Goal: Task Accomplishment & Management: Complete application form

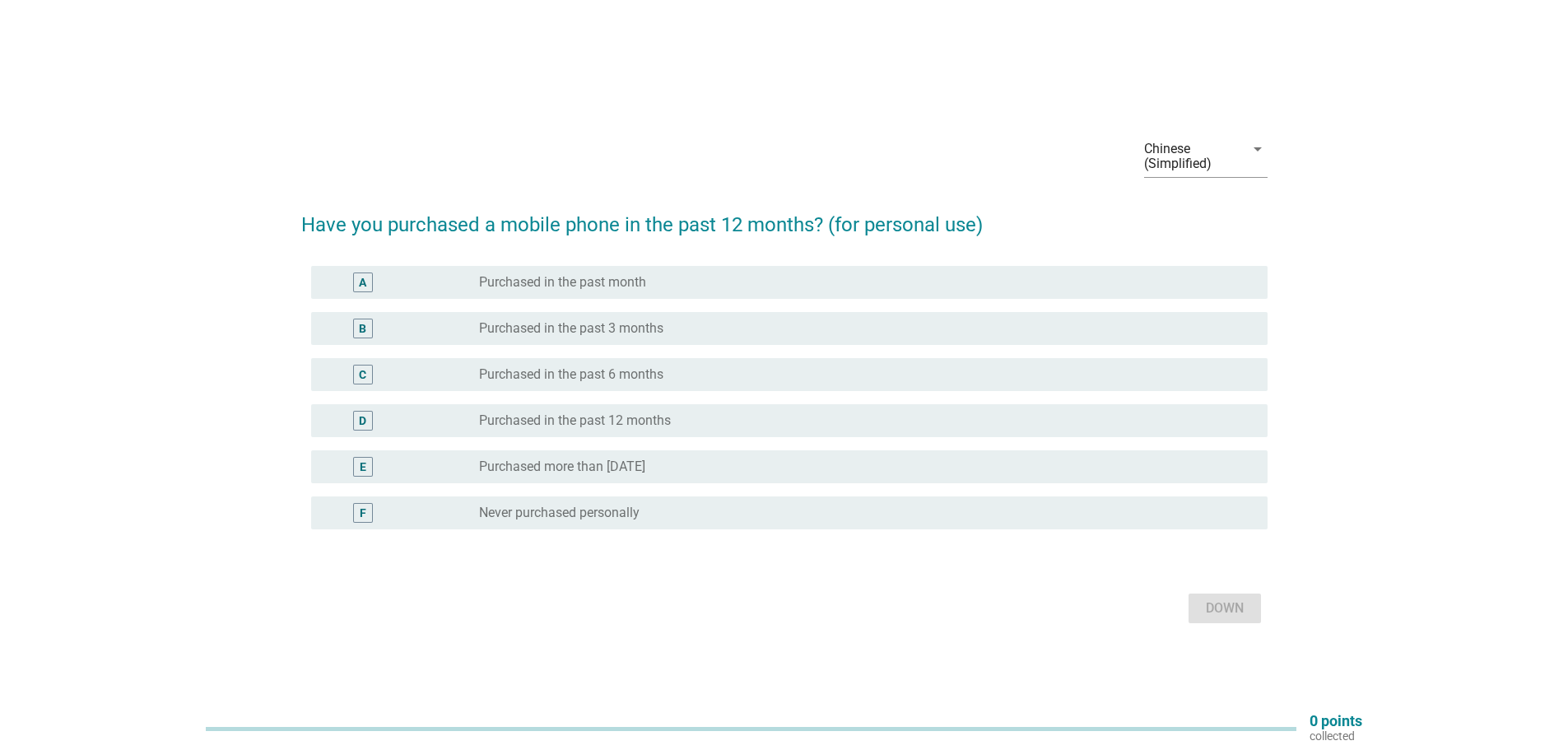
click at [552, 417] on font "Purchased in the past 12 months" at bounding box center [575, 420] width 192 height 16
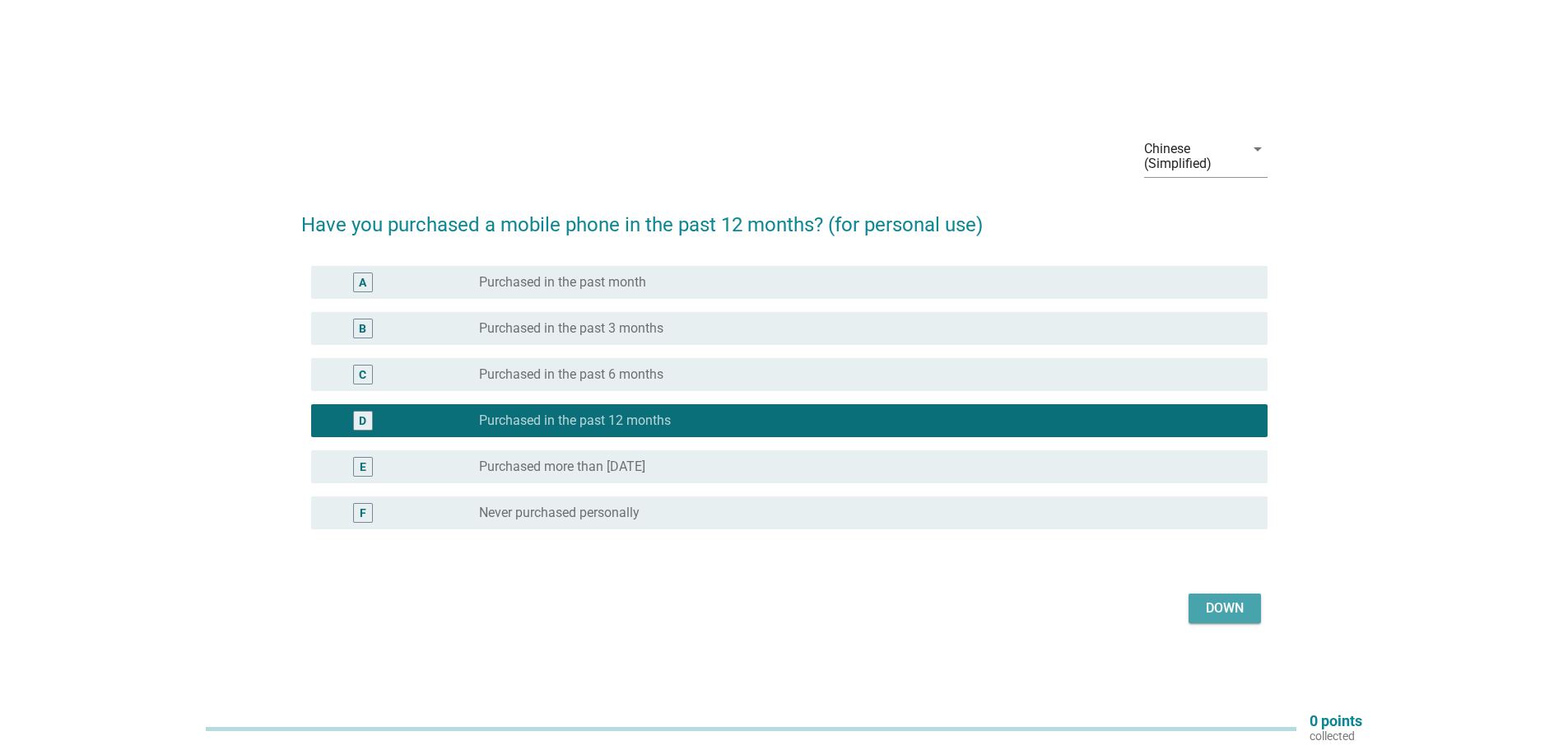
click at [1219, 605] on font "Down" at bounding box center [1225, 608] width 38 height 16
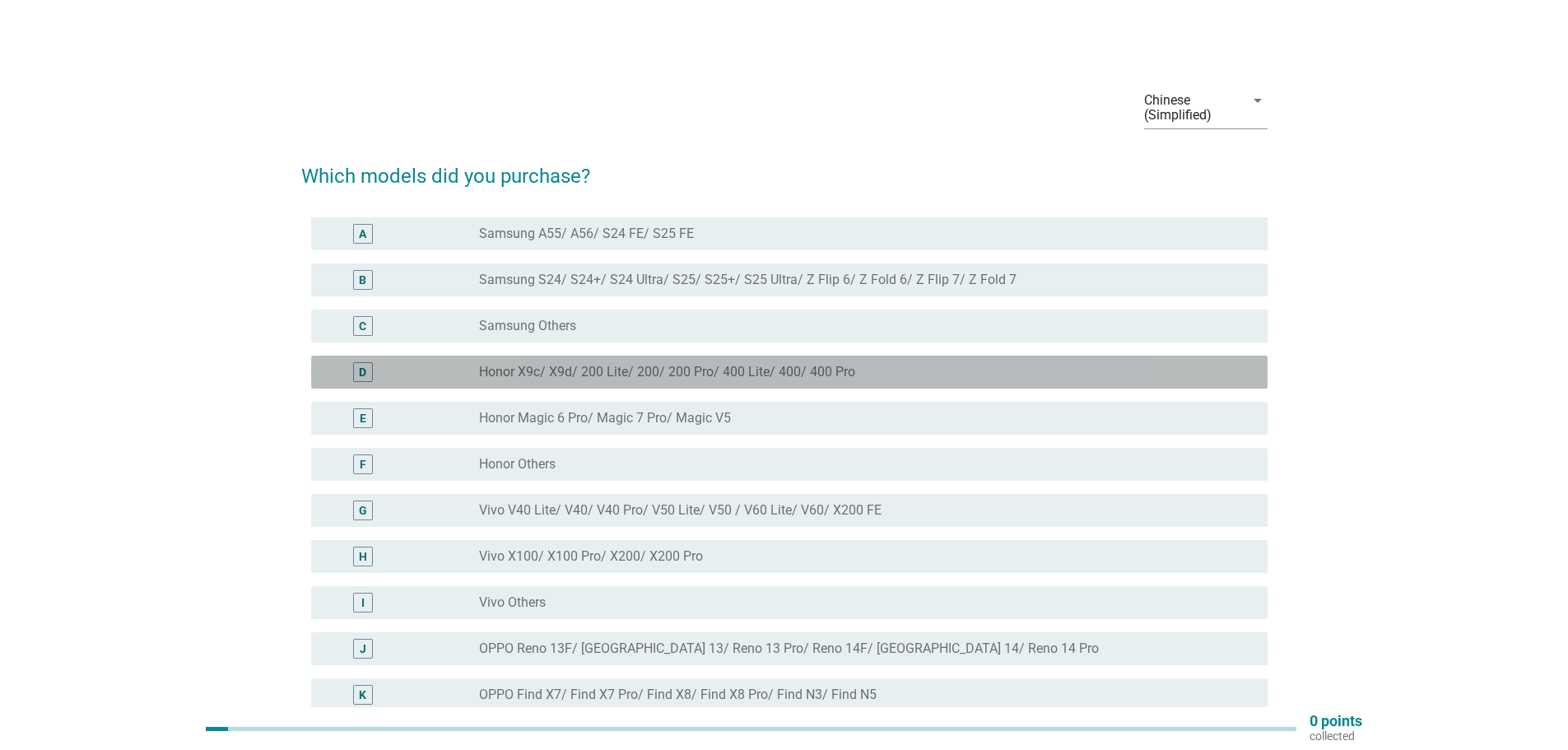
click at [560, 375] on font "Honor X9c/ X9d/ 200 Lite/ 200/ 200 Pro/ 400 Lite/ 400/ 400 Pro" at bounding box center [667, 371] width 376 height 16
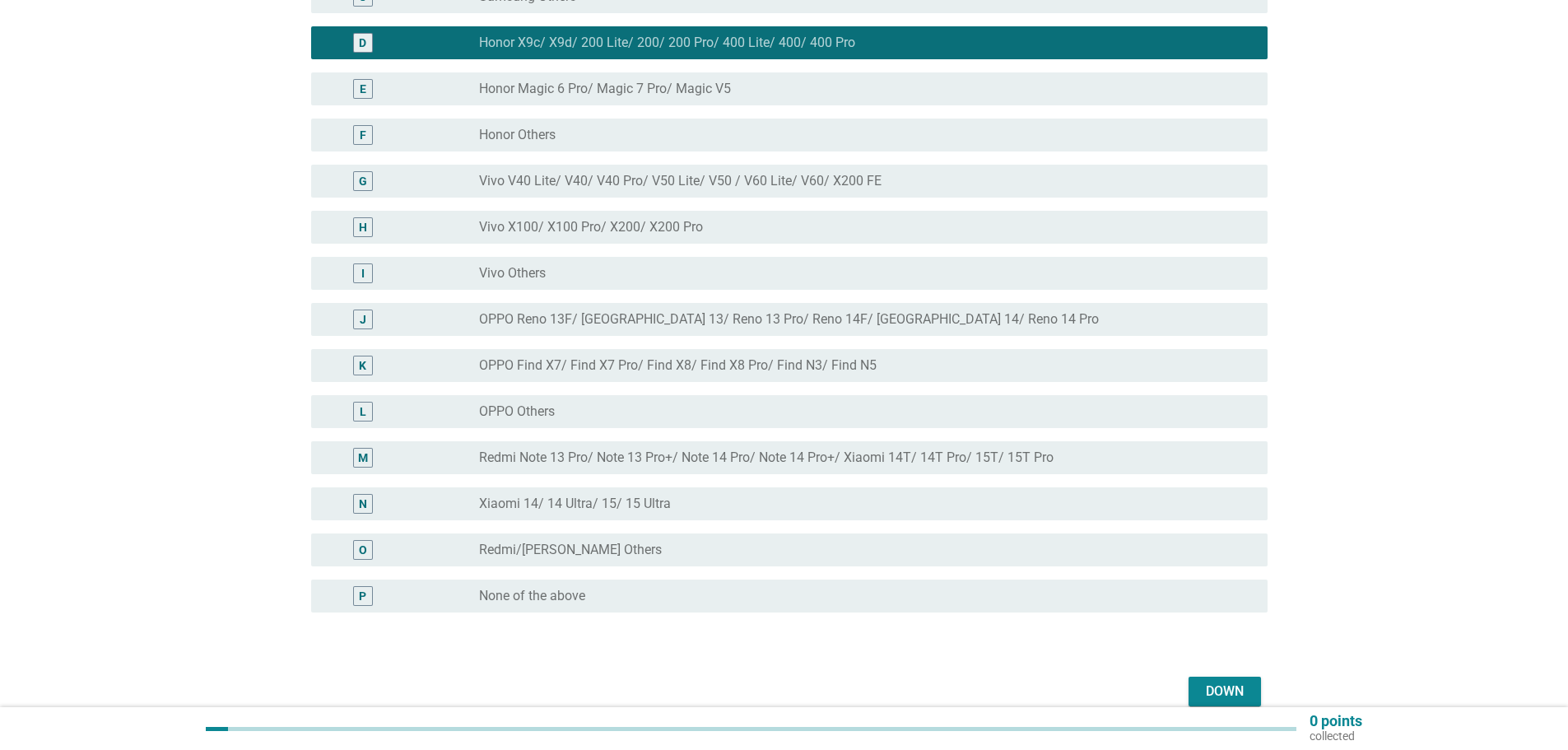
scroll to position [408, 0]
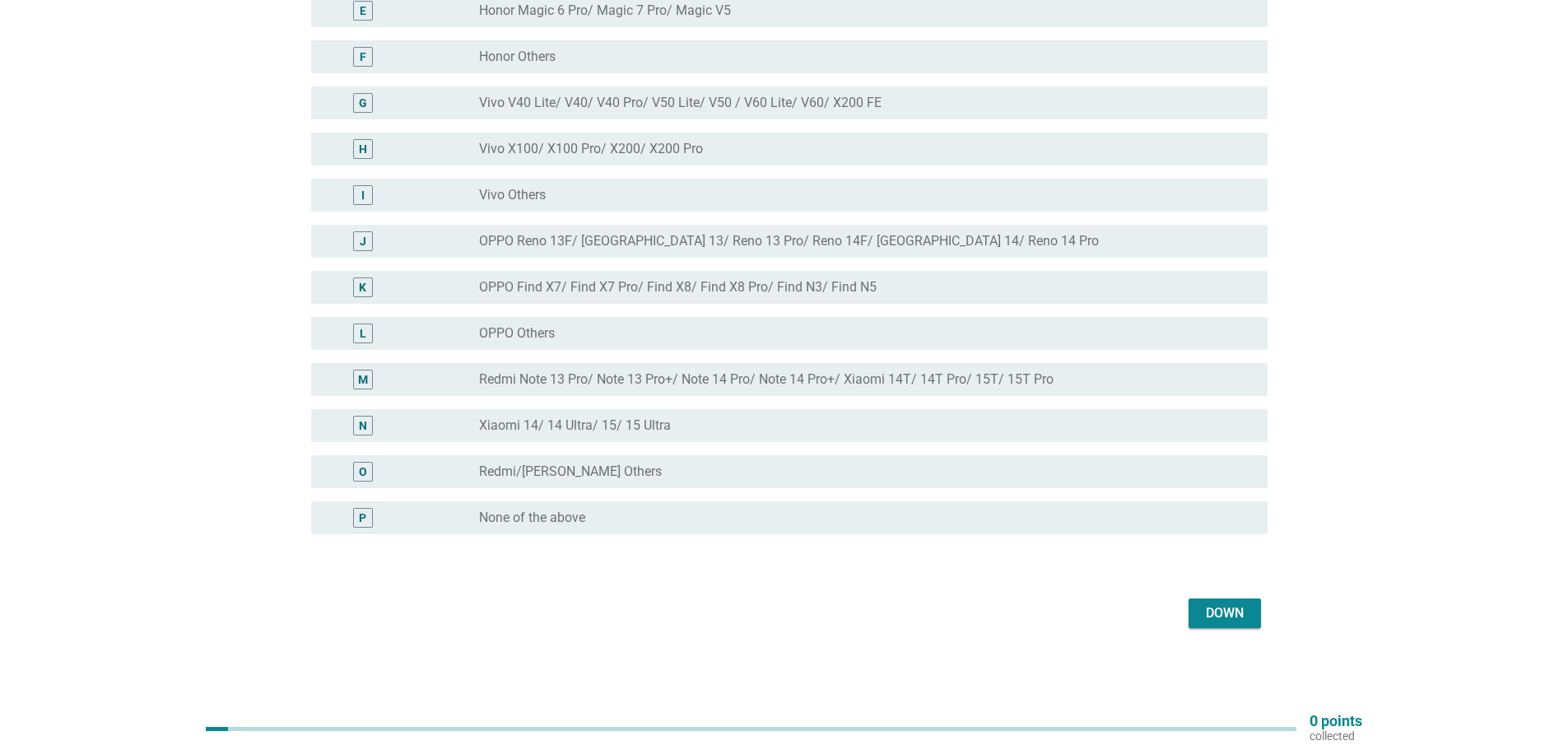
click at [1228, 622] on font "Down" at bounding box center [1225, 613] width 38 height 20
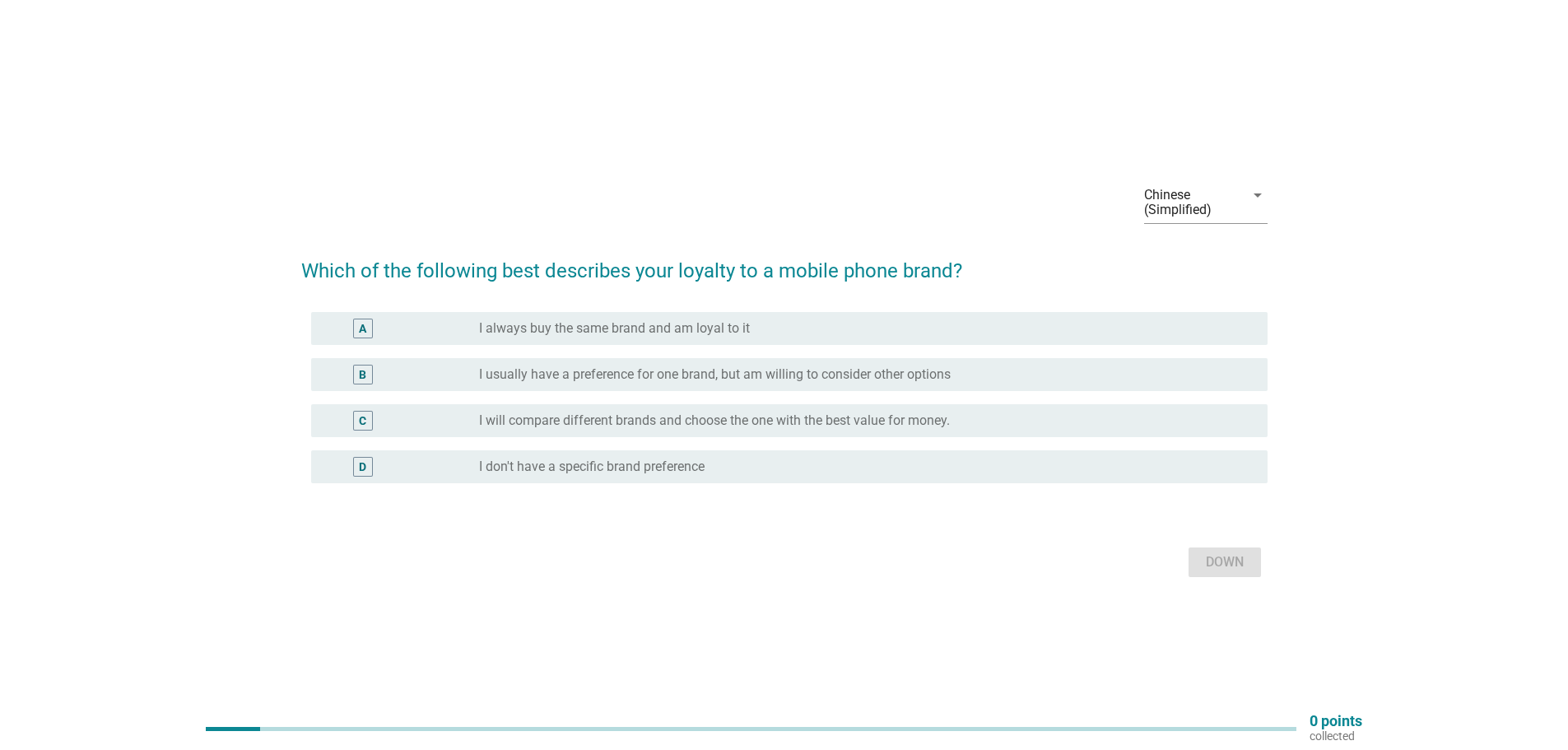
click at [794, 372] on font "I usually have a preference for one brand, but am willing to consider other opt…" at bounding box center [714, 374] width 472 height 16
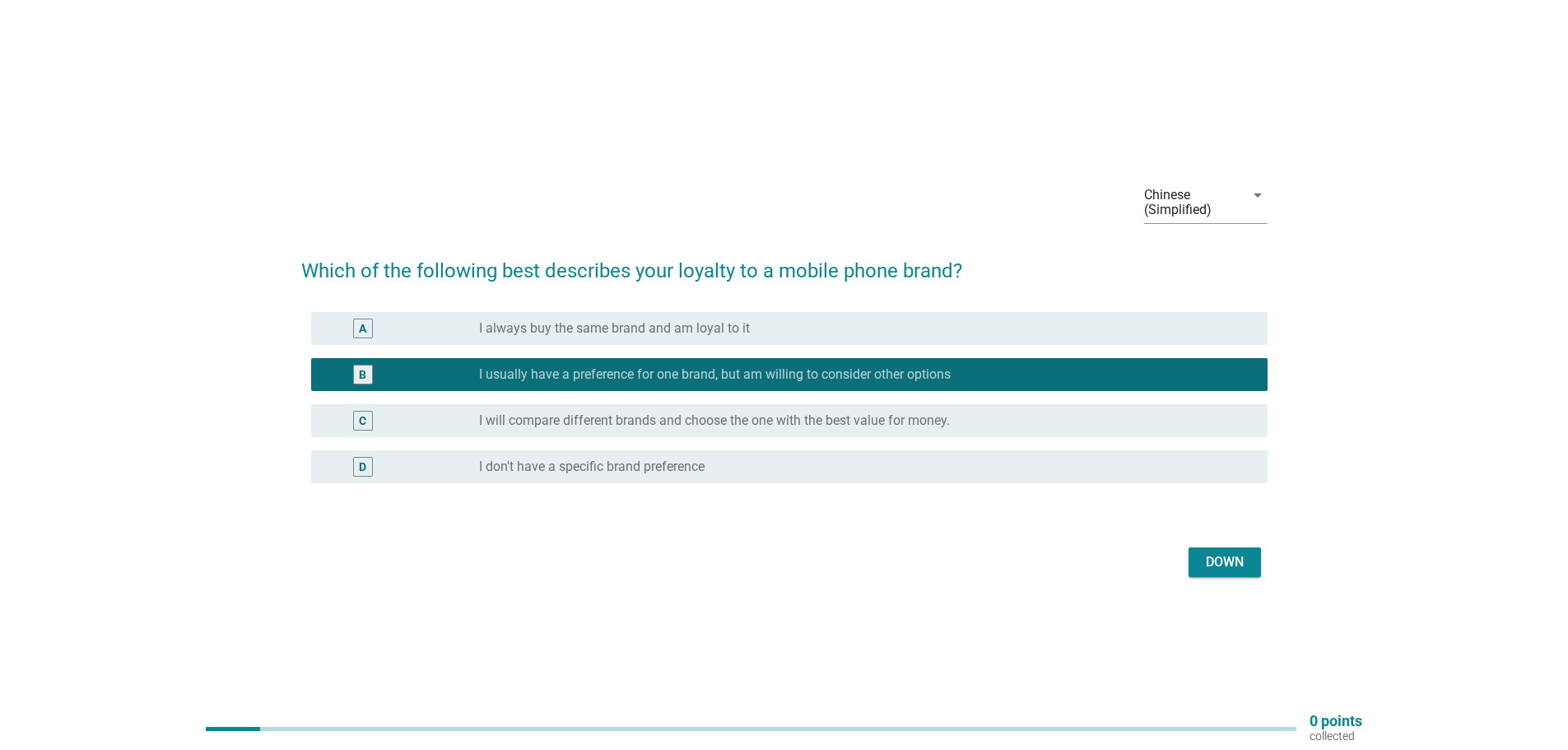
click at [1208, 559] on font "Down" at bounding box center [1225, 561] width 38 height 16
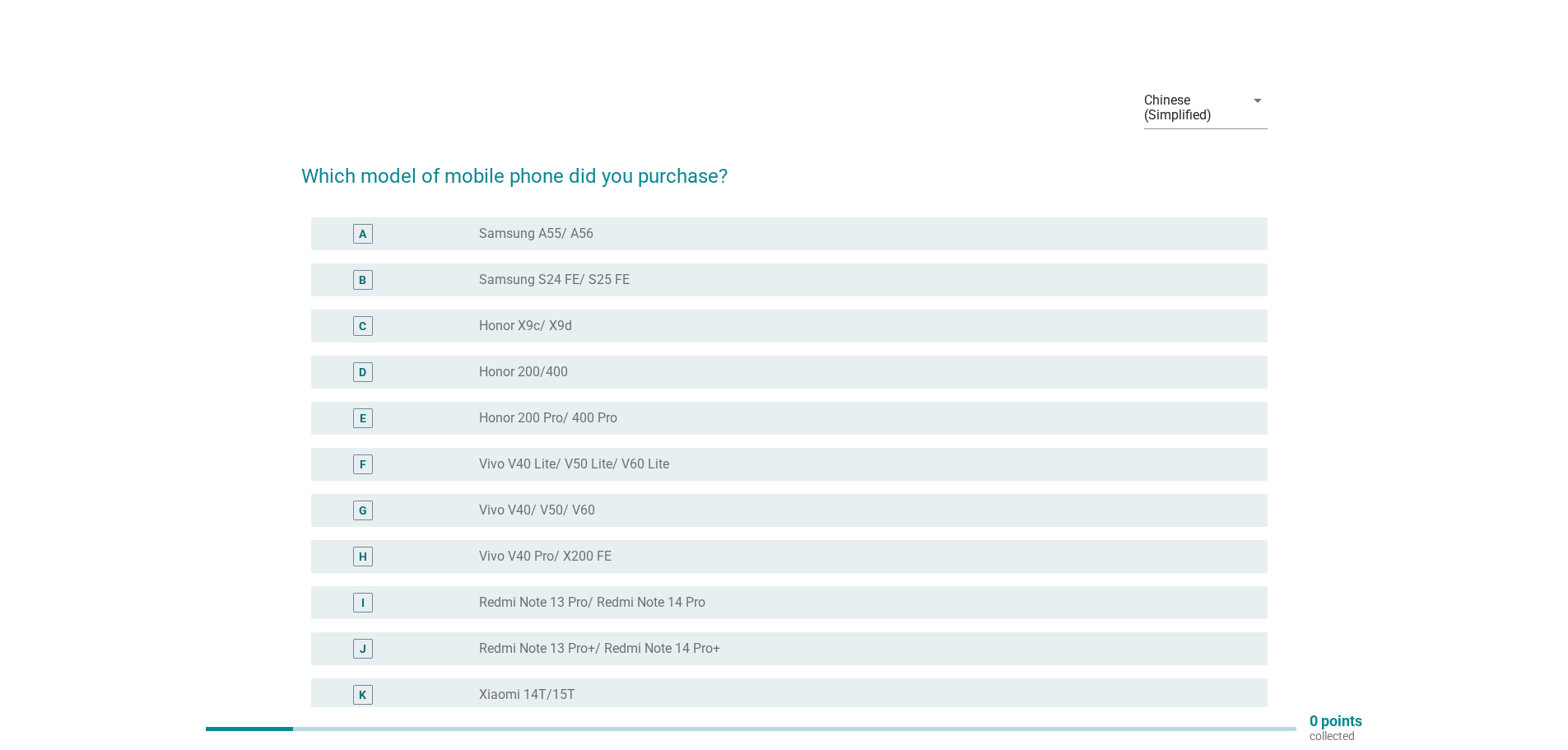
click at [581, 330] on div "radio_button_unchecked Honor X9c/ X9d" at bounding box center [860, 326] width 763 height 16
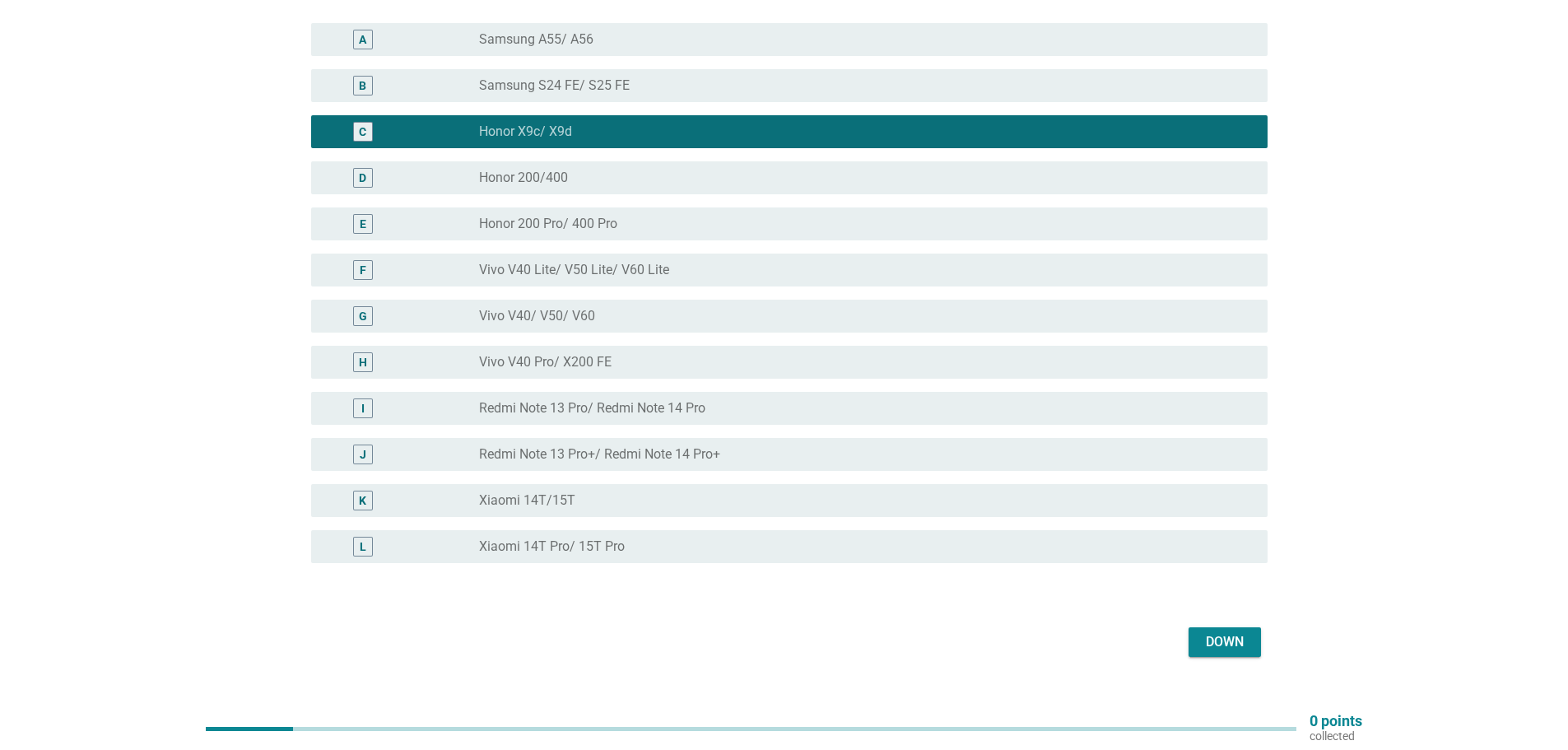
scroll to position [224, 0]
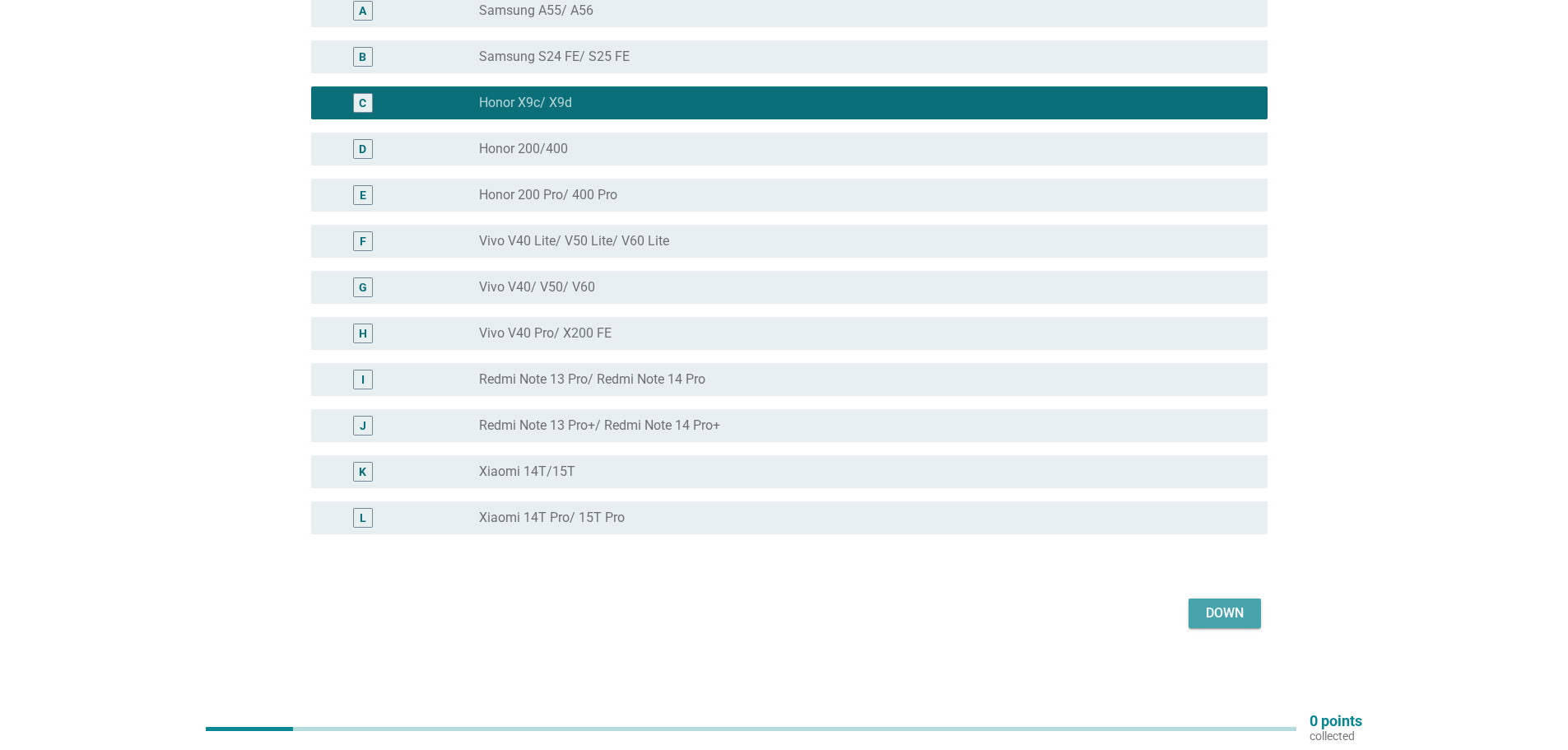
click at [1227, 618] on font "Down" at bounding box center [1225, 612] width 38 height 16
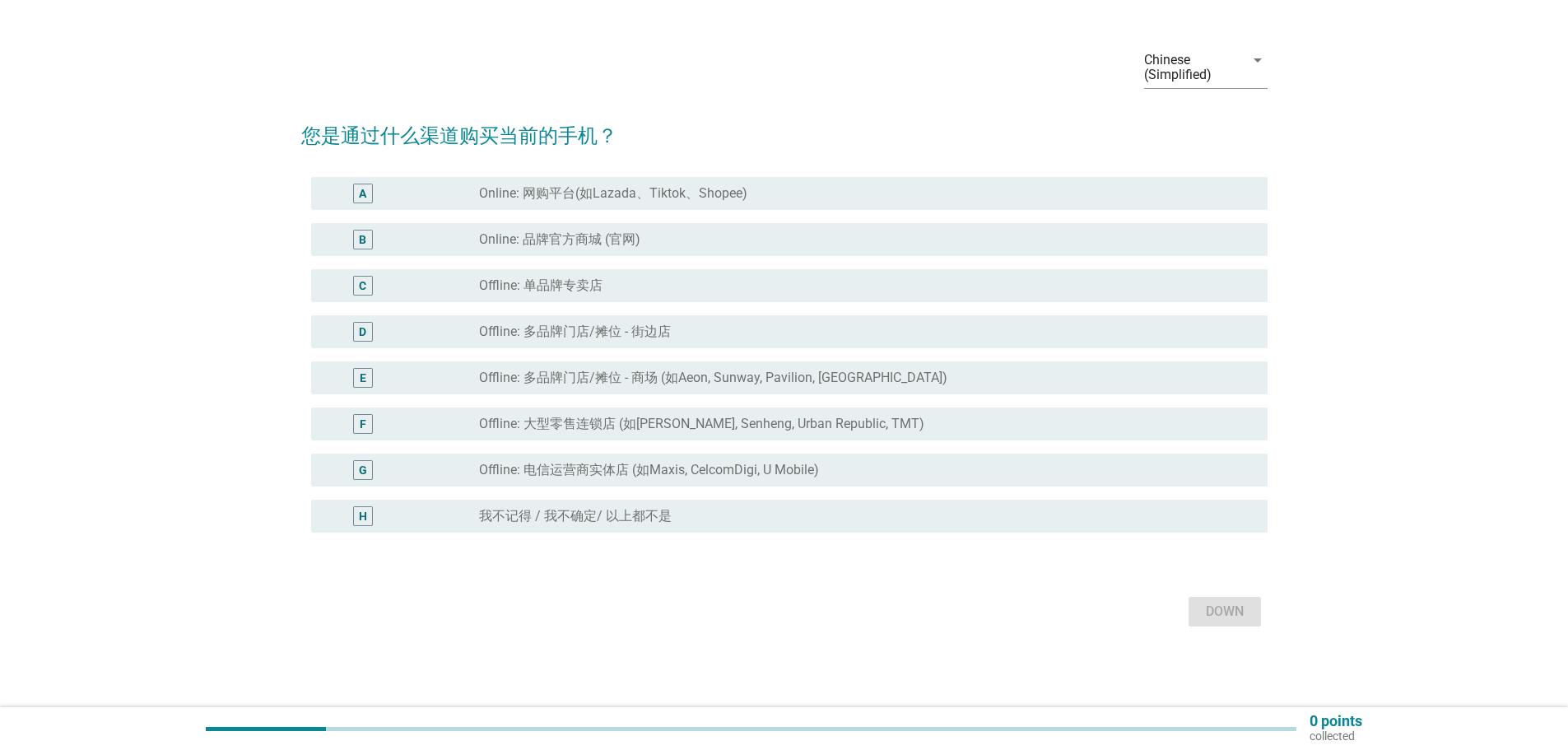
scroll to position [0, 0]
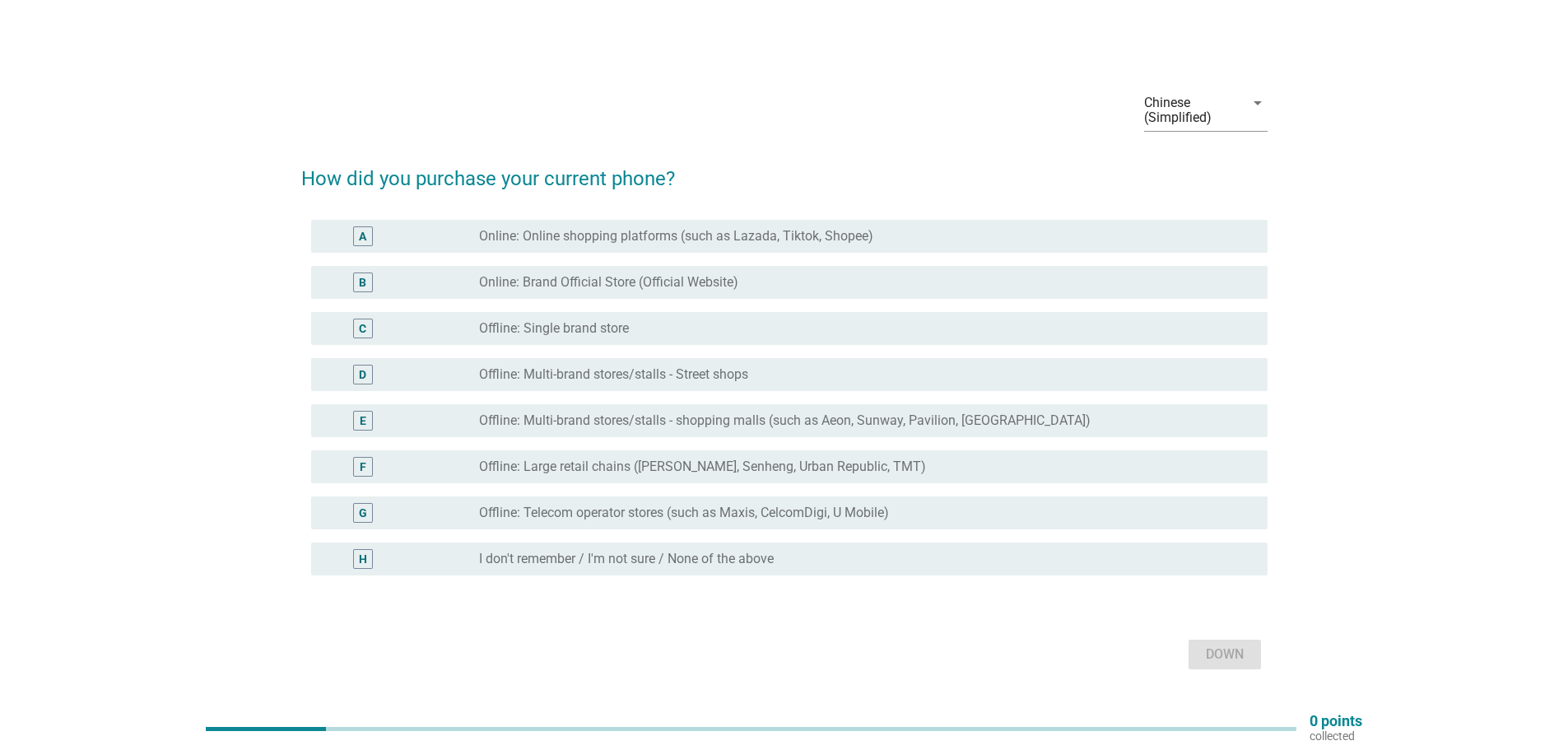
click at [704, 238] on font "Online: Online shopping platforms (such as Lazada, Tiktok, Shopee)" at bounding box center [676, 235] width 394 height 16
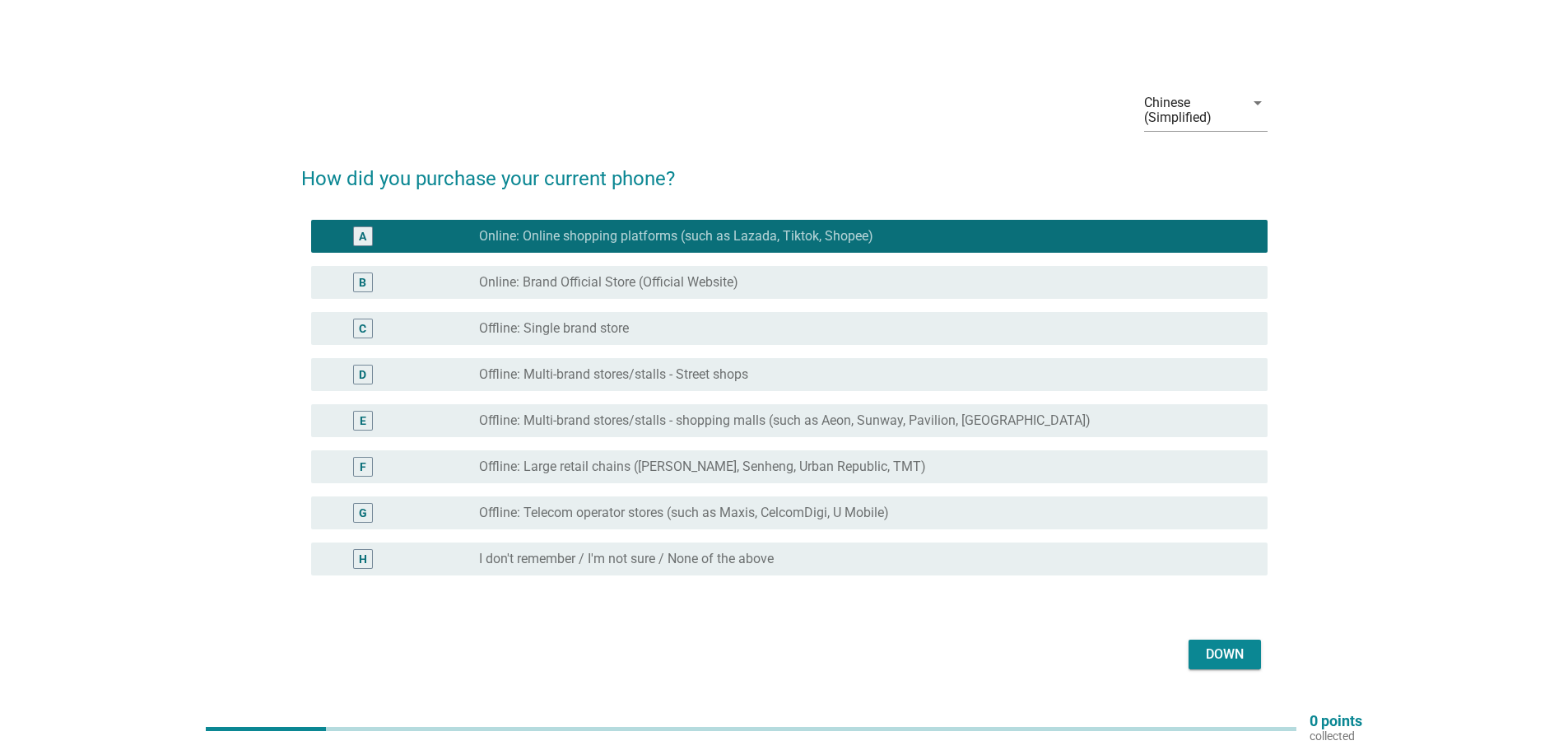
click at [1229, 654] on font "Down" at bounding box center [1225, 653] width 38 height 16
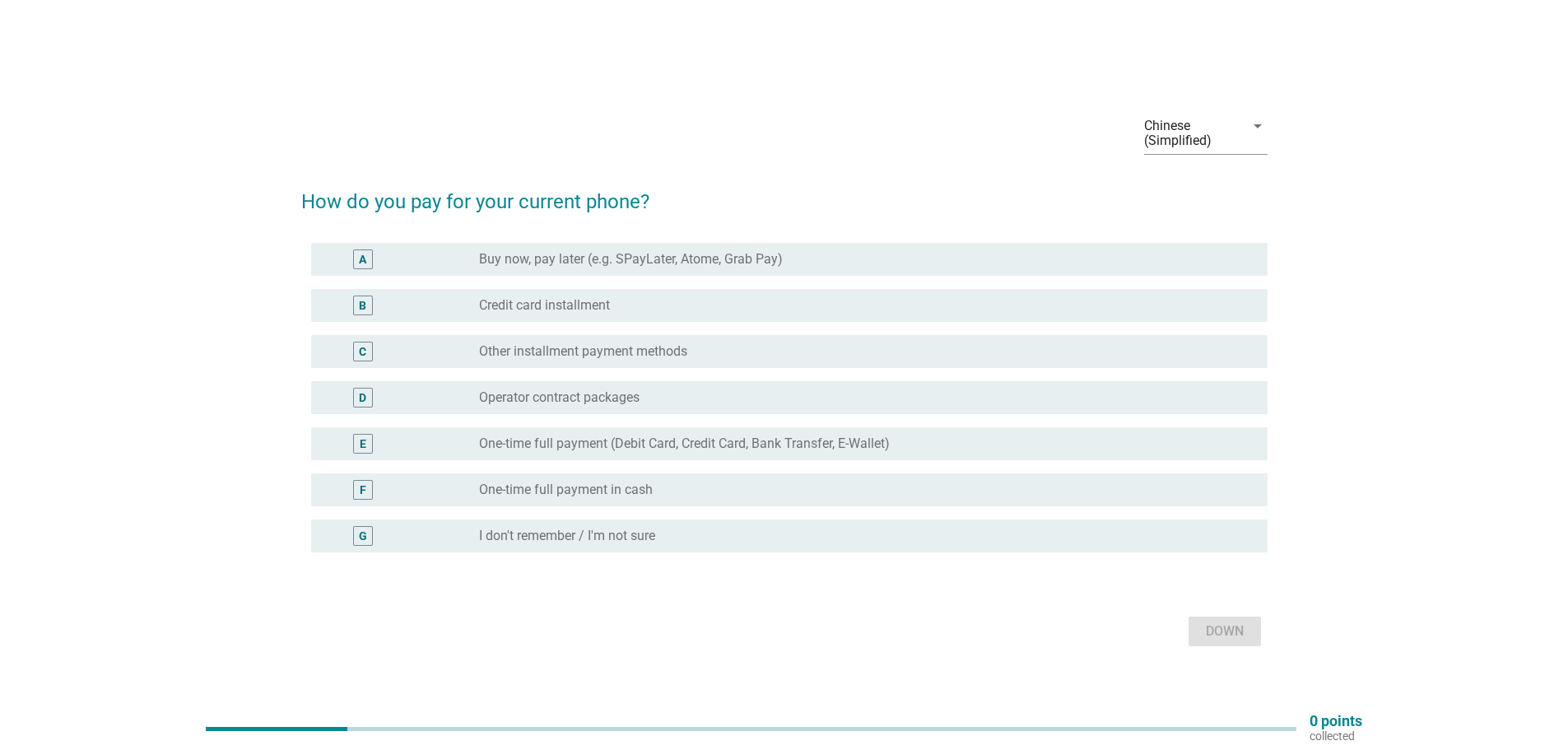
click at [667, 257] on font "Buy now, pay later (e.g. SPayLater, Atome, Grab Pay)" at bounding box center [630, 258] width 304 height 16
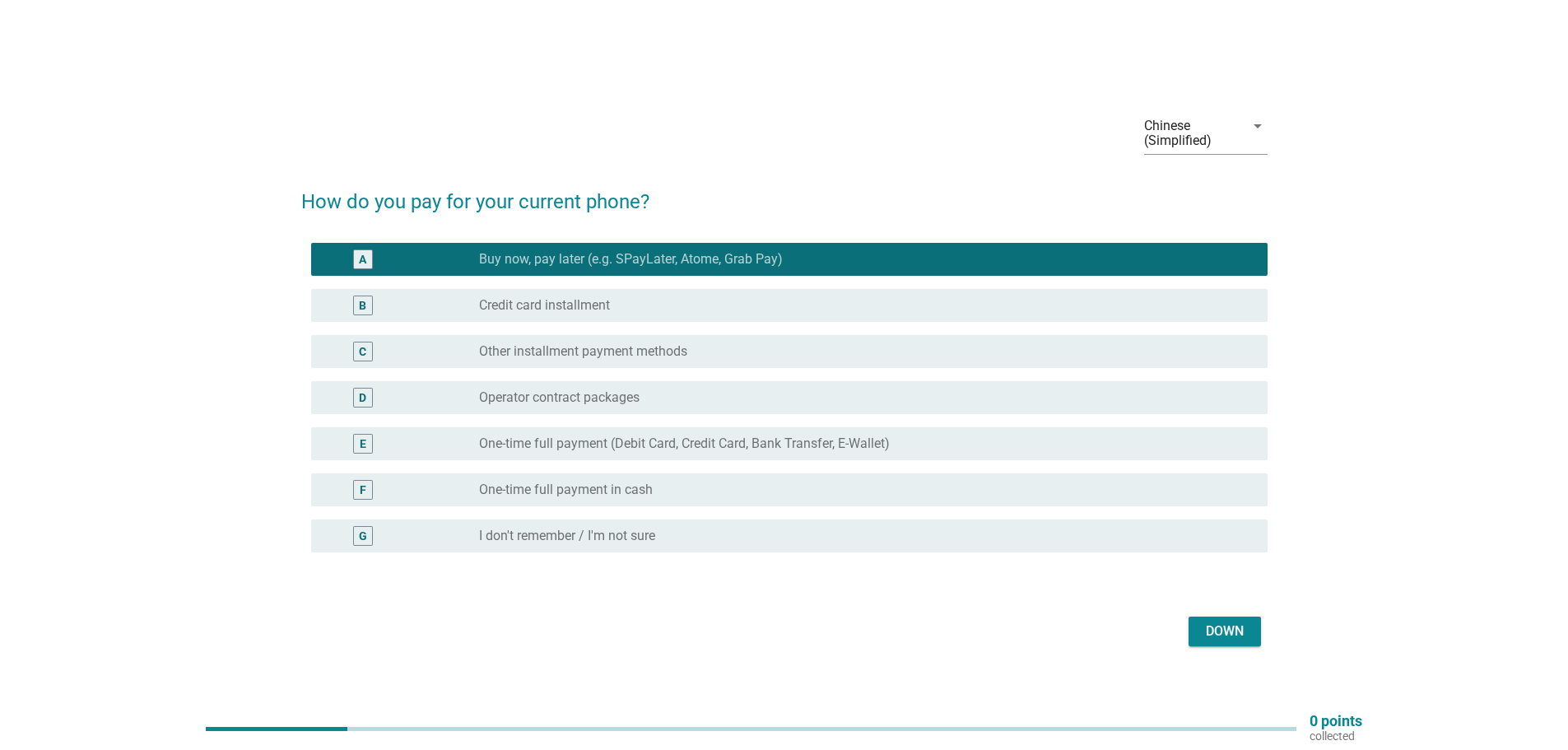
click at [1210, 636] on font "Down" at bounding box center [1225, 630] width 38 height 16
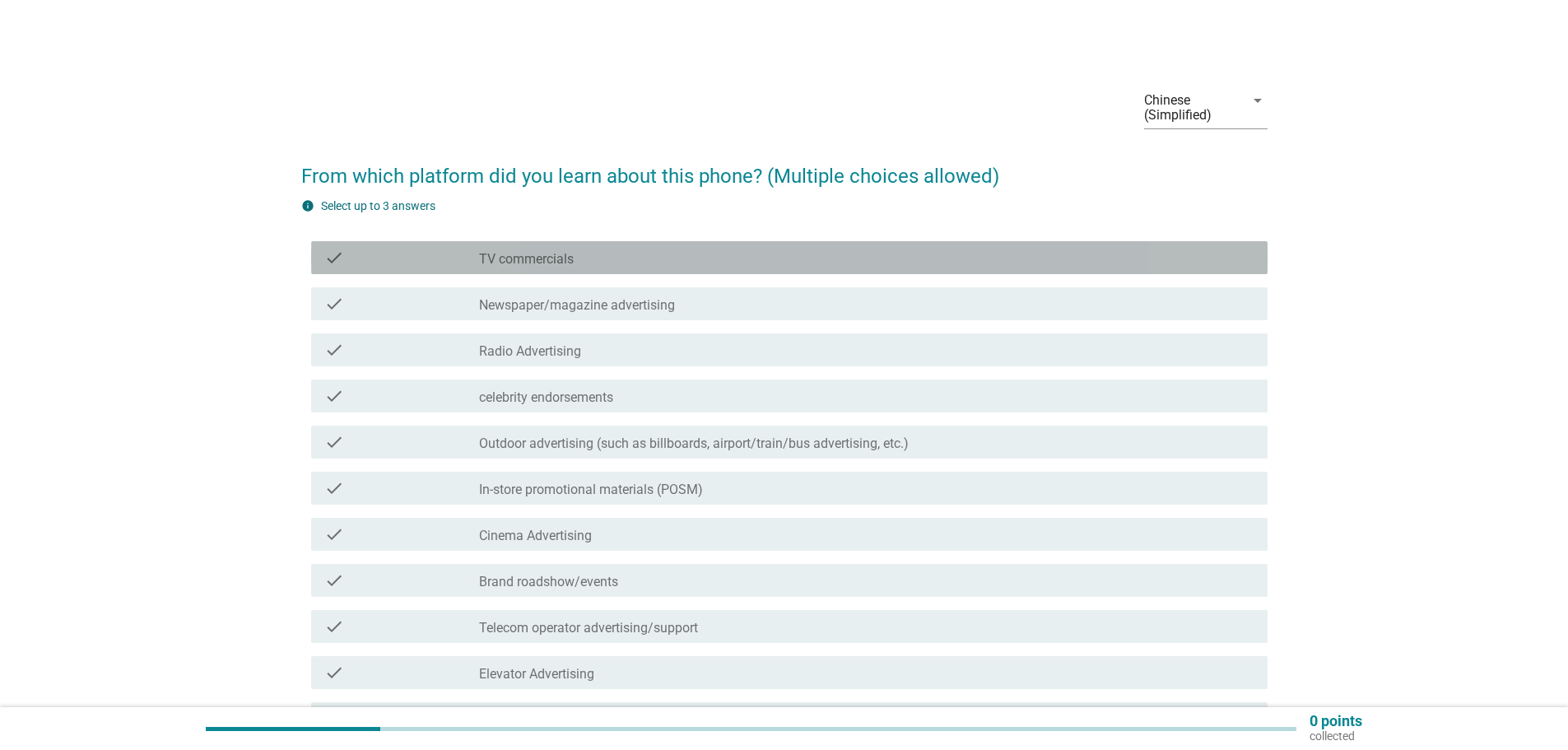
click at [594, 256] on div "check_box_outline_blank TV commercials" at bounding box center [867, 258] width 775 height 20
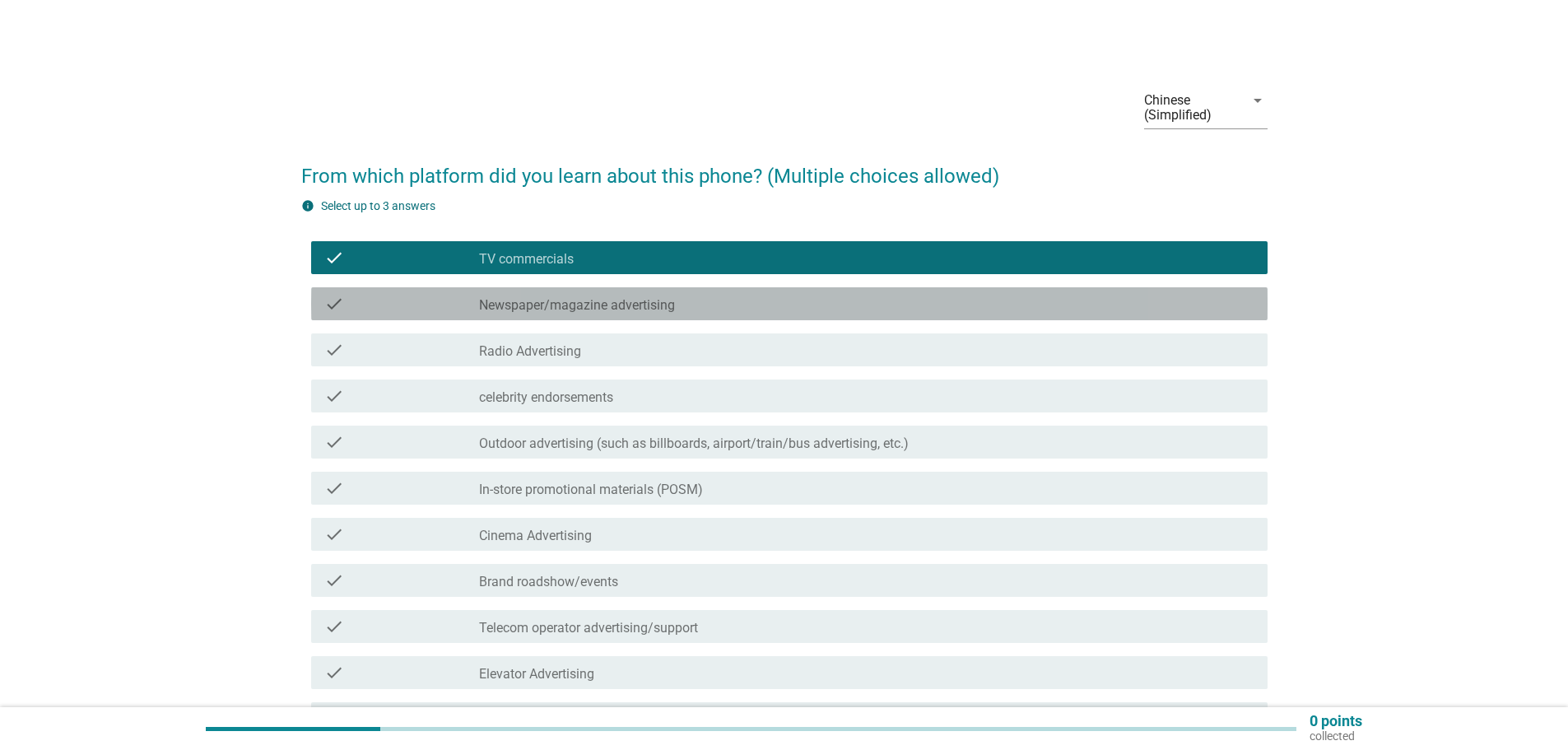
click at [607, 302] on font "Newspaper/magazine advertising" at bounding box center [576, 305] width 196 height 16
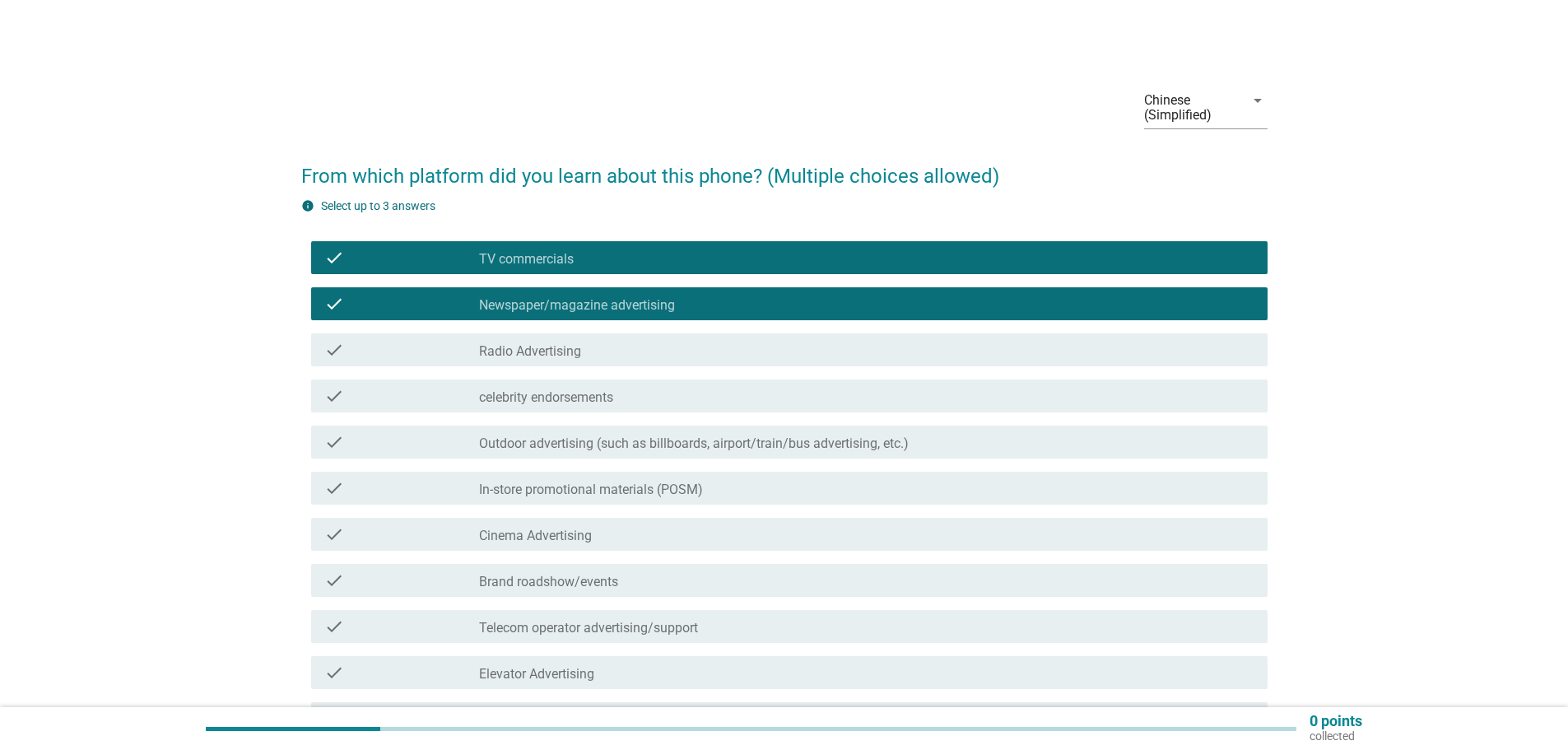
click at [614, 494] on font "In-store promotional materials (POSM)" at bounding box center [590, 489] width 223 height 16
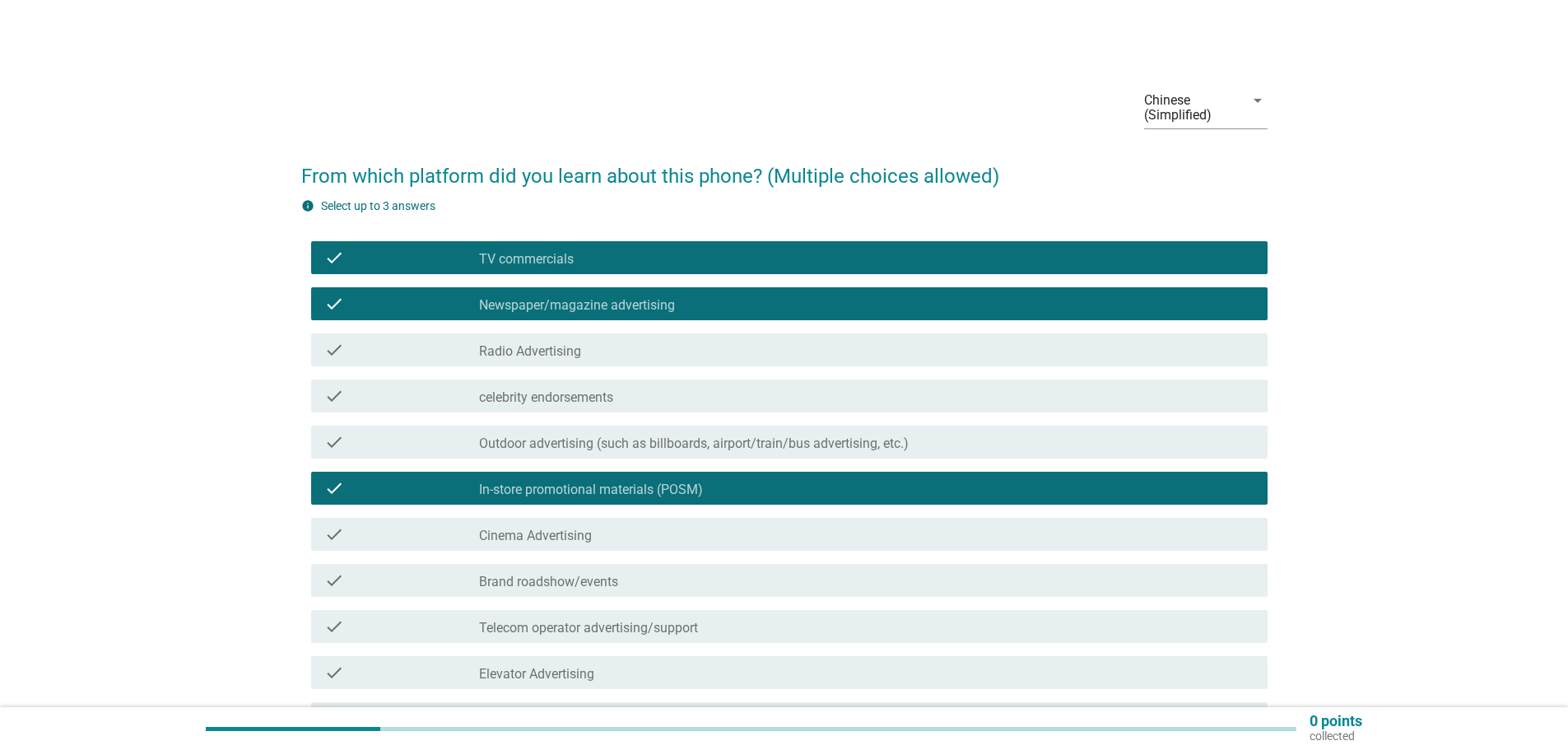
click at [628, 548] on div "check check_box_outline_blank Cinema Advertising" at bounding box center [789, 535] width 957 height 33
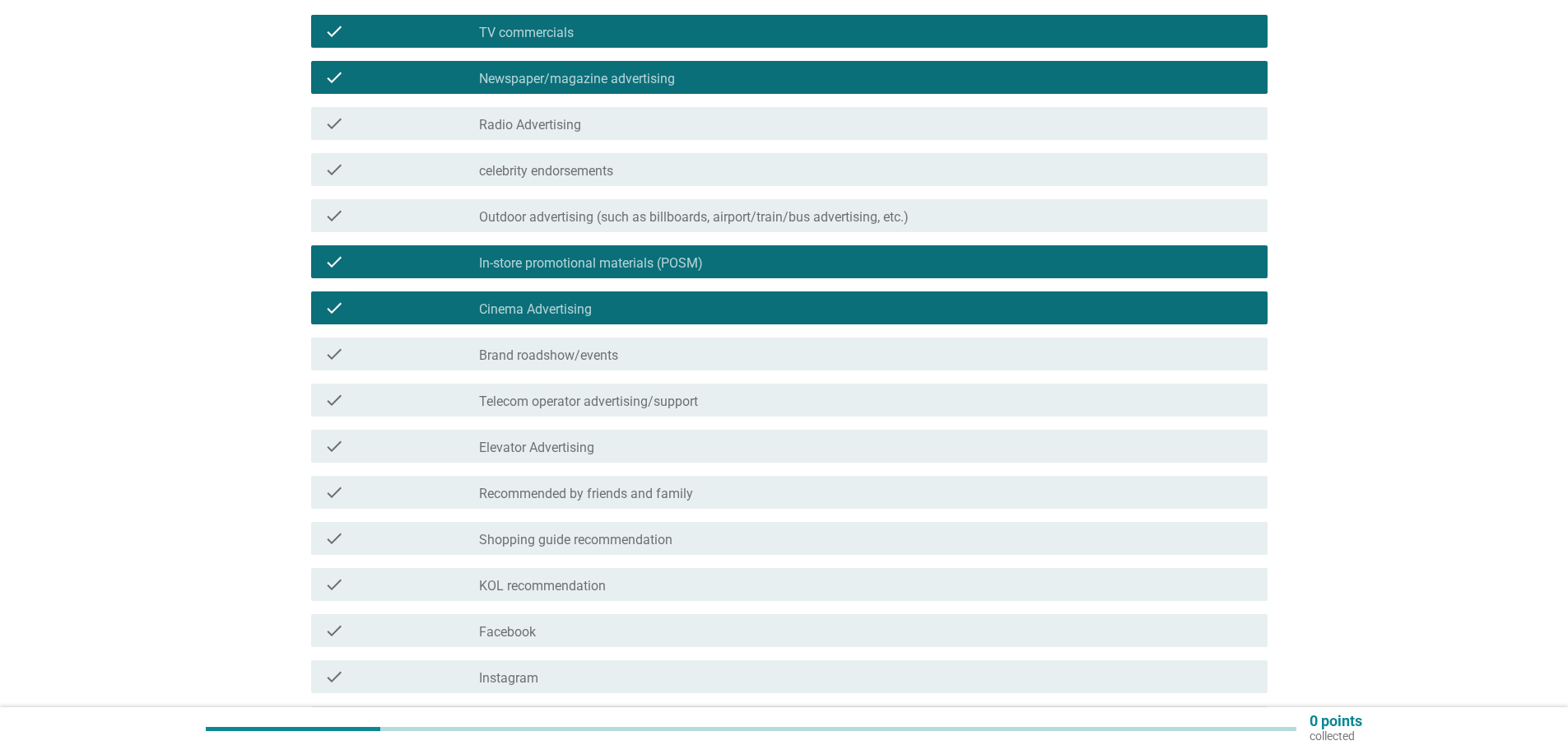
scroll to position [247, 0]
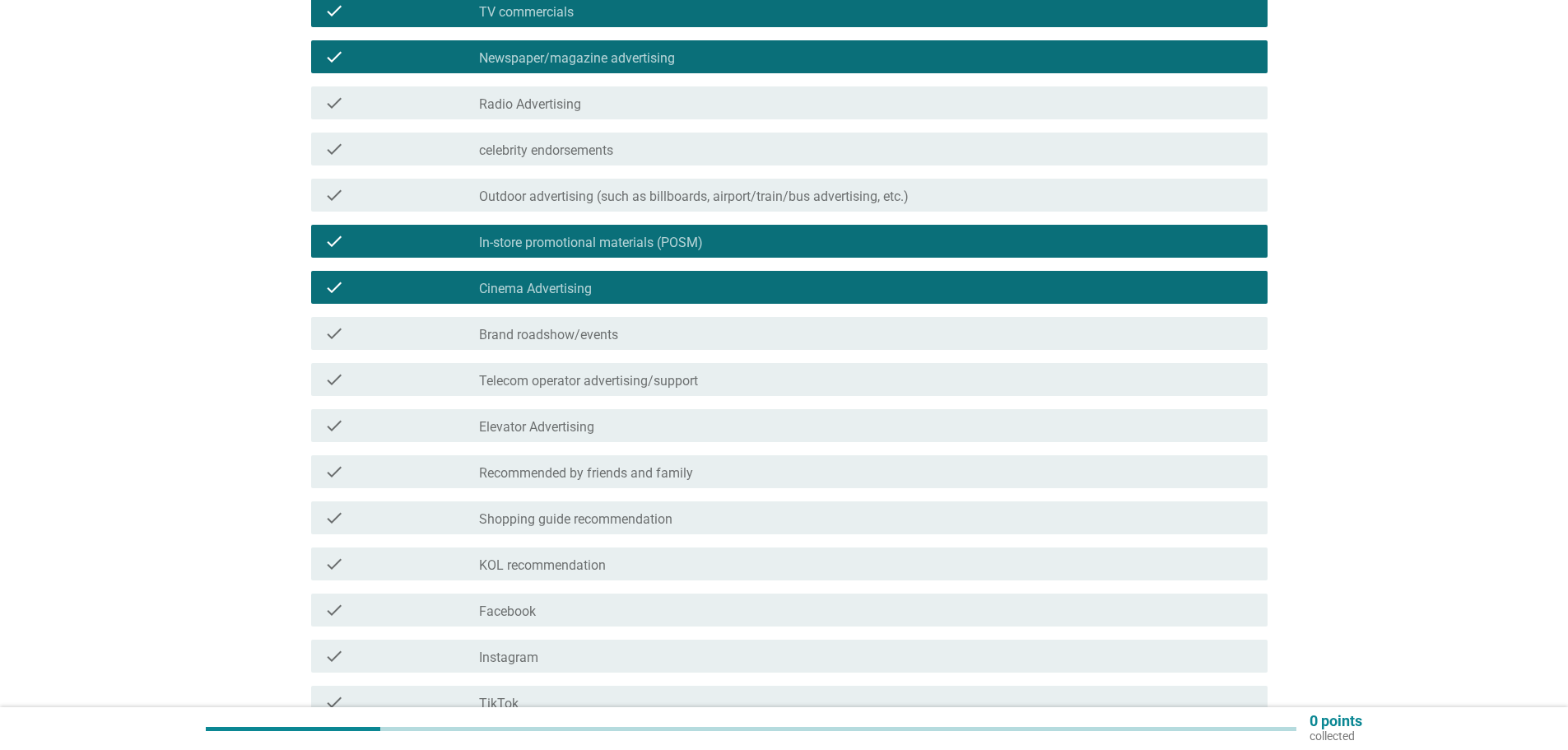
click at [618, 609] on div "check_box_outline_blank Facebook" at bounding box center [867, 610] width 775 height 20
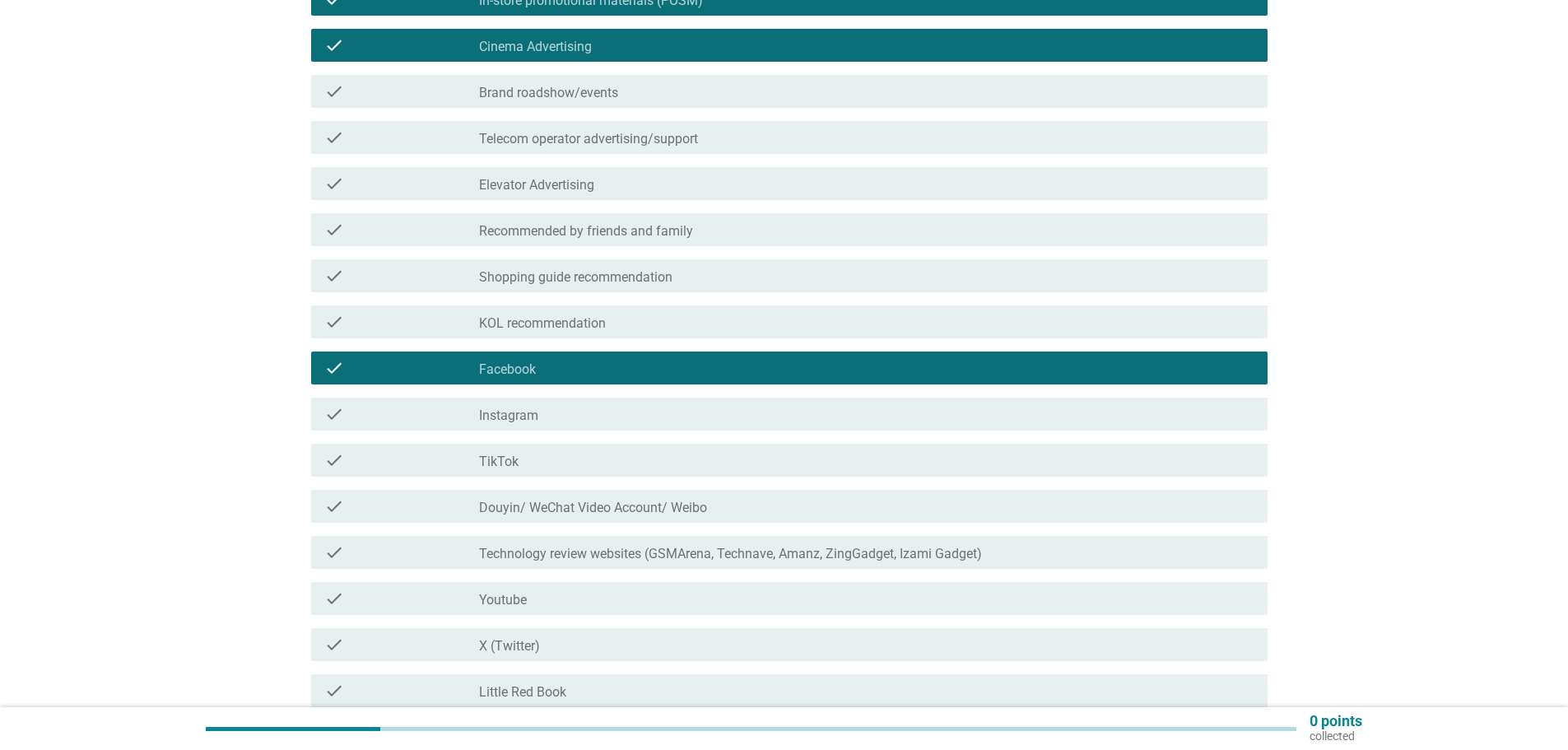
scroll to position [494, 0]
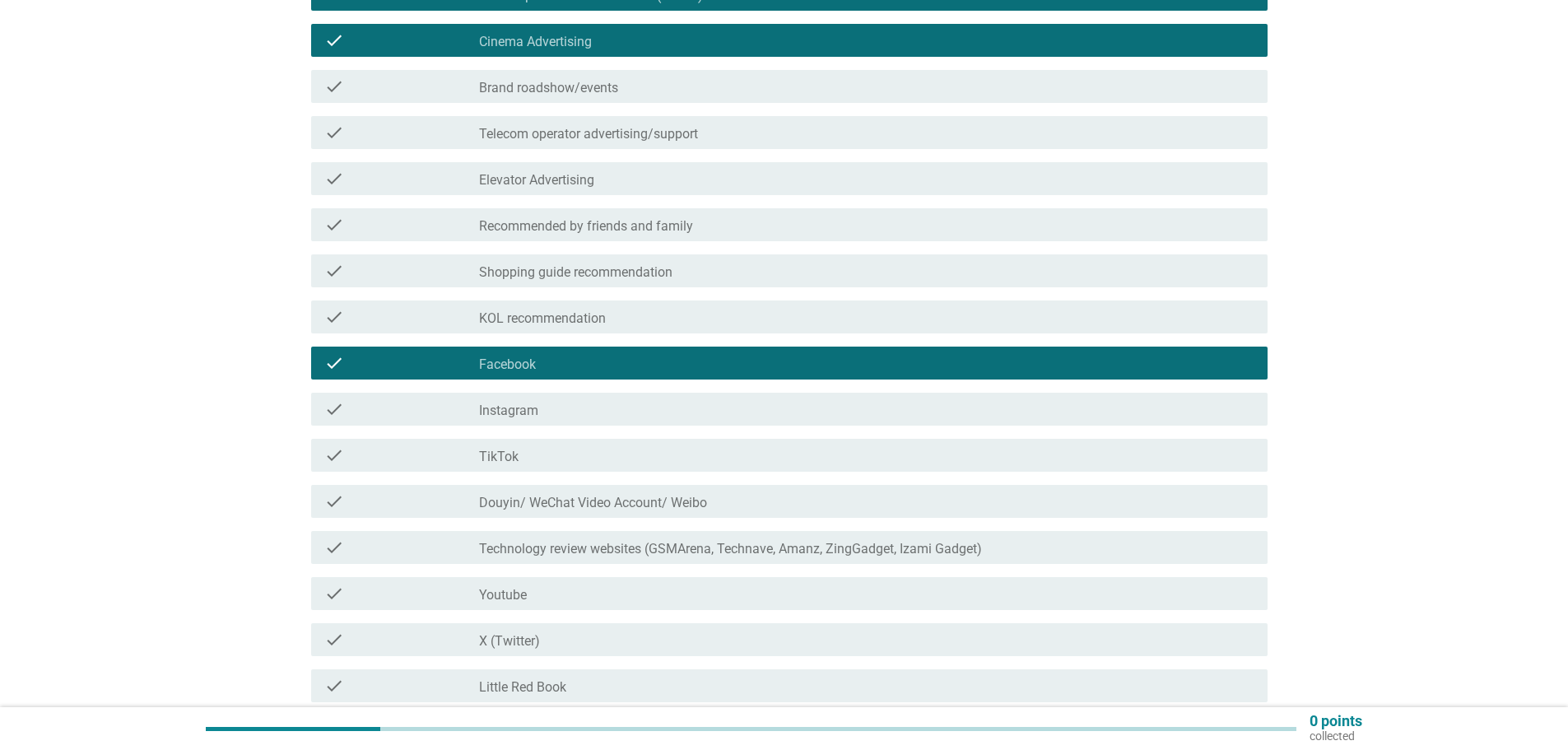
click at [616, 454] on div "check_box_outline_blank TikTok" at bounding box center [867, 455] width 775 height 20
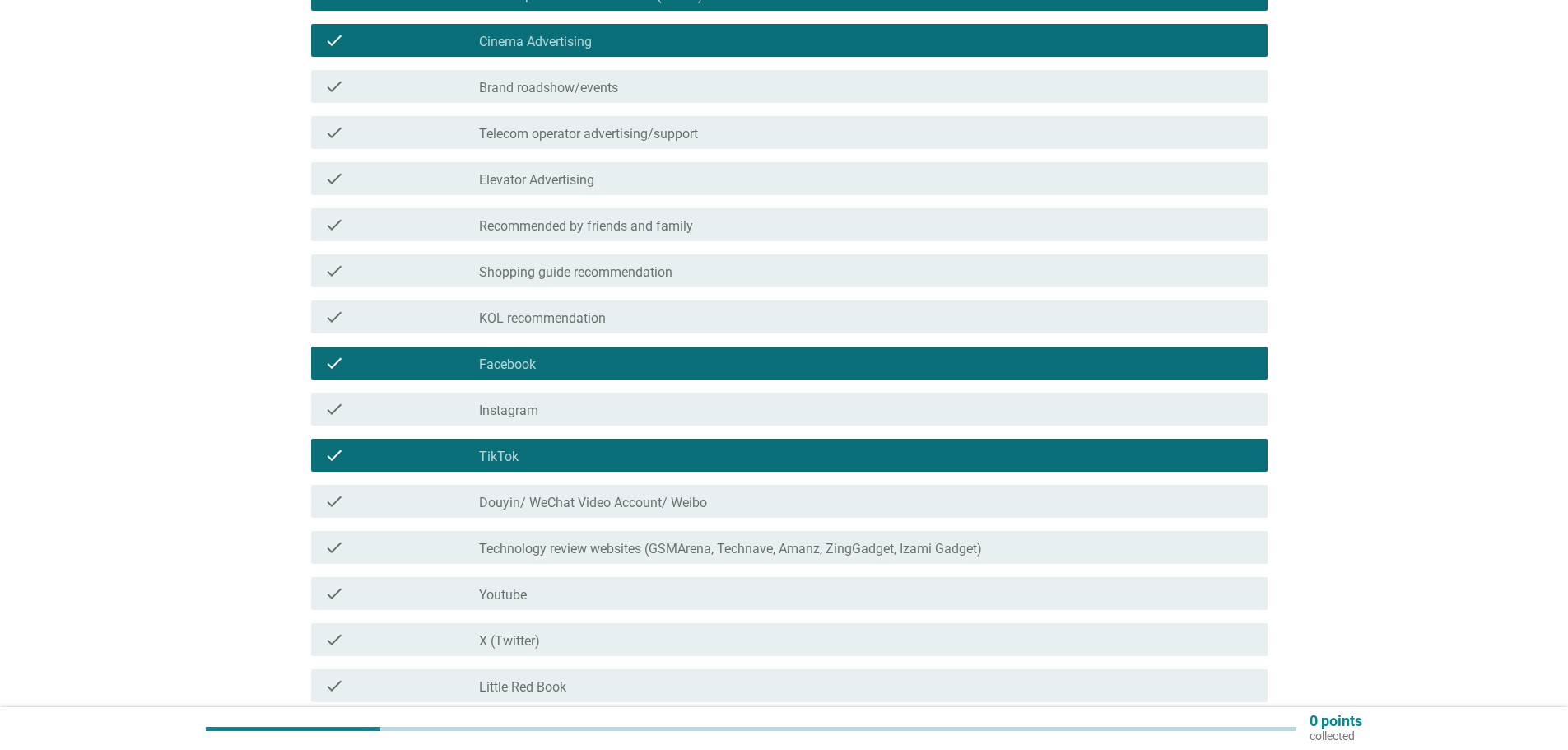
click at [626, 588] on div "check_box_outline_blank Youtube" at bounding box center [867, 594] width 775 height 20
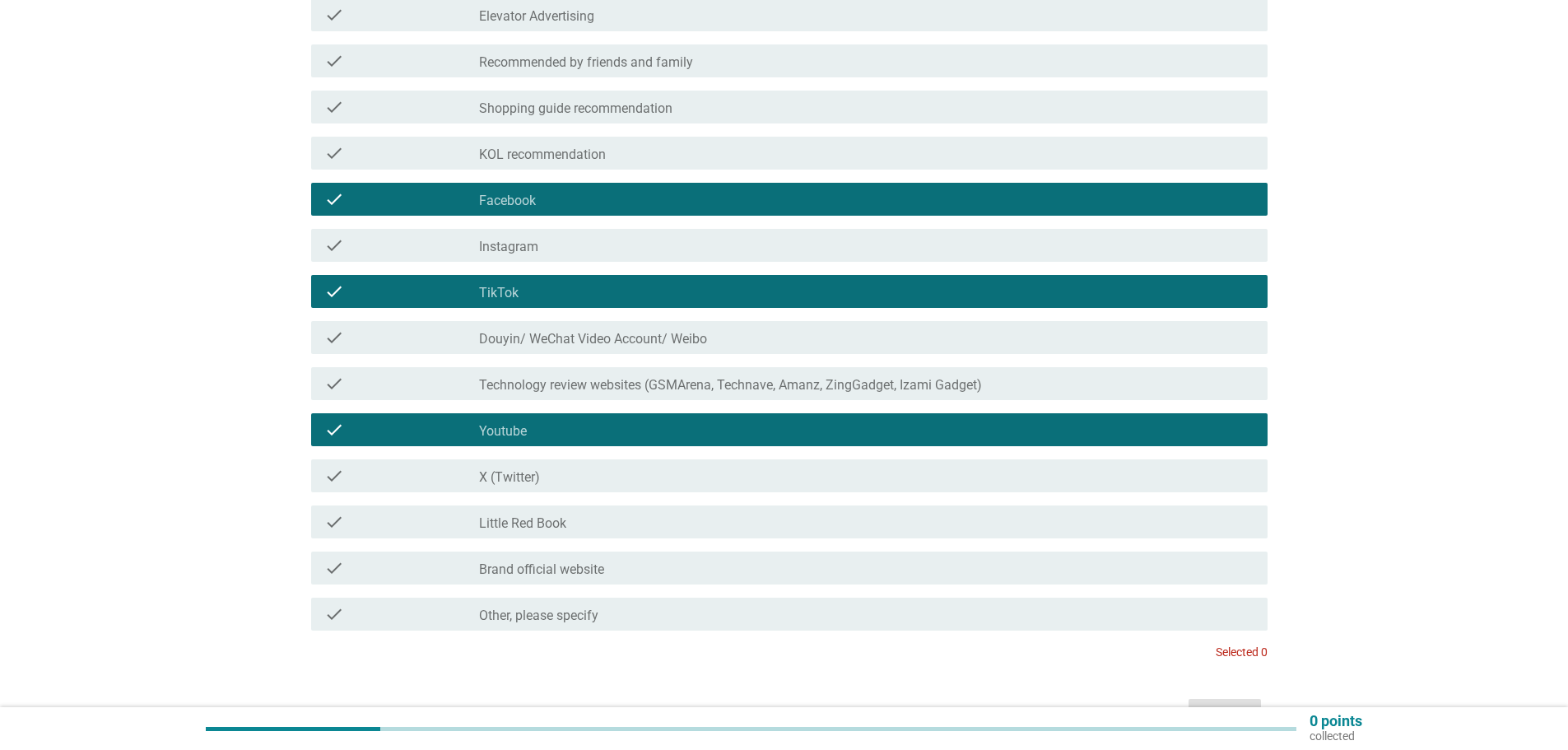
scroll to position [659, 0]
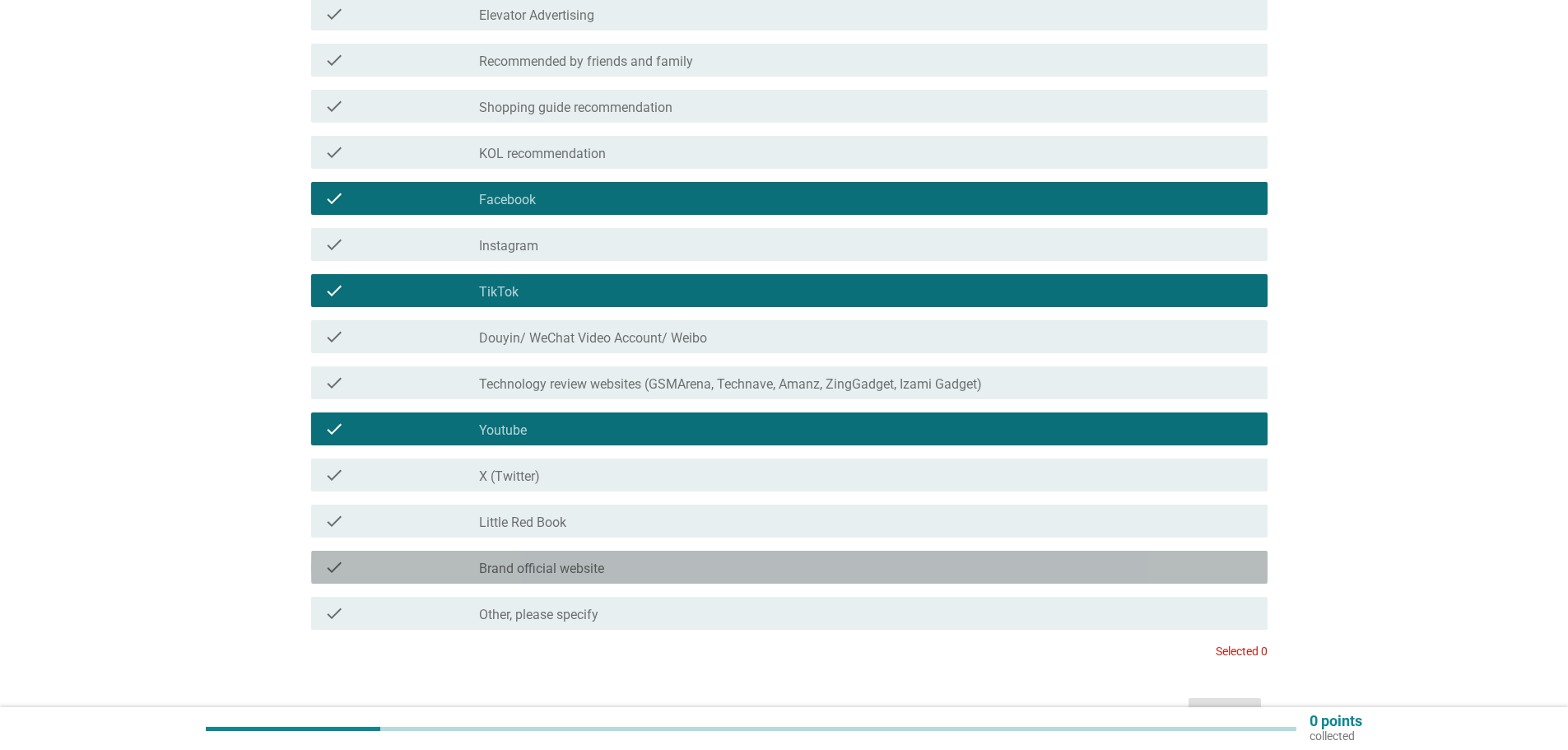
click at [642, 568] on div "check_box_outline_blank Brand official website" at bounding box center [867, 568] width 775 height 20
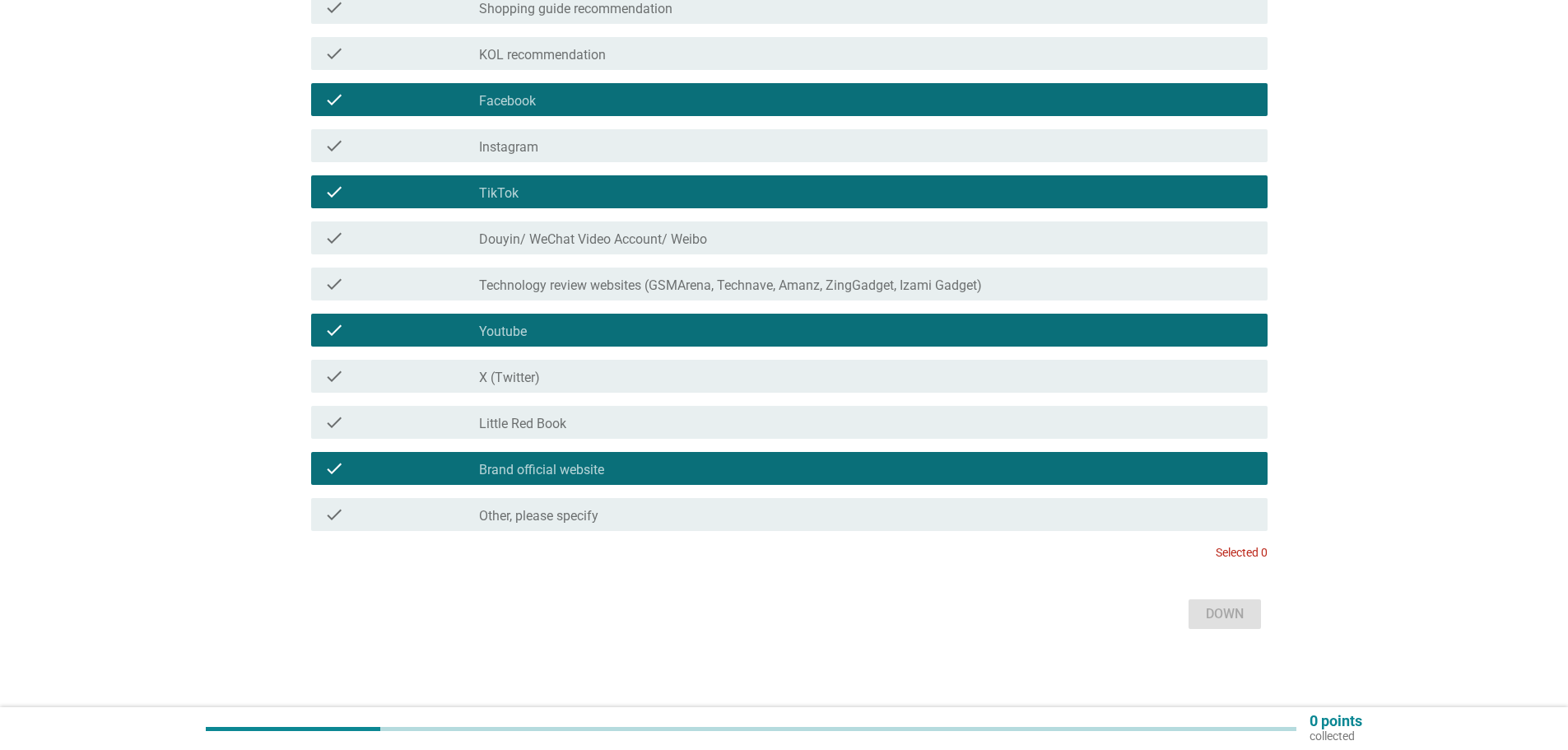
scroll to position [758, 0]
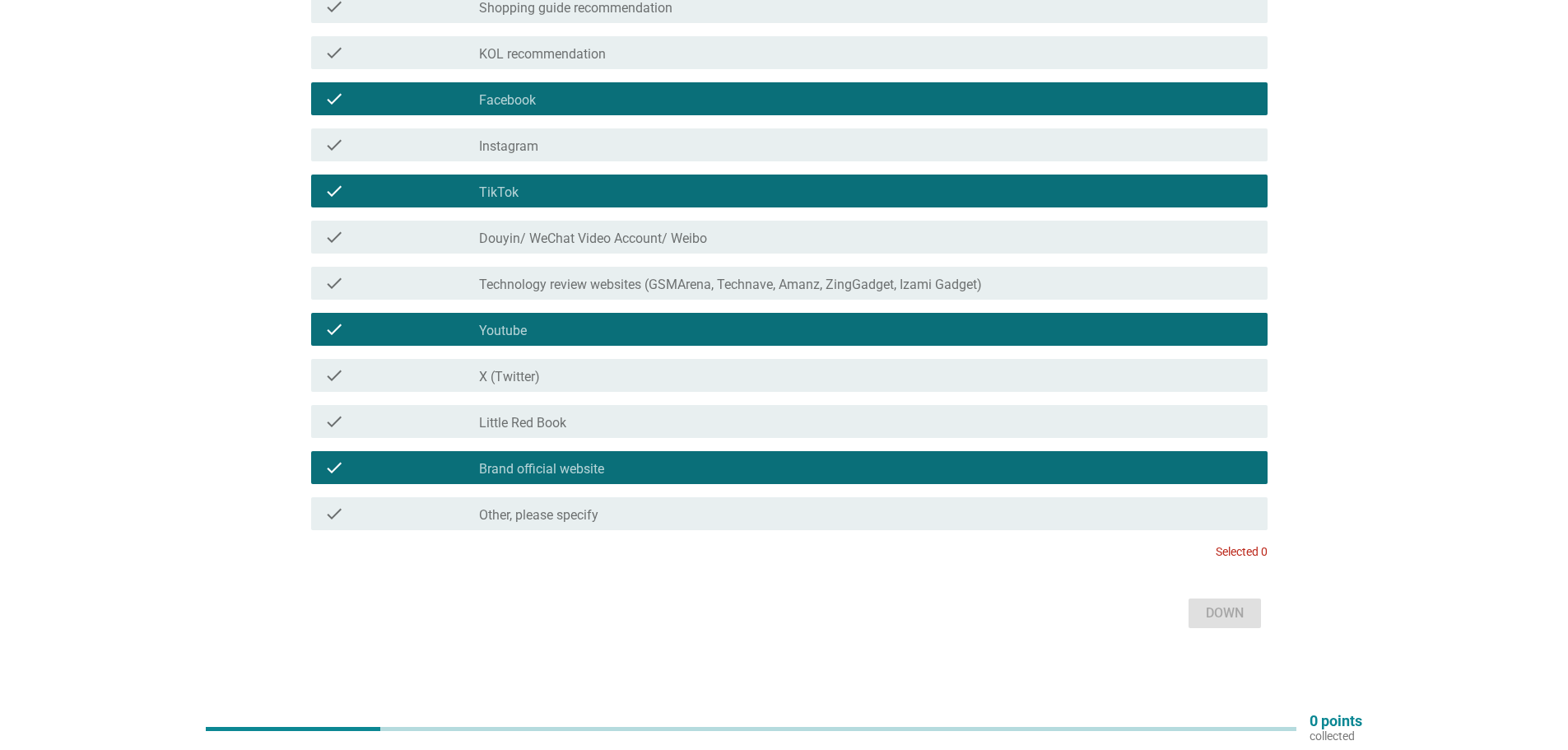
click at [1245, 557] on font "Selected 0" at bounding box center [1241, 551] width 52 height 13
click at [331, 465] on font "check" at bounding box center [335, 468] width 20 height 20
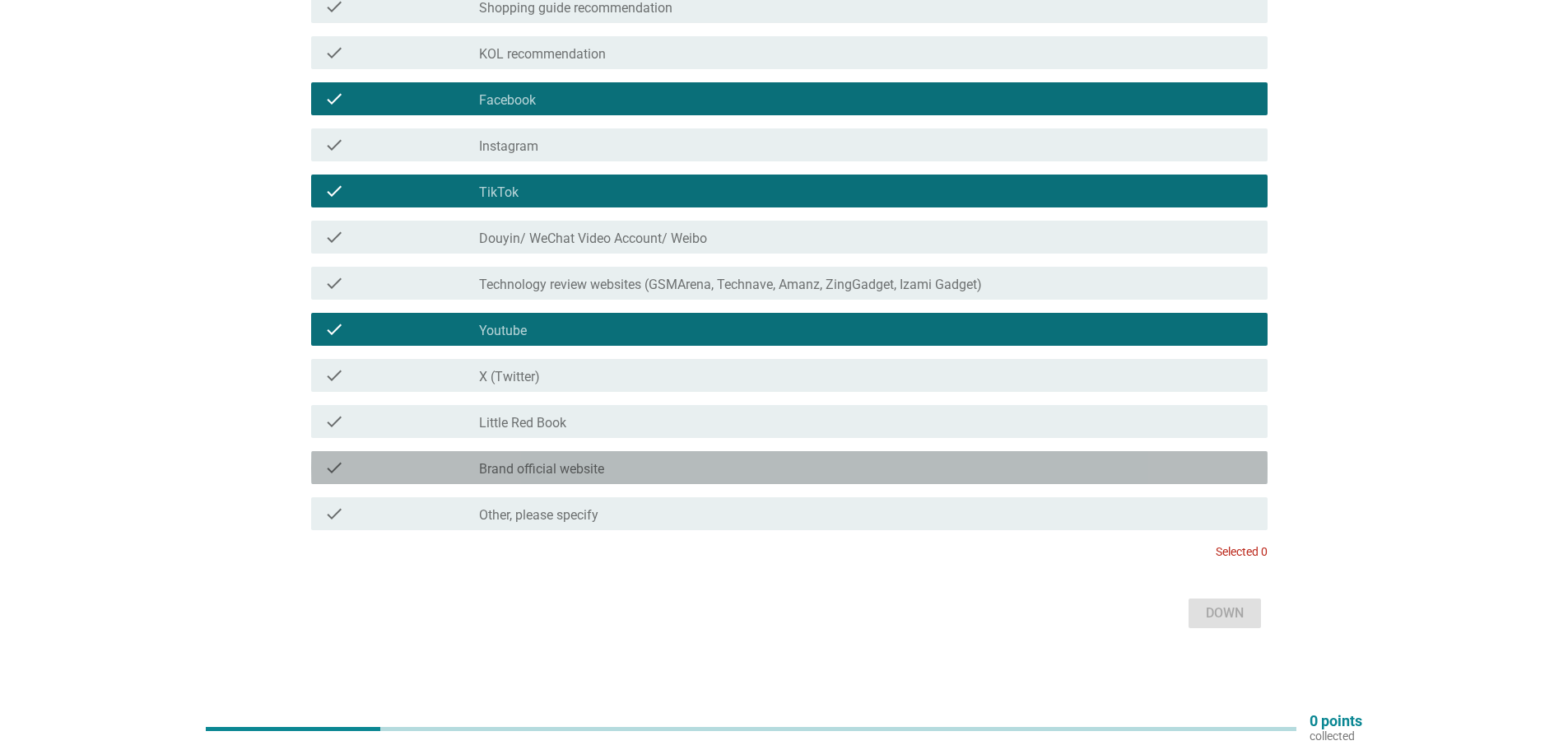
click at [331, 465] on font "check" at bounding box center [335, 468] width 20 height 20
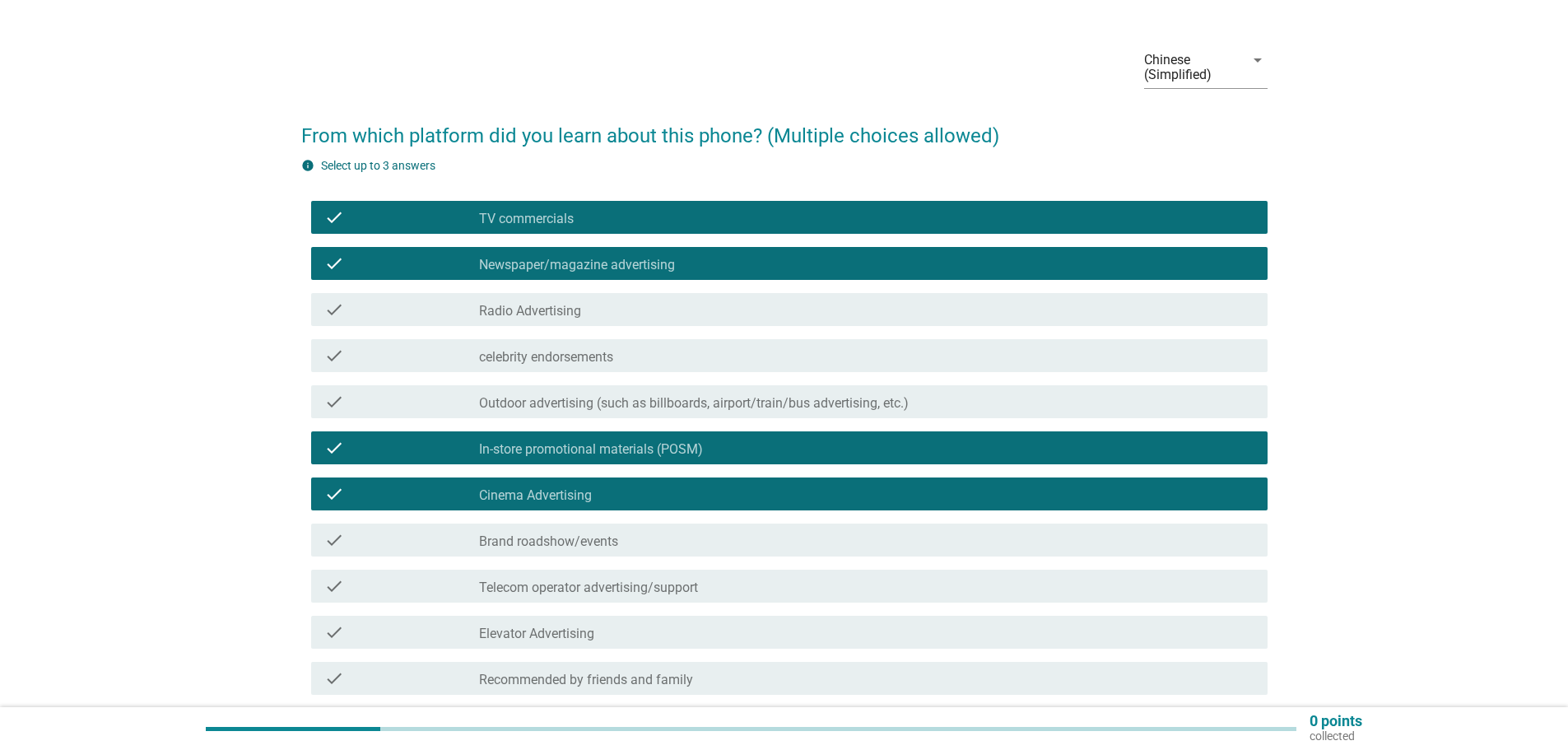
scroll to position [0, 0]
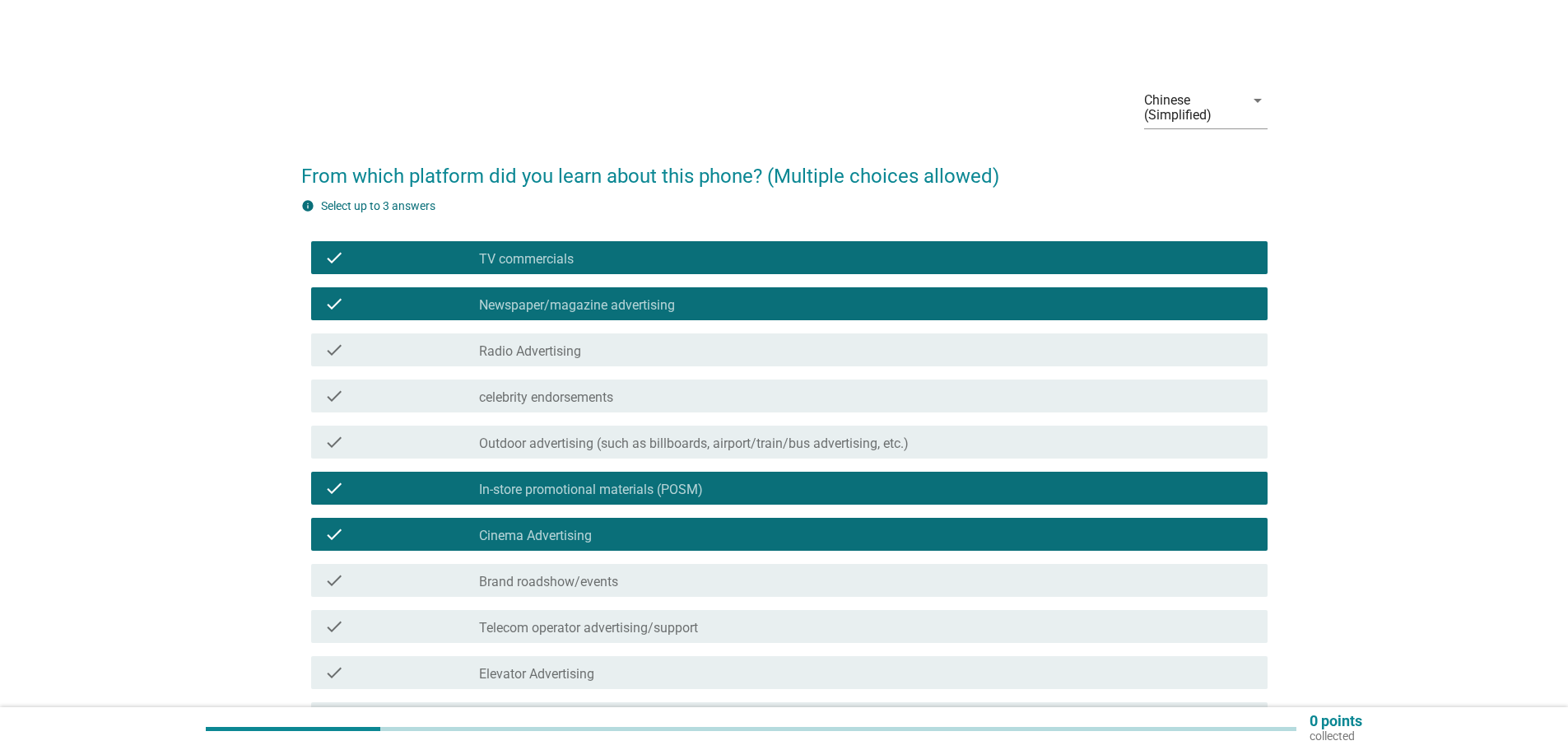
click at [578, 302] on font "Newspaper/magazine advertising" at bounding box center [576, 305] width 196 height 16
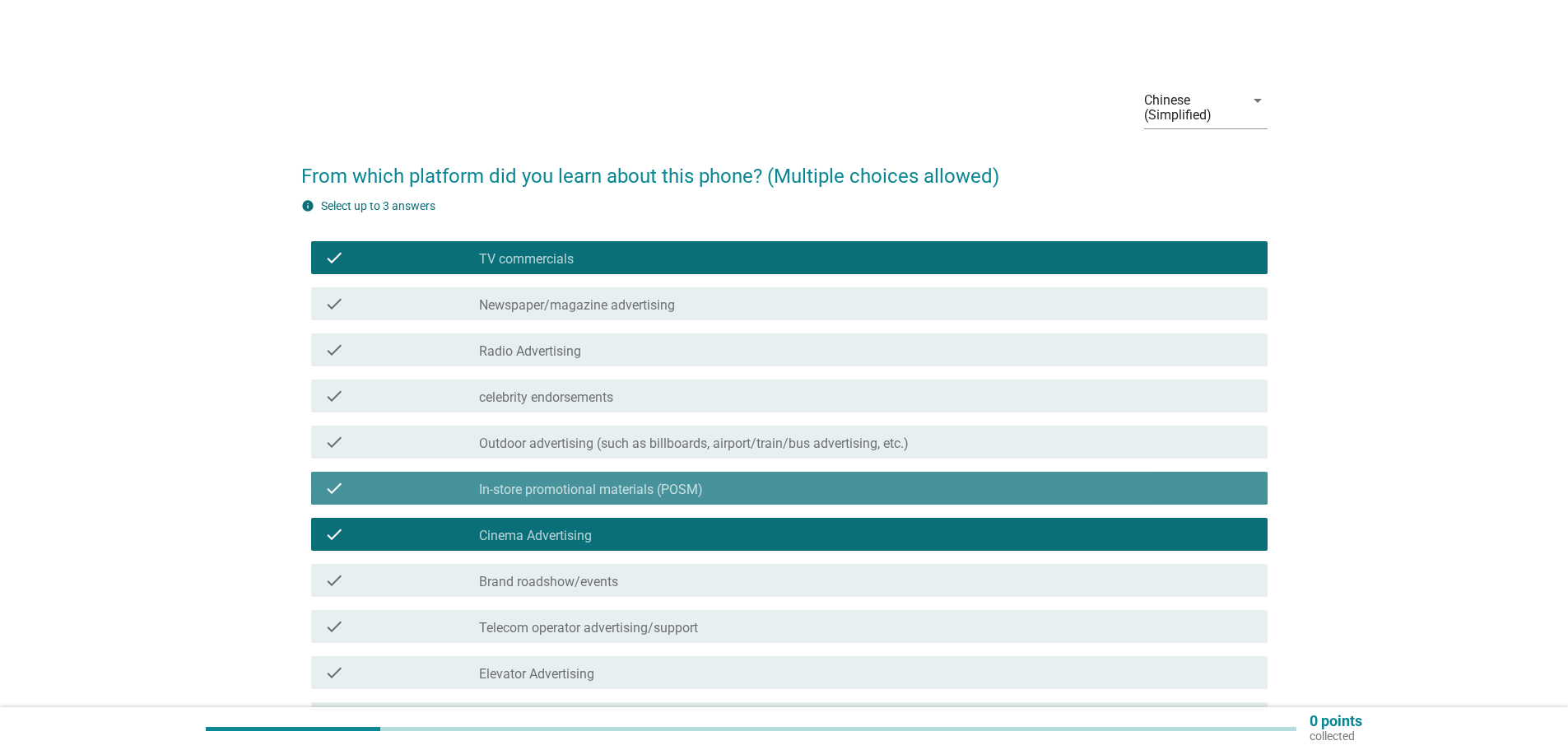
click at [566, 493] on font "In-store promotional materials (POSM)" at bounding box center [590, 489] width 223 height 16
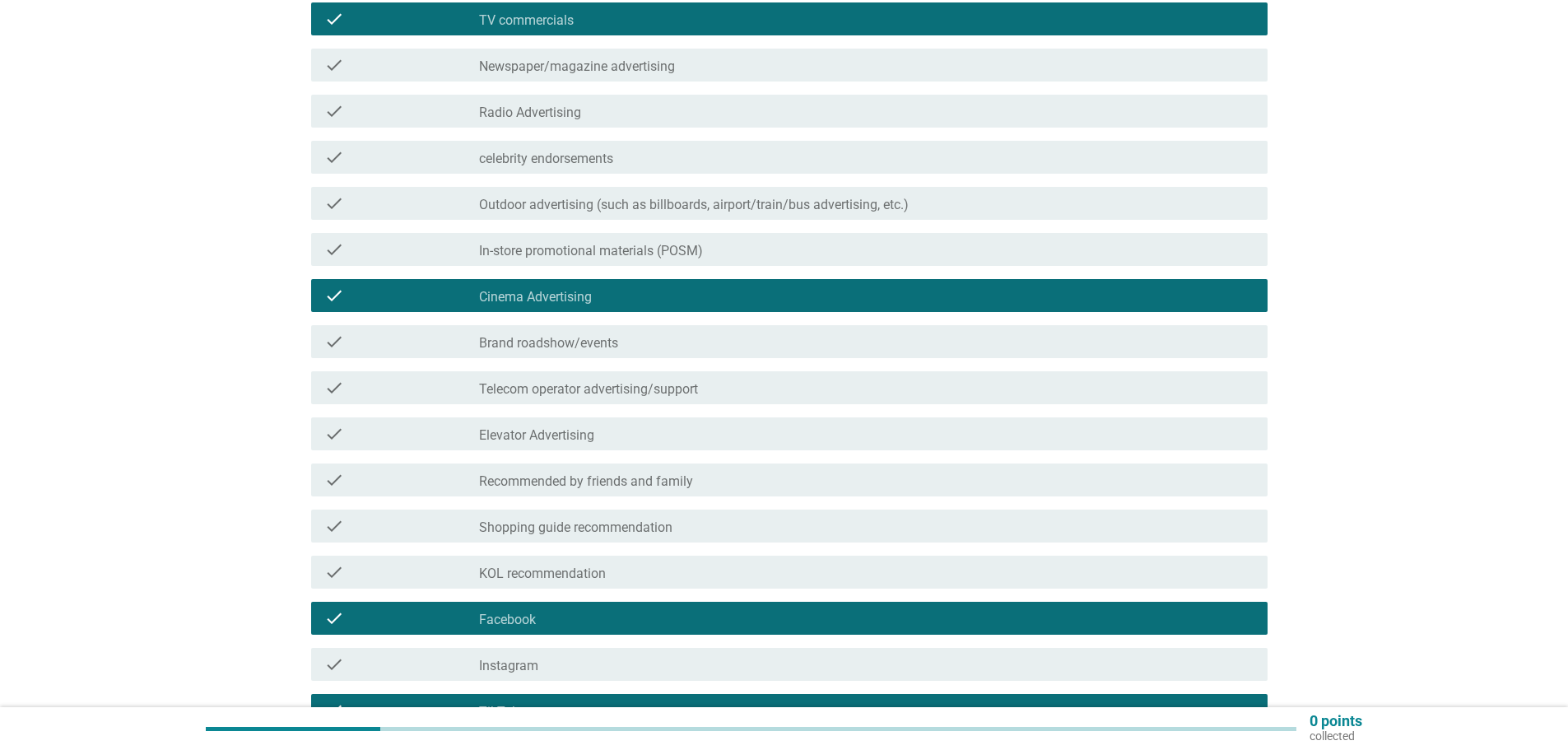
scroll to position [329, 0]
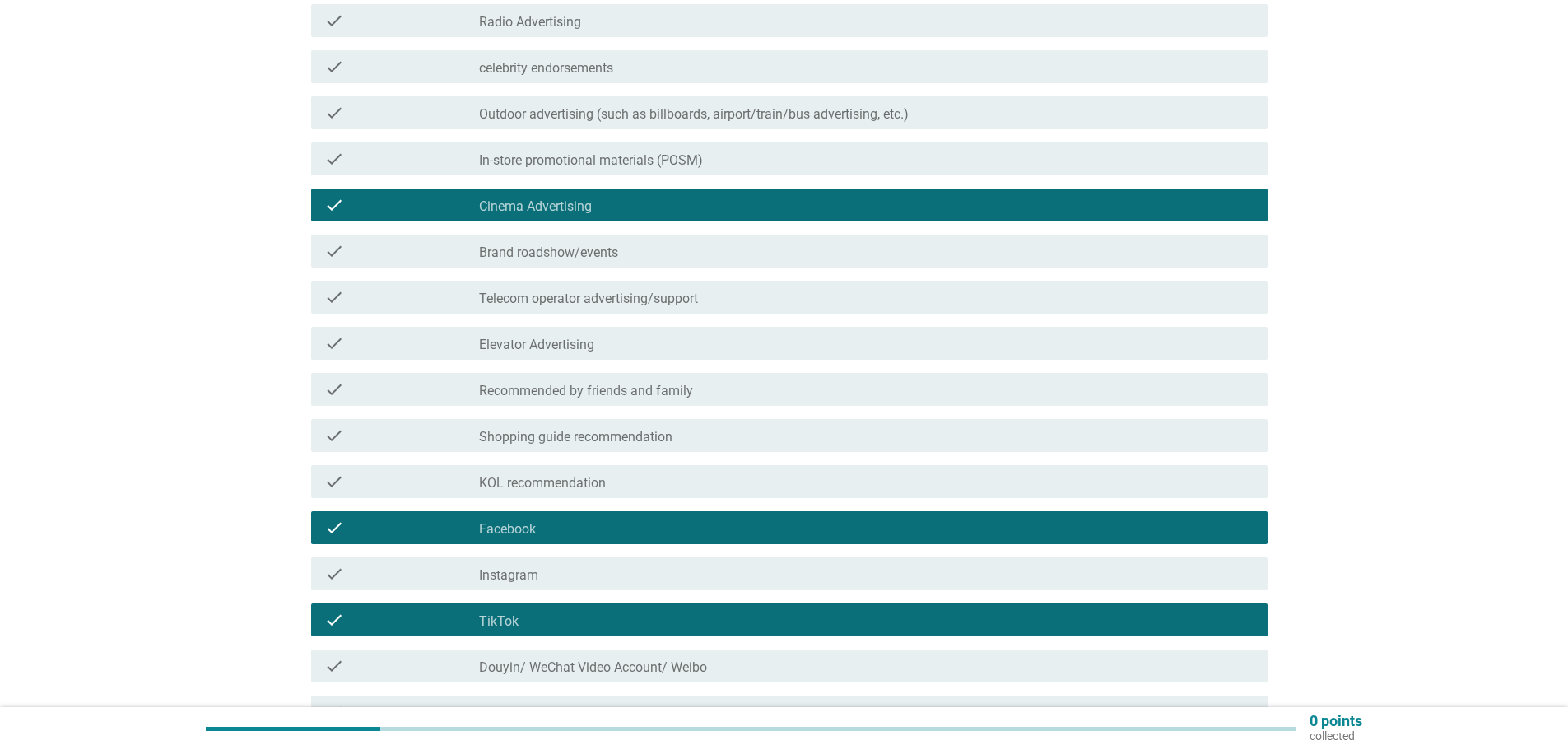
click at [580, 620] on div "check_box_outline_blank TikTok" at bounding box center [867, 620] width 775 height 20
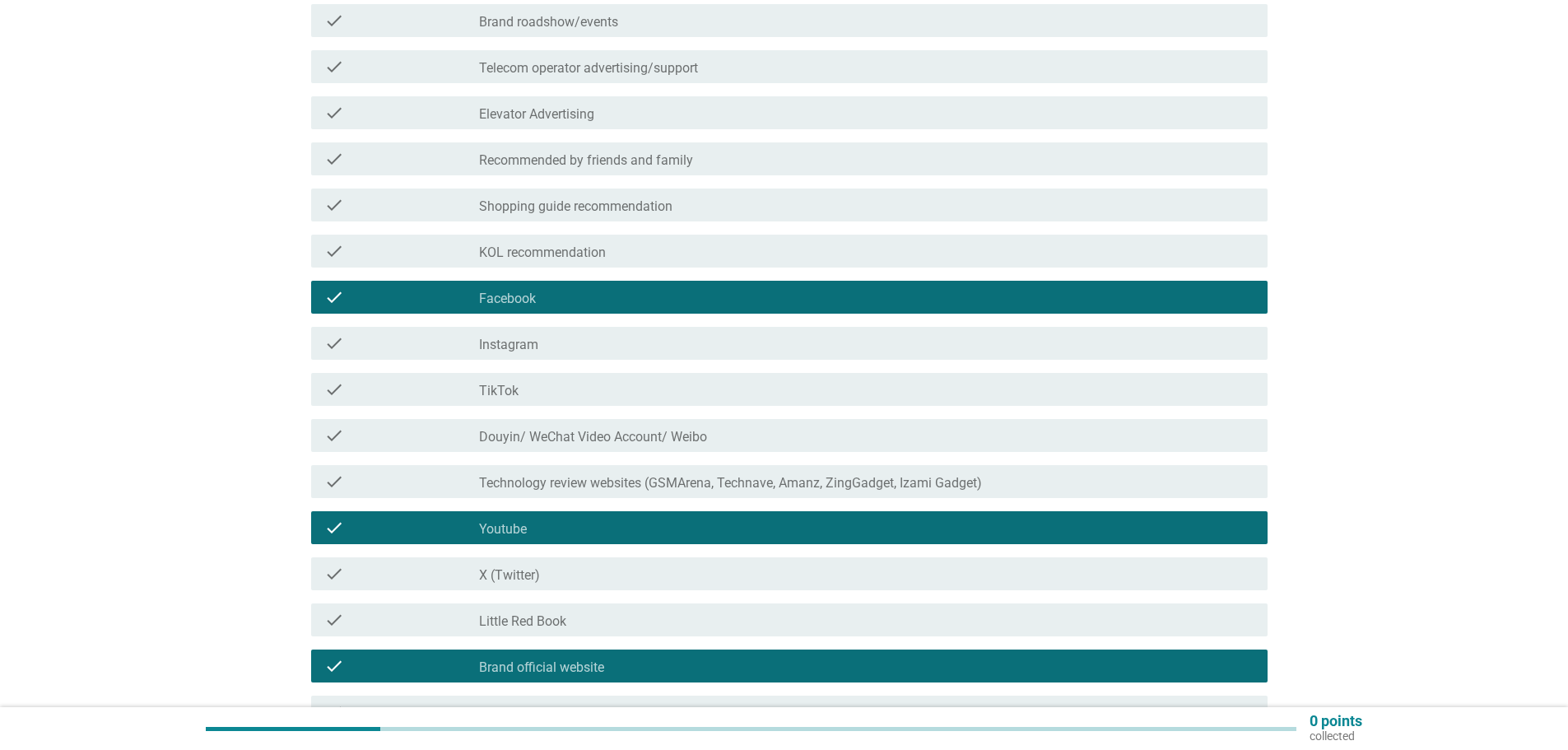
scroll to position [577, 0]
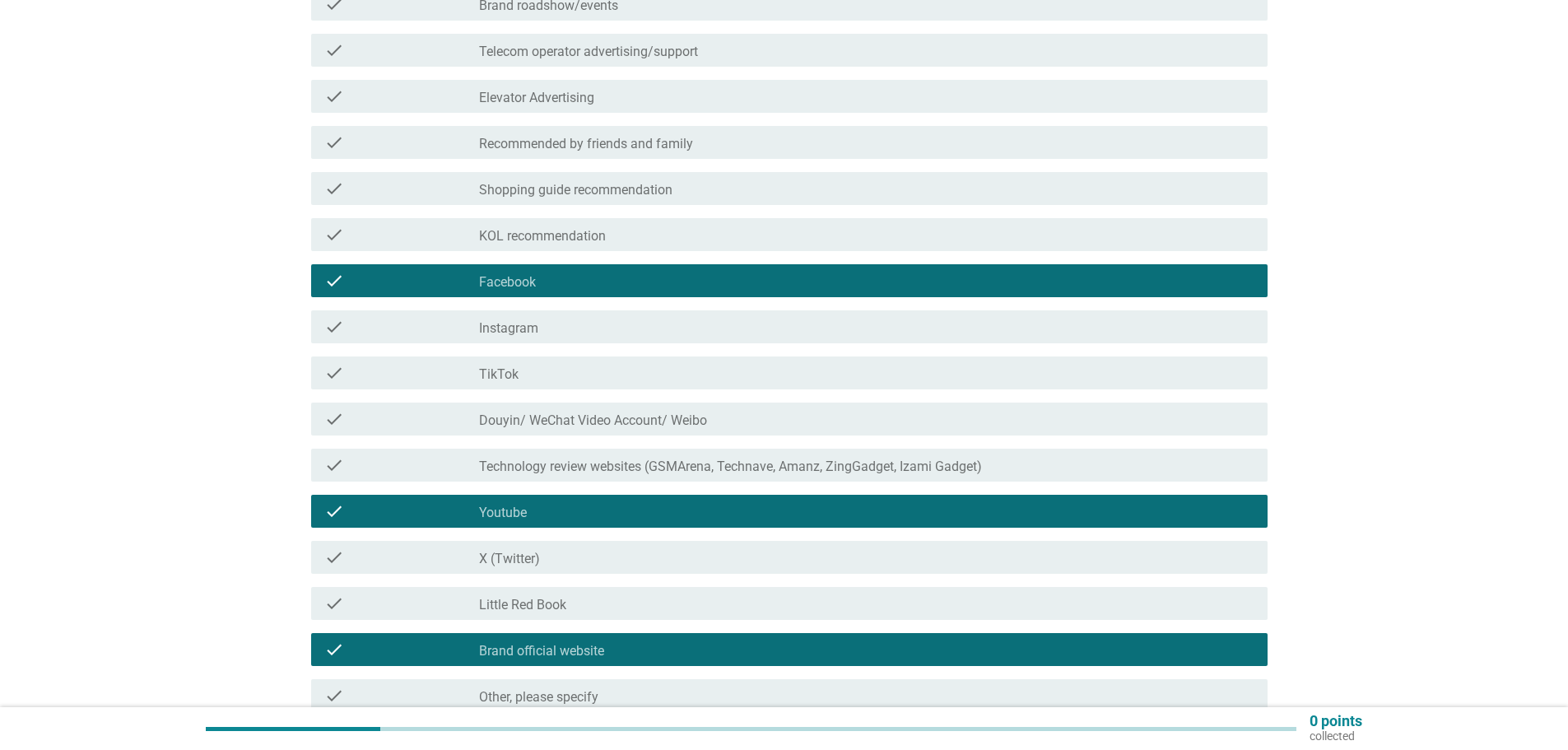
click at [587, 513] on div "check_box_outline_blank Youtube" at bounding box center [867, 512] width 775 height 20
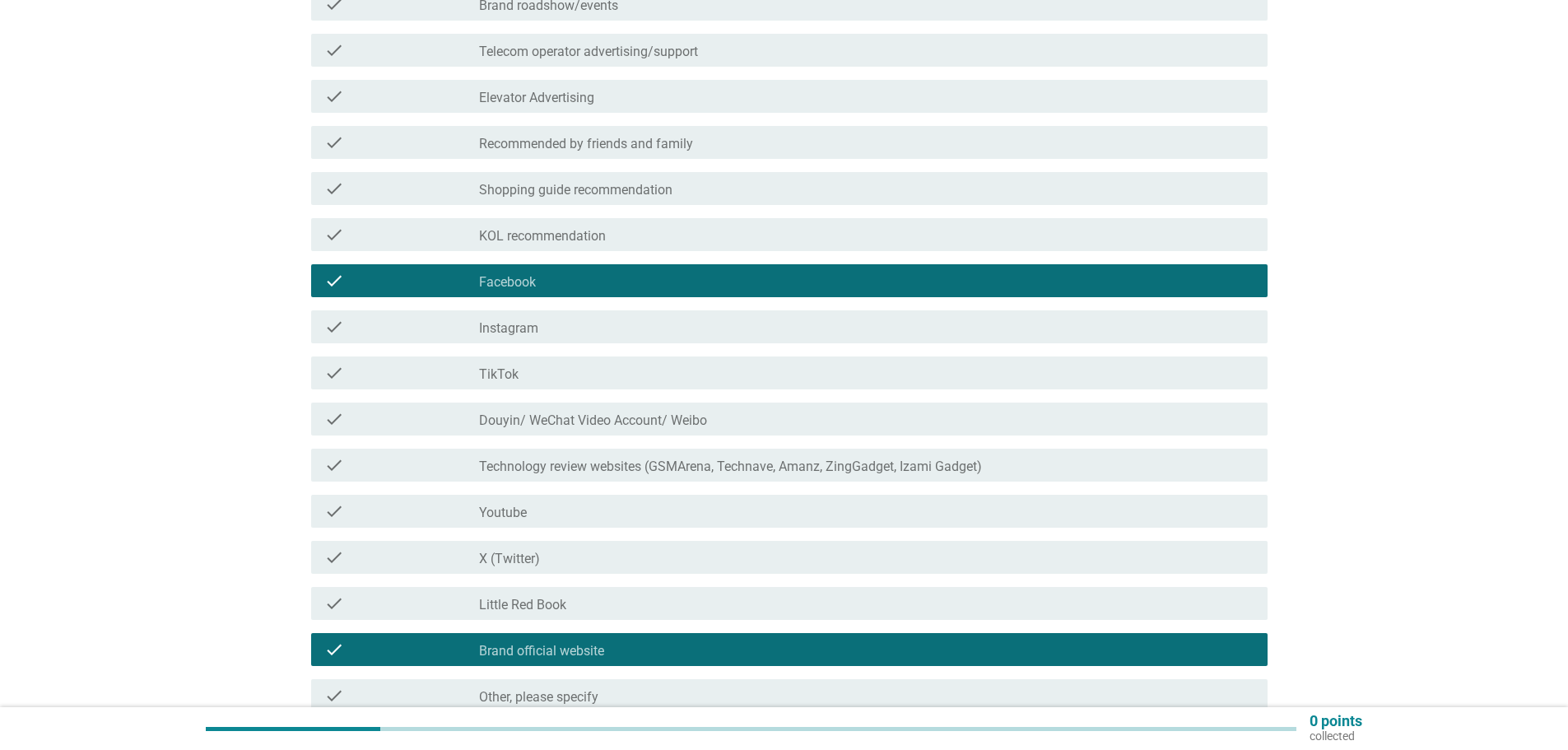
click at [575, 651] on font "Brand official website" at bounding box center [541, 651] width 125 height 16
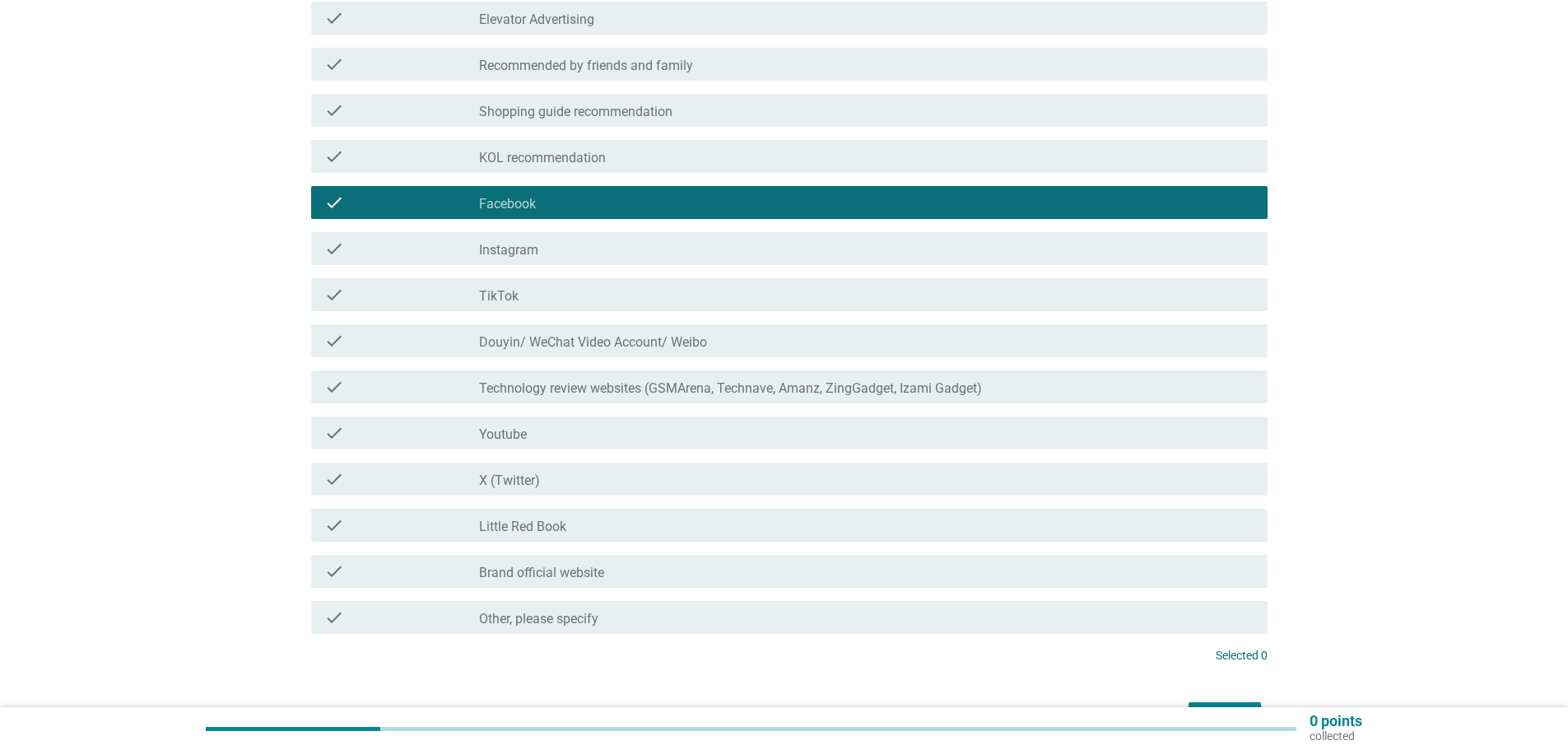
scroll to position [758, 0]
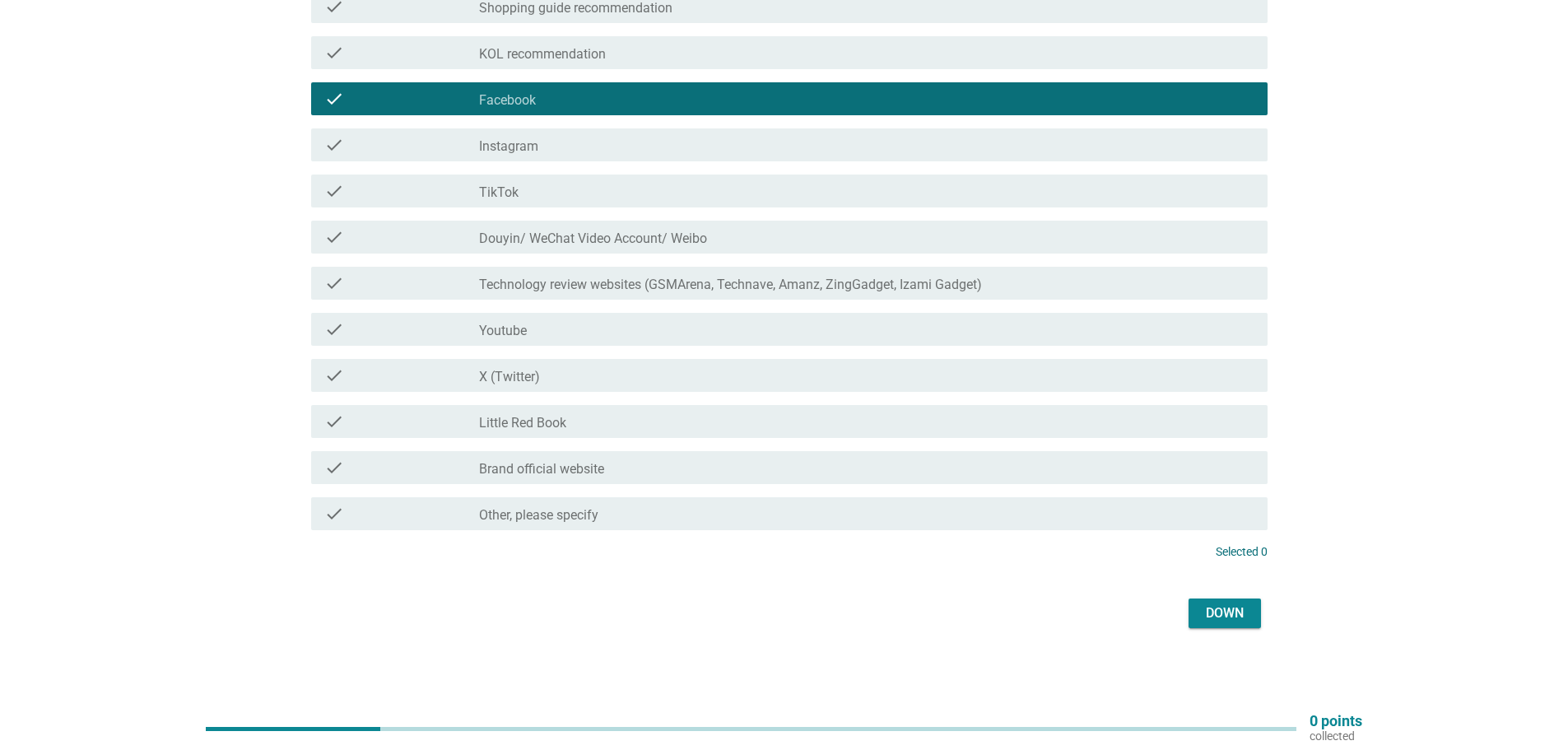
click at [1224, 617] on font "Down" at bounding box center [1225, 612] width 38 height 16
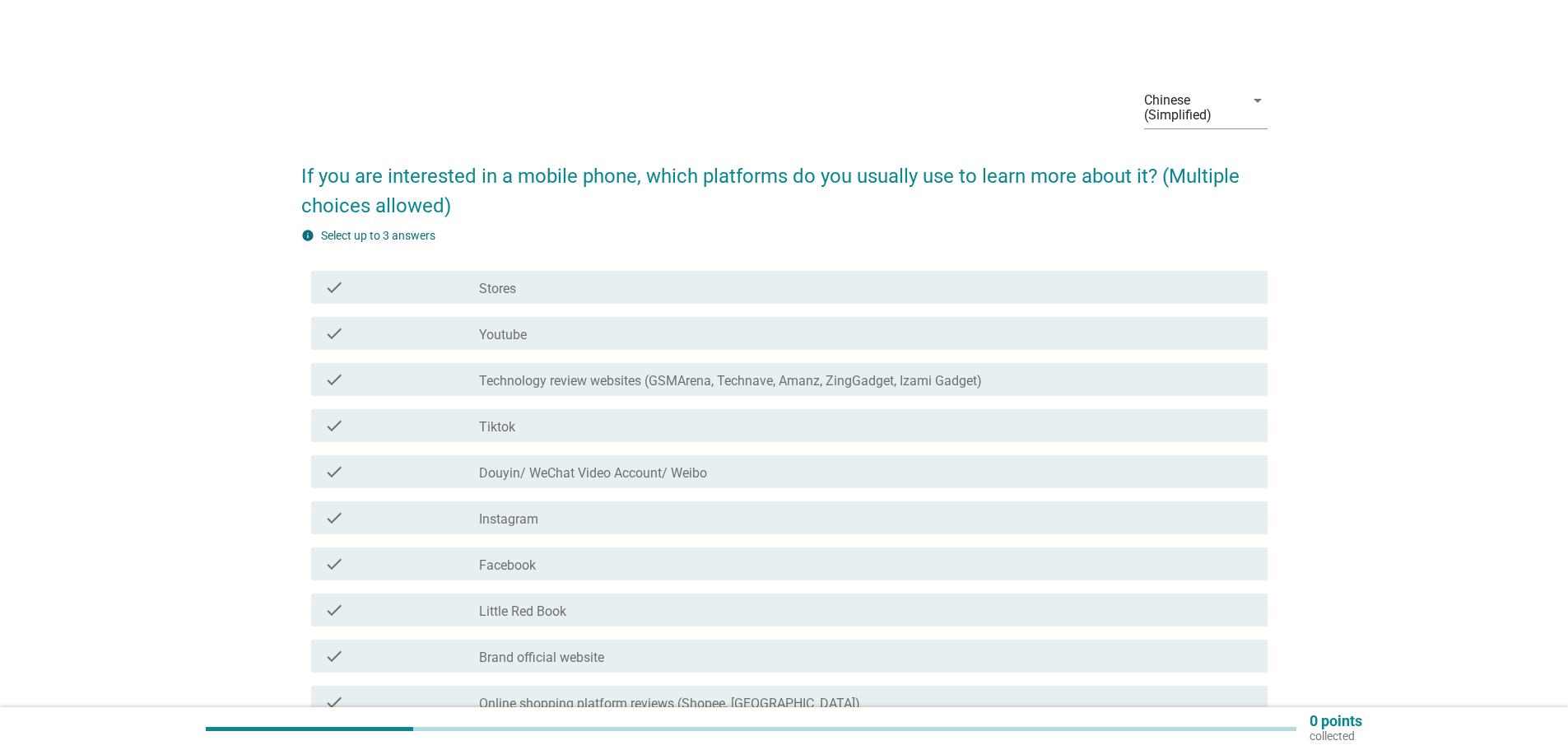
click at [545, 333] on div "check_box_outline_blank Youtube" at bounding box center [867, 334] width 775 height 20
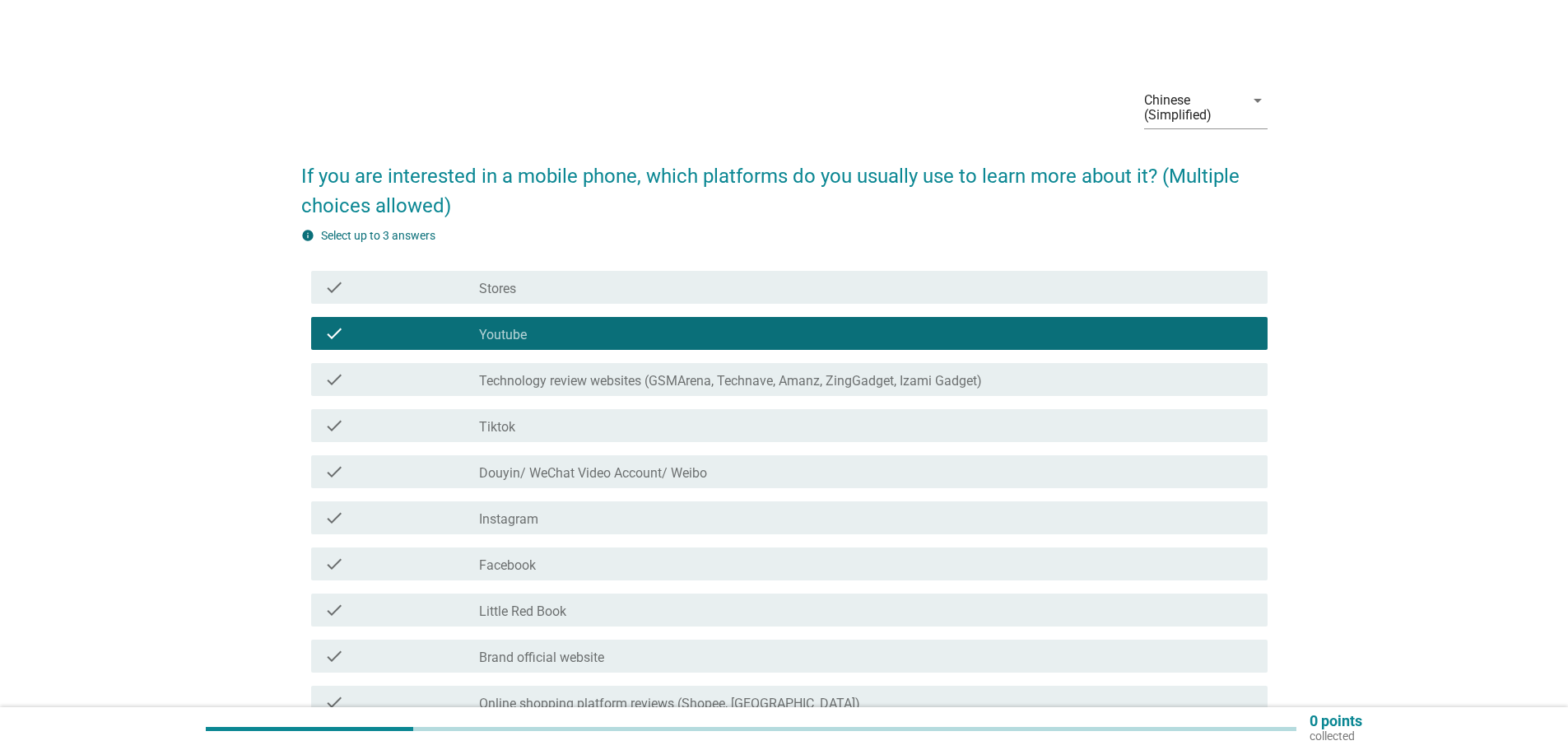
click at [665, 381] on font "Technology review websites (GSMArena, Technave, Amanz, ZingGadget, Izami Gadget)" at bounding box center [730, 380] width 503 height 16
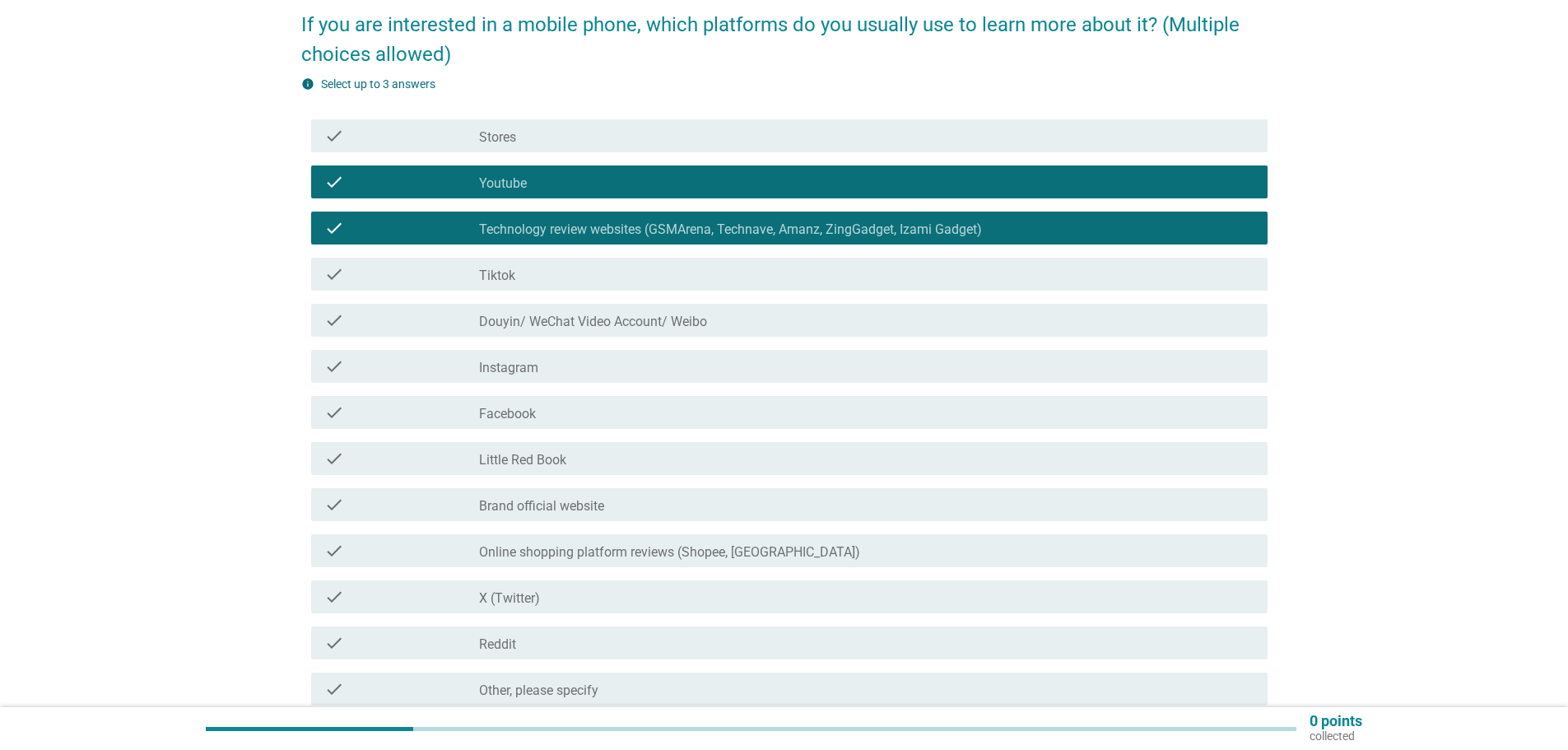
scroll to position [164, 0]
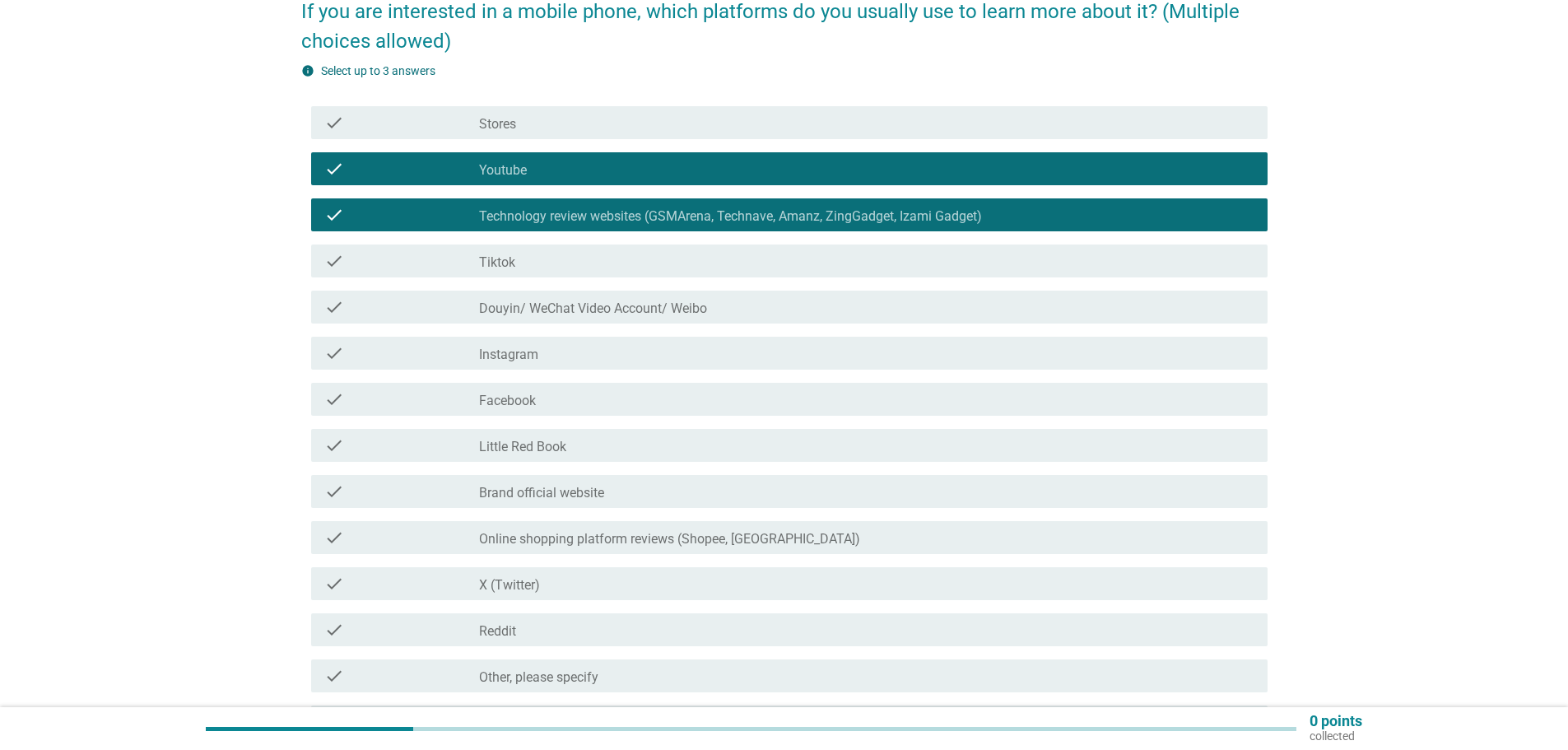
click at [670, 495] on div "check_box_outline_blank Brand official website" at bounding box center [867, 492] width 775 height 20
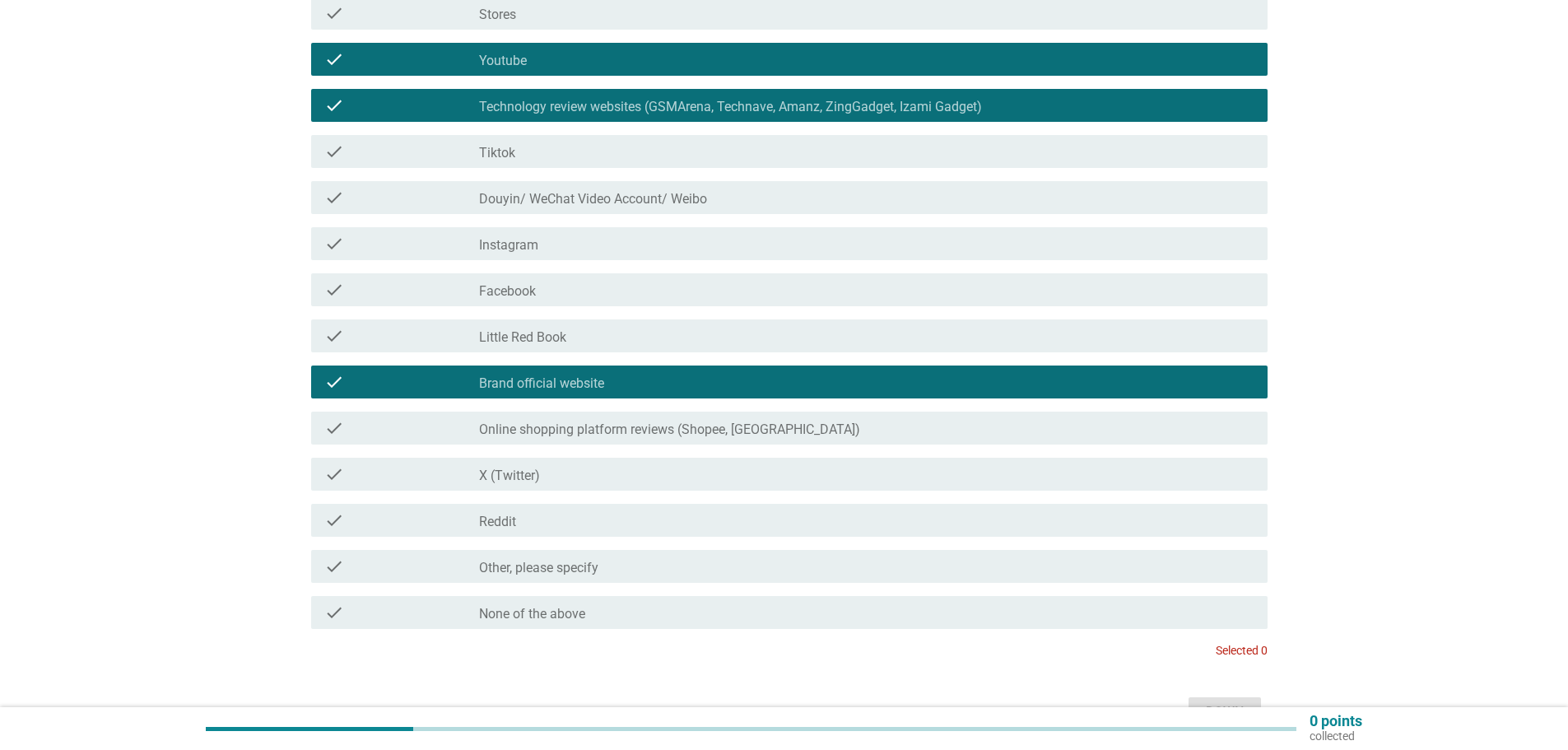
scroll to position [373, 0]
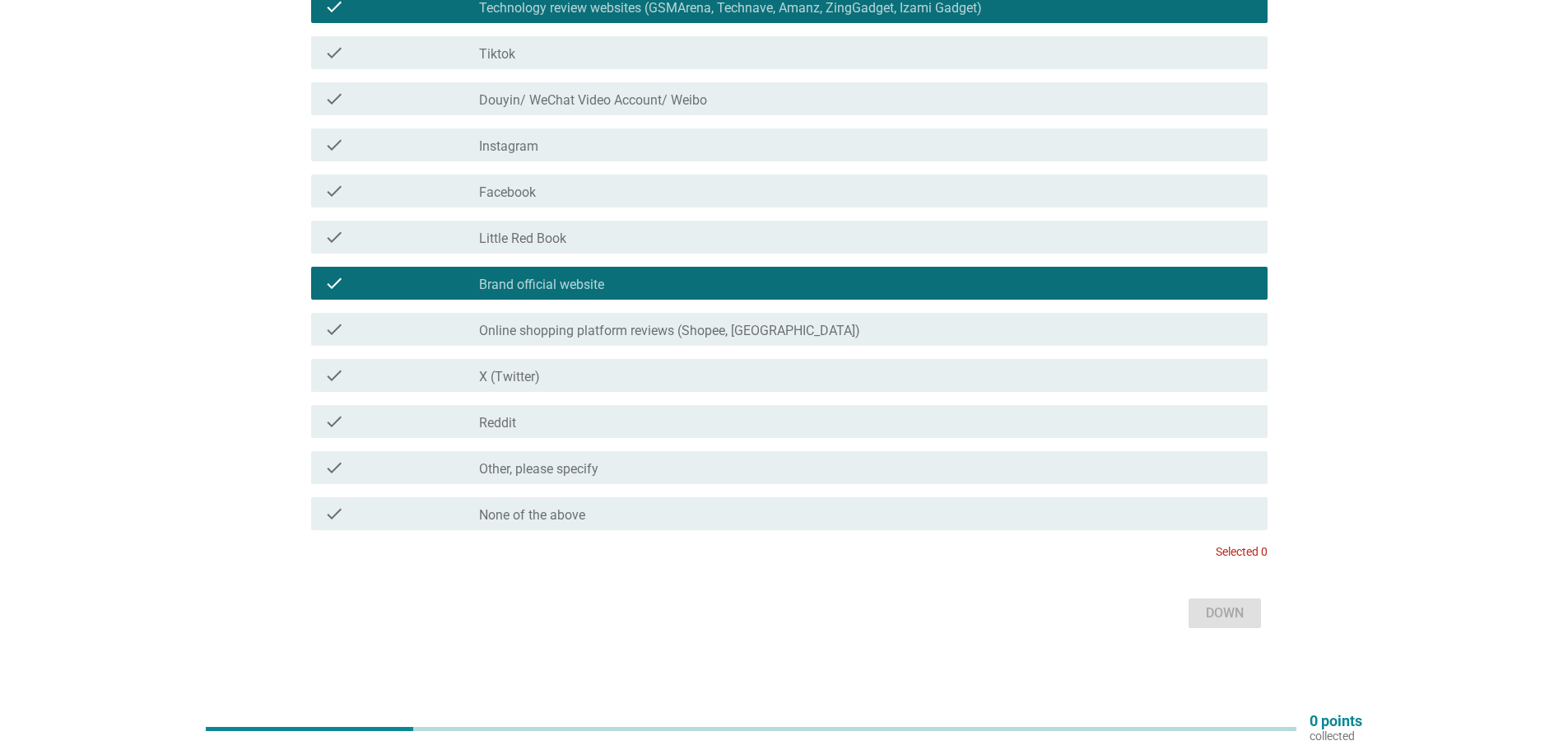
click at [585, 275] on div "check_box_outline_blank Brand official website" at bounding box center [867, 284] width 775 height 20
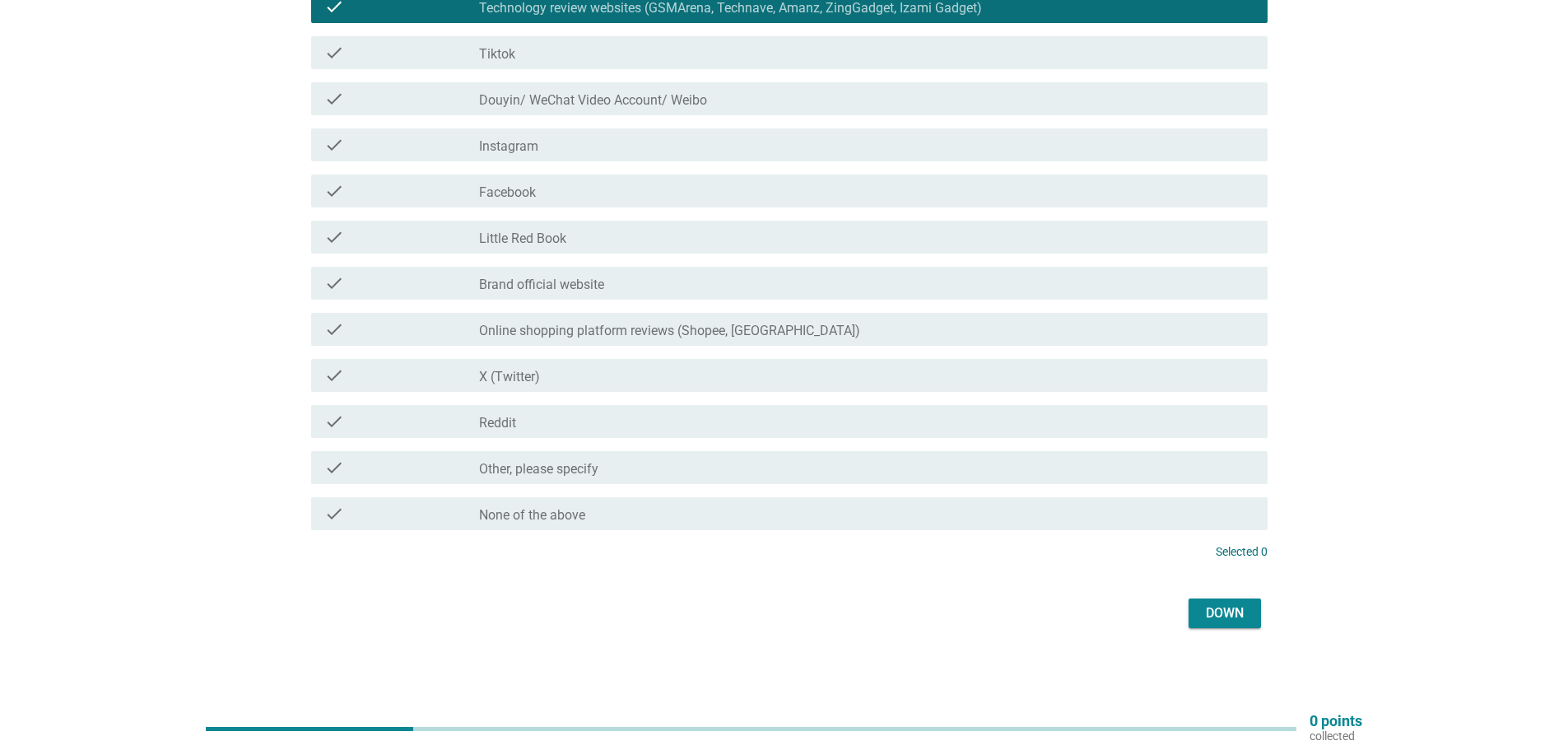
click at [1232, 611] on font "Down" at bounding box center [1225, 612] width 38 height 16
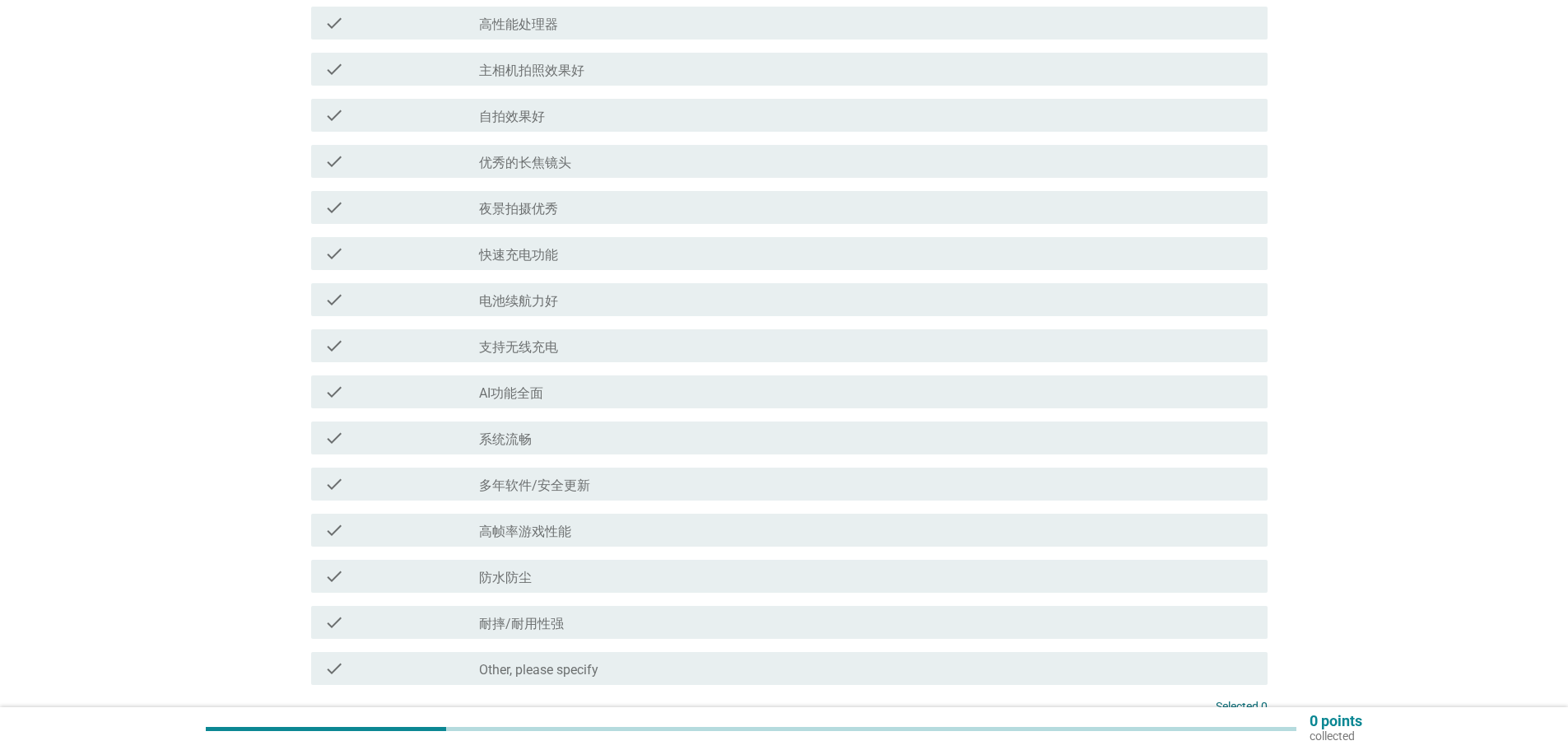
scroll to position [0, 0]
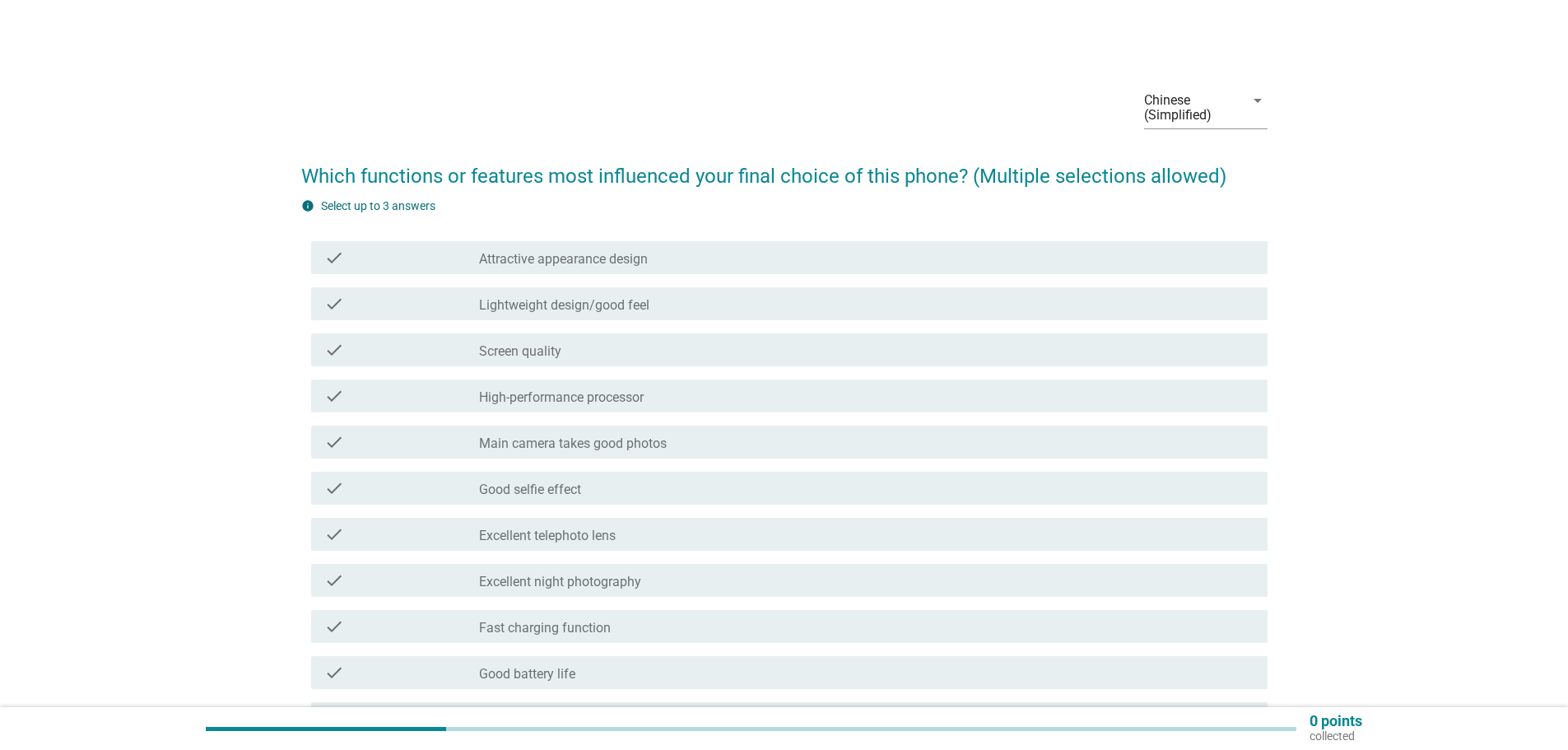
click at [568, 399] on font "High-performance processor" at bounding box center [561, 397] width 164 height 16
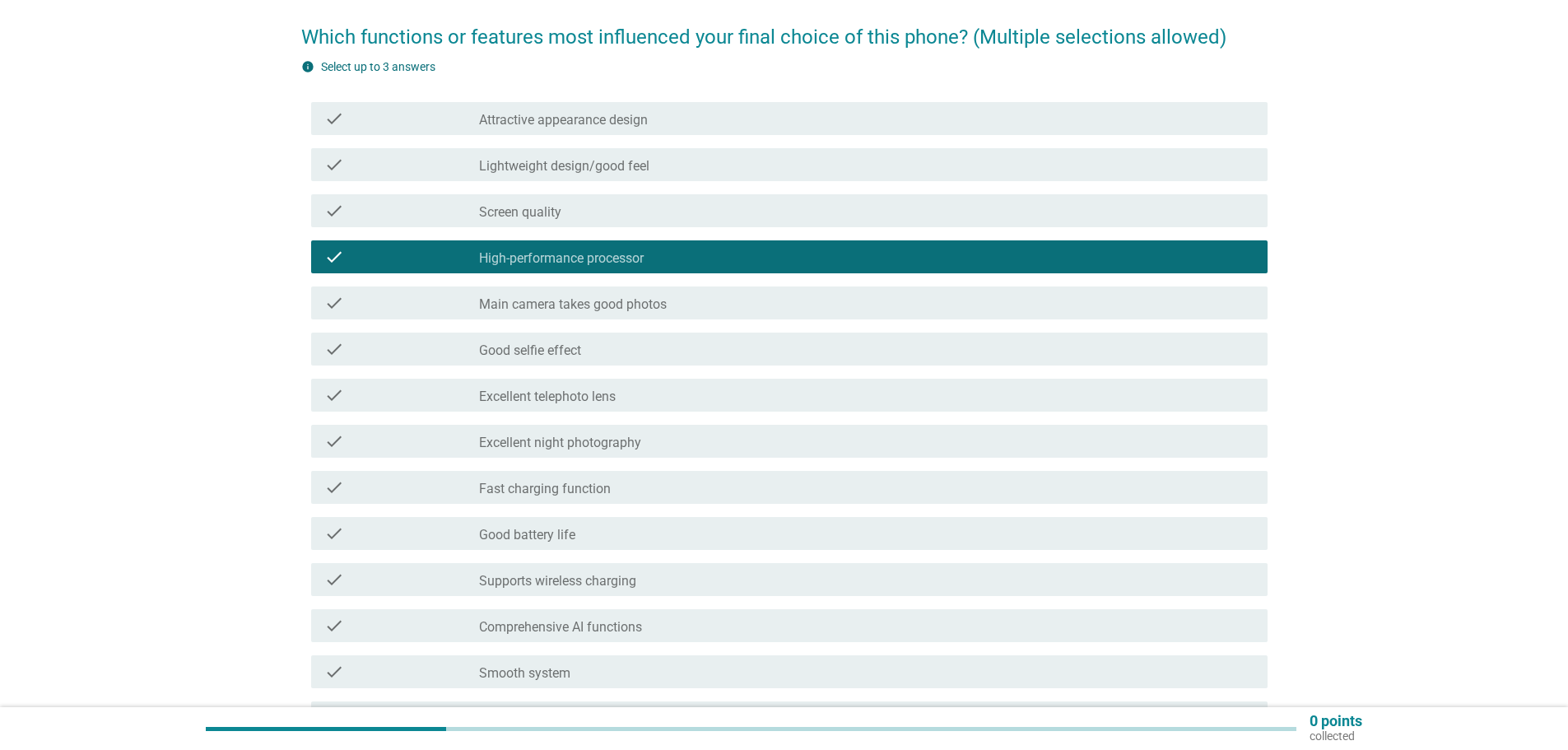
scroll to position [164, 0]
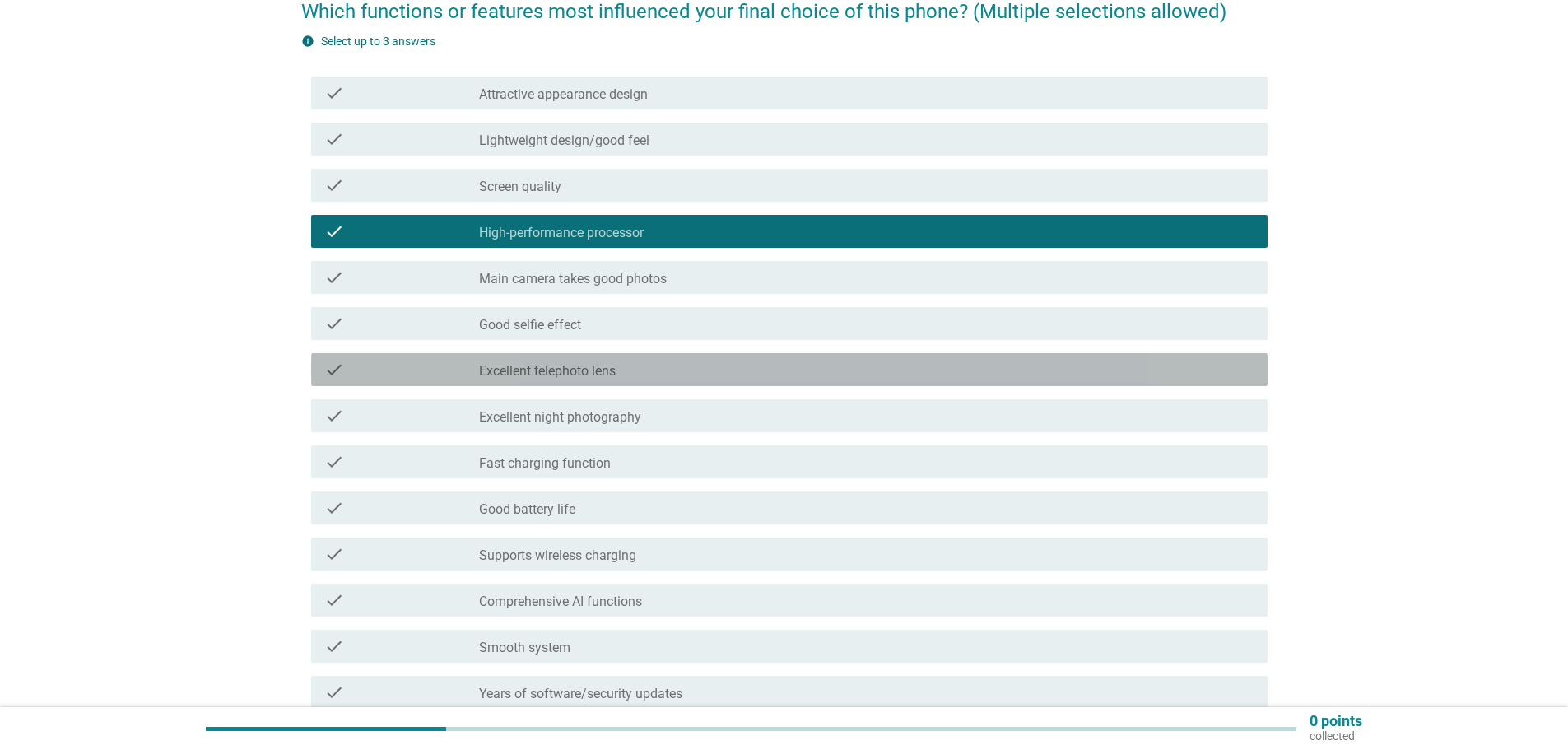
click at [652, 361] on div "check_box_outline_blank Excellent telephoto lens" at bounding box center [867, 370] width 775 height 20
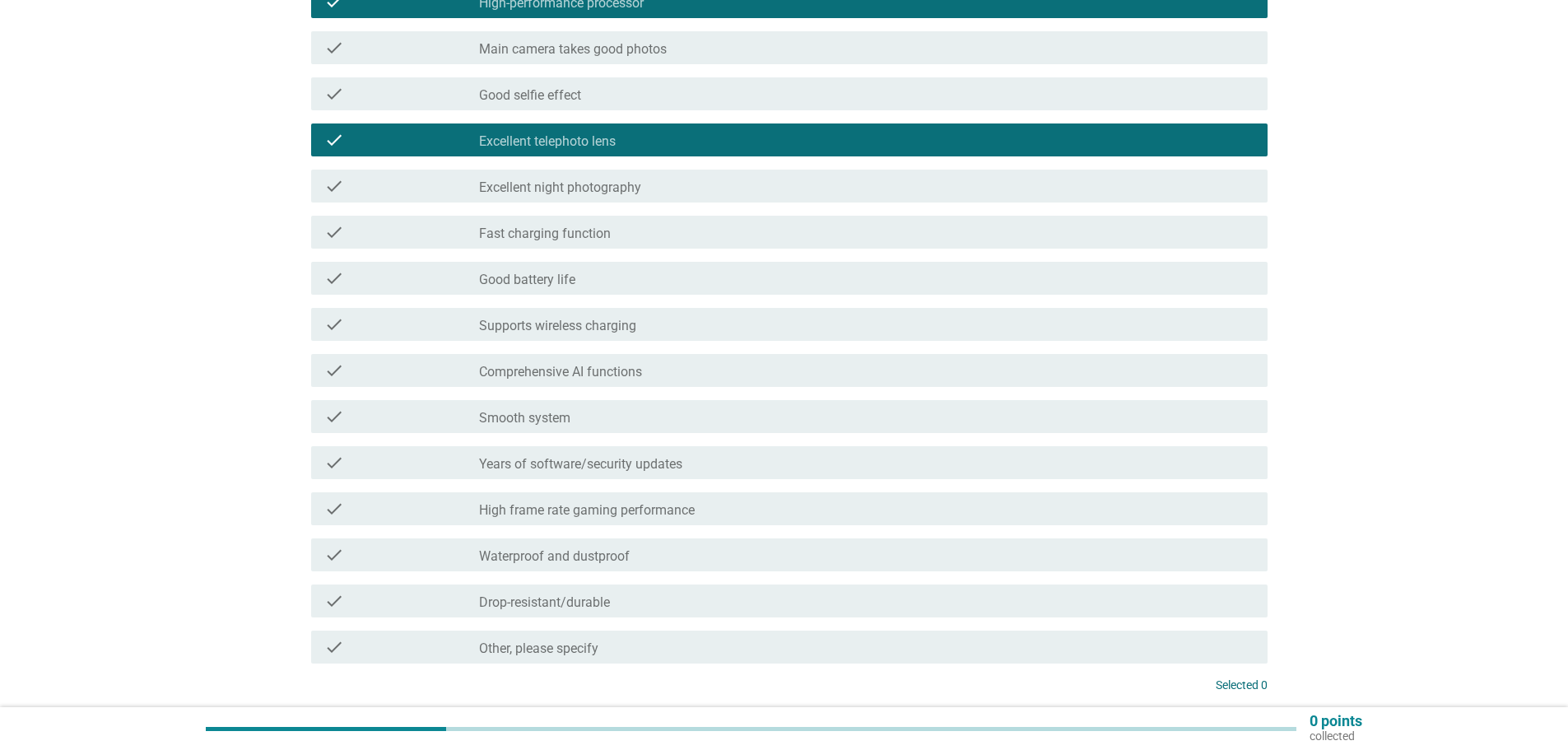
scroll to position [411, 0]
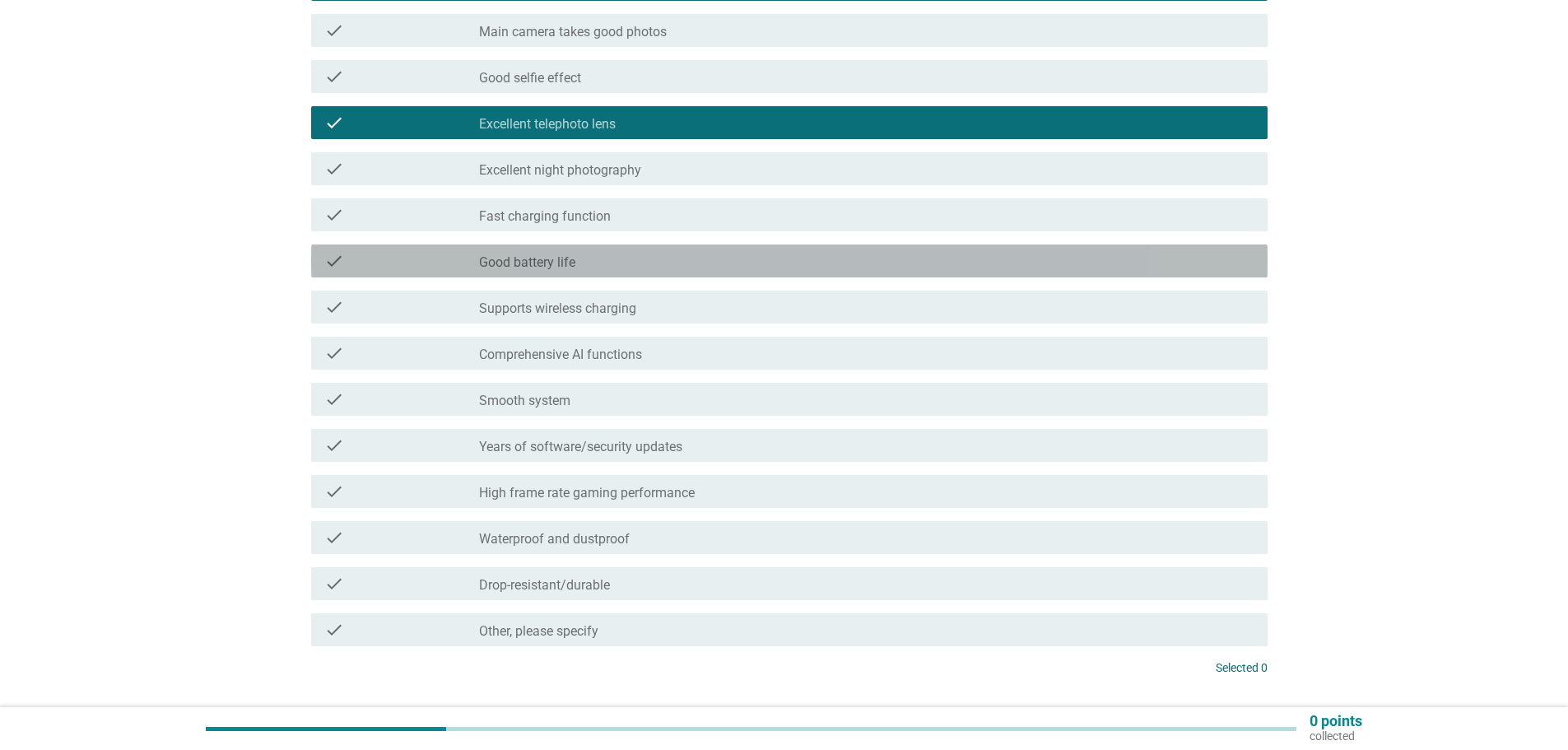
click at [606, 258] on div "check_box_outline_blank Good battery life" at bounding box center [867, 261] width 775 height 20
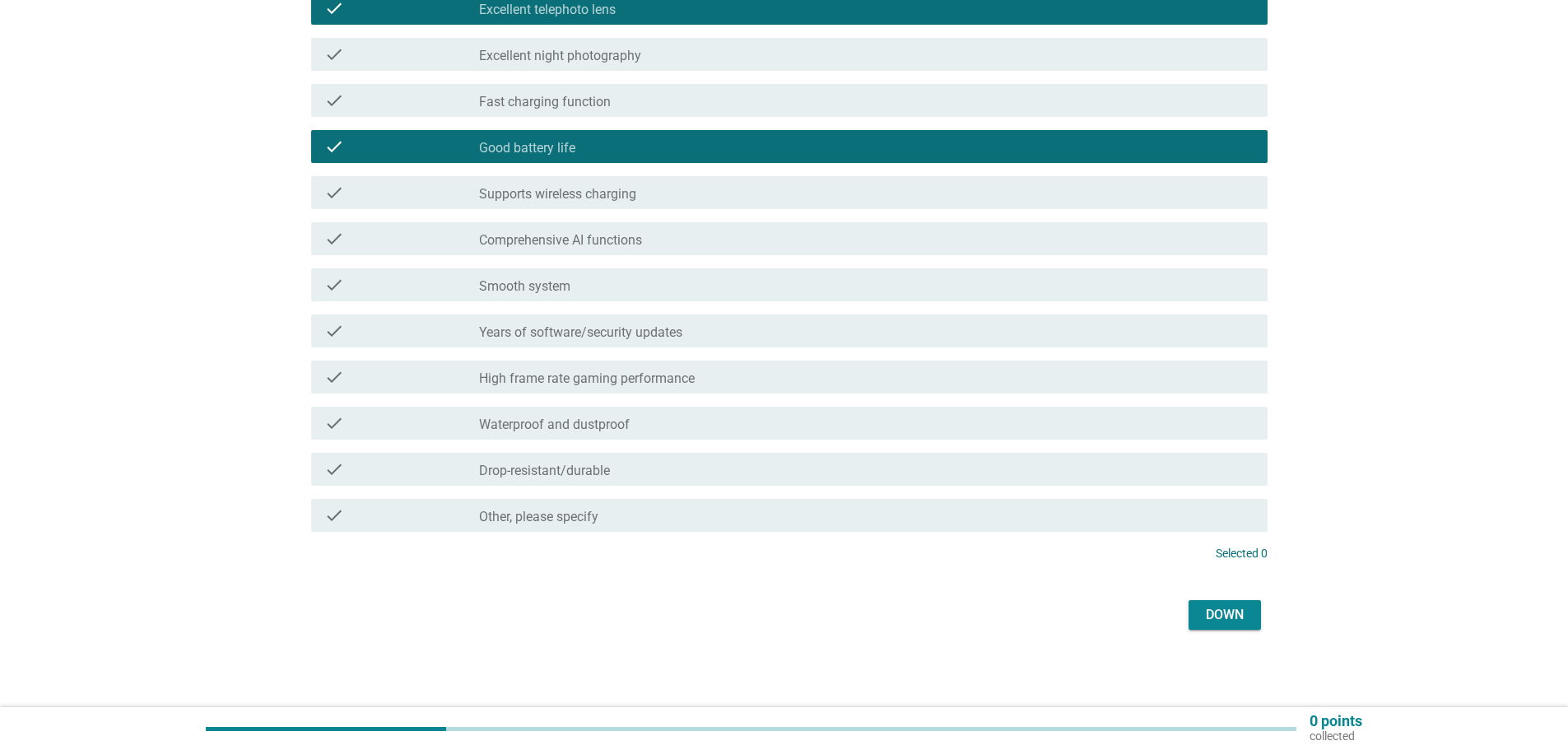
scroll to position [527, 0]
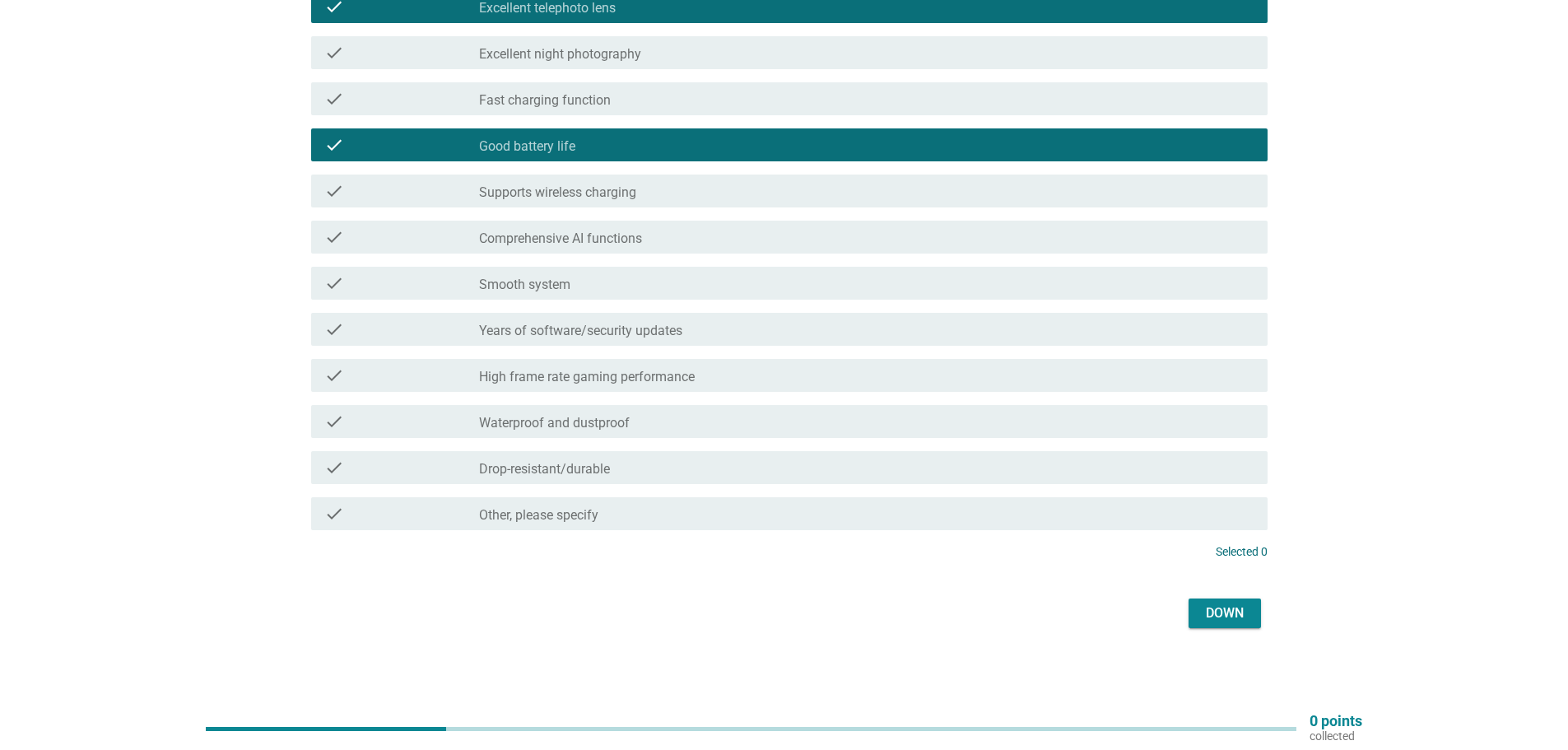
click at [1215, 620] on font "Down" at bounding box center [1225, 613] width 38 height 20
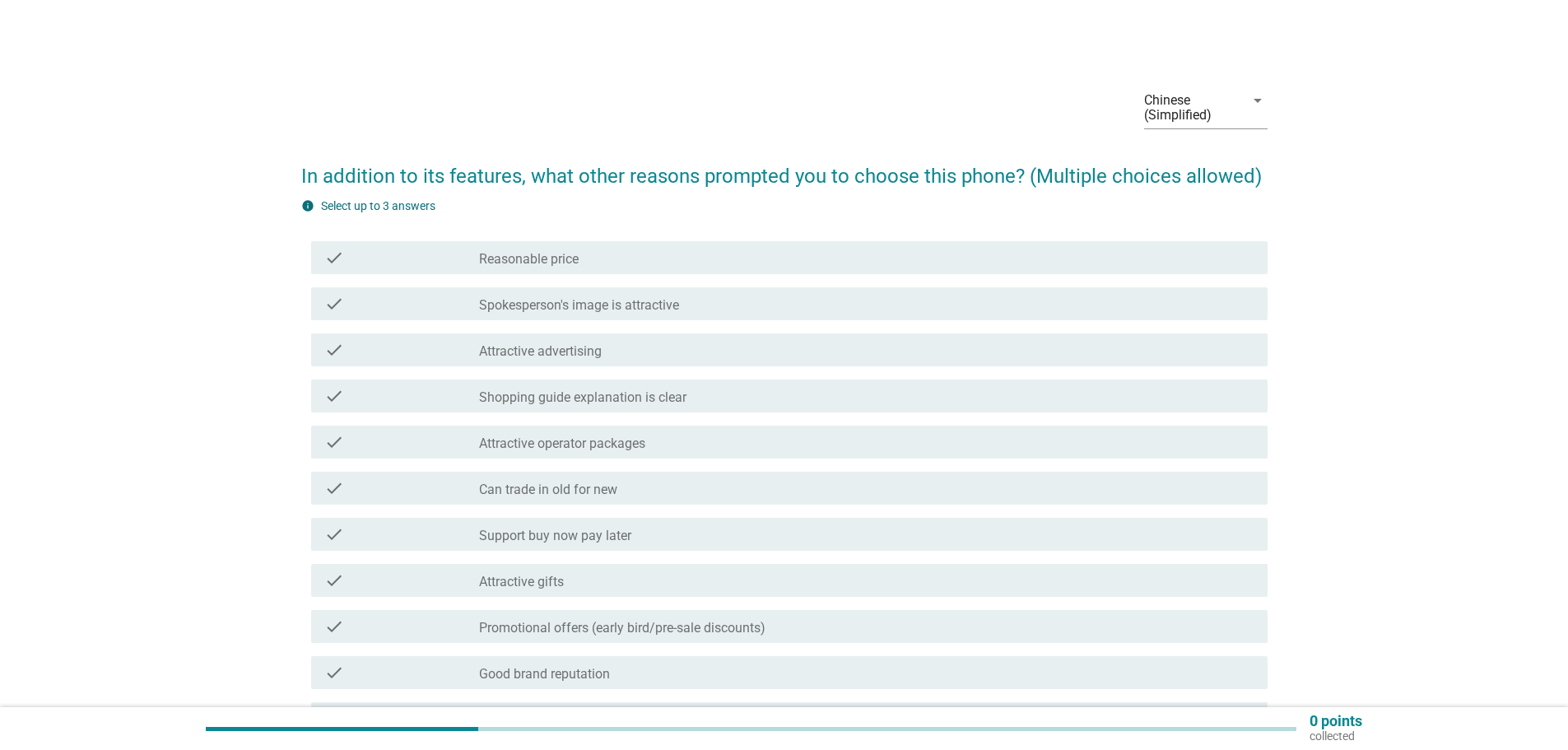
scroll to position [82, 0]
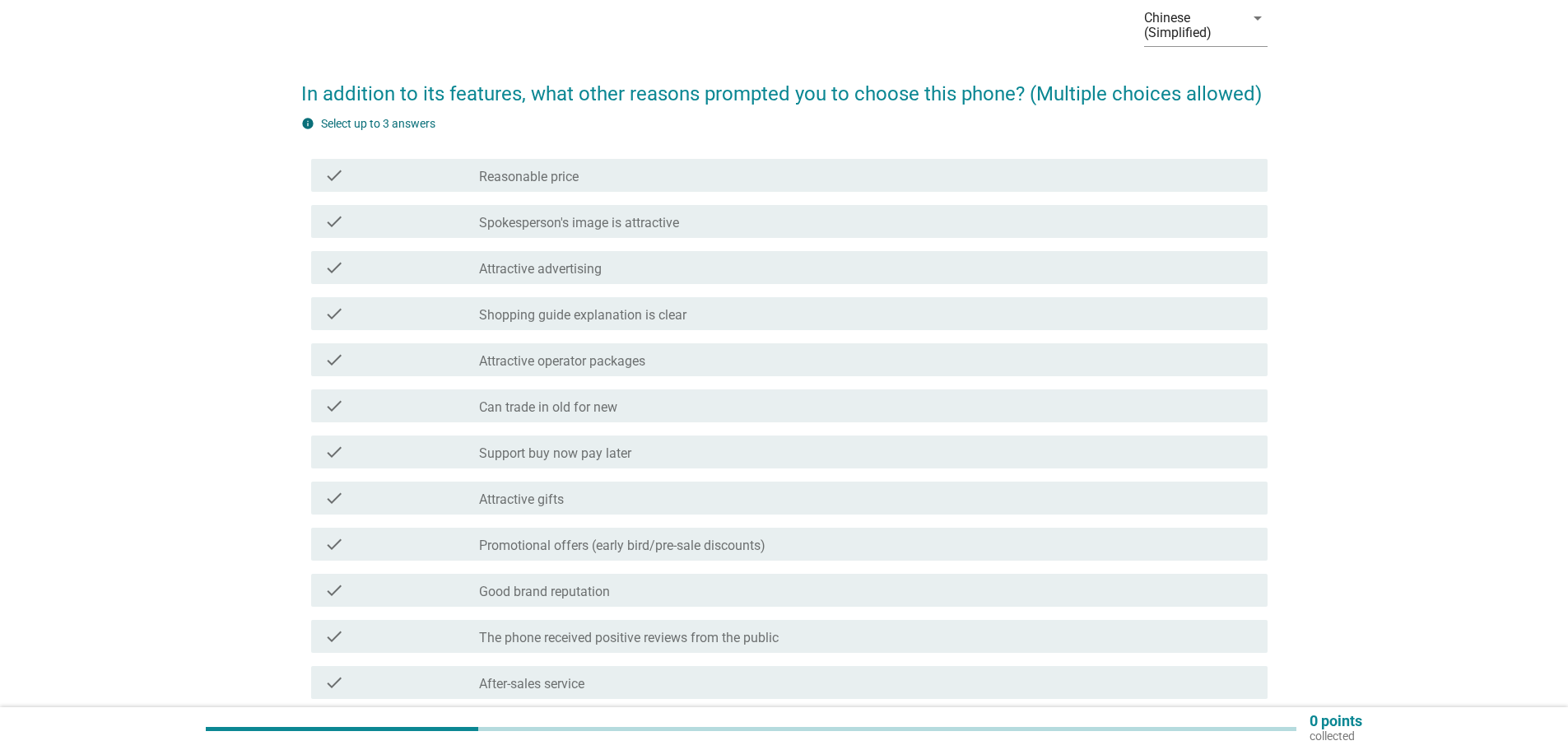
click at [578, 454] on font "Support buy now pay later" at bounding box center [555, 453] width 152 height 16
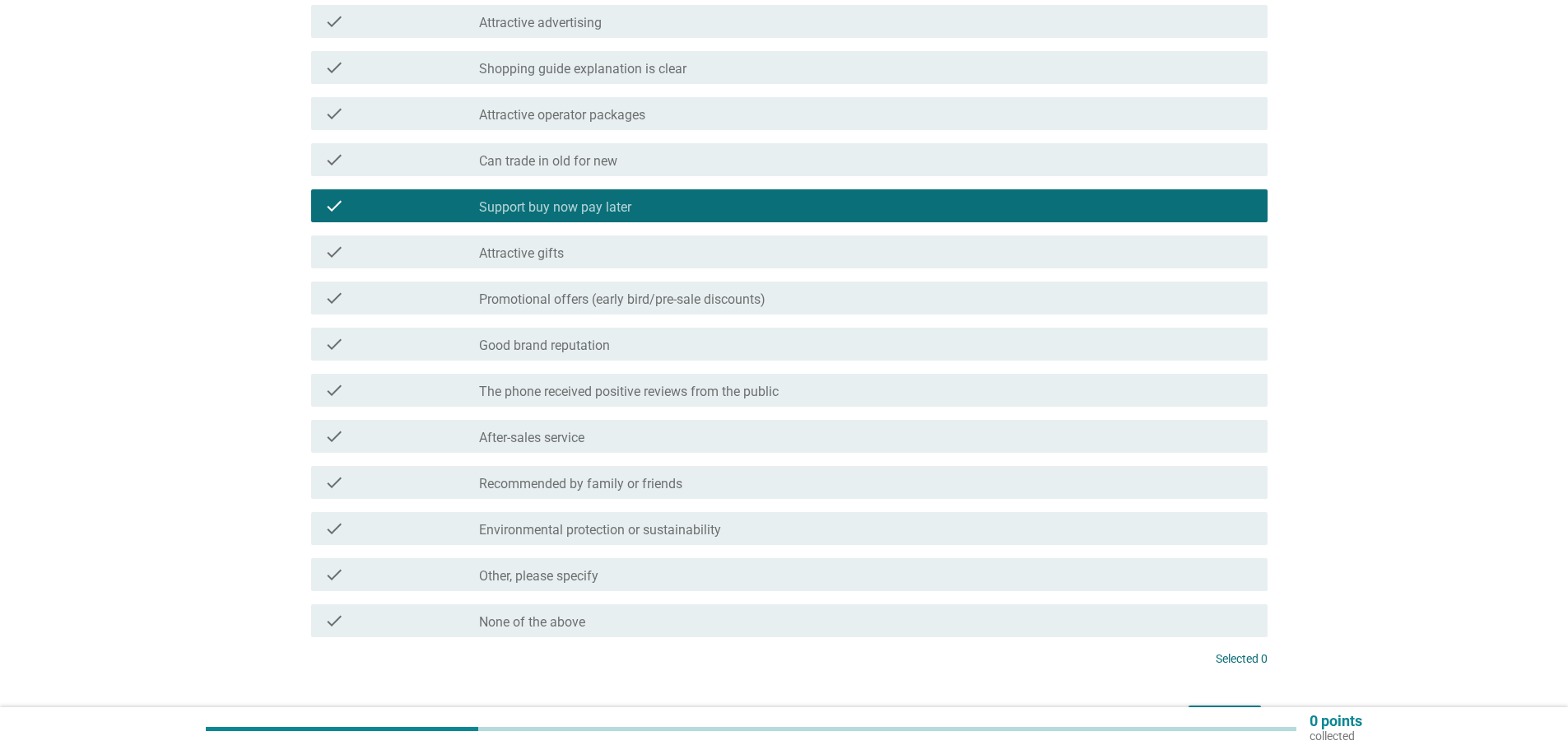
scroll to position [329, 0]
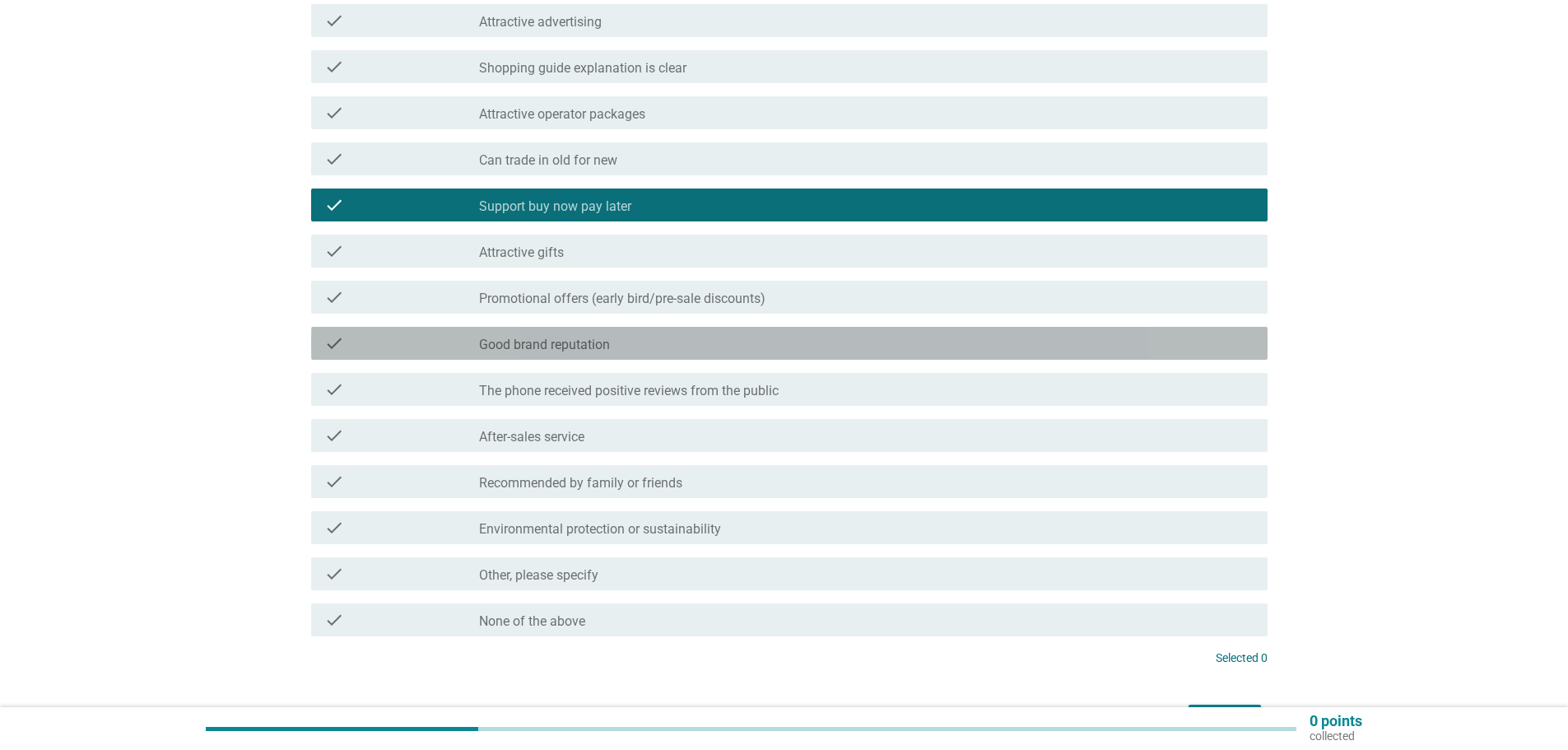
click at [578, 350] on font "Good brand reputation" at bounding box center [544, 344] width 130 height 16
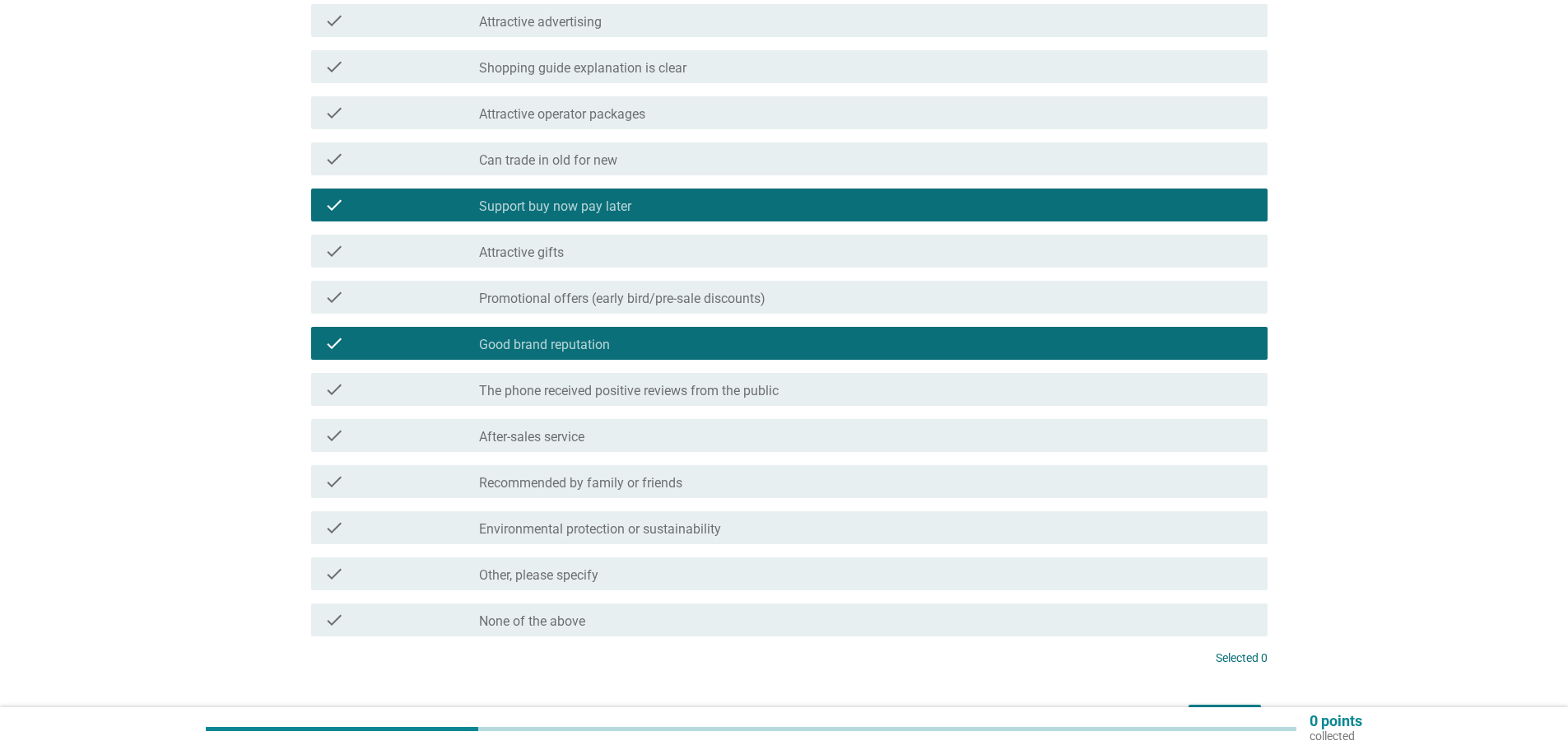
click at [585, 443] on font "After-sales service" at bounding box center [532, 436] width 106 height 16
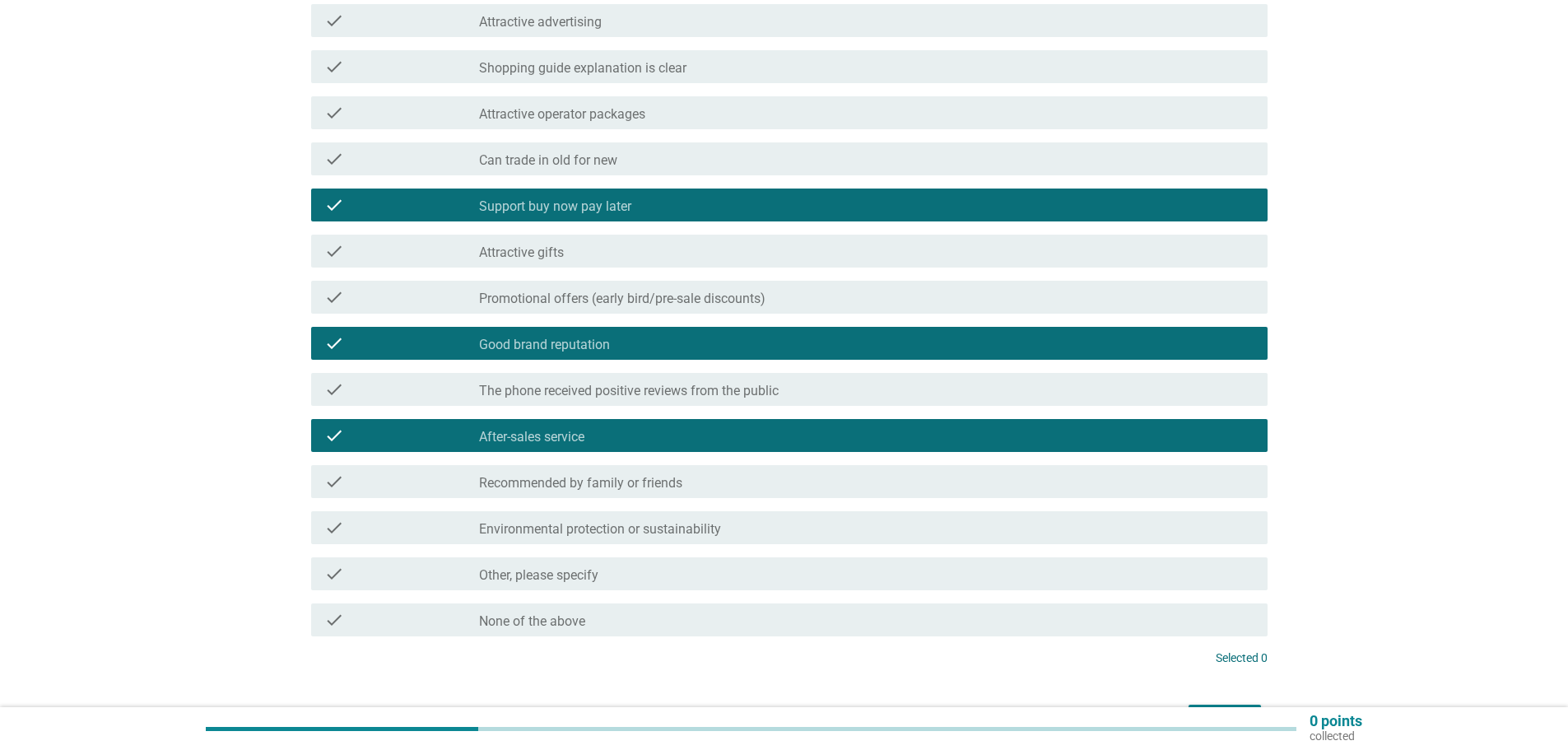
click at [756, 384] on font "The phone received positive reviews from the public" at bounding box center [628, 391] width 299 height 16
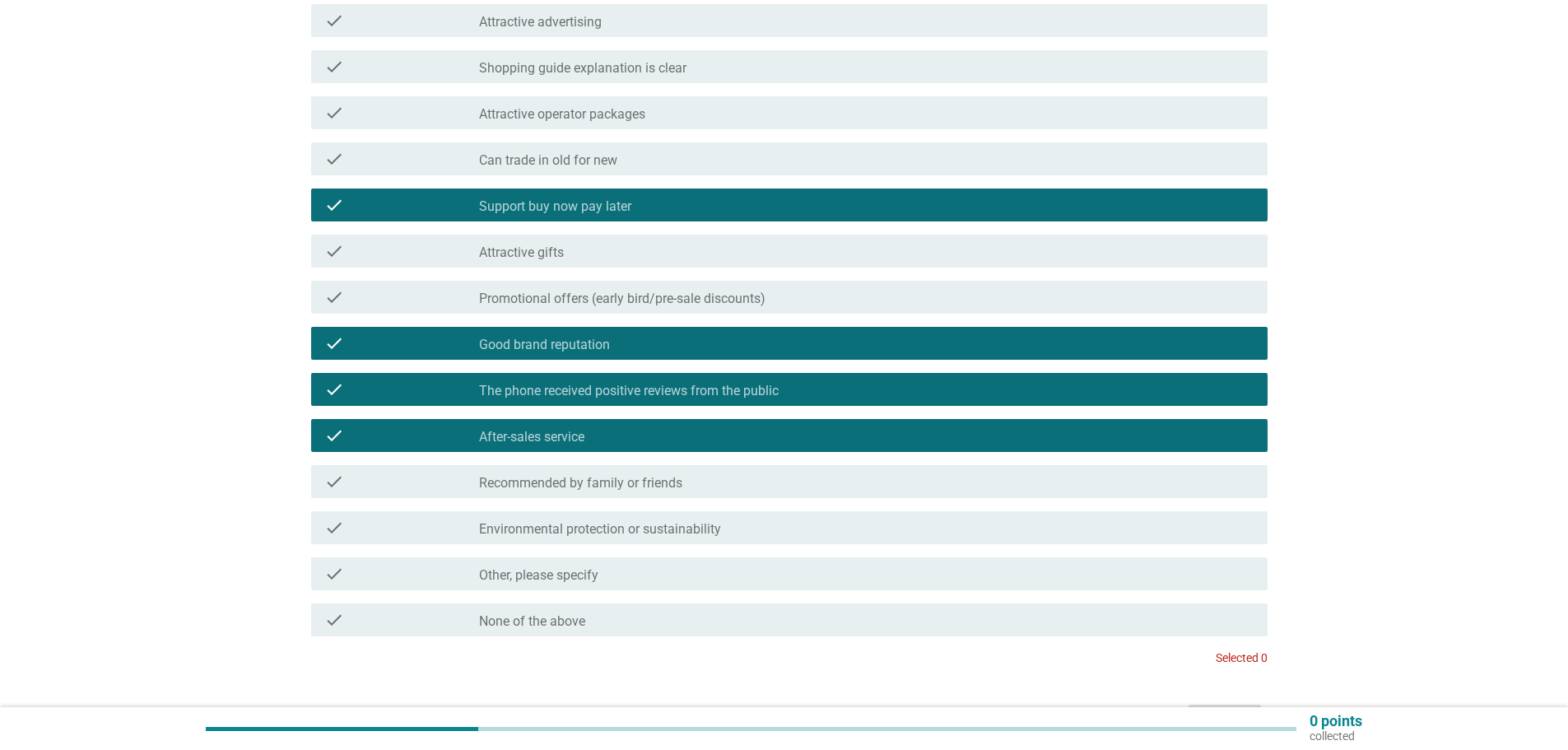
drag, startPoint x: 759, startPoint y: 434, endPoint x: 771, endPoint y: 443, distance: 15.0
click at [759, 435] on div "check_box_outline_blank After-sales service" at bounding box center [867, 436] width 775 height 20
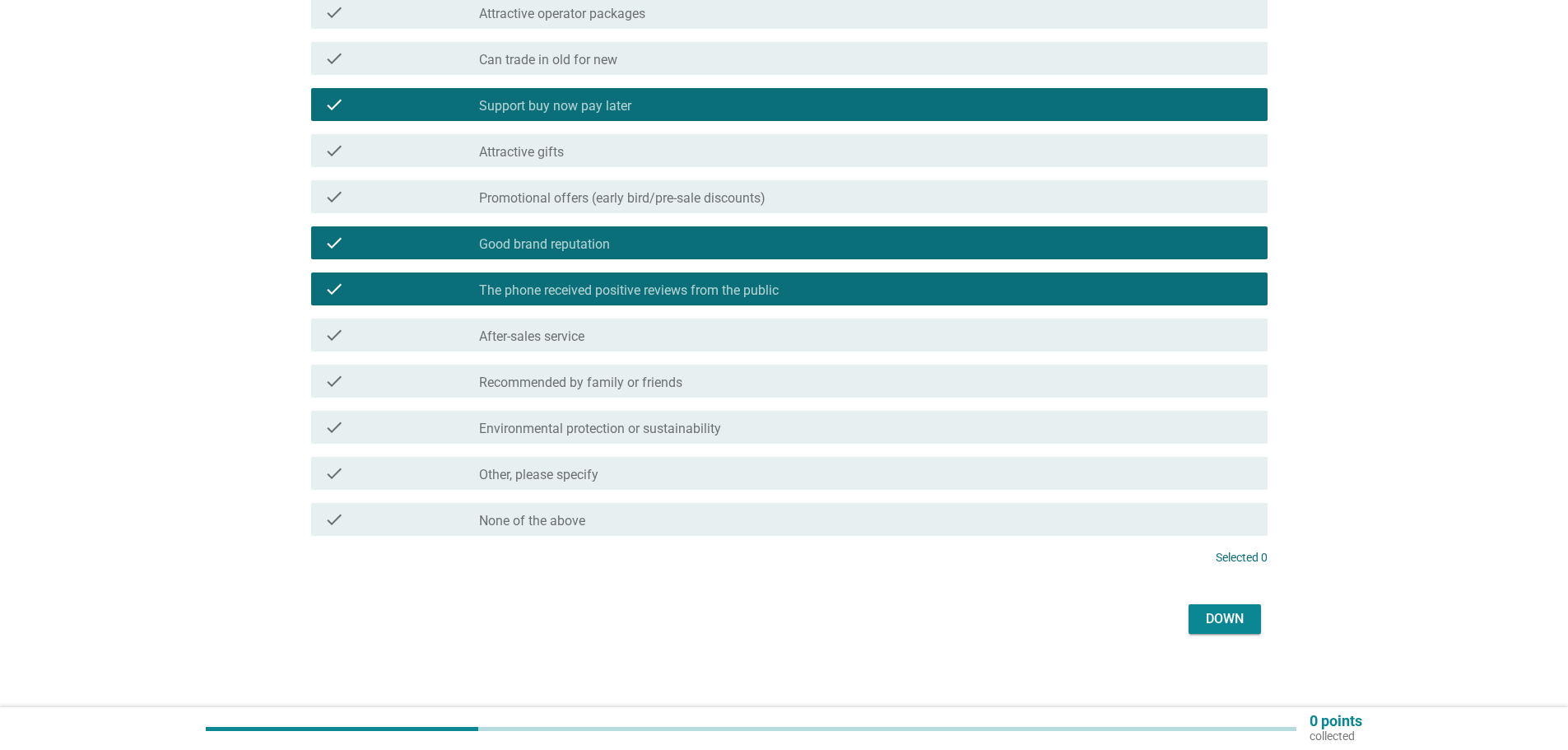
scroll to position [435, 0]
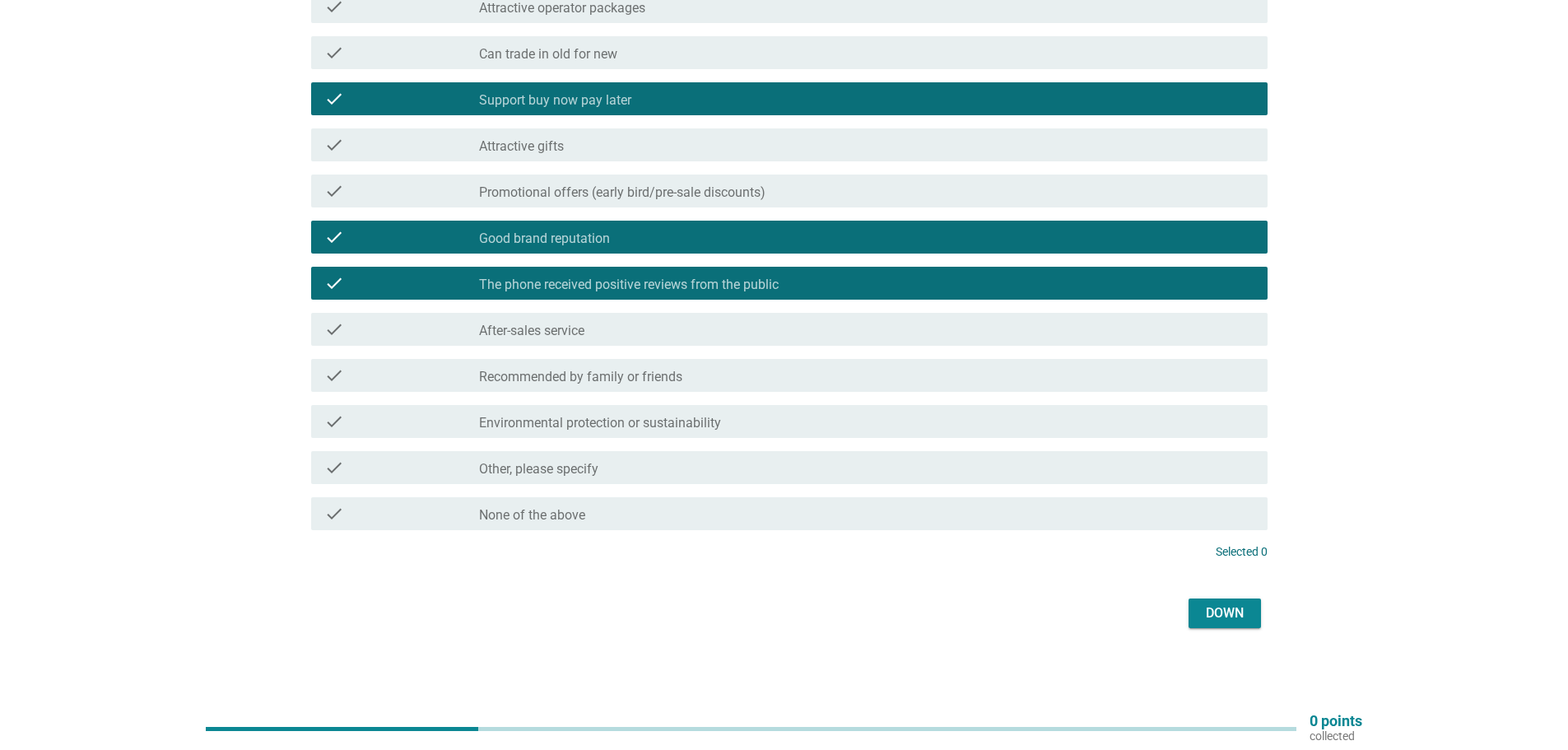
click at [1239, 617] on font "Down" at bounding box center [1225, 612] width 38 height 16
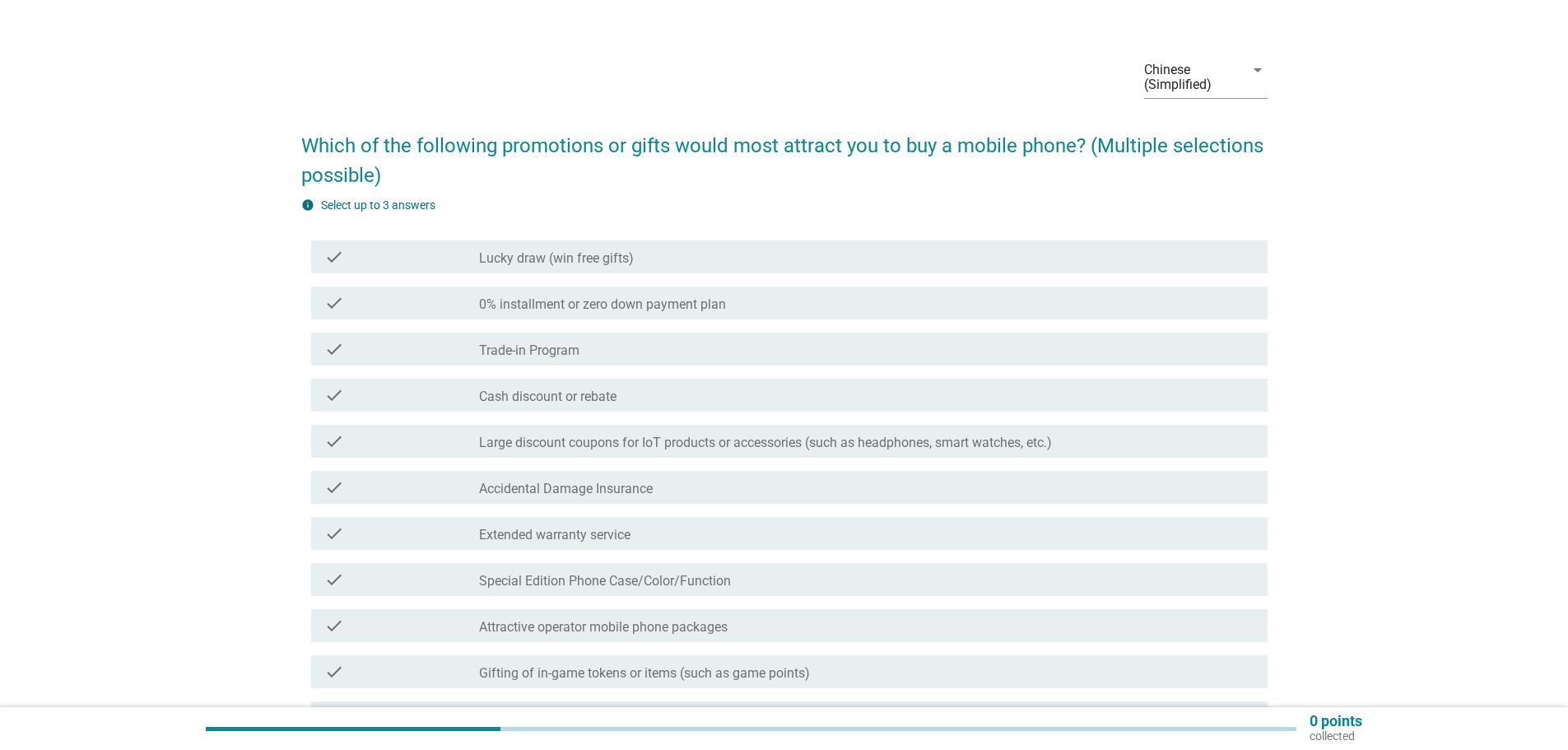
scroll to position [82, 0]
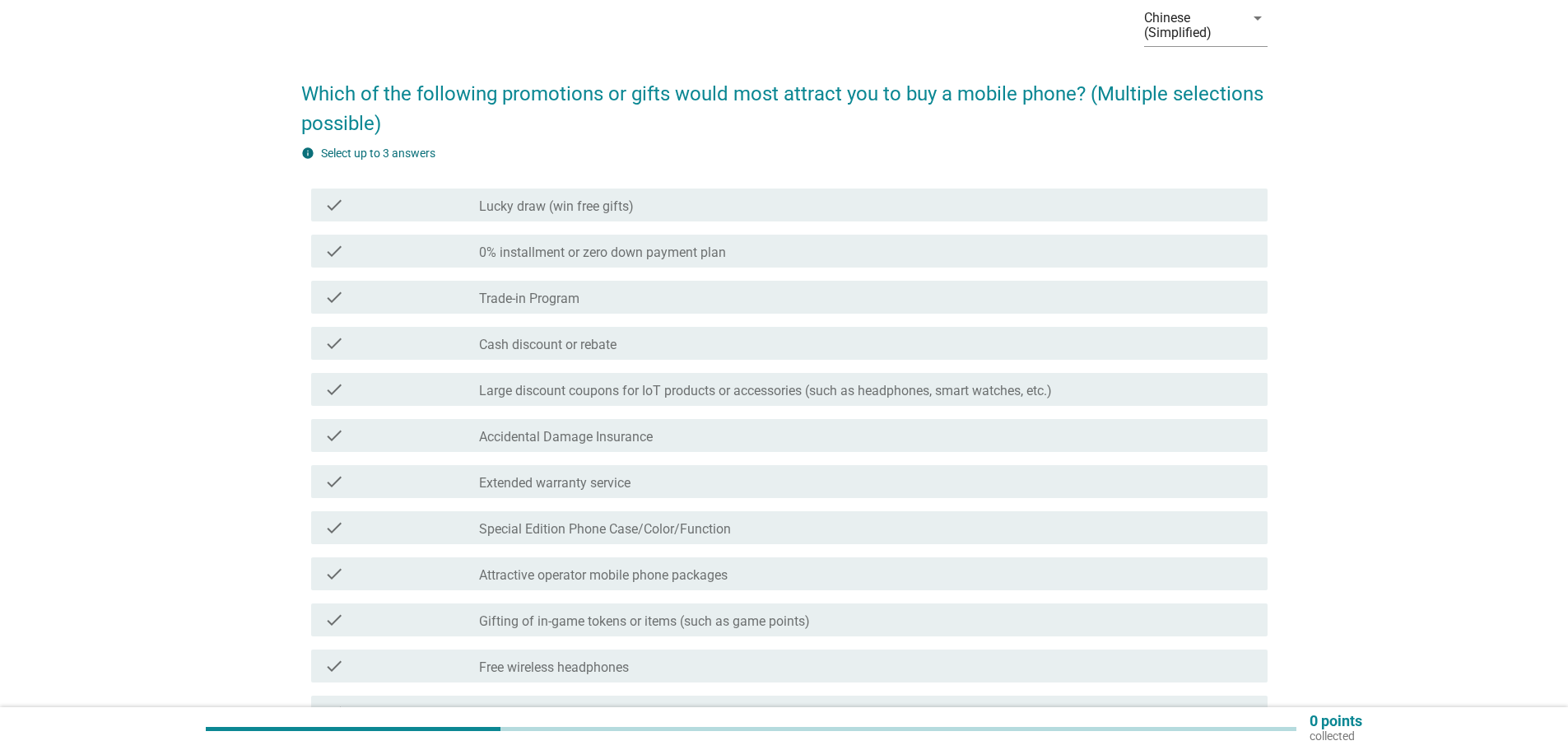
click at [618, 249] on font "0% installment or zero down payment plan" at bounding box center [602, 252] width 247 height 16
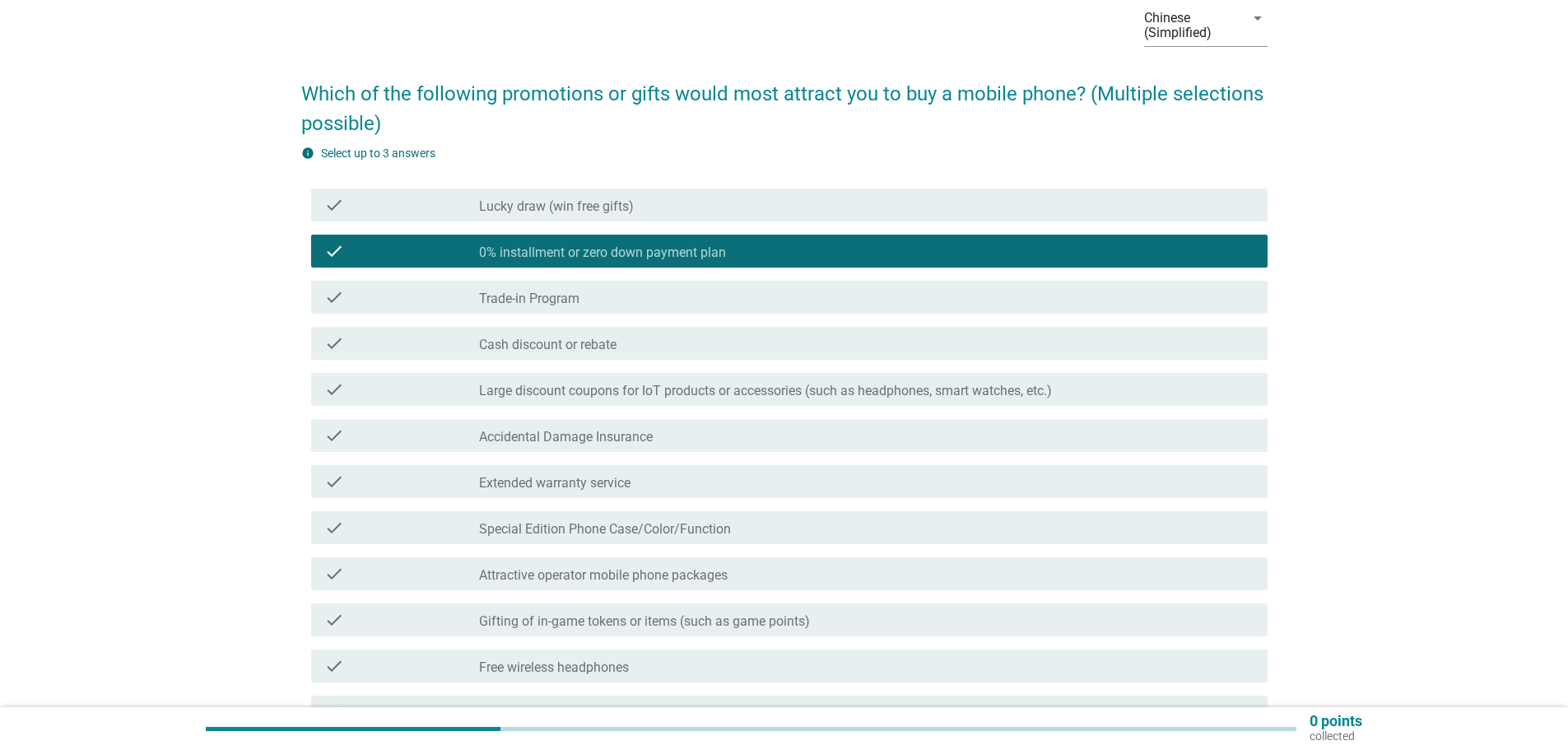
click at [610, 346] on font "Cash discount or rebate" at bounding box center [547, 344] width 138 height 16
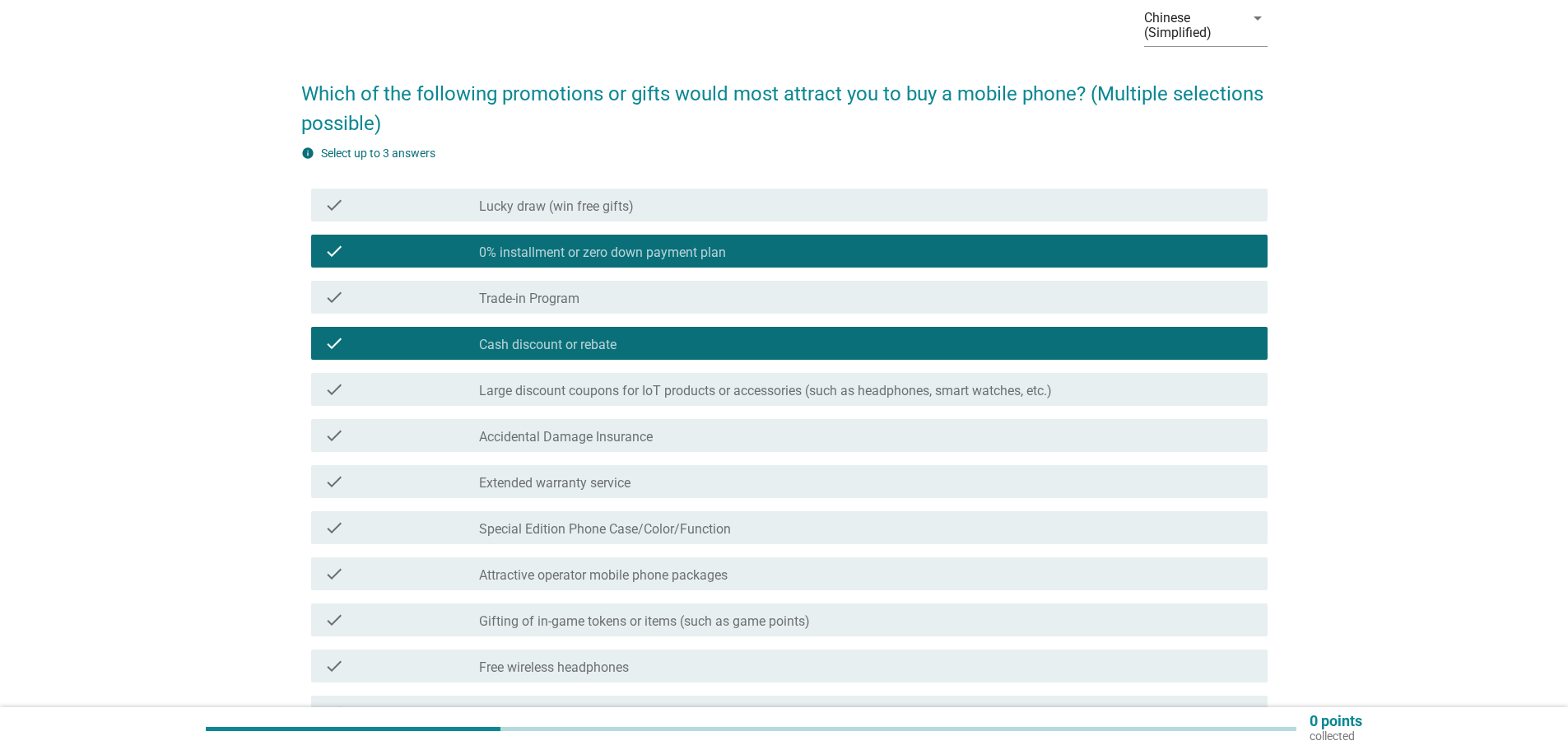
click at [613, 533] on font "Special Edition Phone Case/Color/Function" at bounding box center [605, 528] width 252 height 16
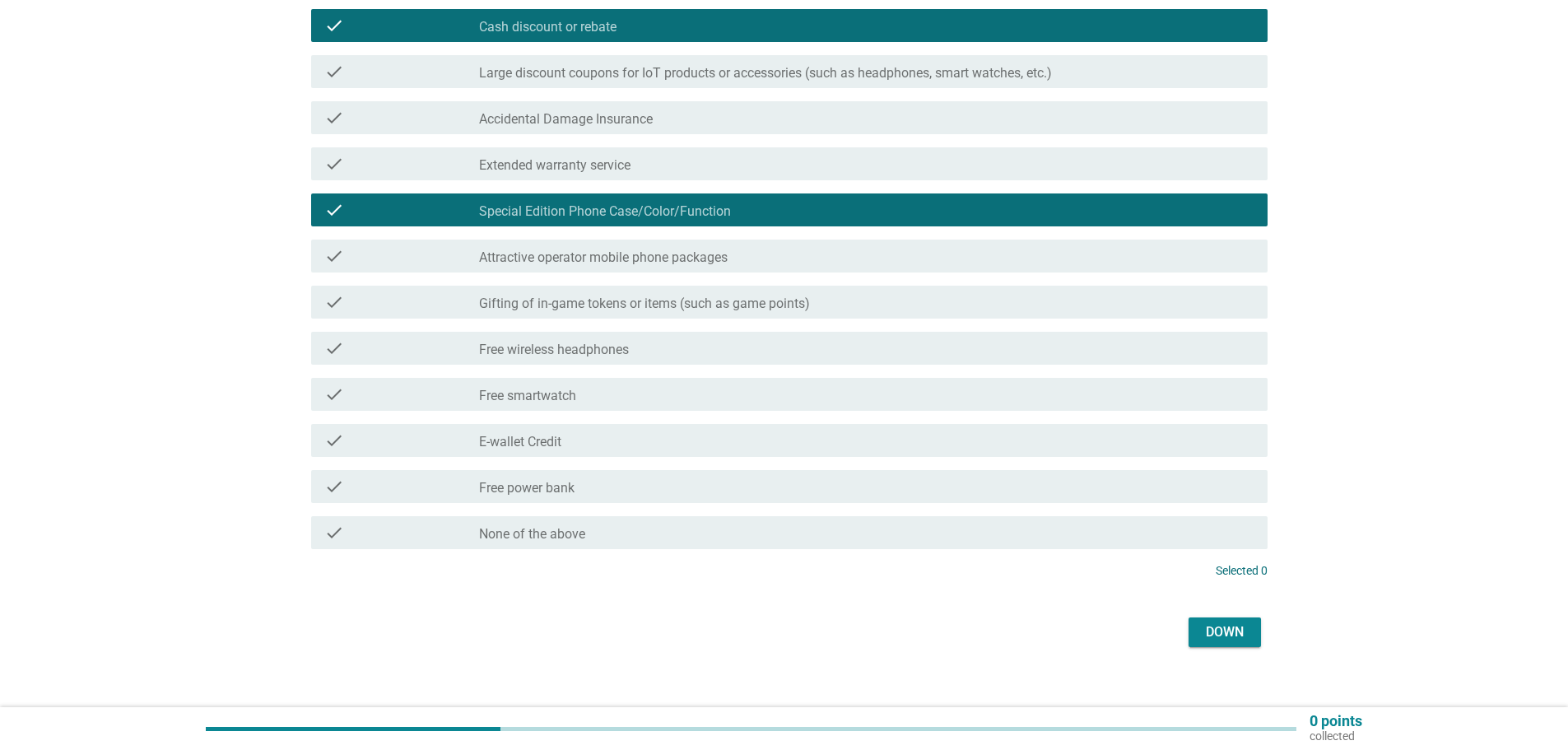
scroll to position [411, 0]
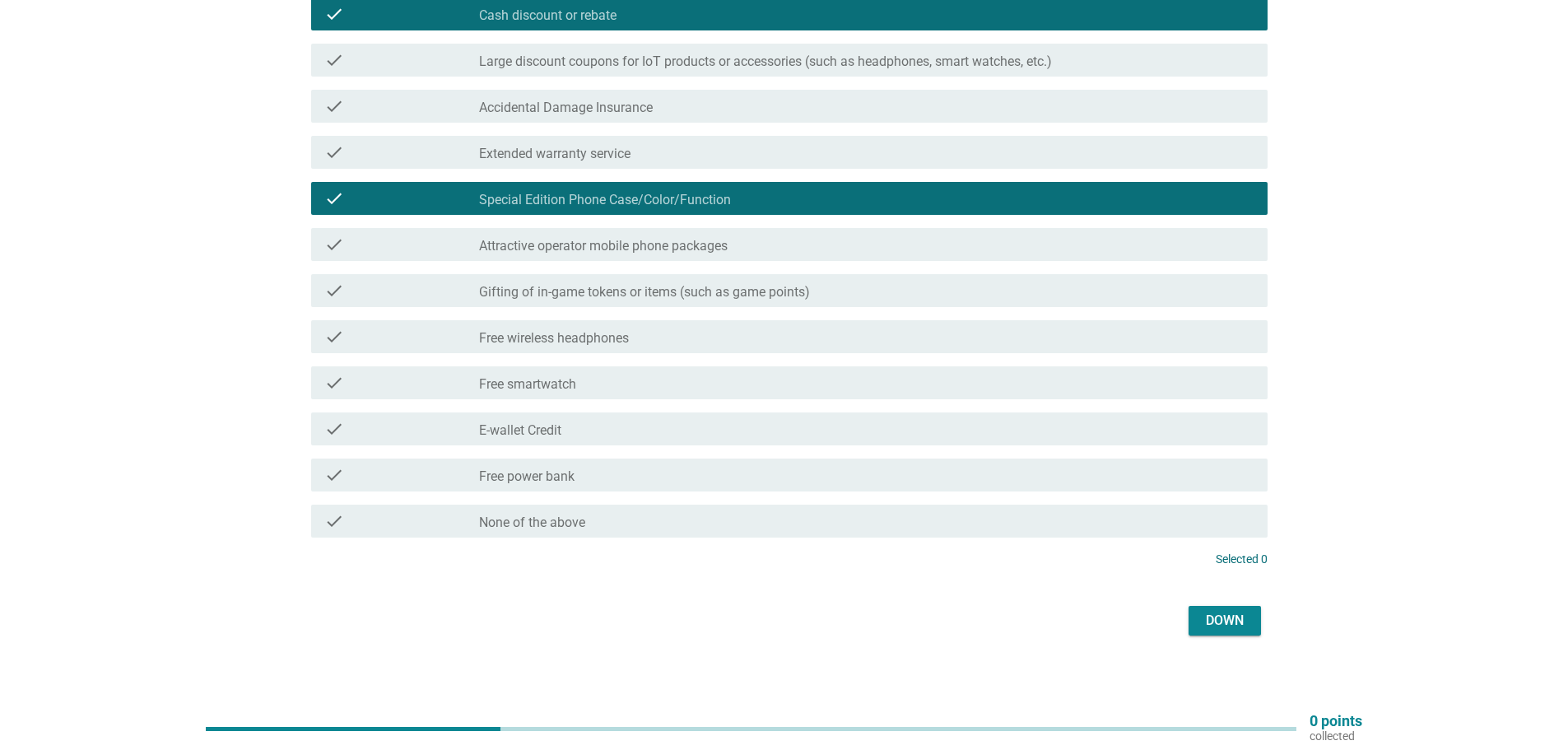
click at [745, 378] on div "check_box_outline_blank Free smartwatch" at bounding box center [867, 383] width 775 height 20
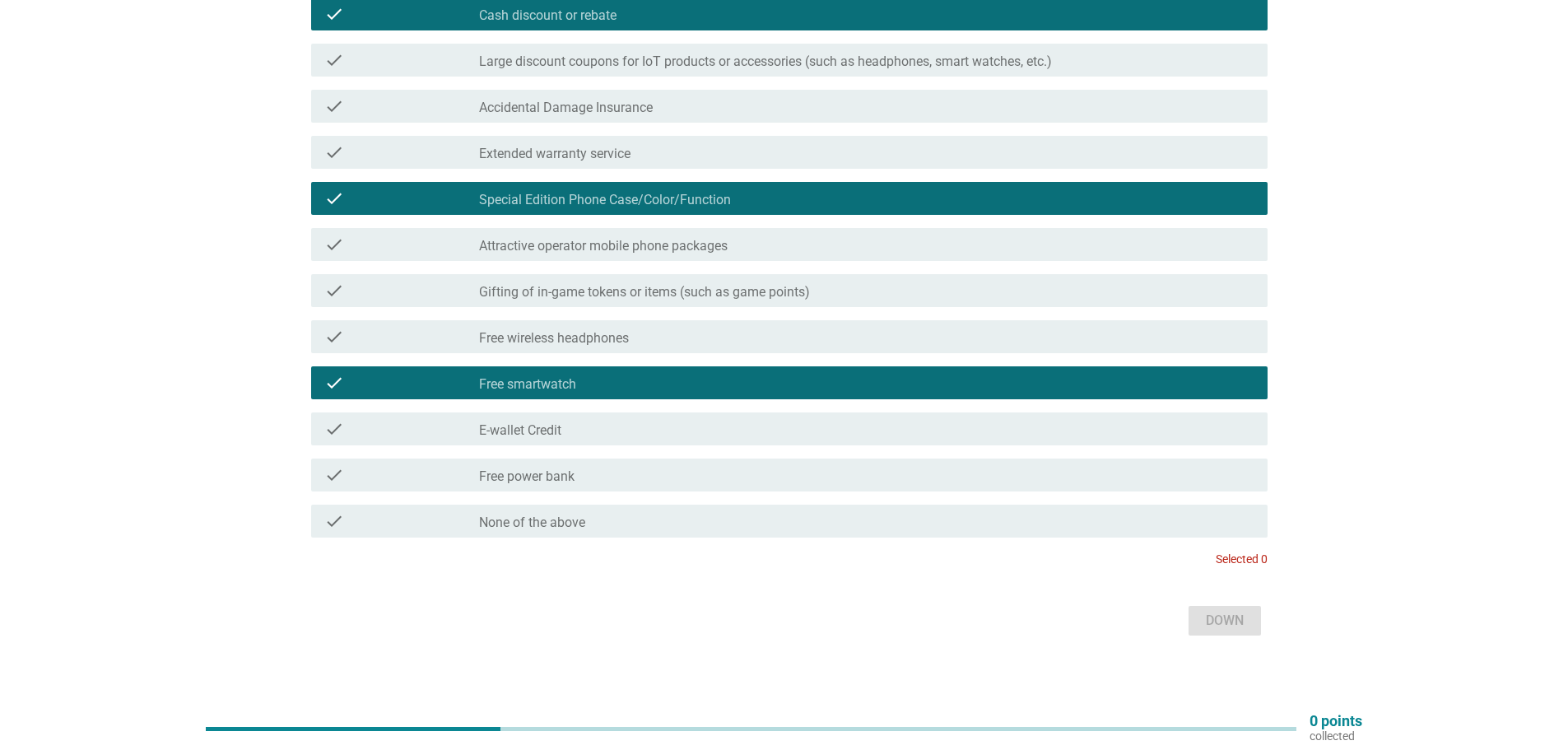
click at [743, 194] on div "check_box_outline_blank Special Edition Phone Case/Color/Function" at bounding box center [867, 199] width 775 height 20
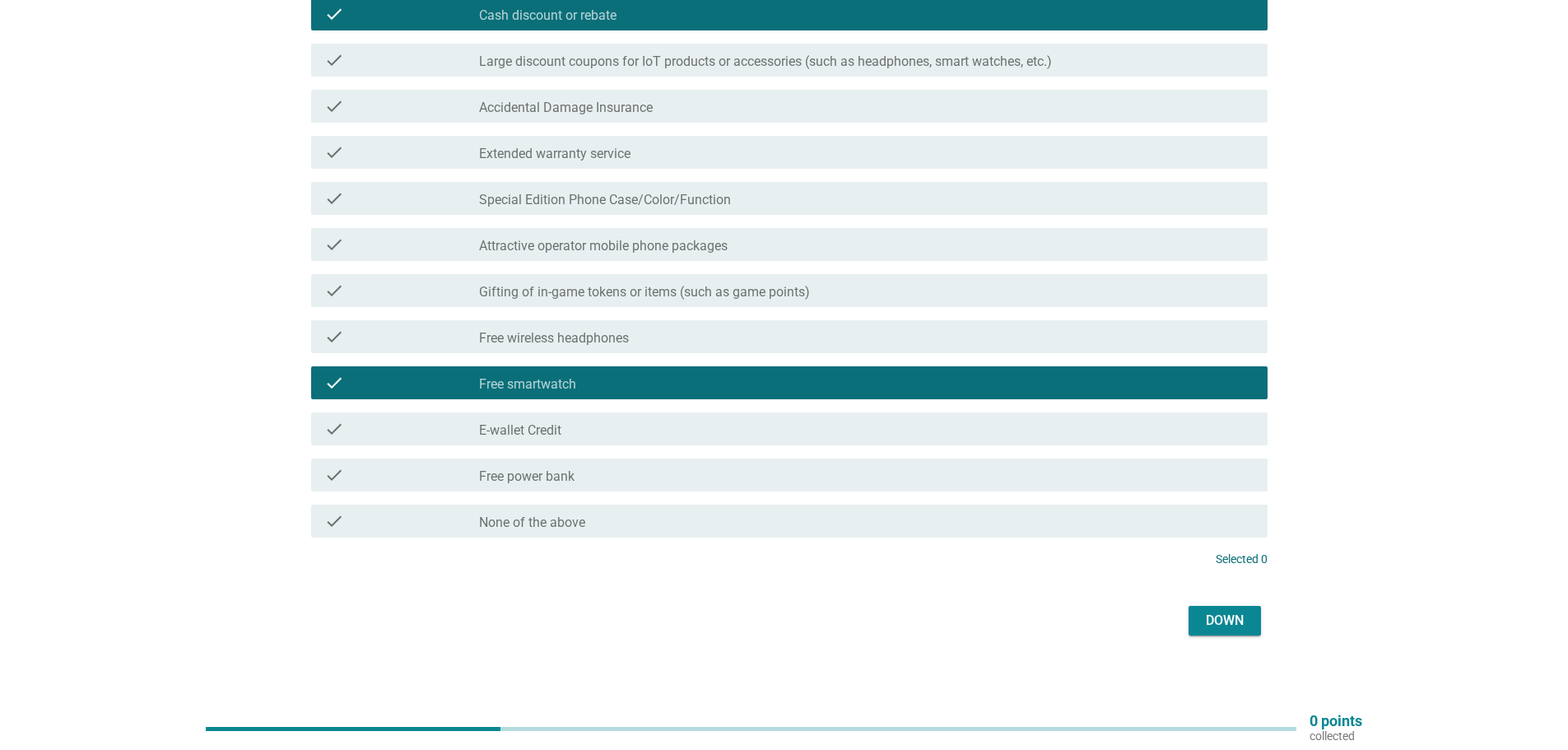
click at [1262, 629] on div "Down" at bounding box center [784, 620] width 966 height 39
click at [1234, 625] on font "Down" at bounding box center [1225, 620] width 38 height 16
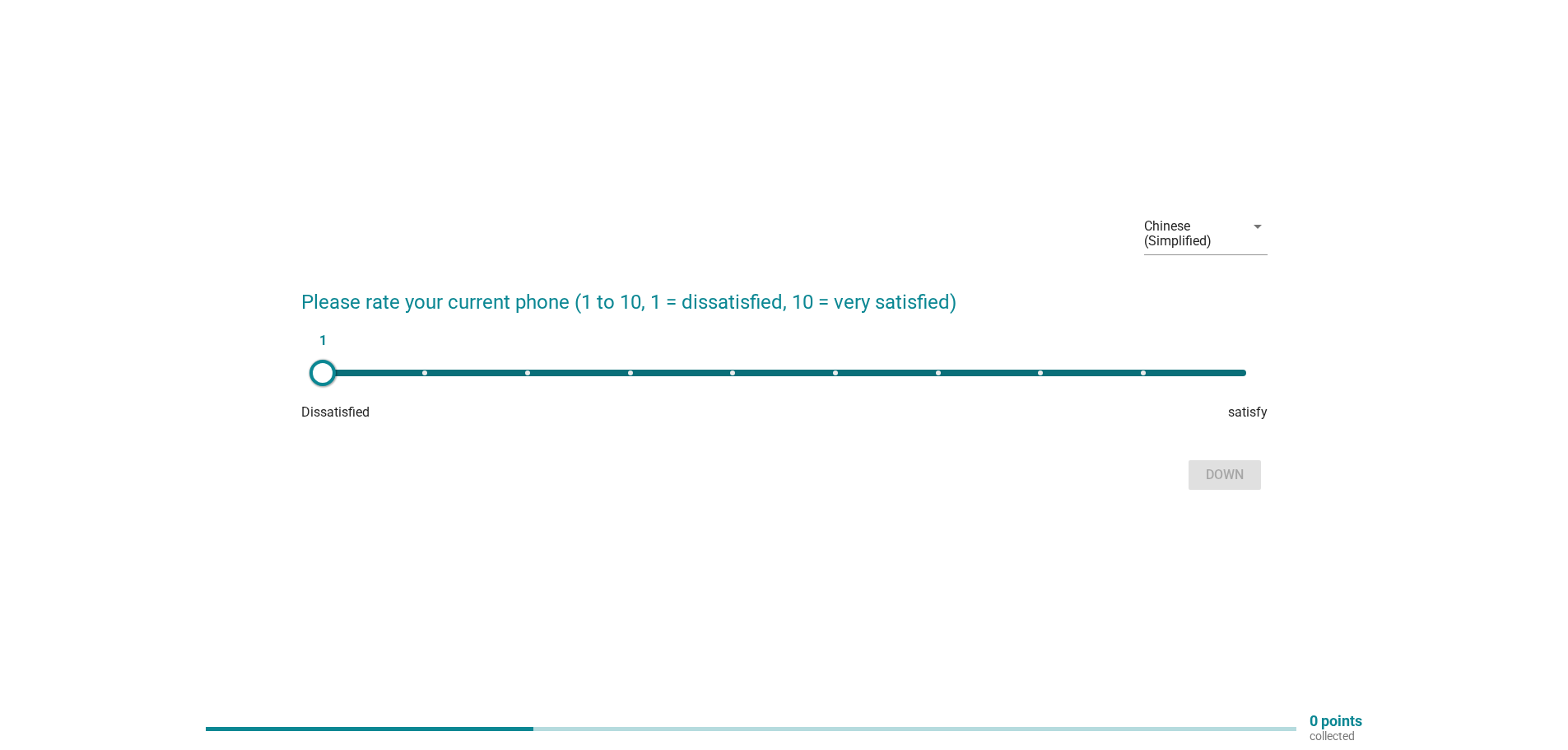
scroll to position [43, 0]
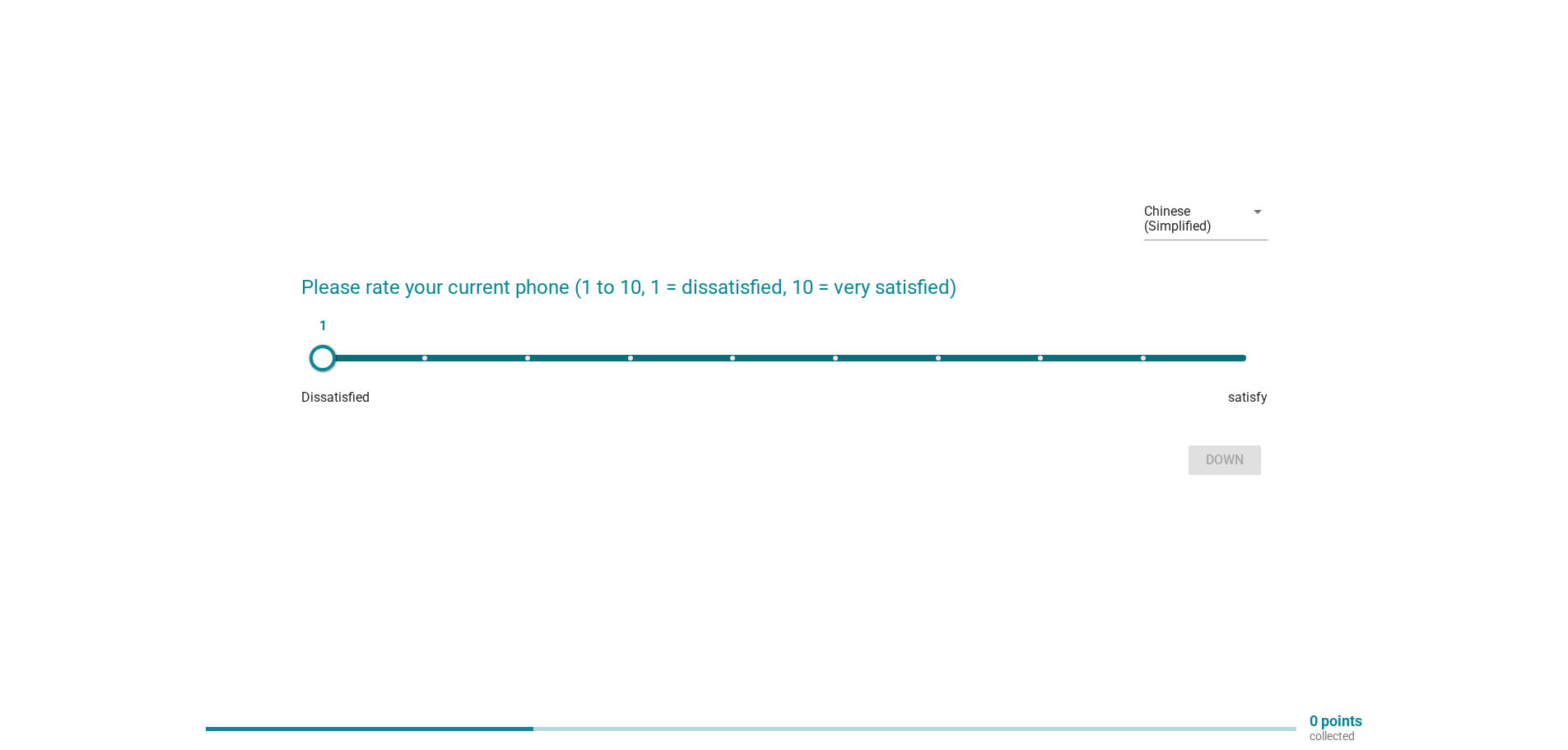
click at [1012, 359] on div "1" at bounding box center [784, 358] width 924 height 6
type input "8"
click at [1215, 460] on font "Down" at bounding box center [1225, 459] width 38 height 16
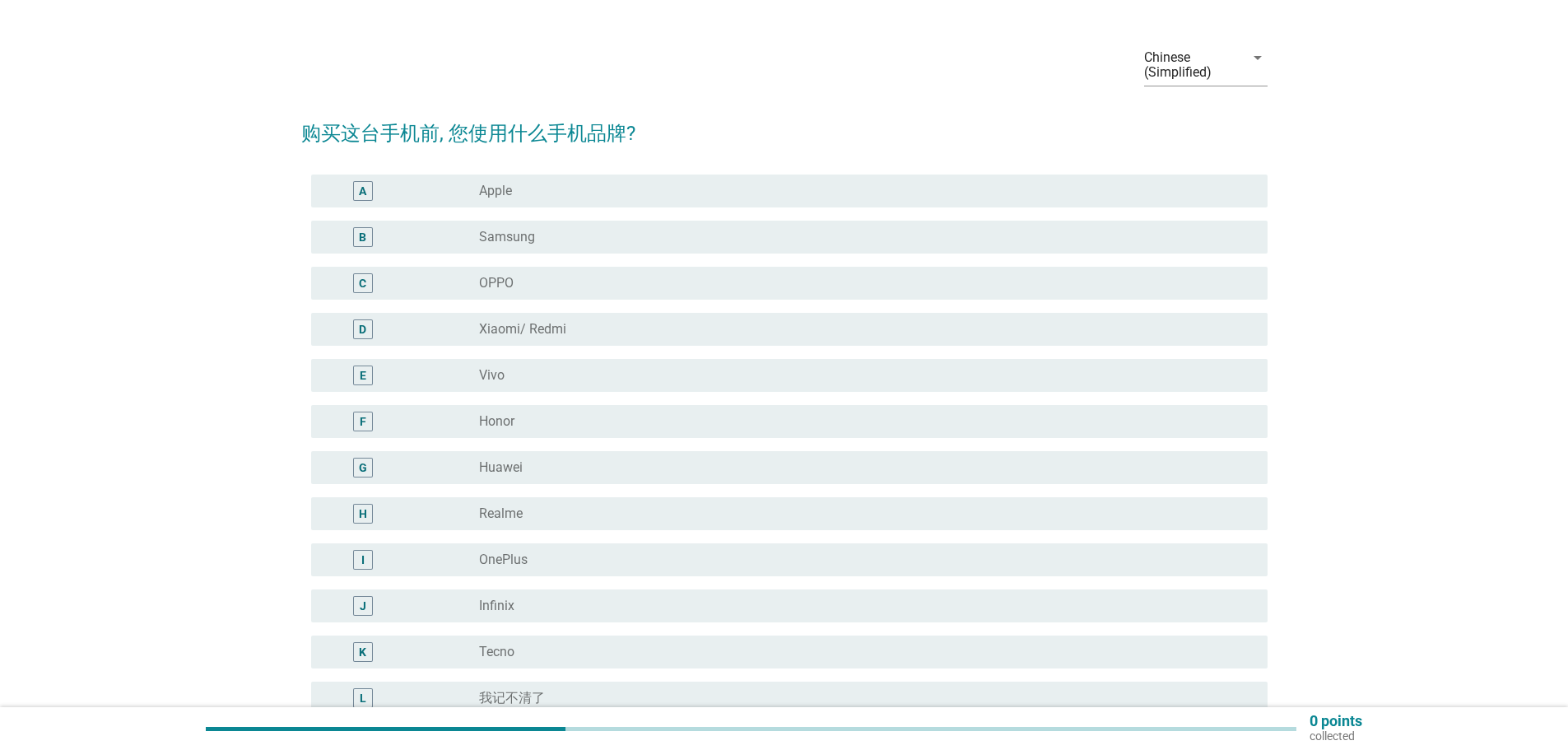
scroll to position [0, 0]
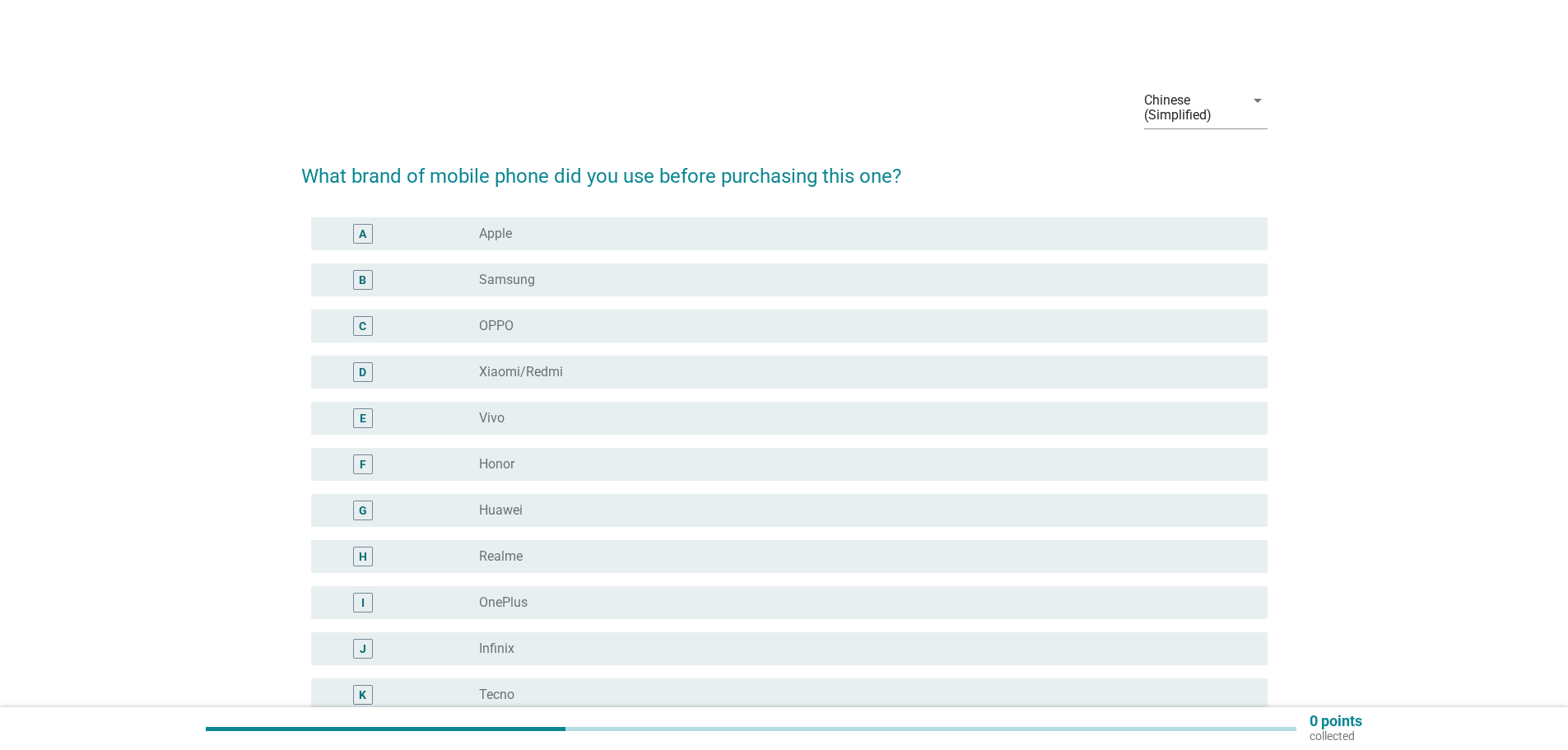
click at [486, 287] on font "Samsung" at bounding box center [506, 280] width 56 height 16
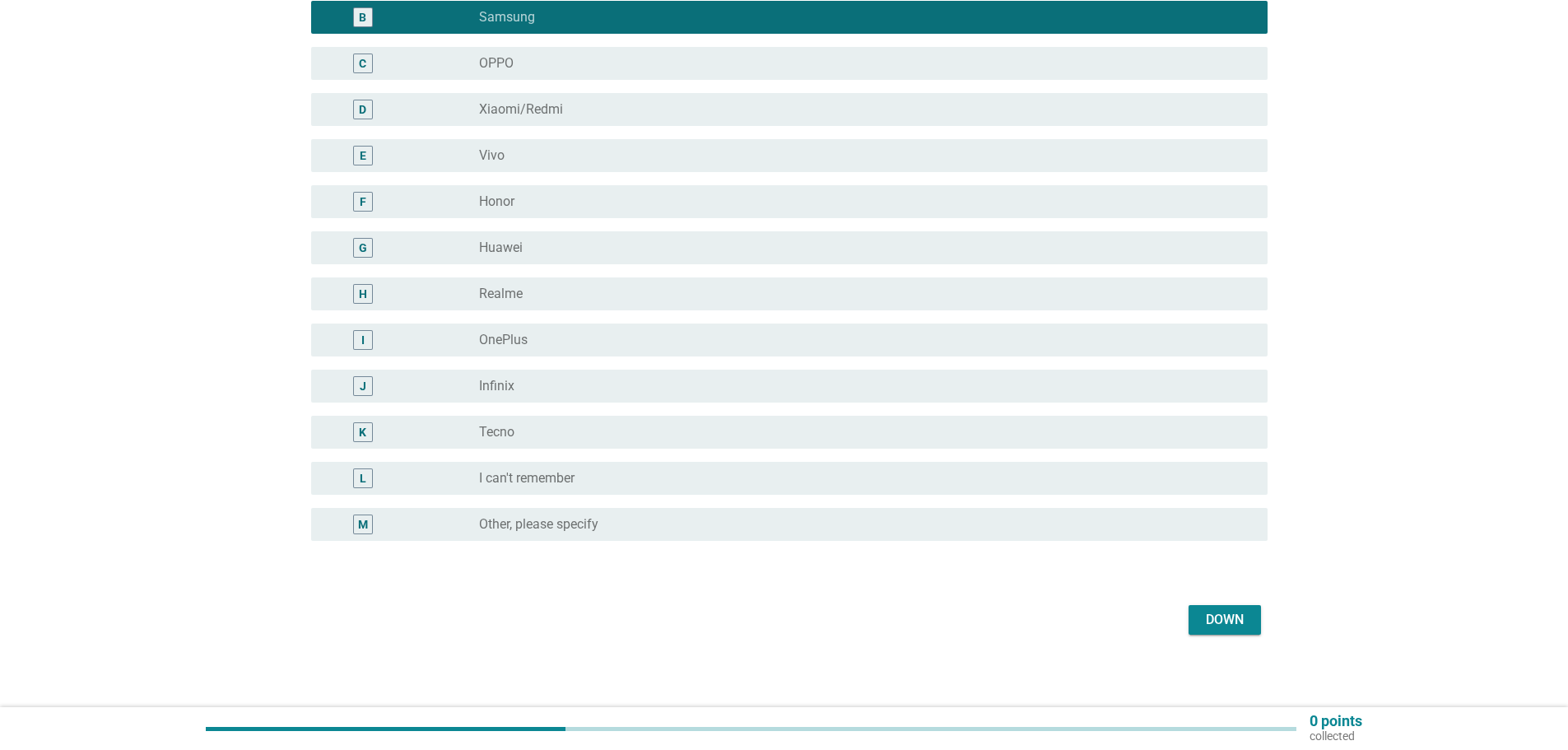
scroll to position [269, 0]
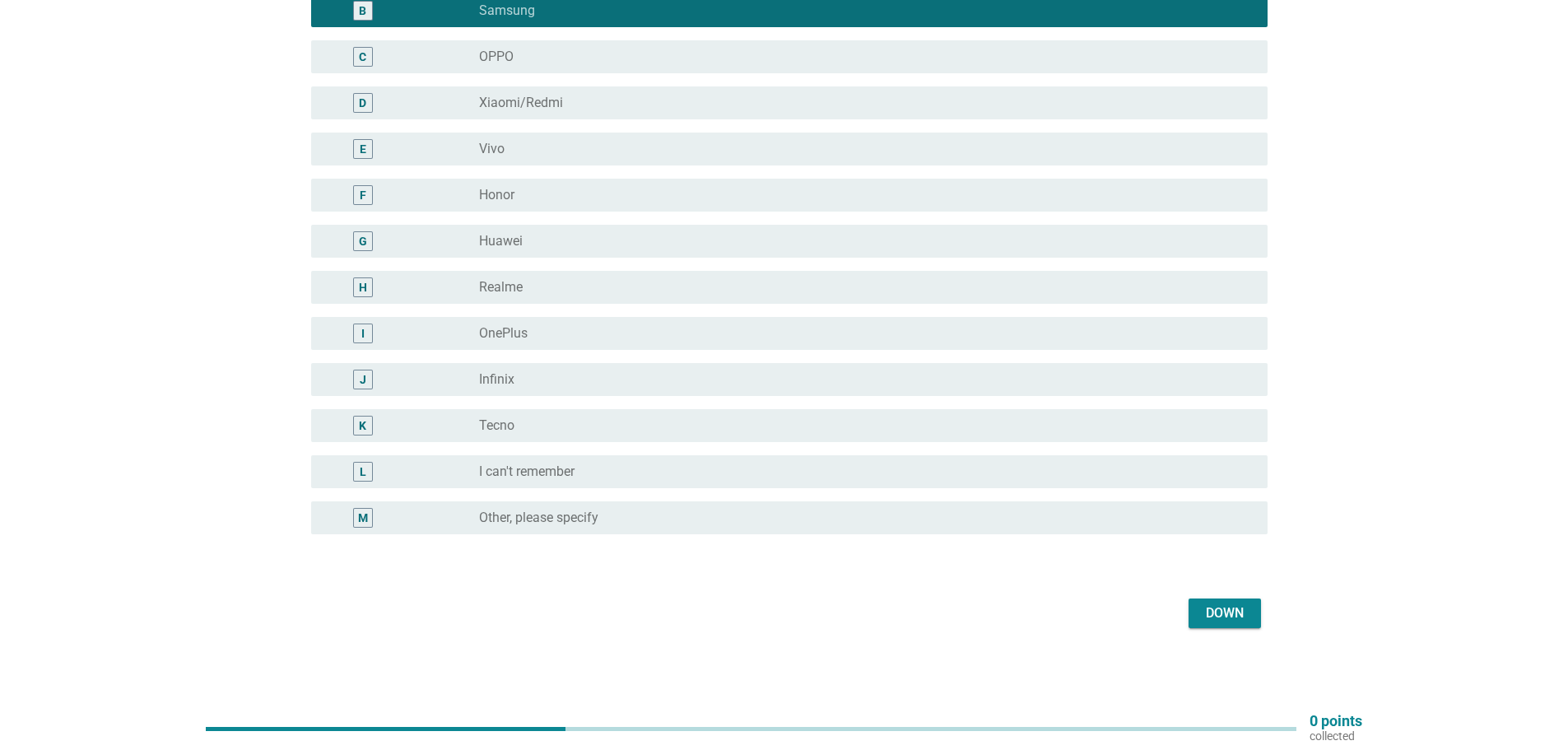
click at [1227, 617] on font "Down" at bounding box center [1225, 612] width 38 height 16
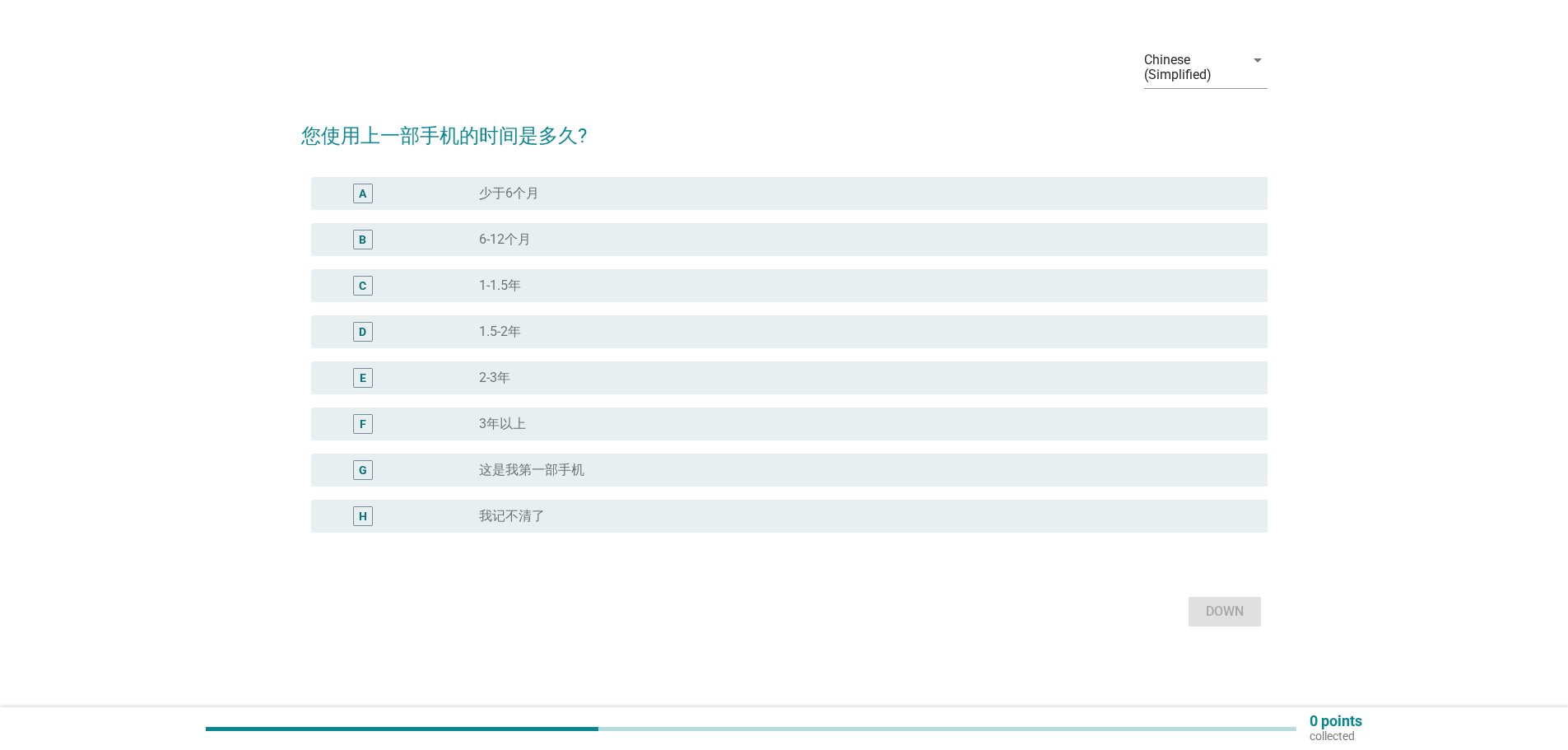
scroll to position [0, 0]
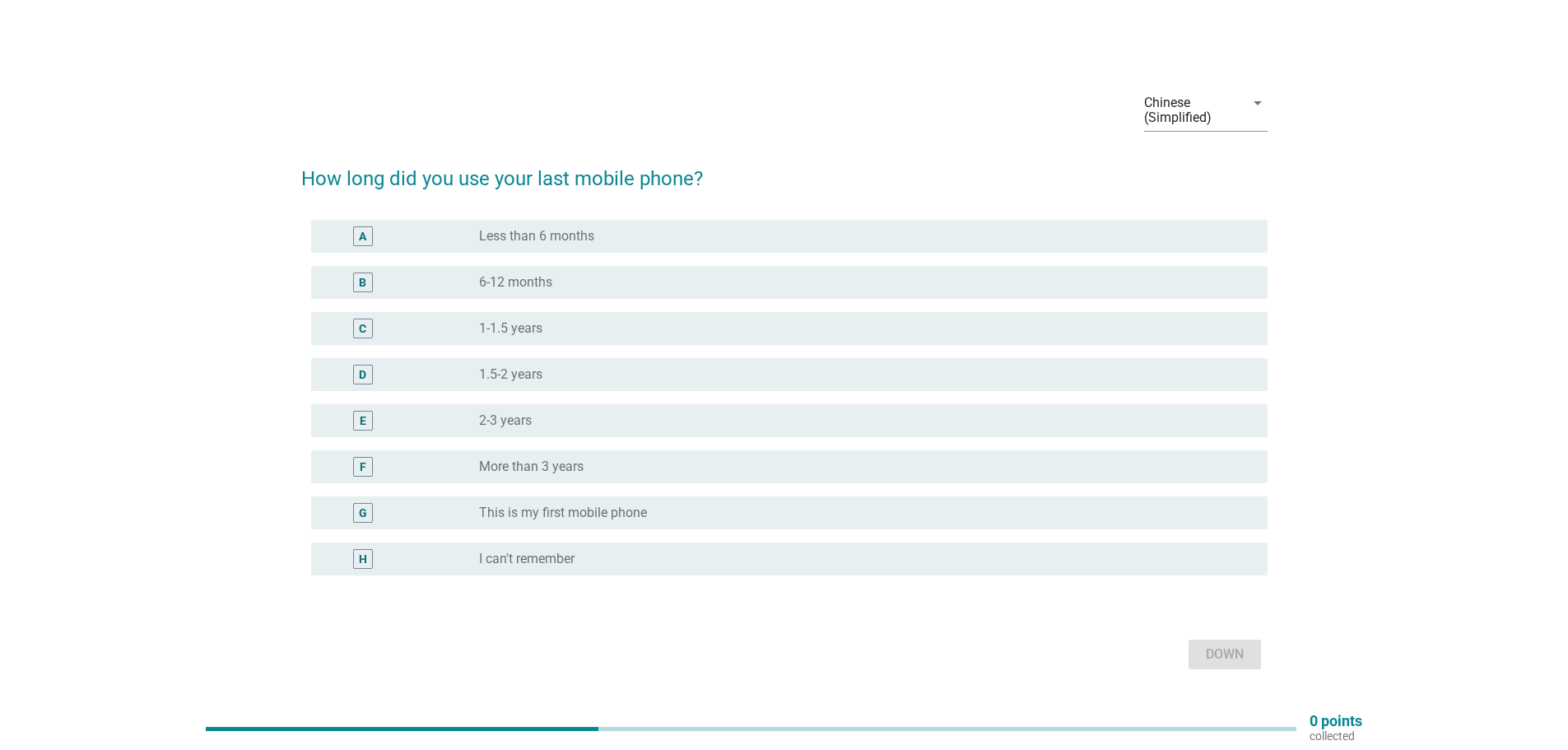
click at [536, 329] on font "1-1.5 years" at bounding box center [510, 328] width 63 height 16
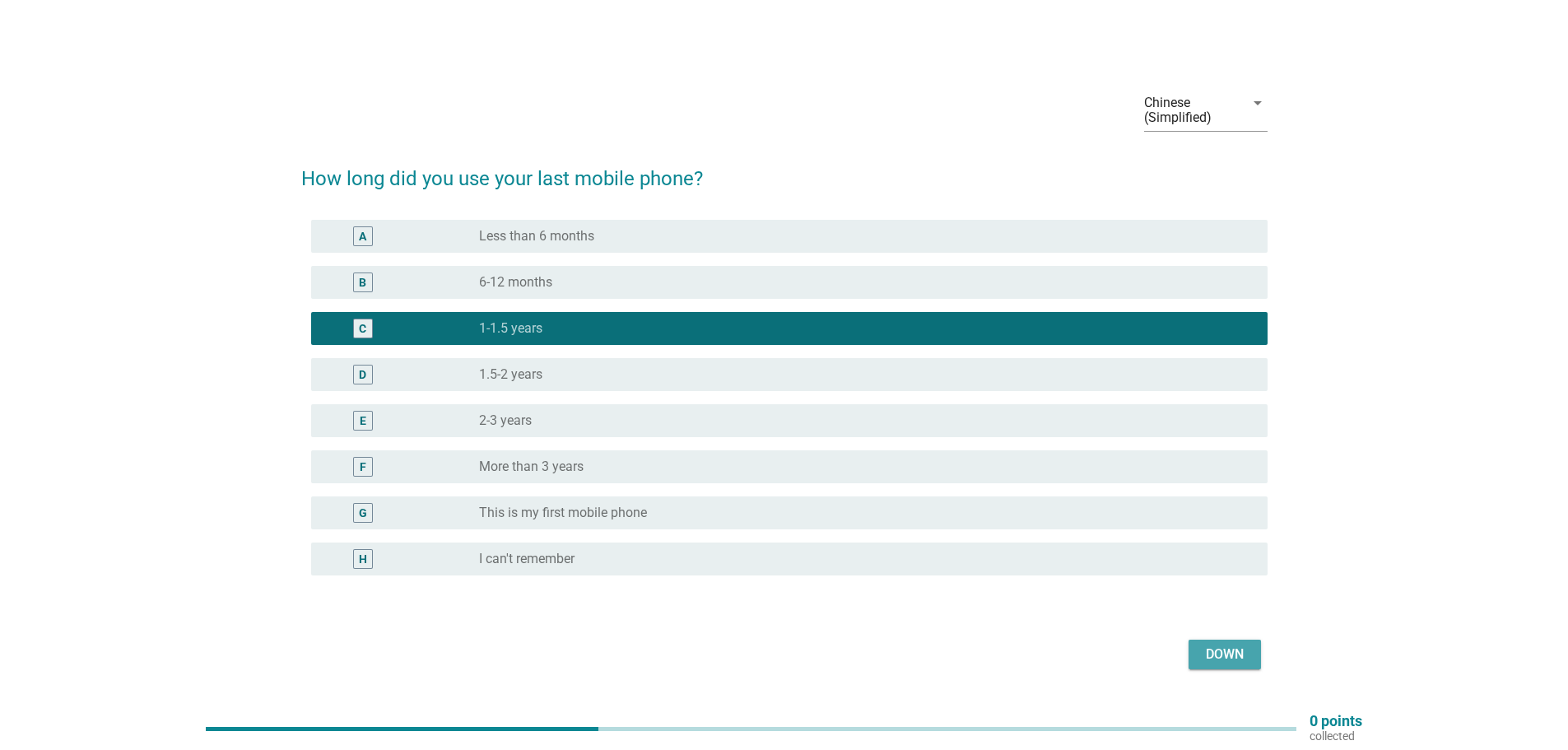
click at [1223, 652] on font "Down" at bounding box center [1225, 653] width 38 height 16
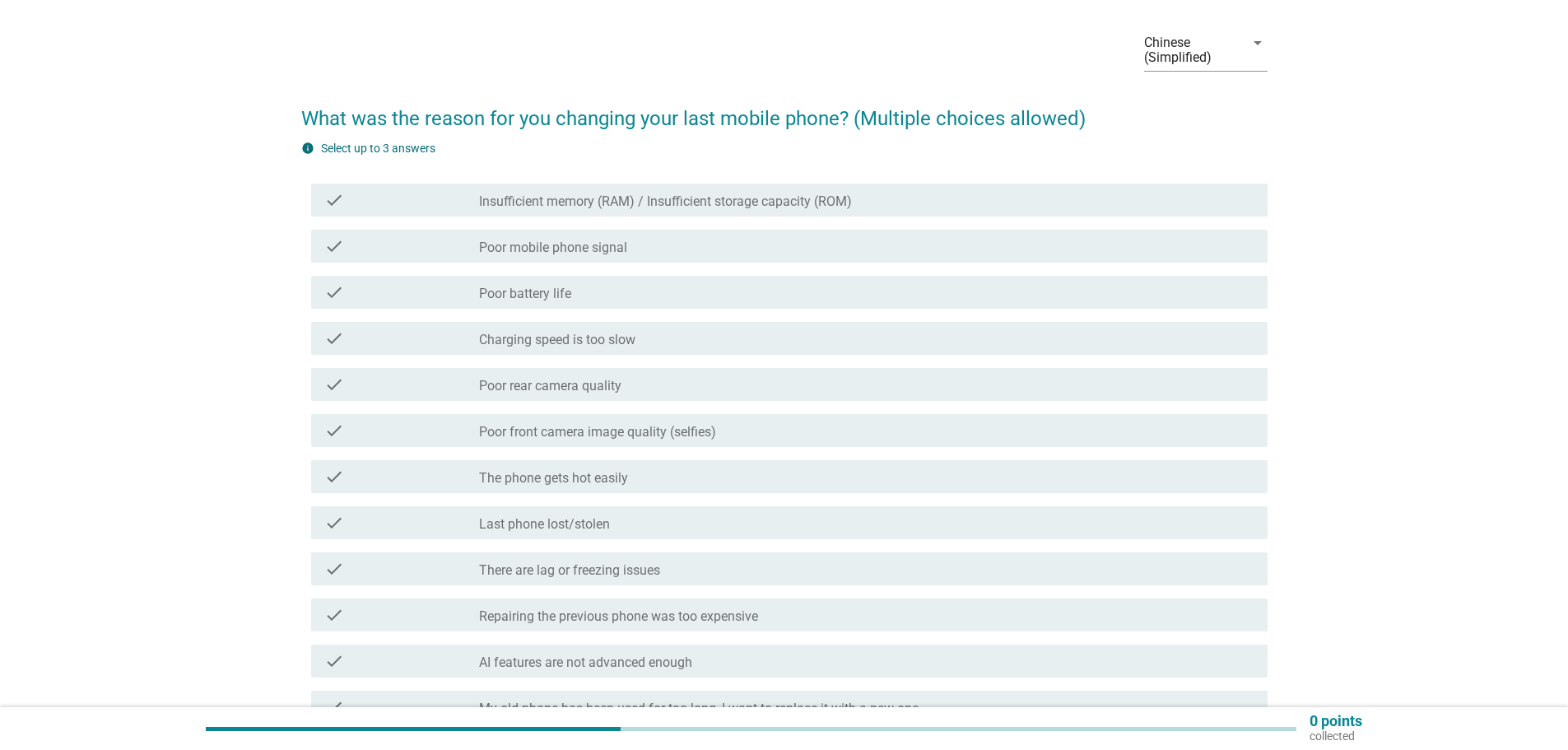
scroll to position [82, 0]
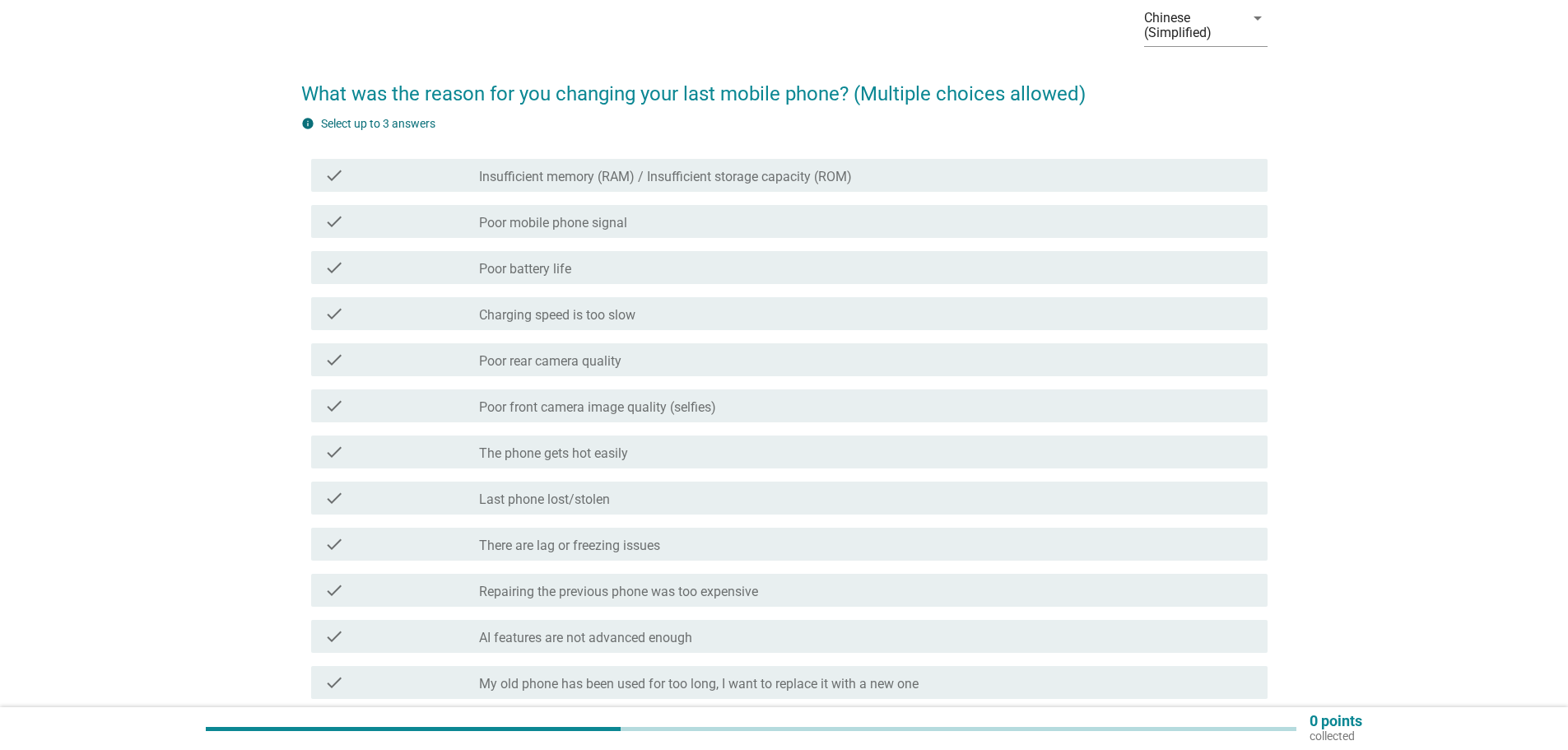
click at [785, 590] on div "check_box_outline_blank Repairing the previous phone was too expensive" at bounding box center [867, 590] width 775 height 20
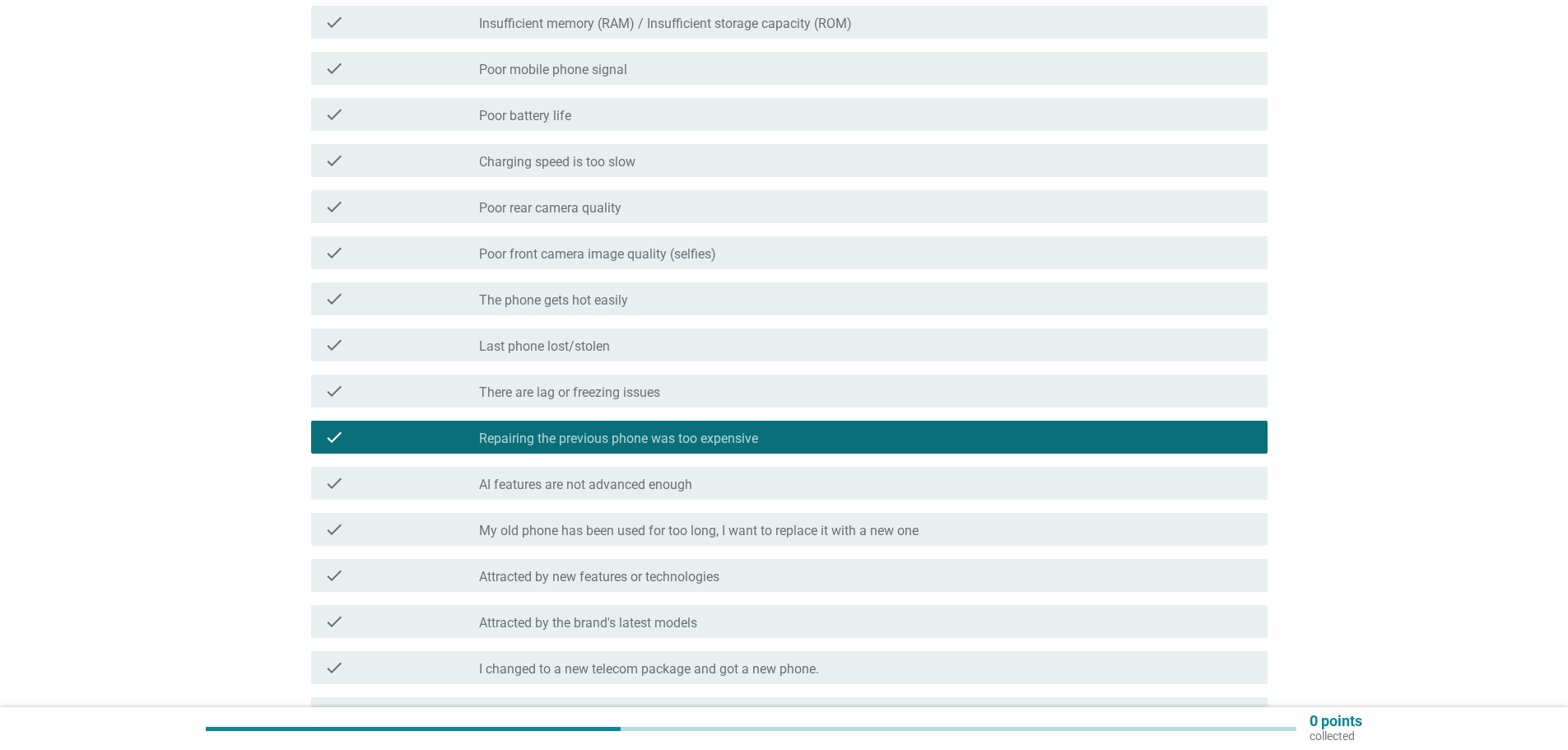
scroll to position [247, 0]
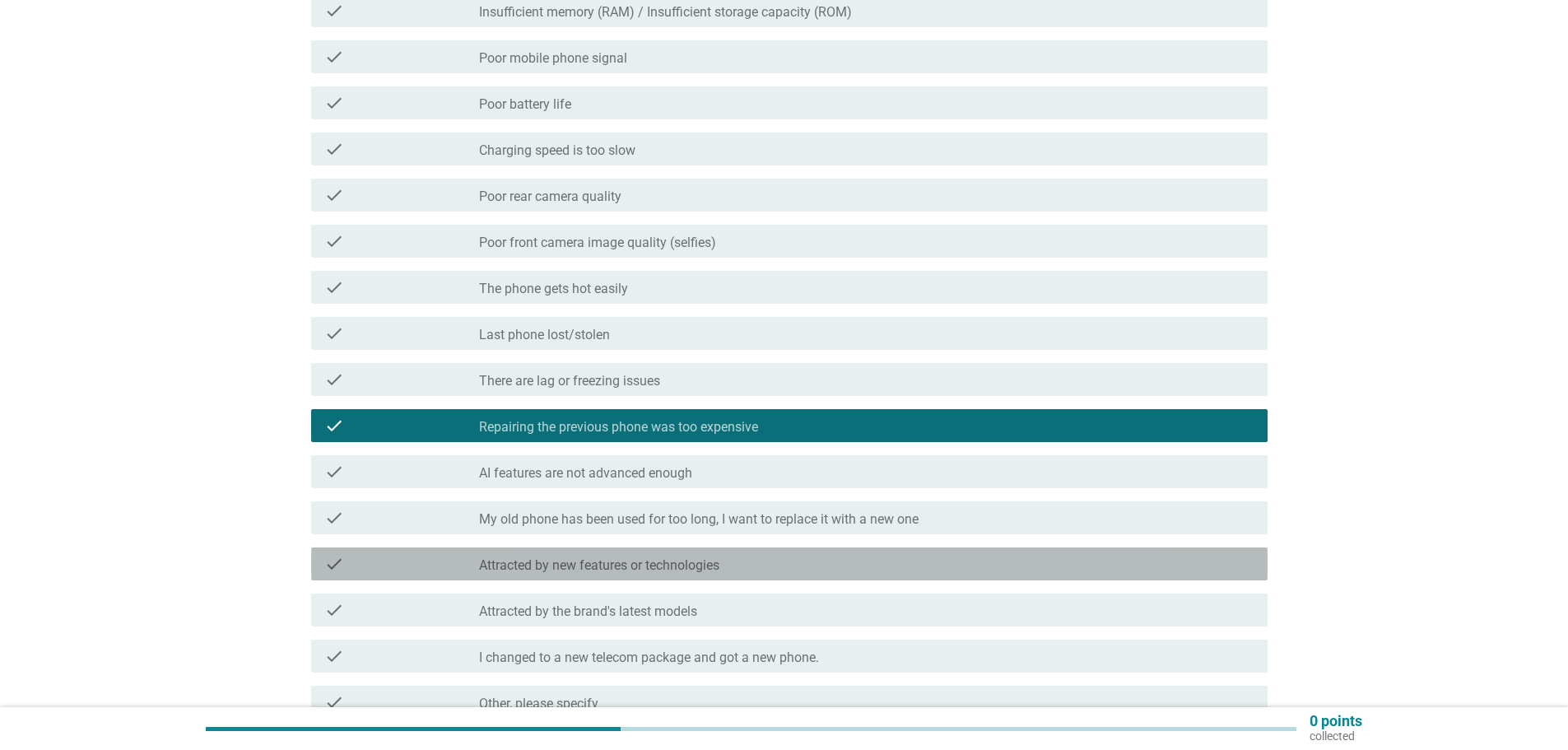
click at [785, 568] on div "check_box_outline_blank Attracted by new features or technologies" at bounding box center [867, 564] width 775 height 20
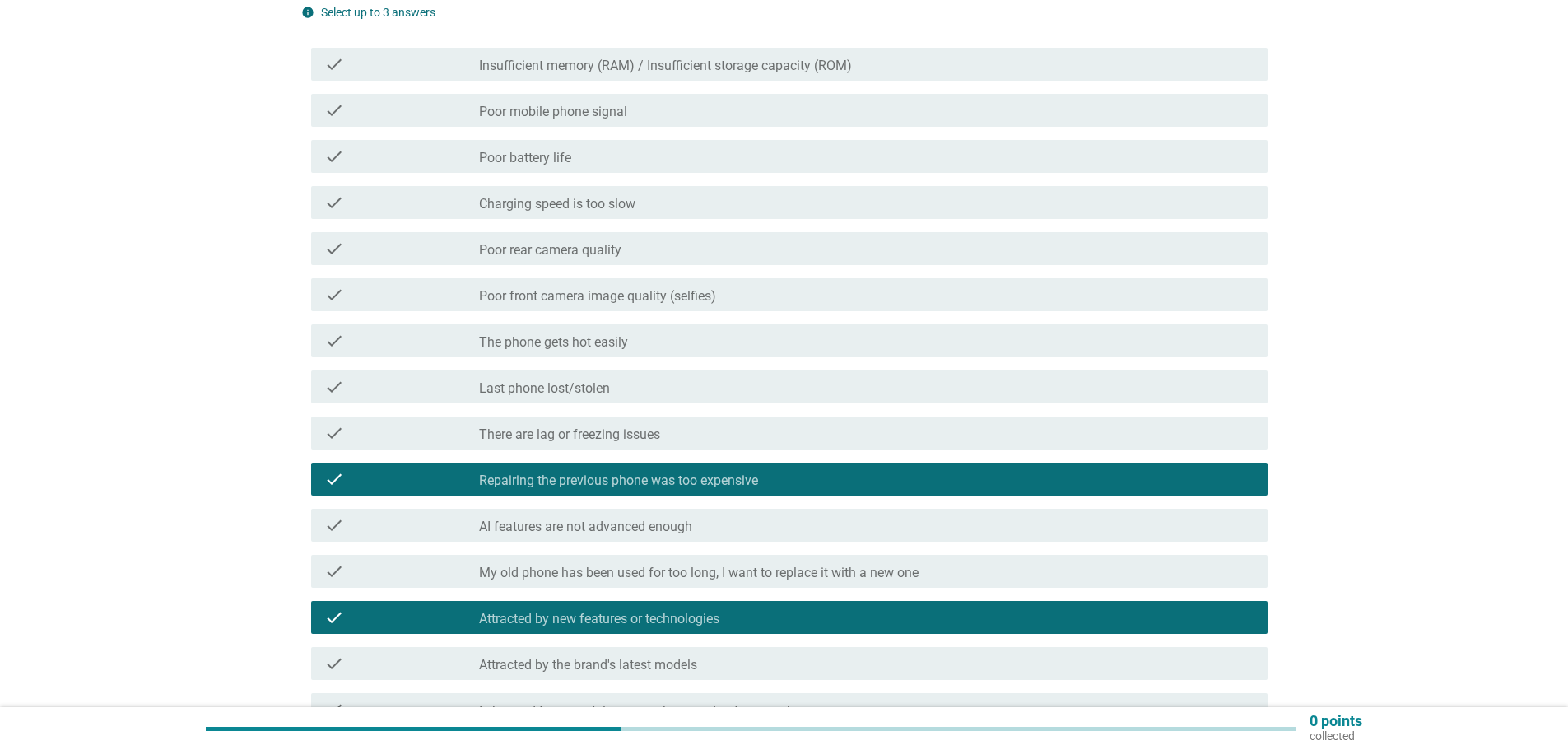
scroll to position [164, 0]
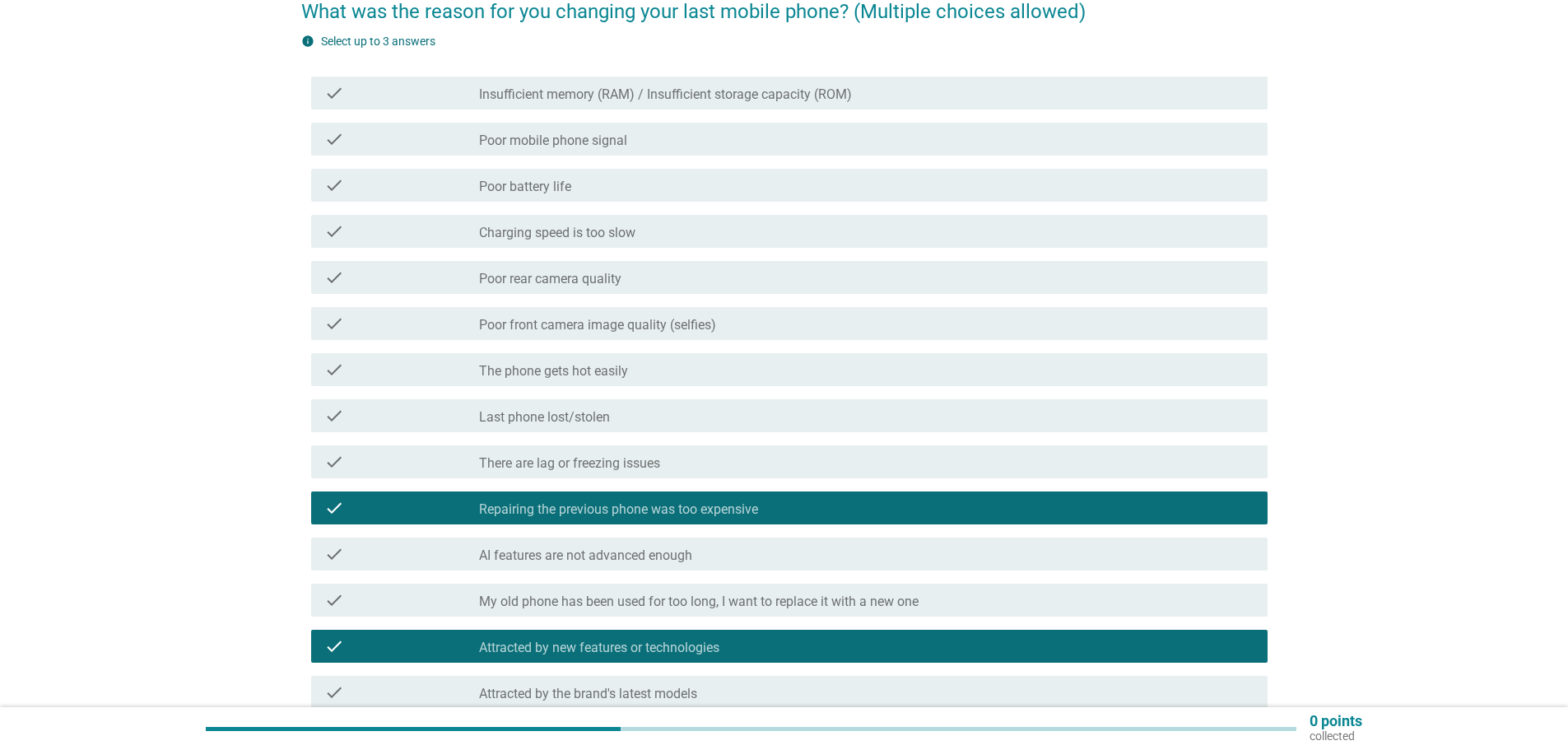
click at [681, 236] on div "check_box_outline_blank Charging speed is too slow" at bounding box center [867, 232] width 775 height 20
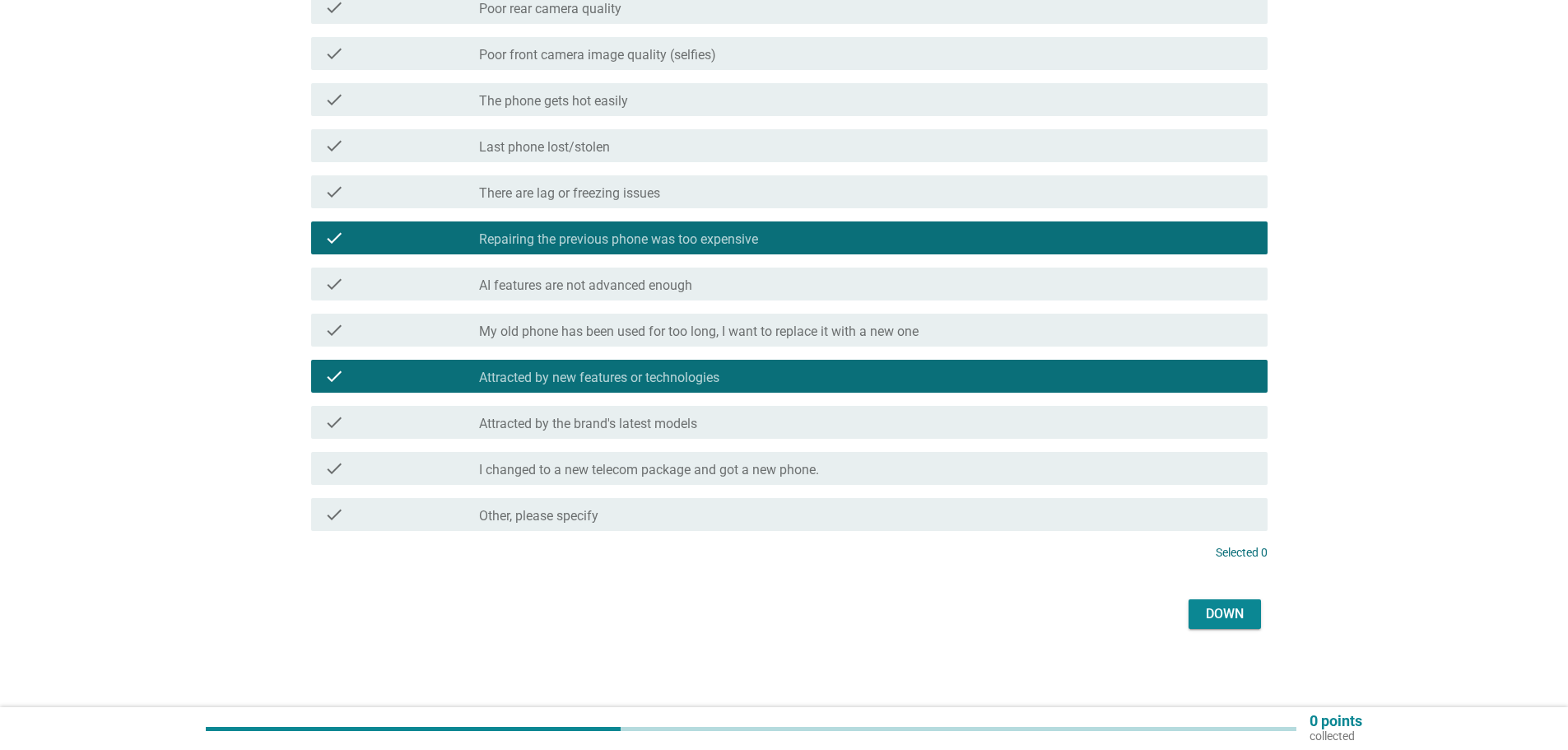
scroll to position [435, 0]
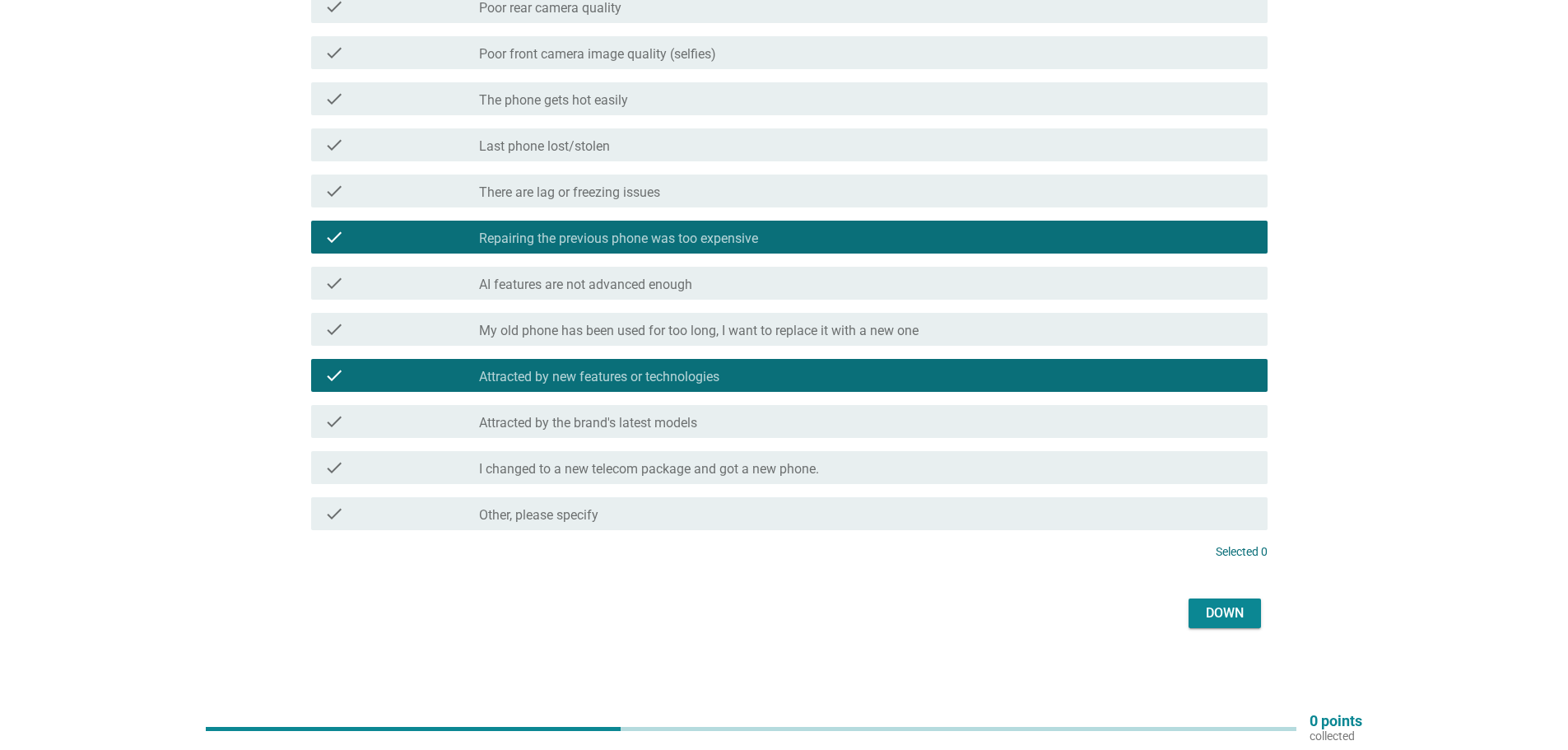
click at [1233, 616] on font "Down" at bounding box center [1225, 612] width 38 height 16
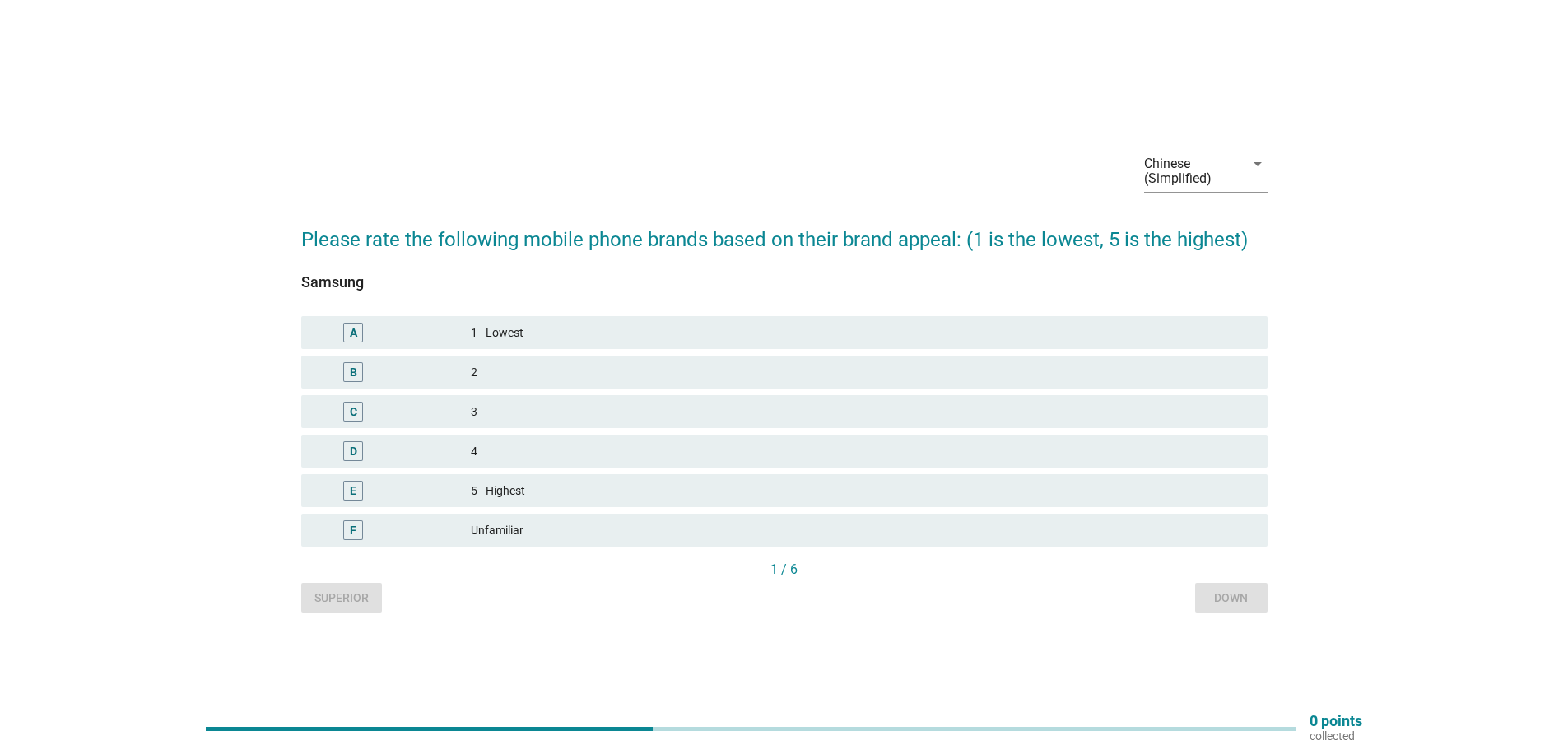
click at [565, 423] on div "C 3" at bounding box center [784, 411] width 966 height 33
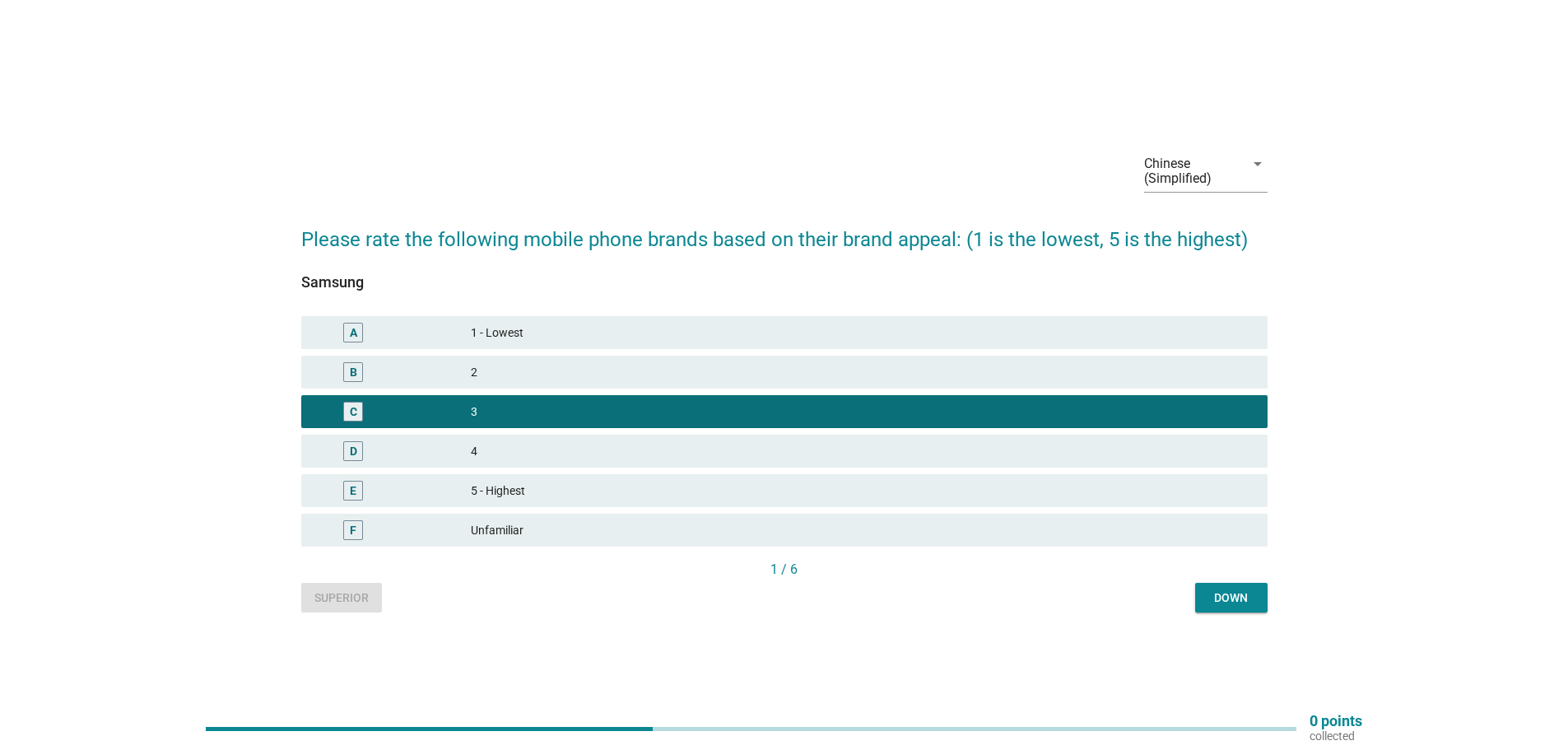
click at [1238, 596] on font "Down" at bounding box center [1231, 598] width 34 height 13
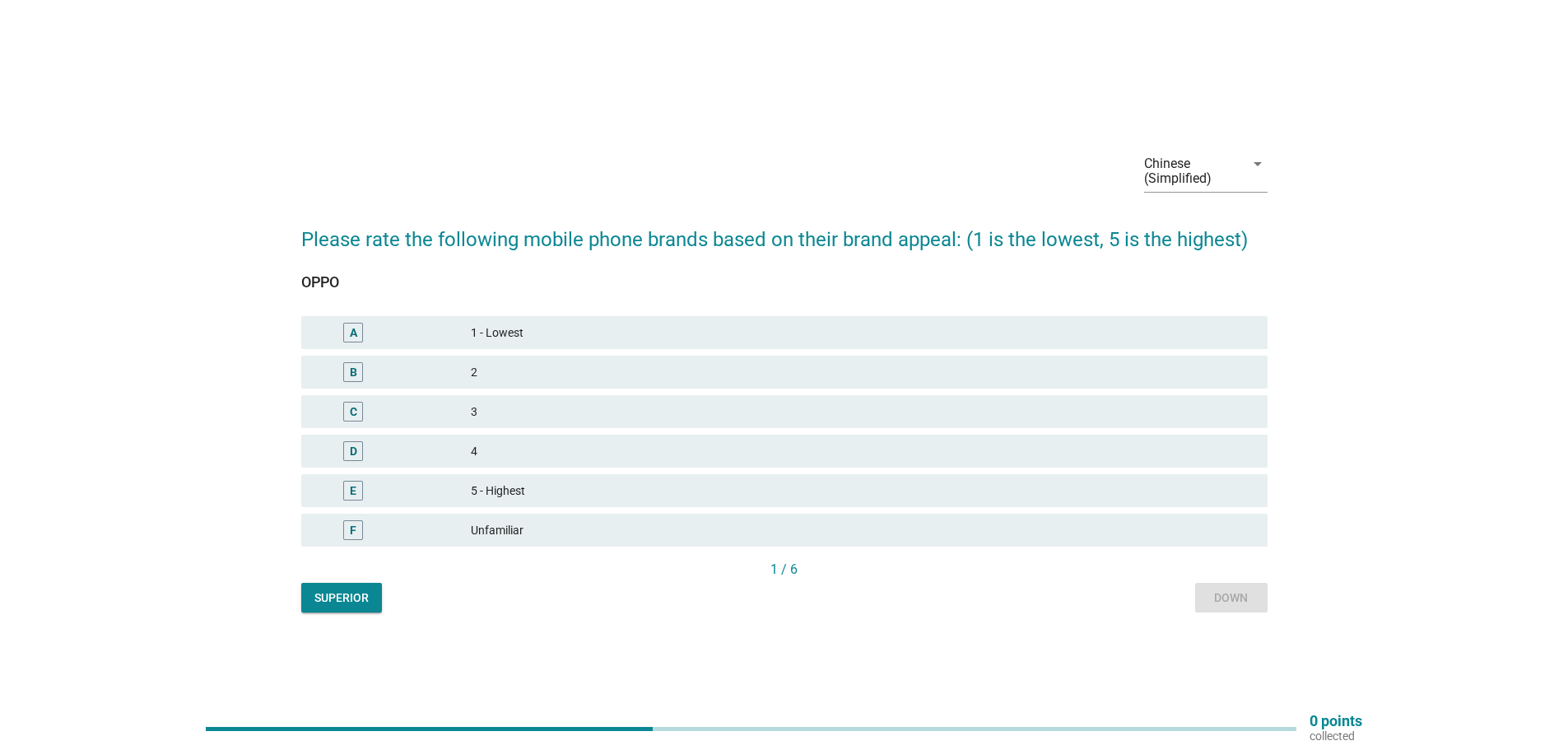
click at [645, 450] on font "4" at bounding box center [862, 452] width 784 height 17
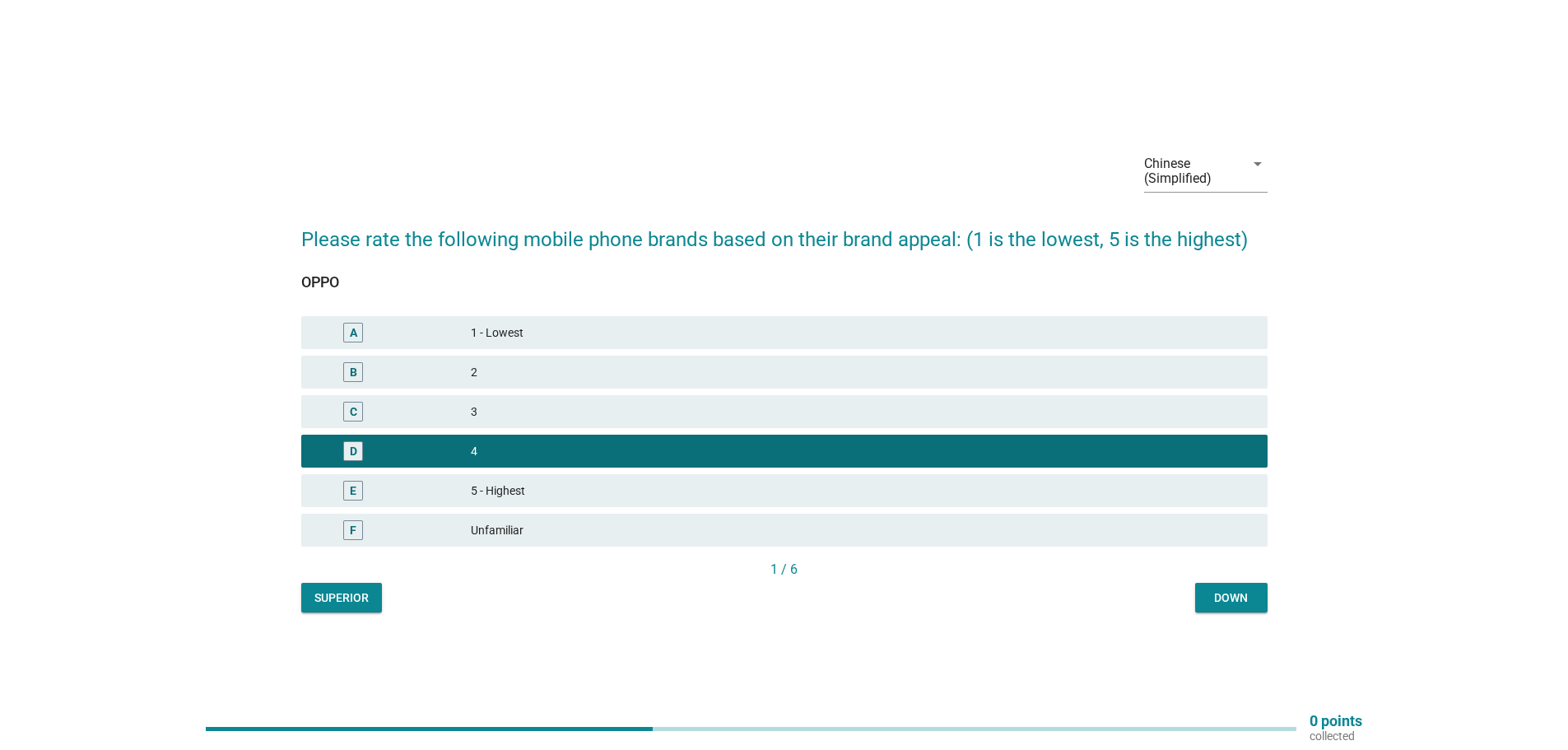
click at [1269, 607] on div "Chinese (Simplified) arrow_drop_down Please rate the following mobile phone bra…" at bounding box center [784, 375] width 992 height 502
click at [1234, 599] on font "Down" at bounding box center [1231, 598] width 34 height 13
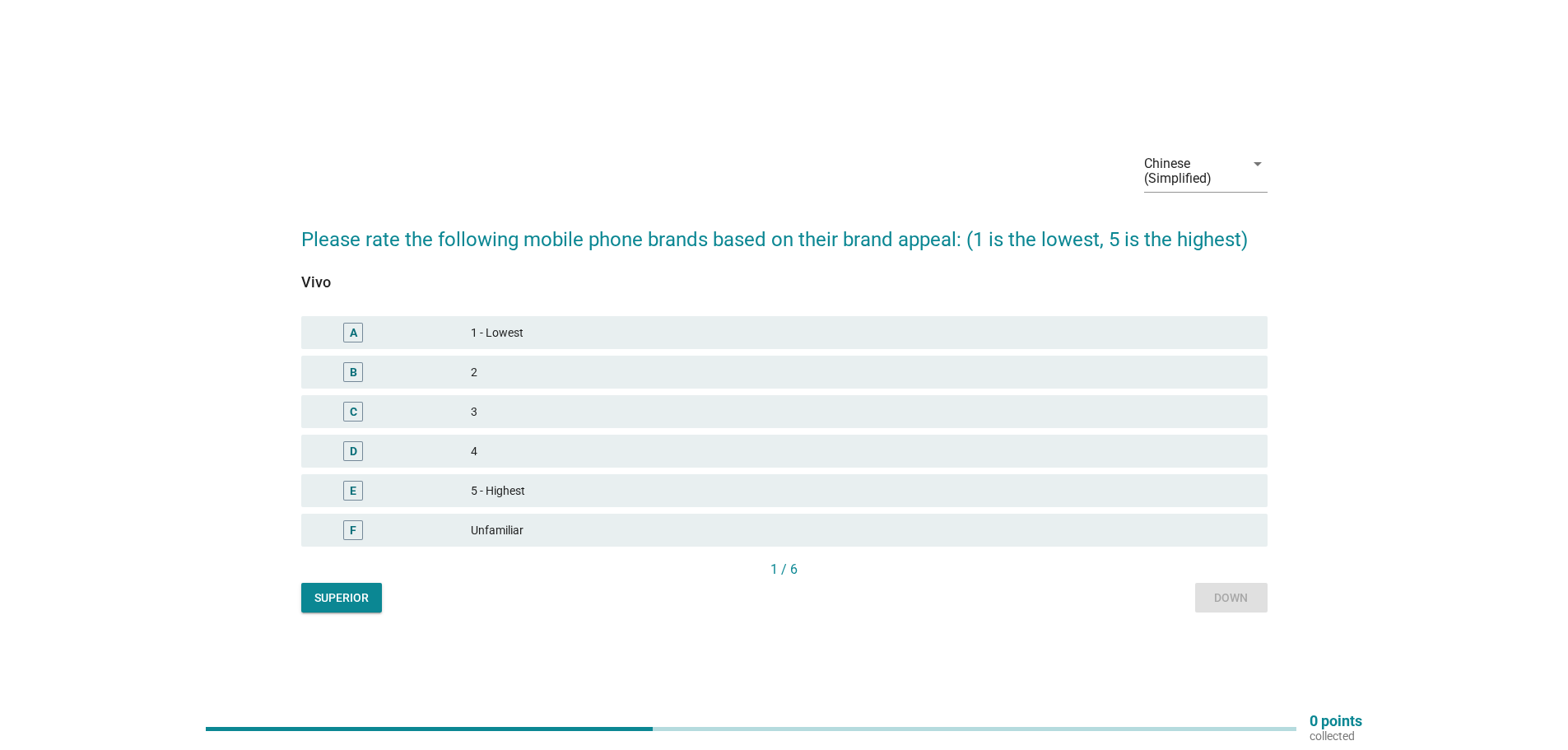
click at [626, 408] on font "3" at bounding box center [862, 411] width 784 height 17
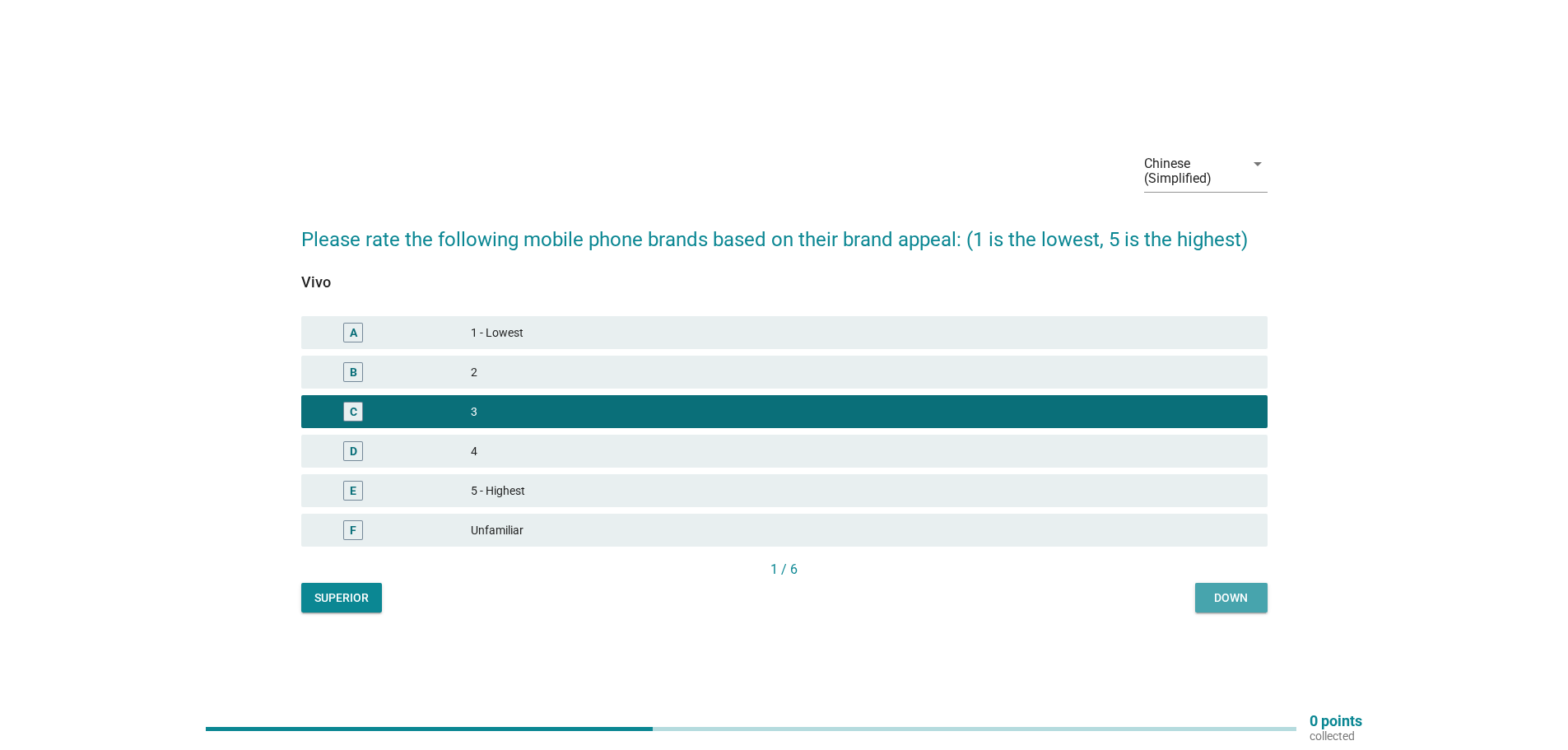
click at [1207, 592] on button "Down" at bounding box center [1231, 598] width 72 height 29
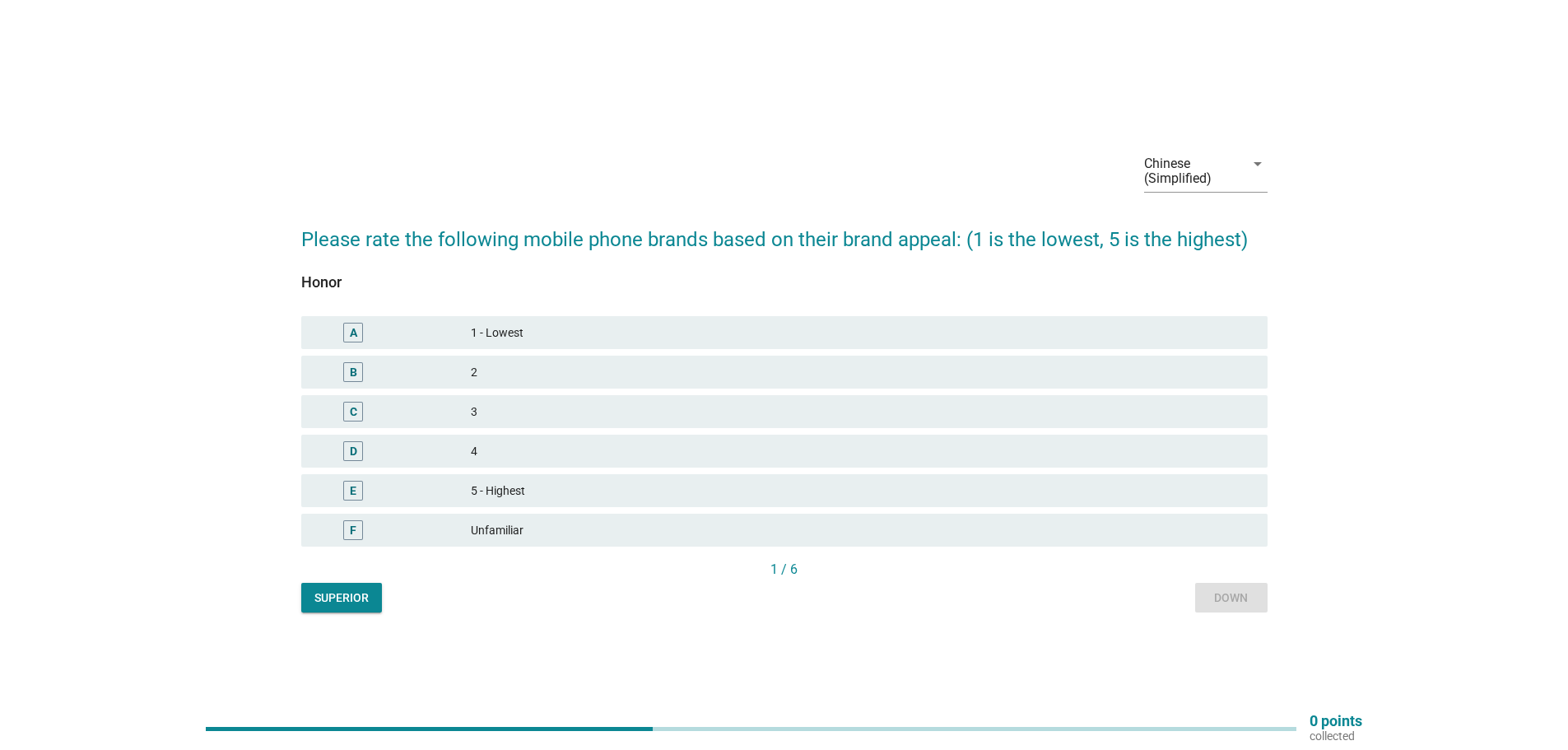
click at [590, 453] on font "4" at bounding box center [862, 452] width 784 height 17
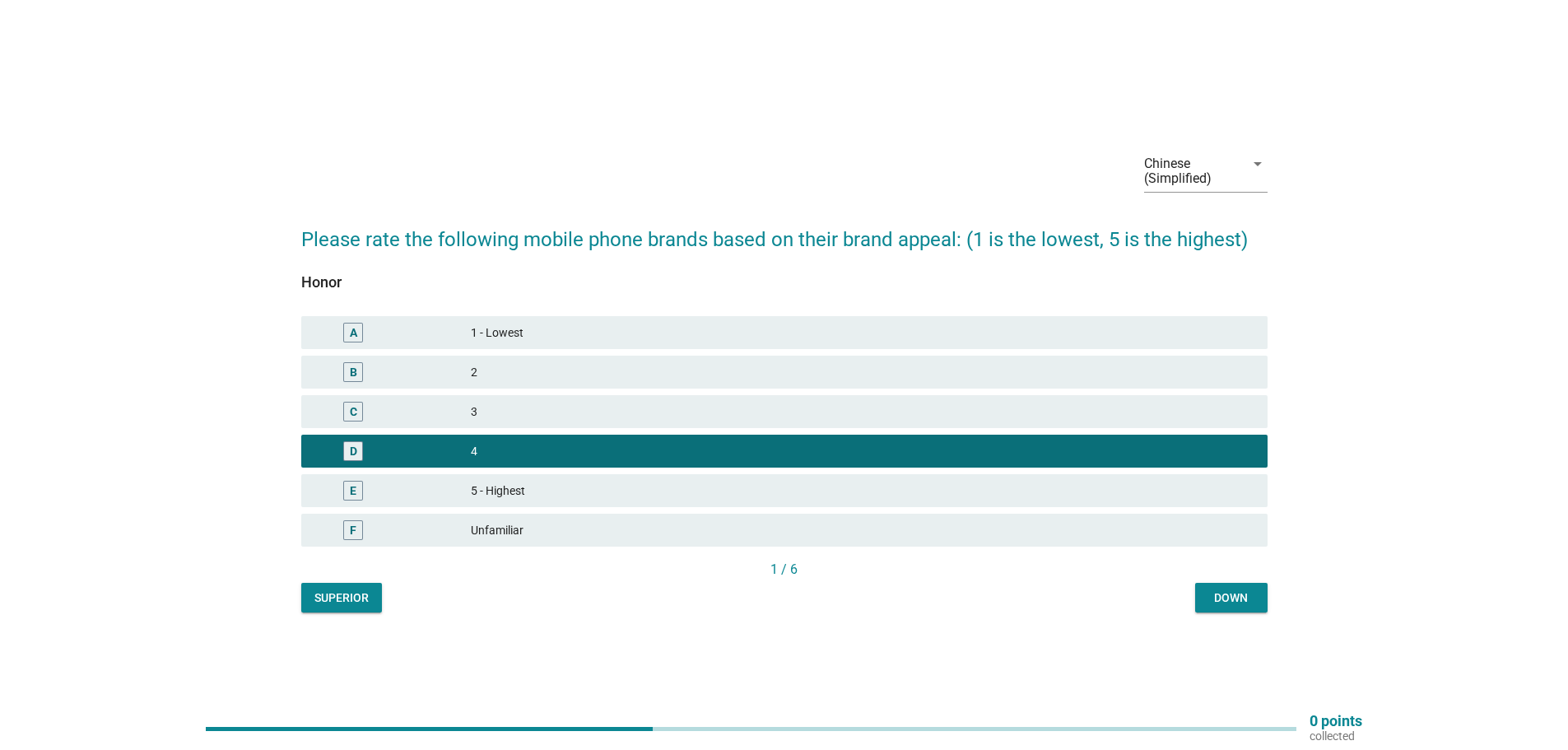
click at [1253, 595] on div "Down" at bounding box center [1231, 598] width 47 height 17
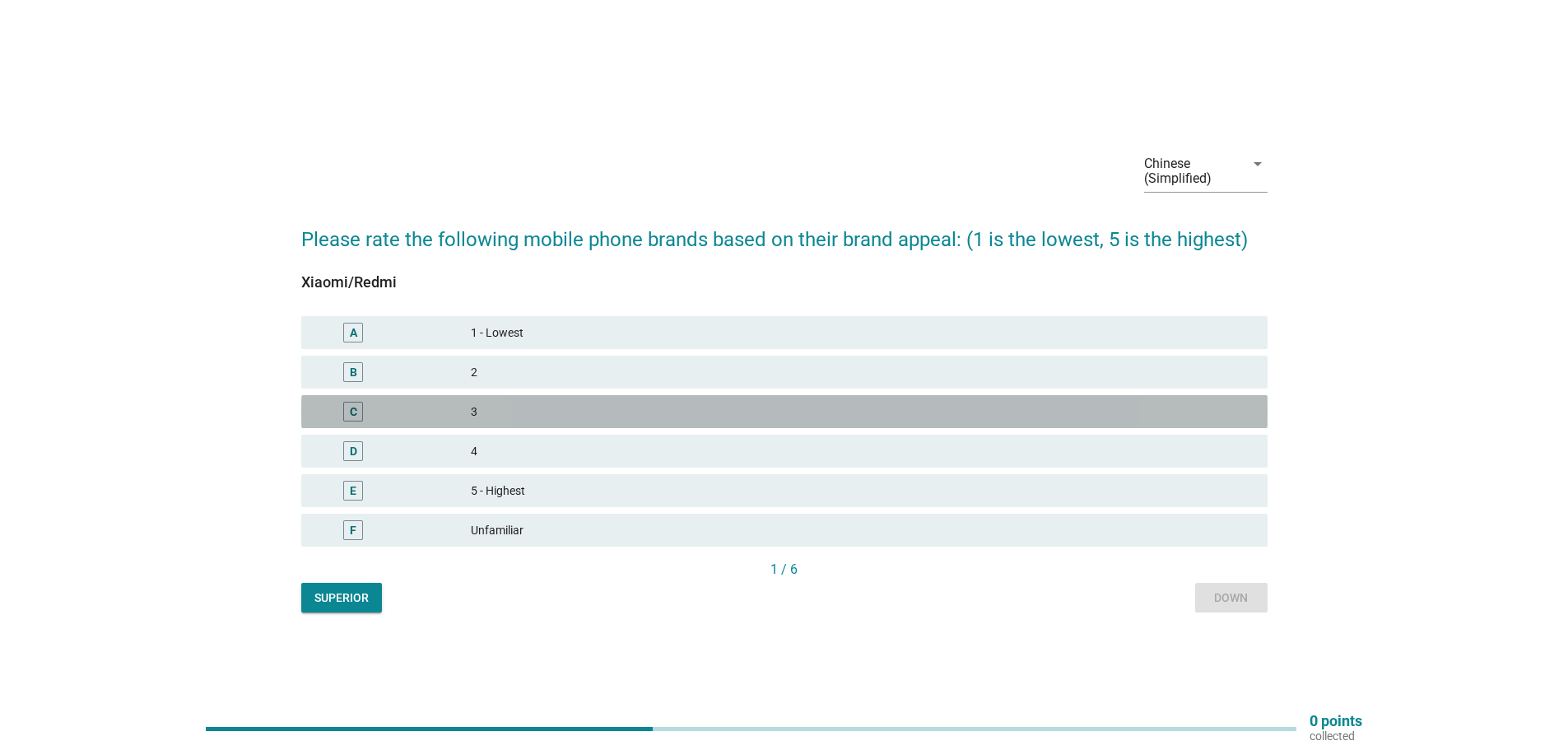
click at [626, 410] on font "3" at bounding box center [862, 411] width 784 height 17
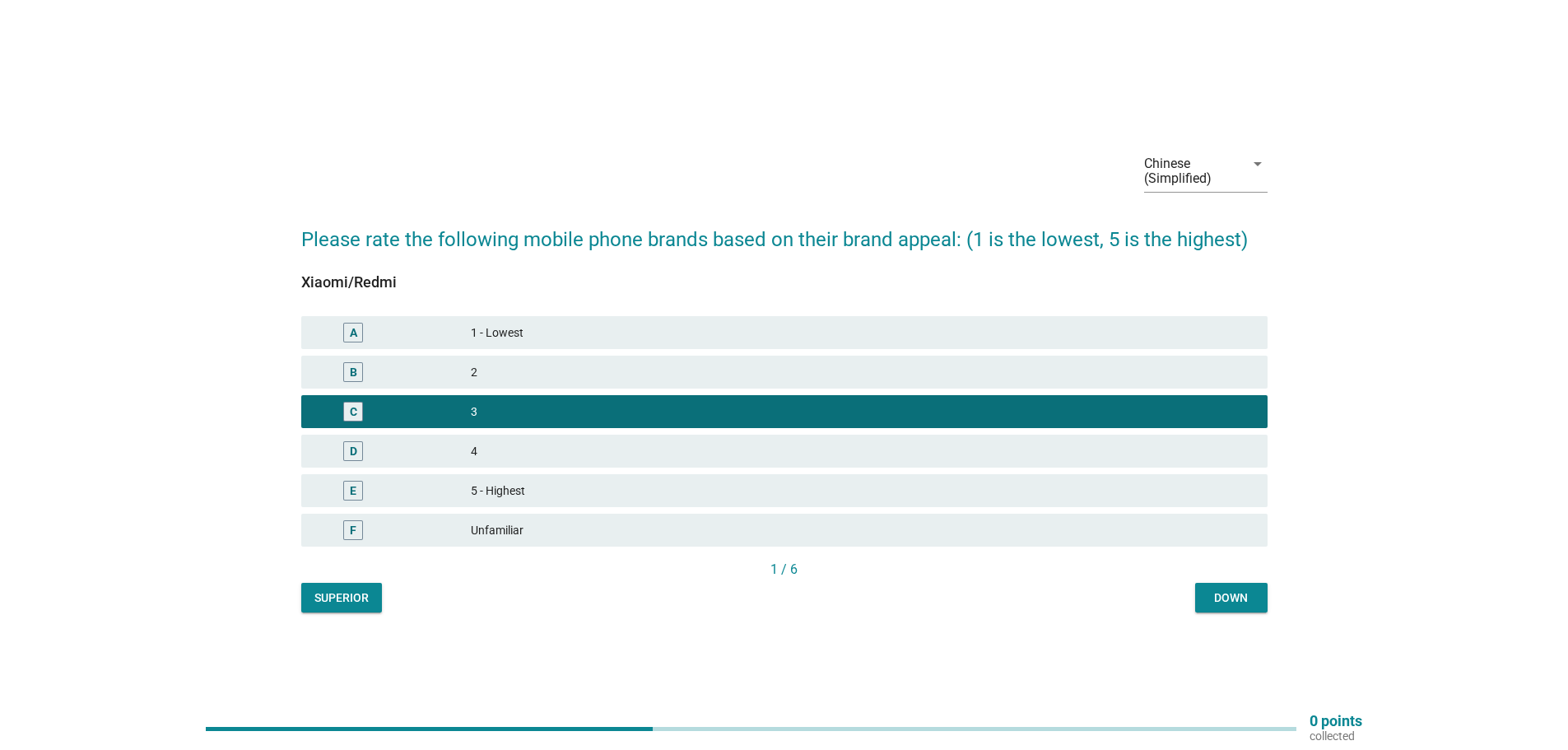
click at [1210, 603] on div "Down" at bounding box center [1231, 598] width 47 height 17
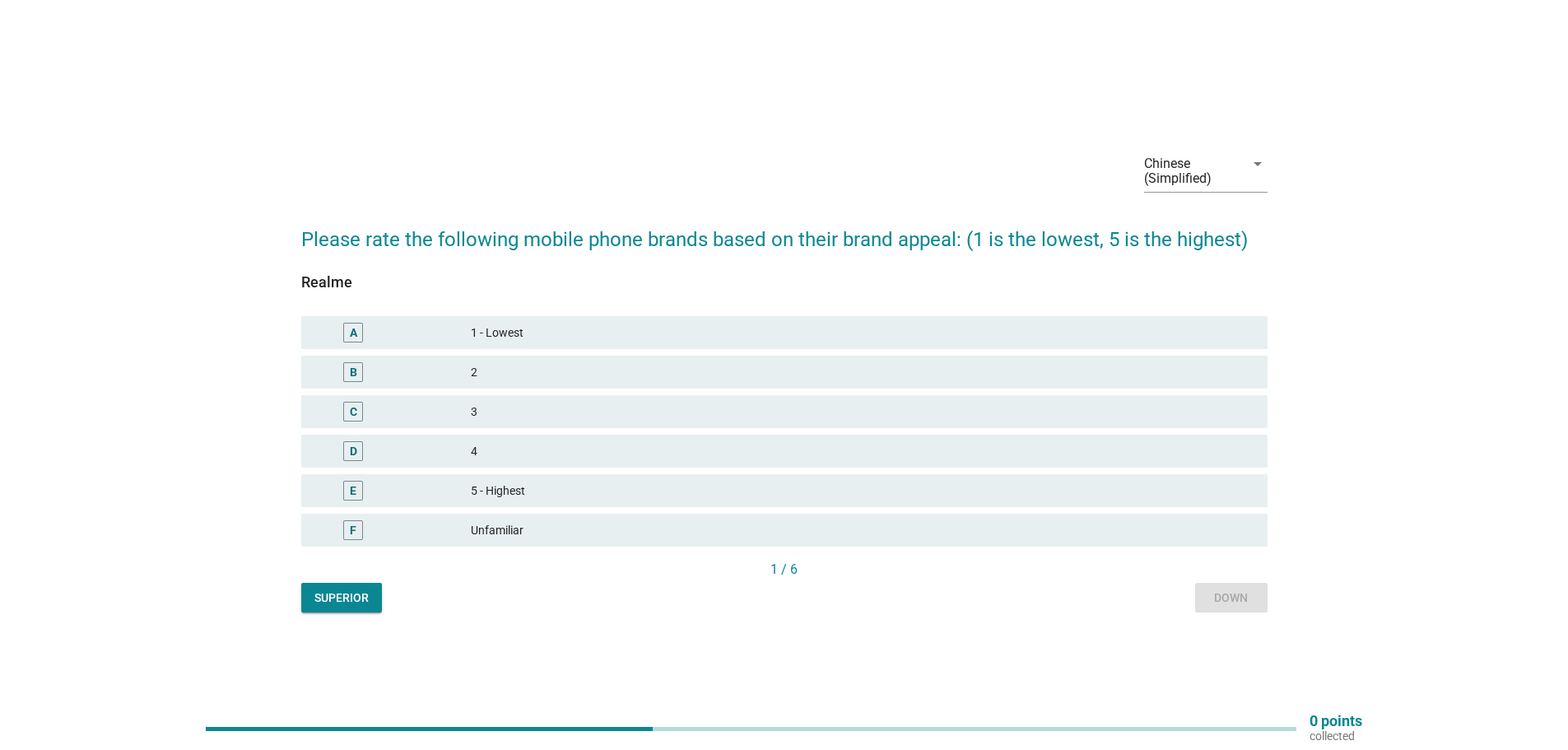
click at [696, 419] on font "3" at bounding box center [862, 411] width 784 height 17
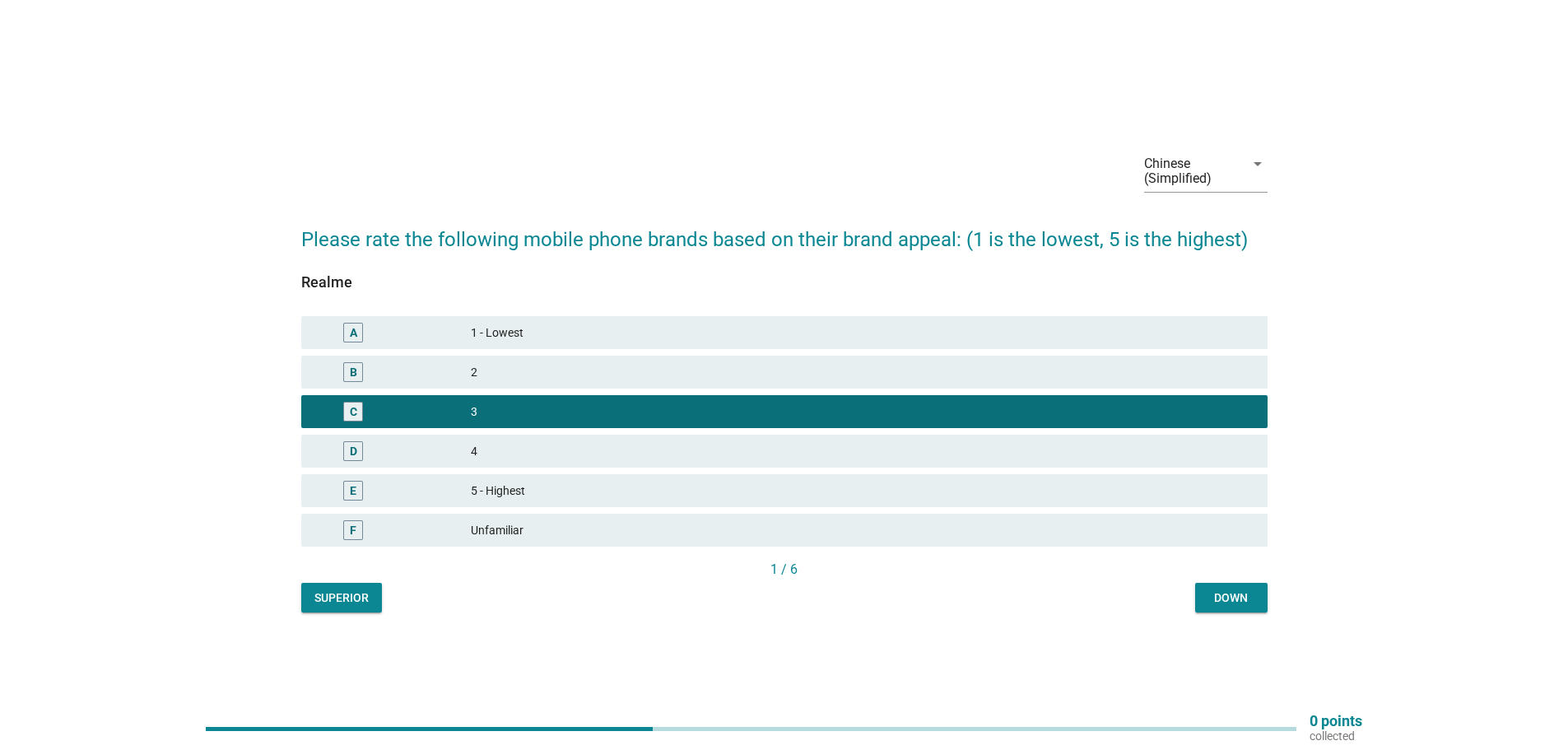
click at [1236, 598] on font "Down" at bounding box center [1231, 598] width 34 height 13
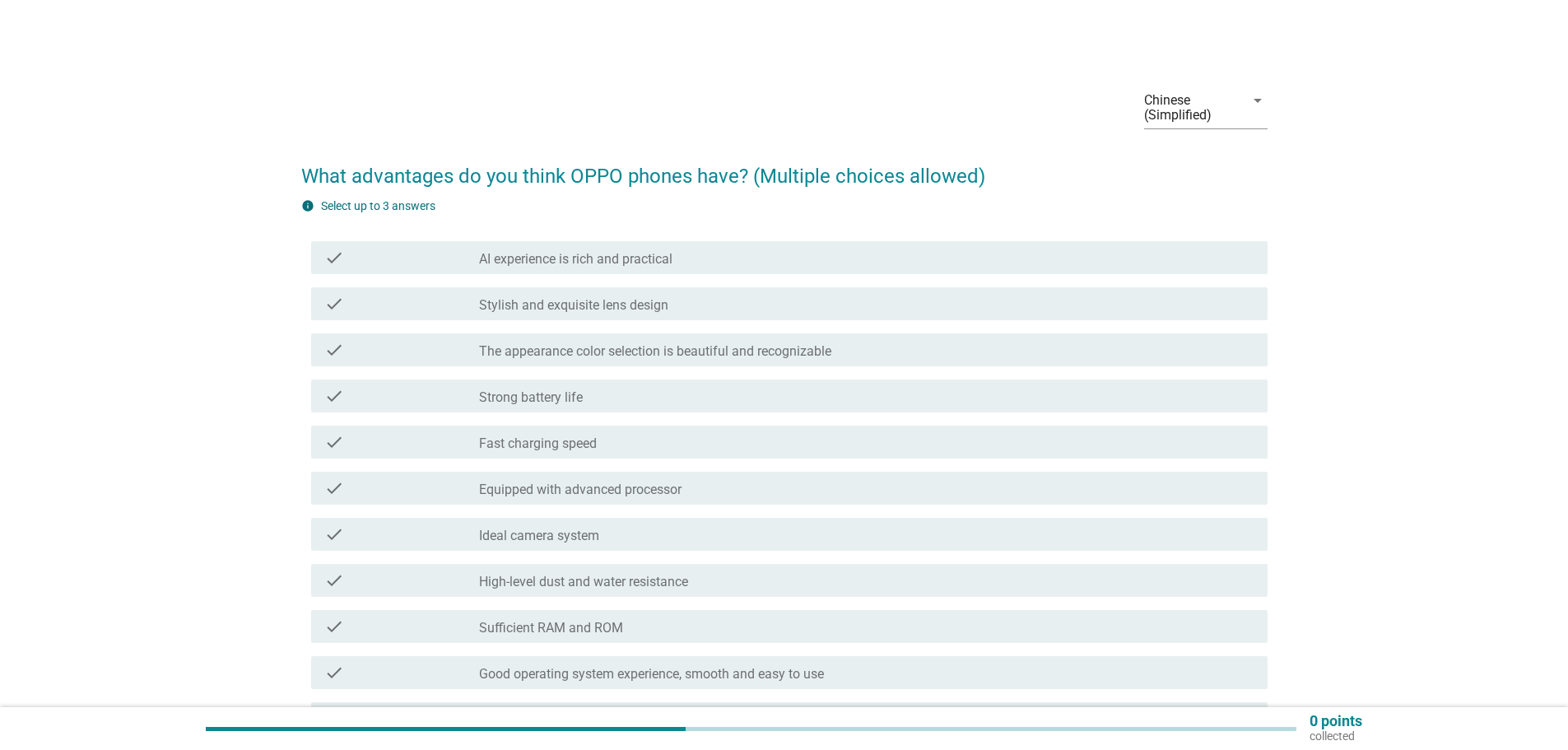
click at [701, 302] on div "check_box_outline_blank Stylish and exquisite lens design" at bounding box center [867, 304] width 775 height 20
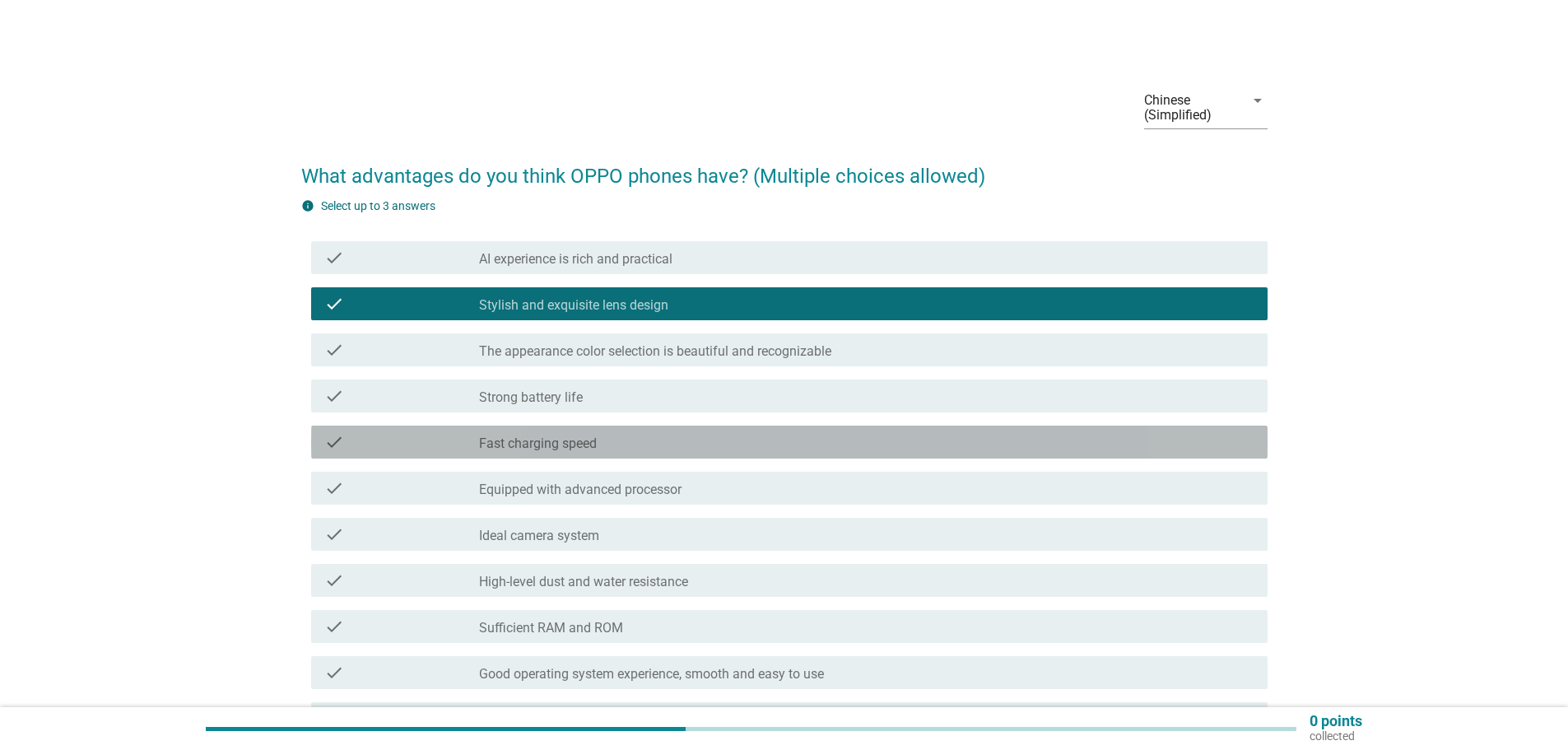
click at [689, 439] on div "check_box_outline_blank Fast charging speed" at bounding box center [867, 443] width 775 height 20
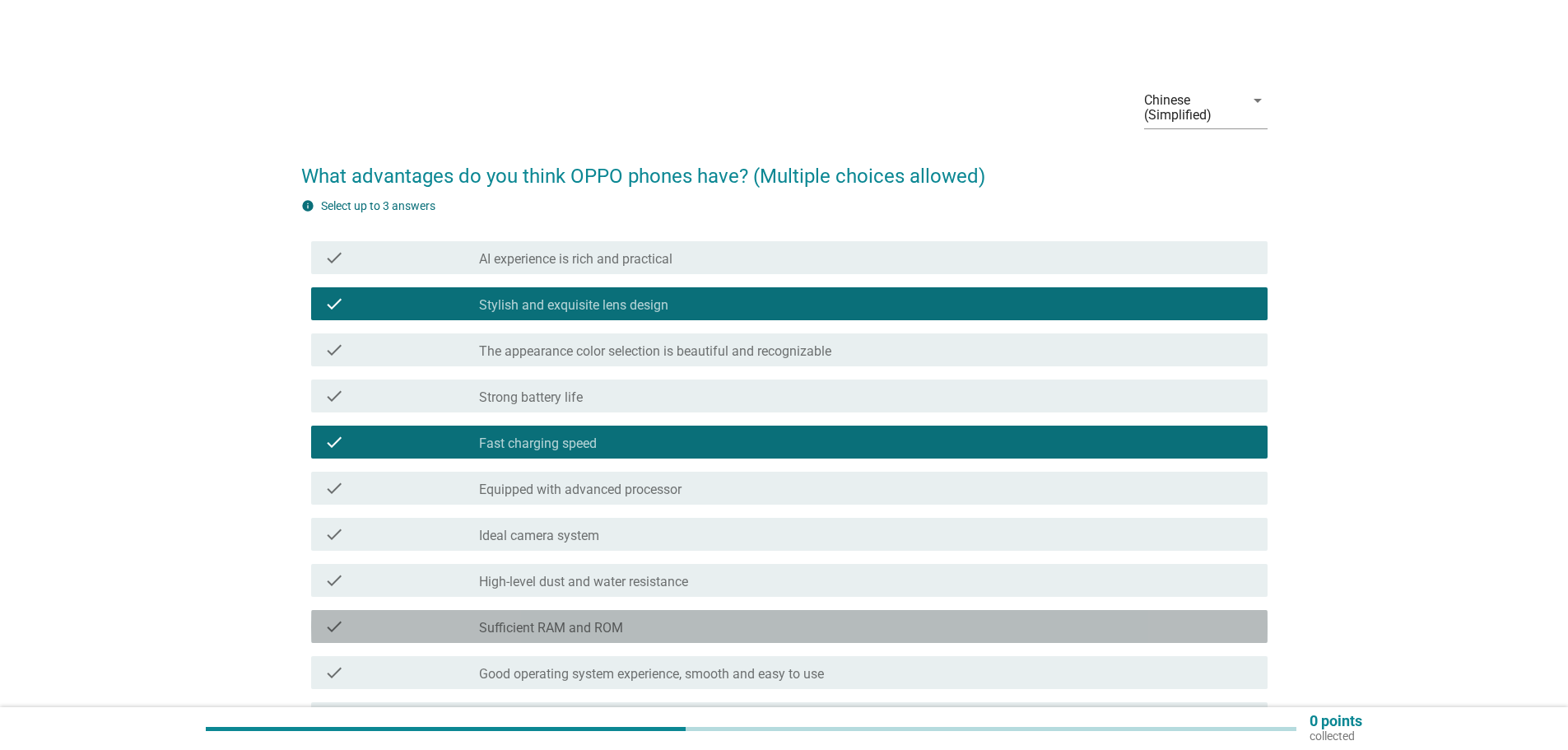
click at [701, 620] on div "check_box_outline_blank Sufficient RAM and ROM" at bounding box center [867, 627] width 775 height 20
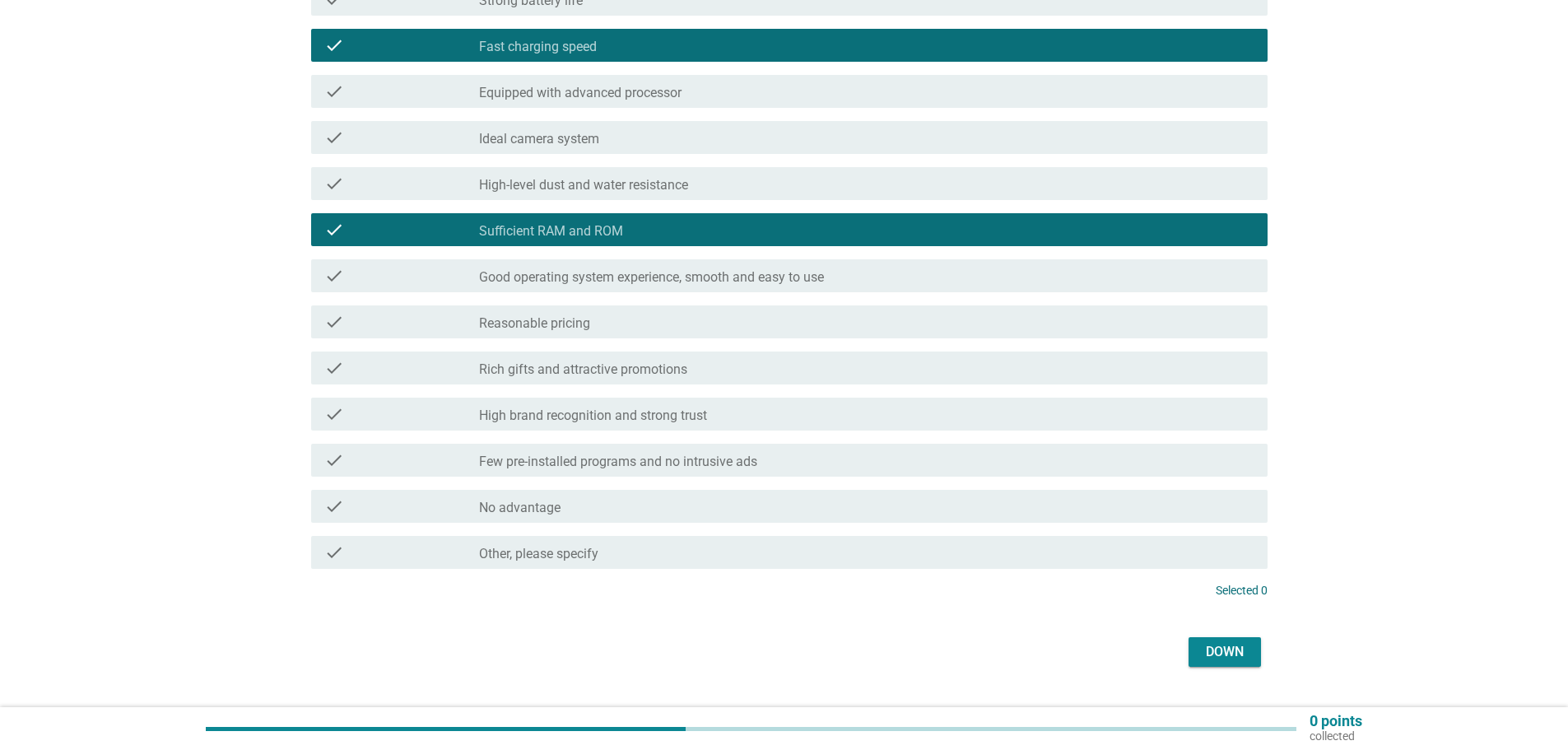
scroll to position [435, 0]
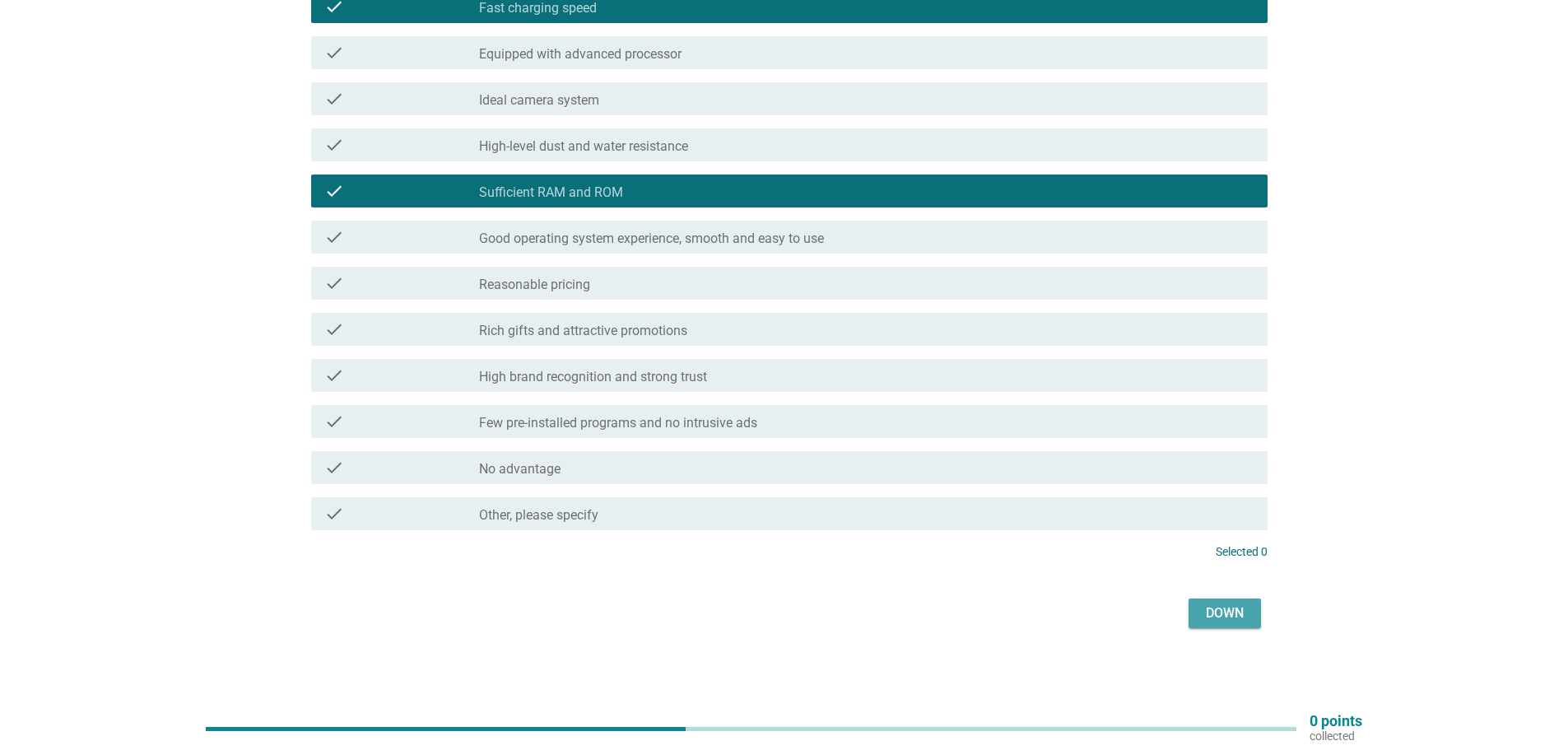
click at [1252, 612] on button "Down" at bounding box center [1224, 613] width 72 height 29
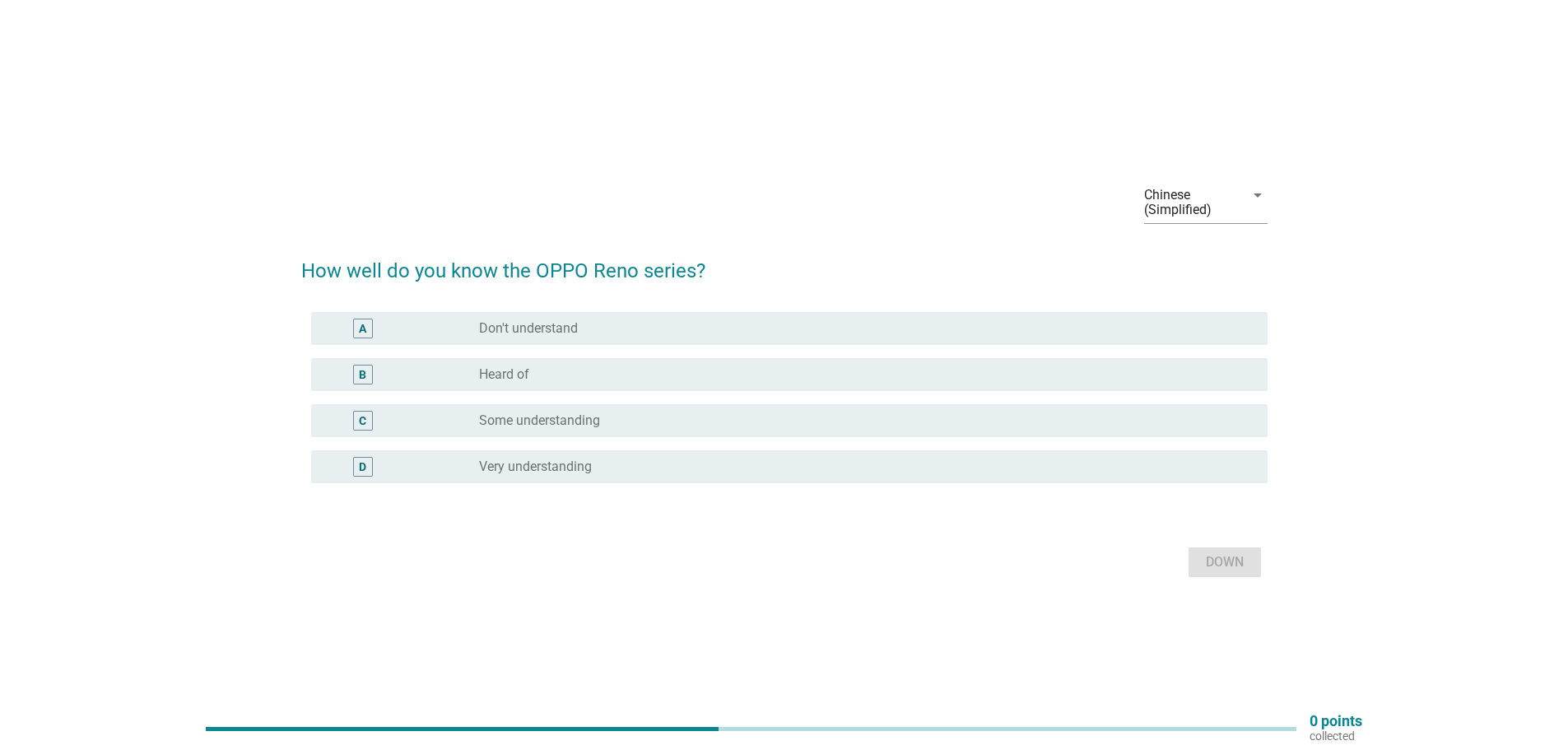
click at [593, 420] on font "Some understanding" at bounding box center [539, 420] width 121 height 16
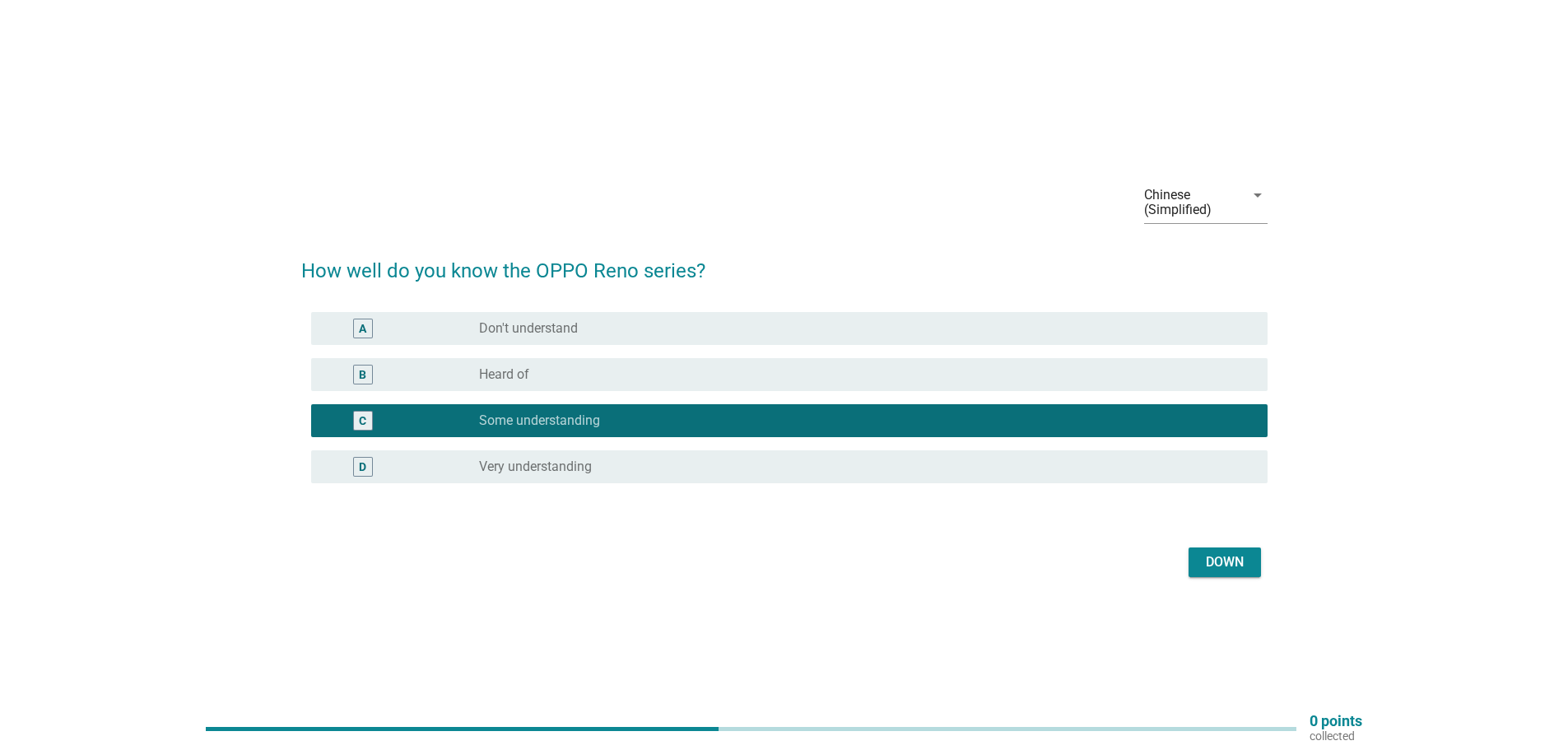
click at [1199, 554] on button "Down" at bounding box center [1224, 562] width 72 height 29
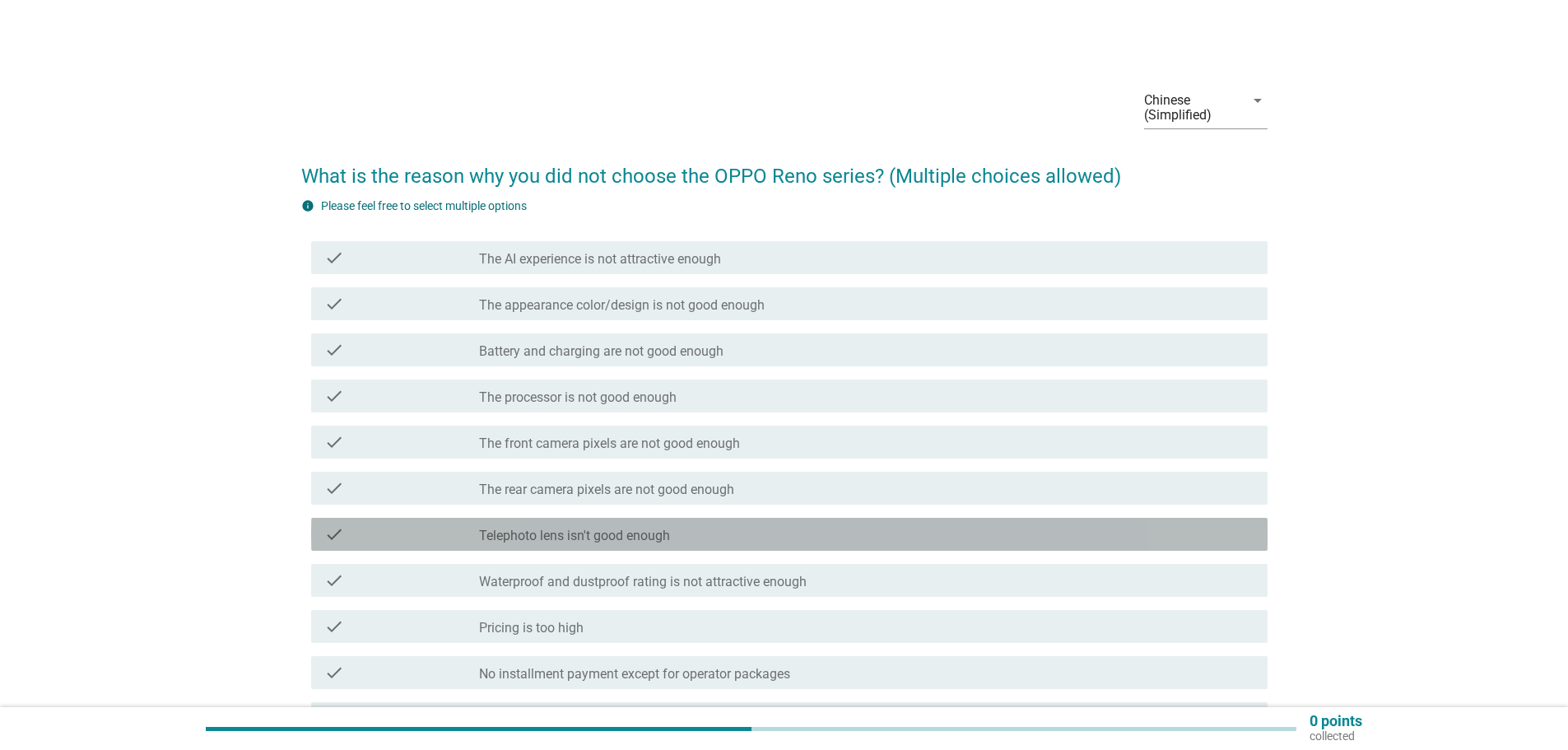
click at [784, 536] on div "check_box_outline_blank Telephoto lens isn't good enough" at bounding box center [867, 535] width 775 height 20
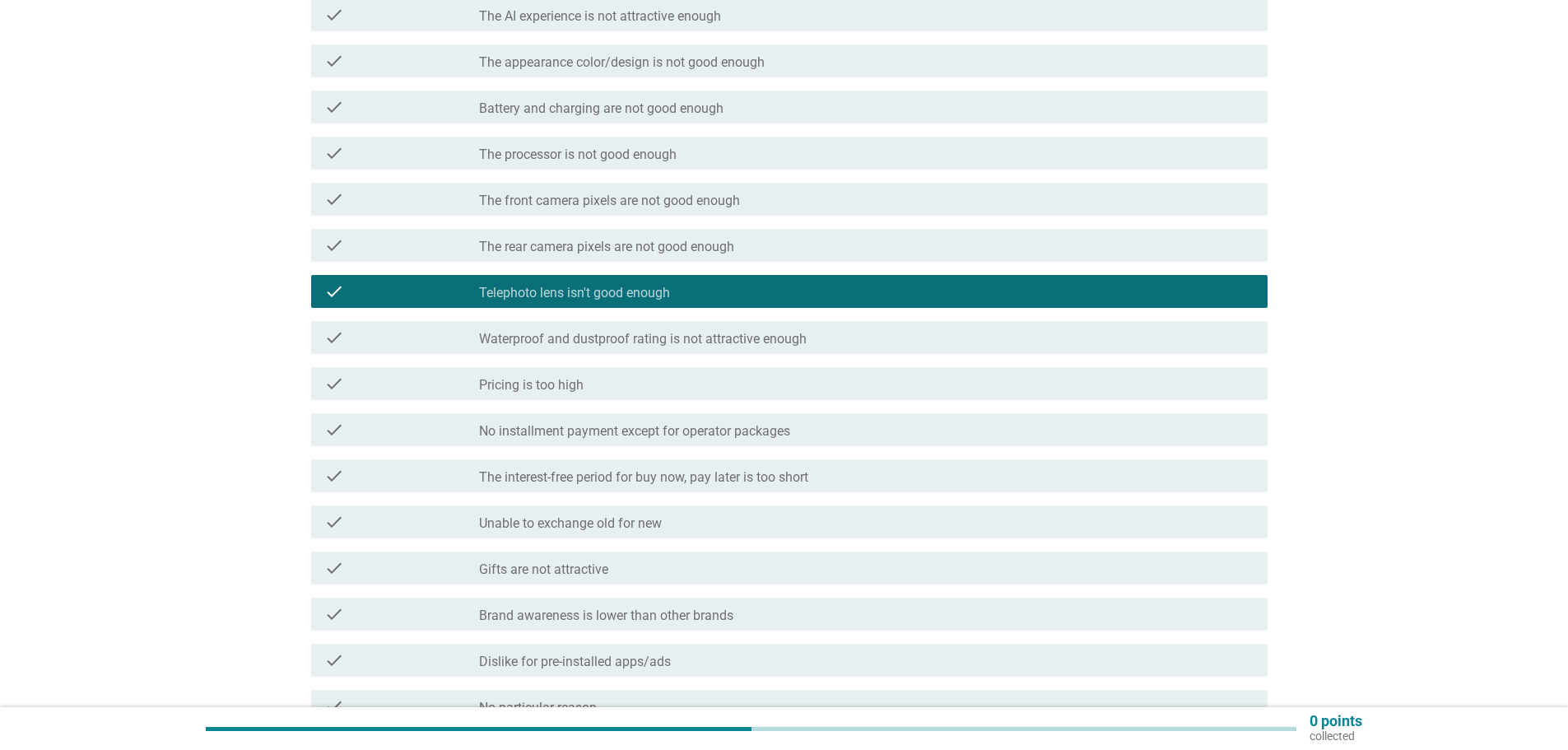
scroll to position [247, 0]
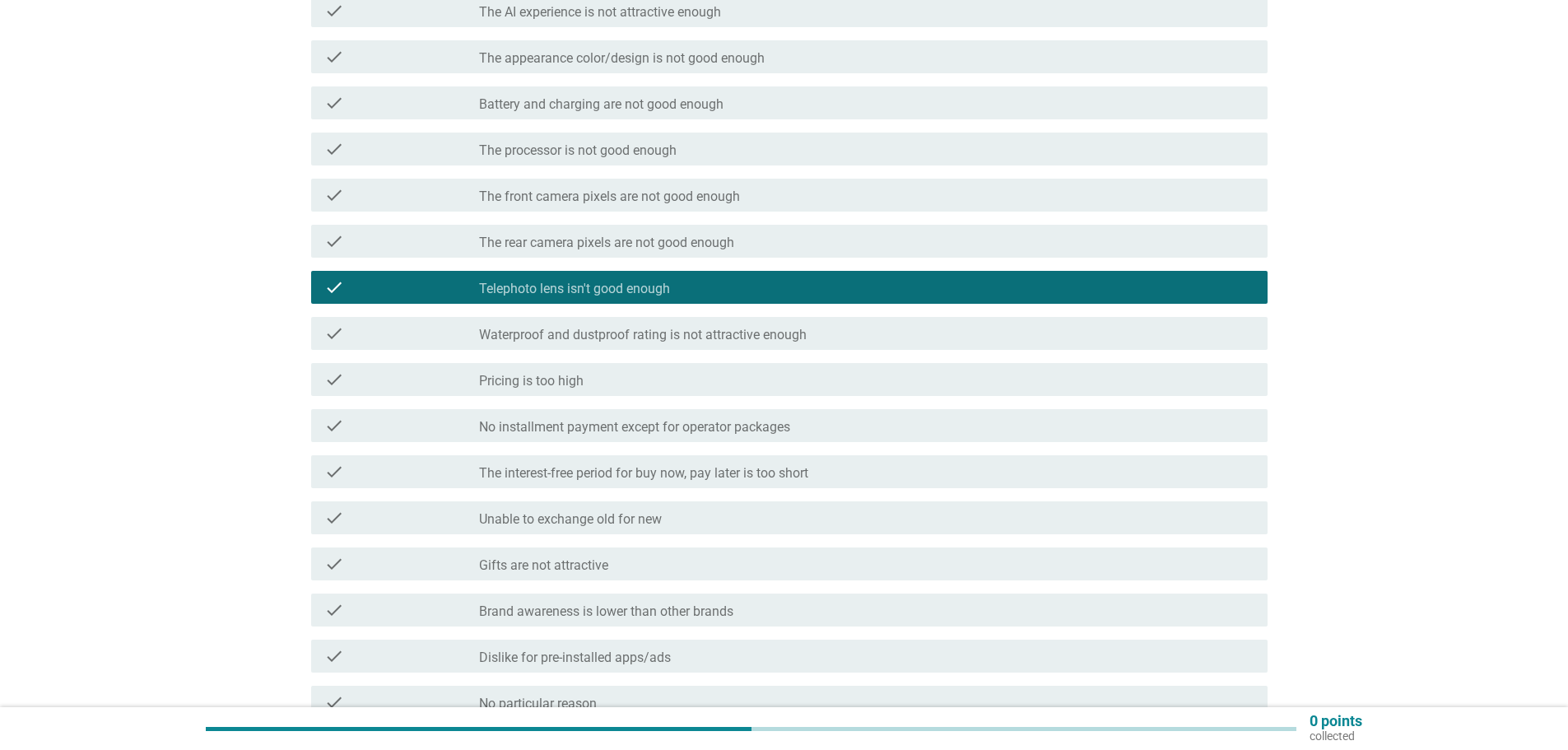
click at [831, 561] on div "check_box_outline_blank Gifts are not attractive" at bounding box center [867, 564] width 775 height 20
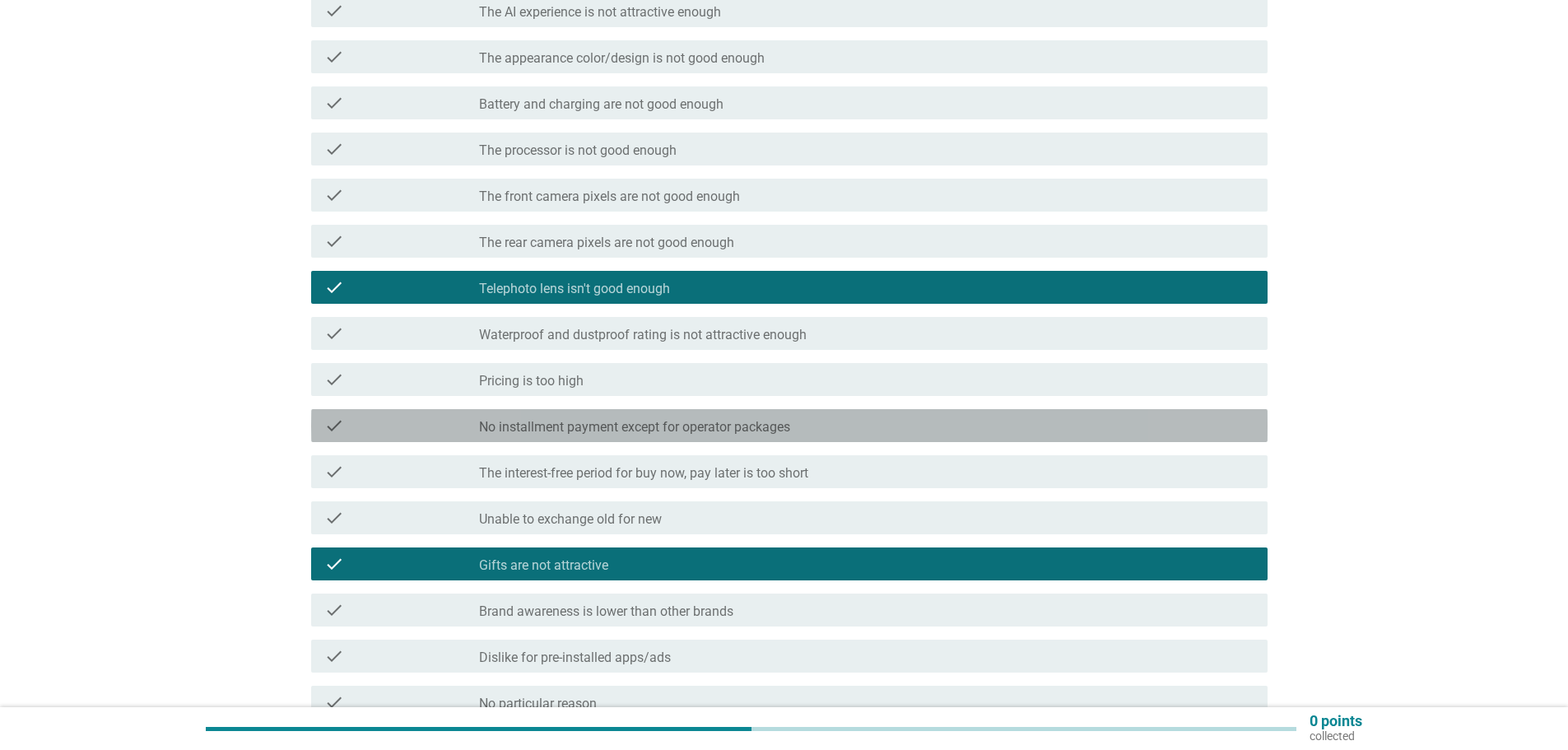
click at [858, 434] on div "check_box_outline_blank No installment payment except for operator packages" at bounding box center [867, 426] width 775 height 20
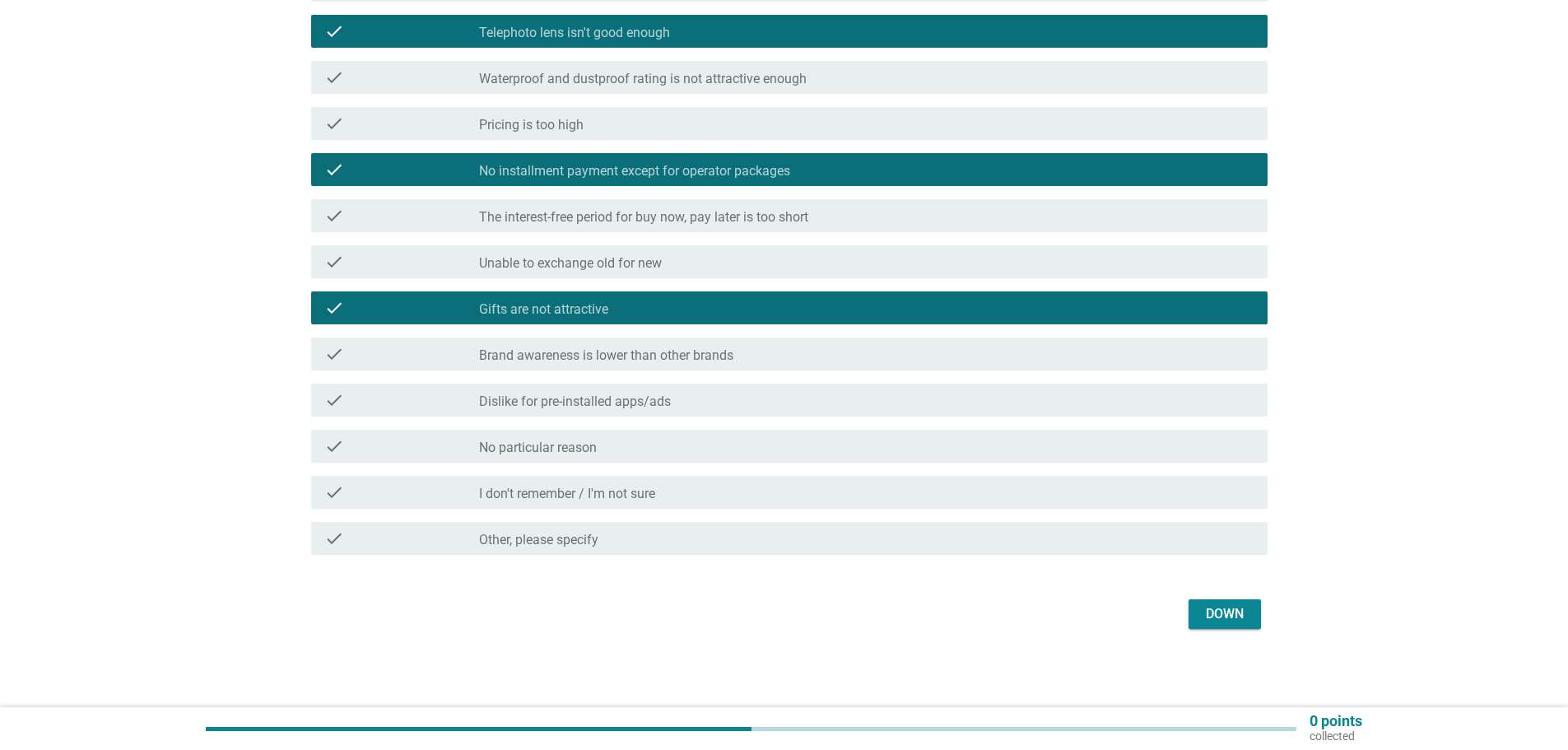
scroll to position [504, 0]
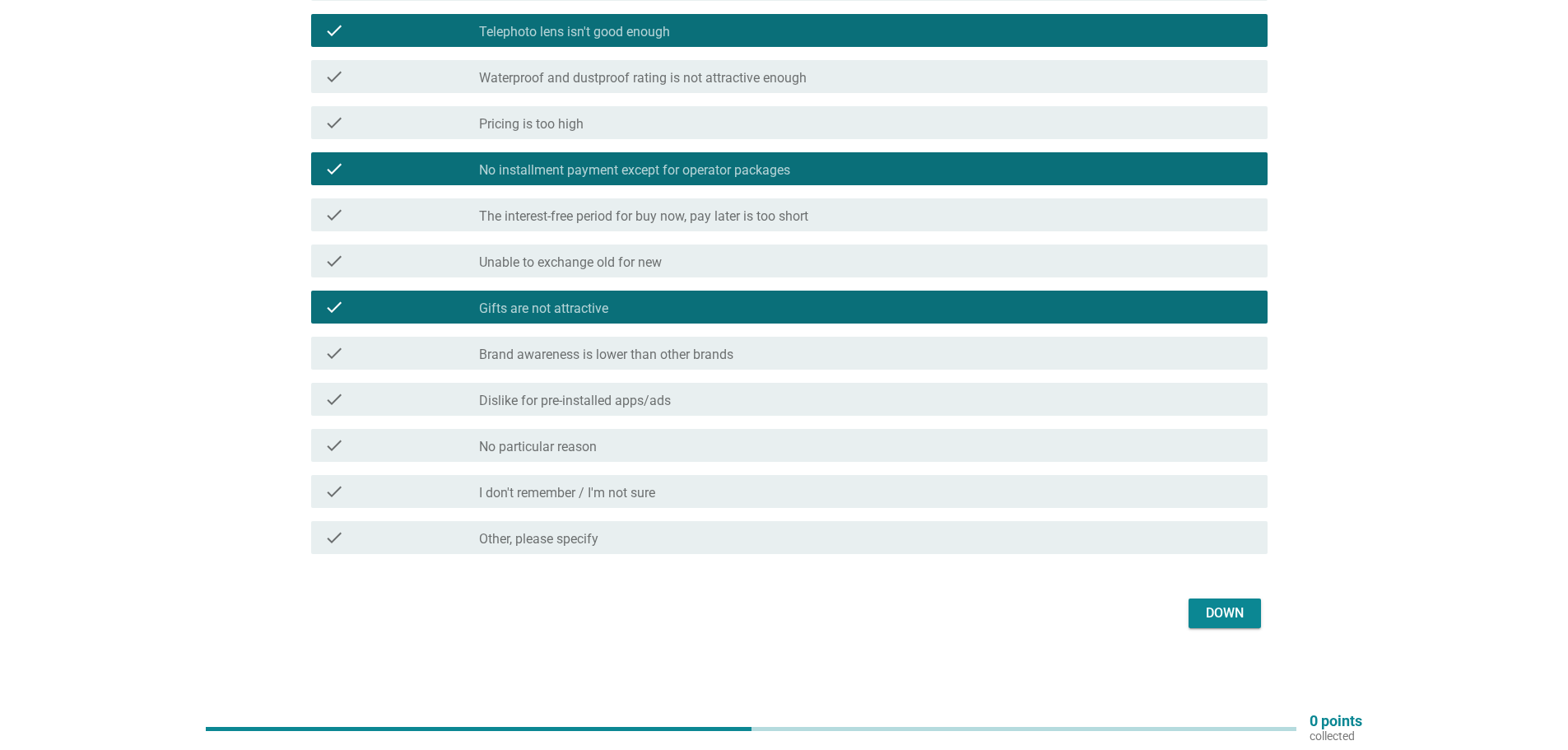
click at [1218, 619] on font "Down" at bounding box center [1225, 612] width 38 height 16
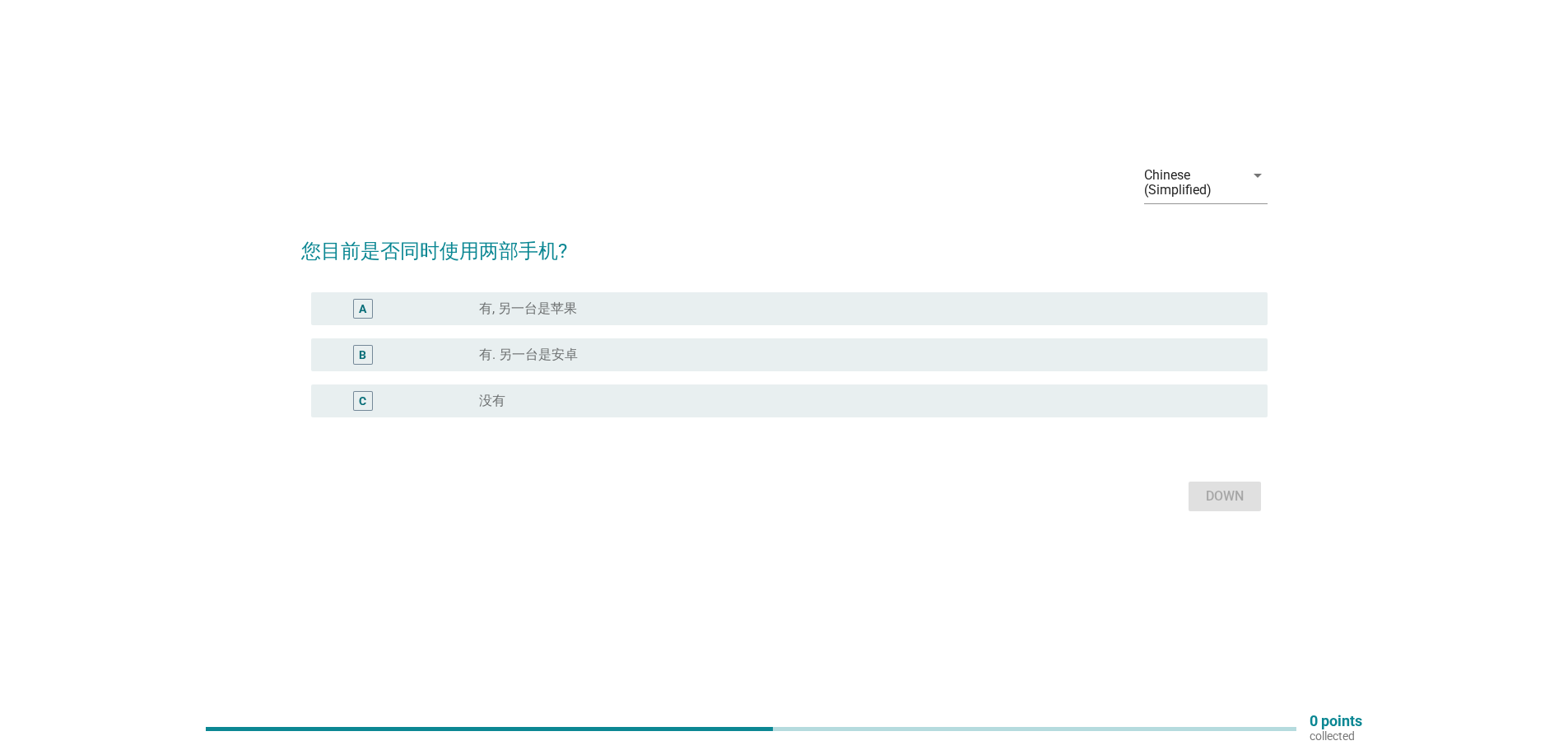
scroll to position [0, 0]
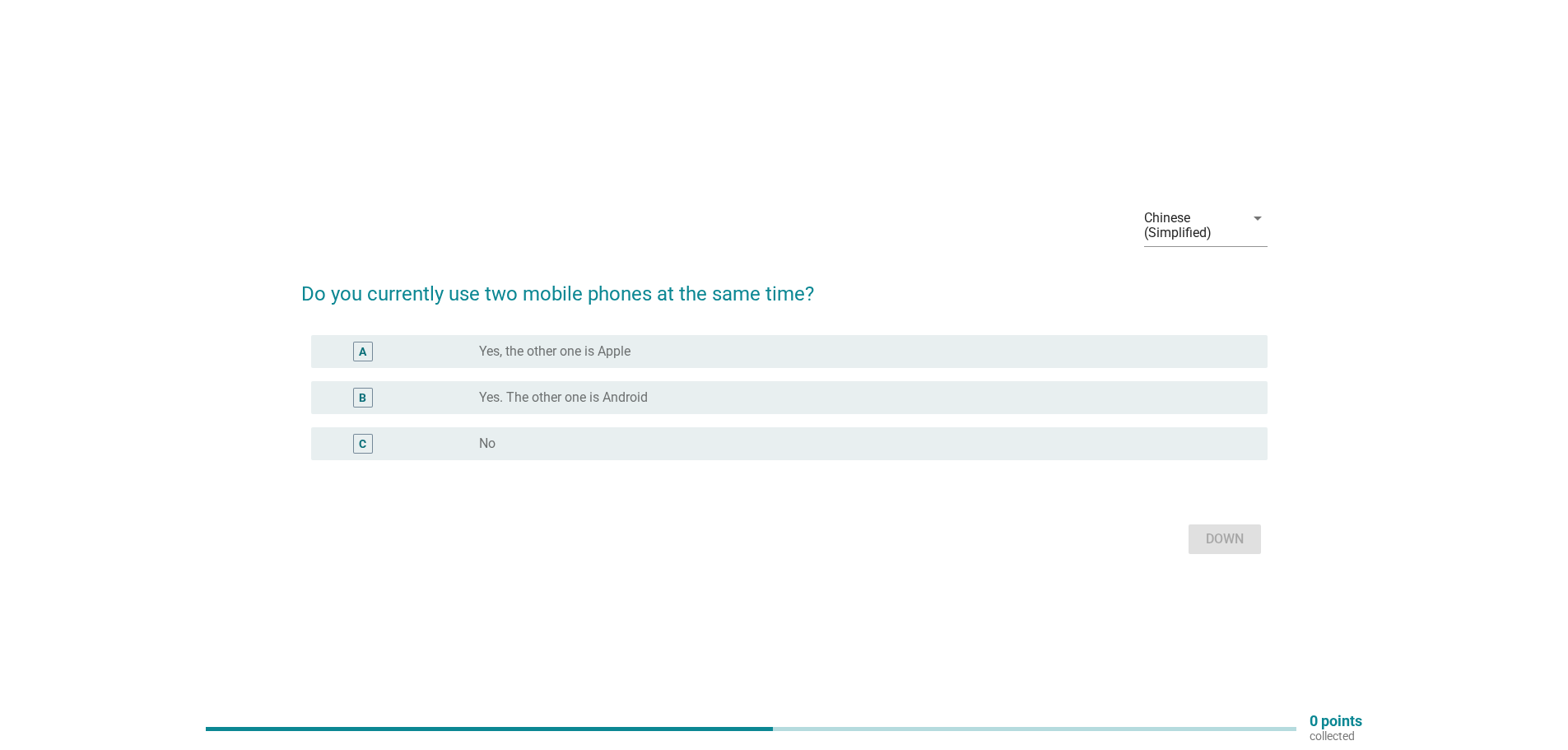
click at [535, 435] on div "radio_button_unchecked No" at bounding box center [860, 443] width 763 height 16
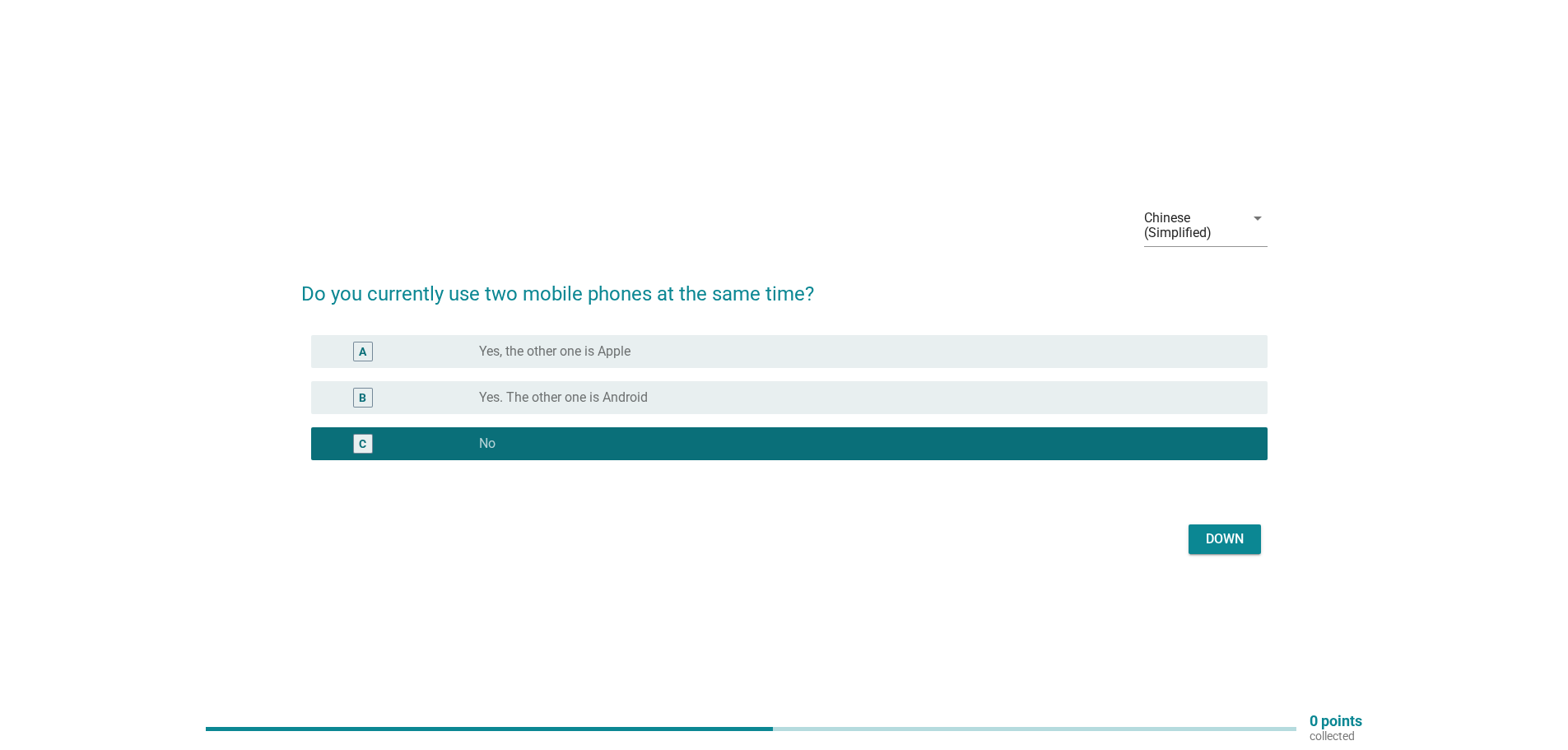
click at [1227, 540] on font "Down" at bounding box center [1225, 538] width 38 height 16
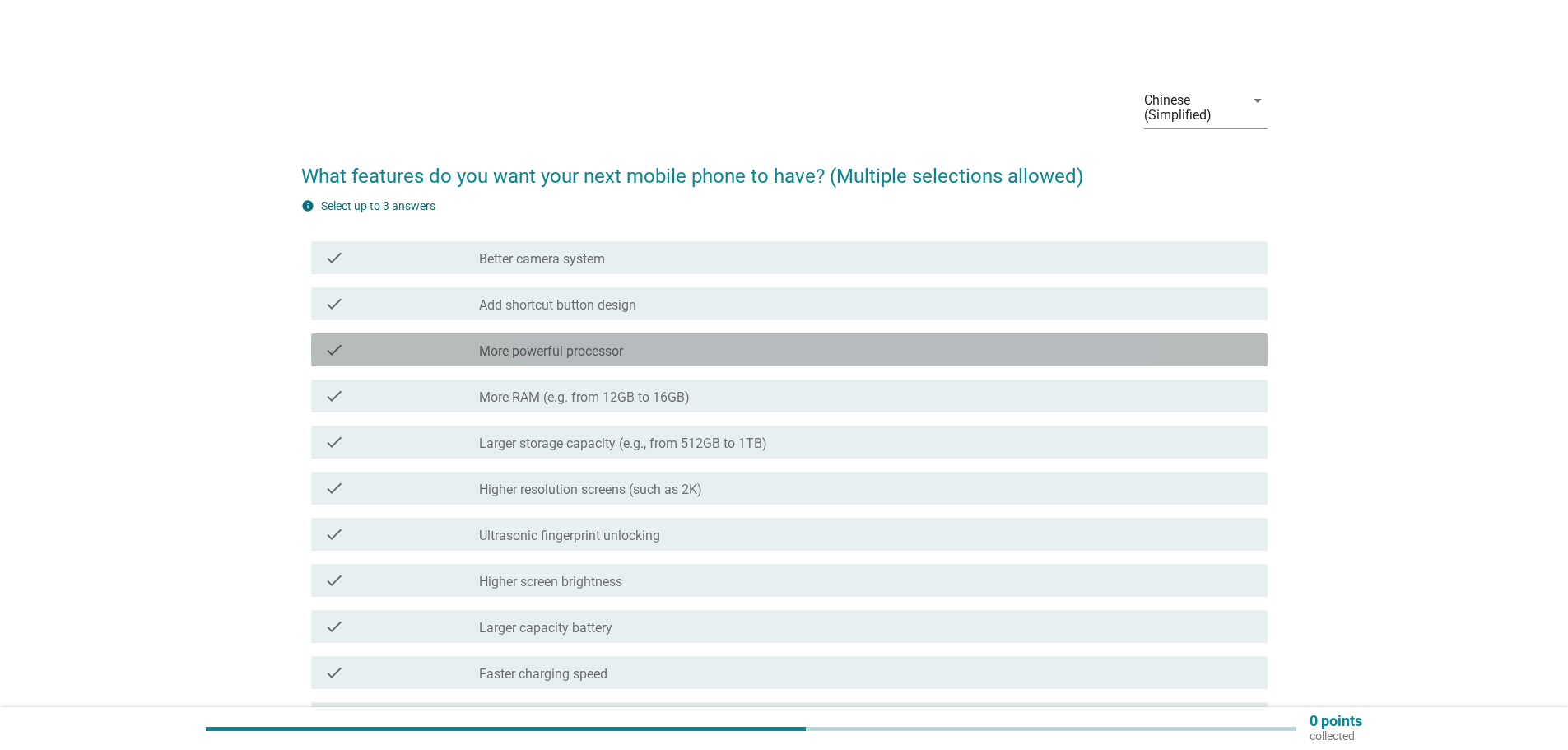
click at [690, 354] on div "check_box_outline_blank More powerful processor" at bounding box center [867, 350] width 775 height 20
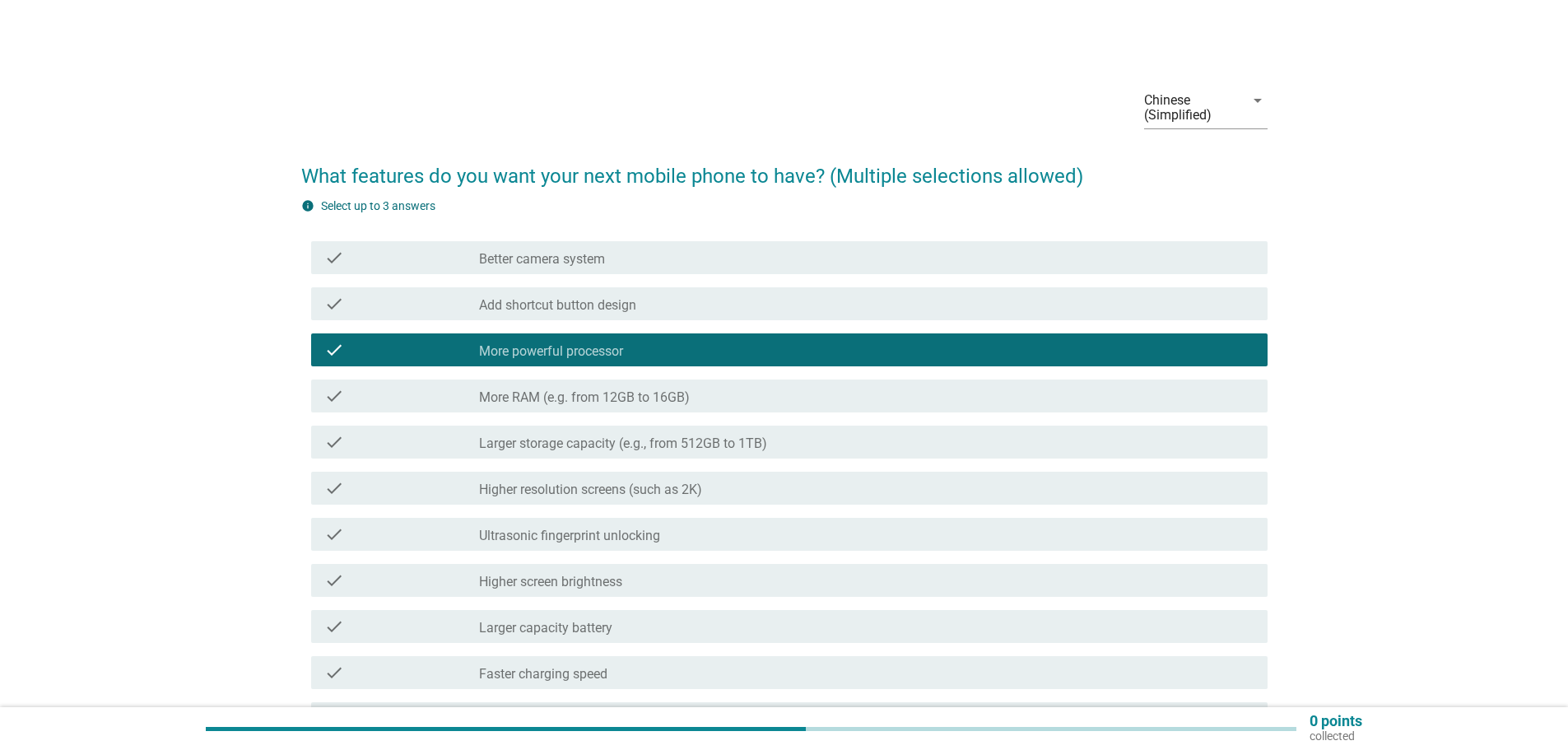
click at [796, 489] on div "check_box_outline_blank Higher resolution screens (such as 2K)" at bounding box center [867, 488] width 775 height 20
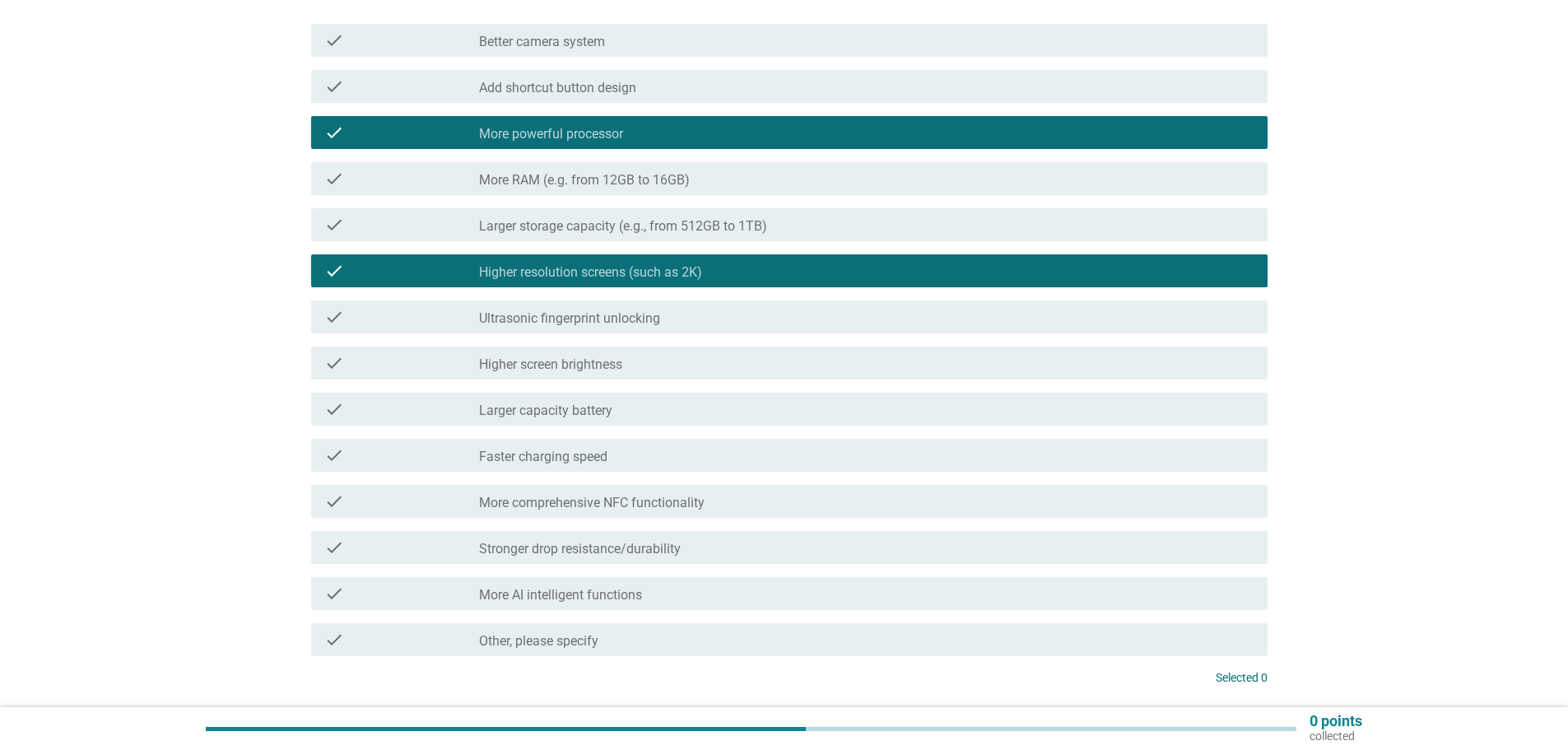
scroll to position [247, 0]
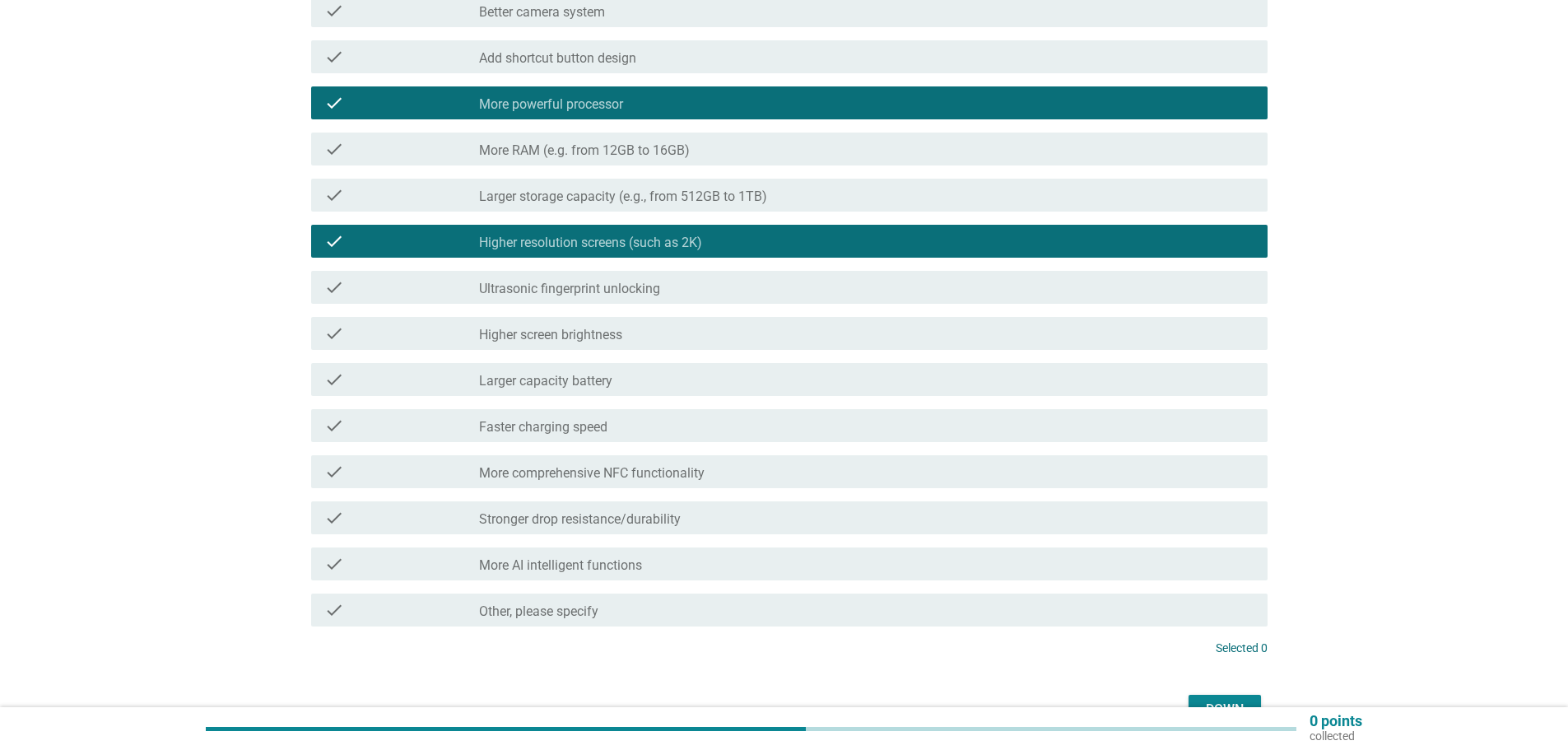
click at [786, 566] on div "check_box_outline_blank More AI intelligent functions" at bounding box center [867, 564] width 775 height 20
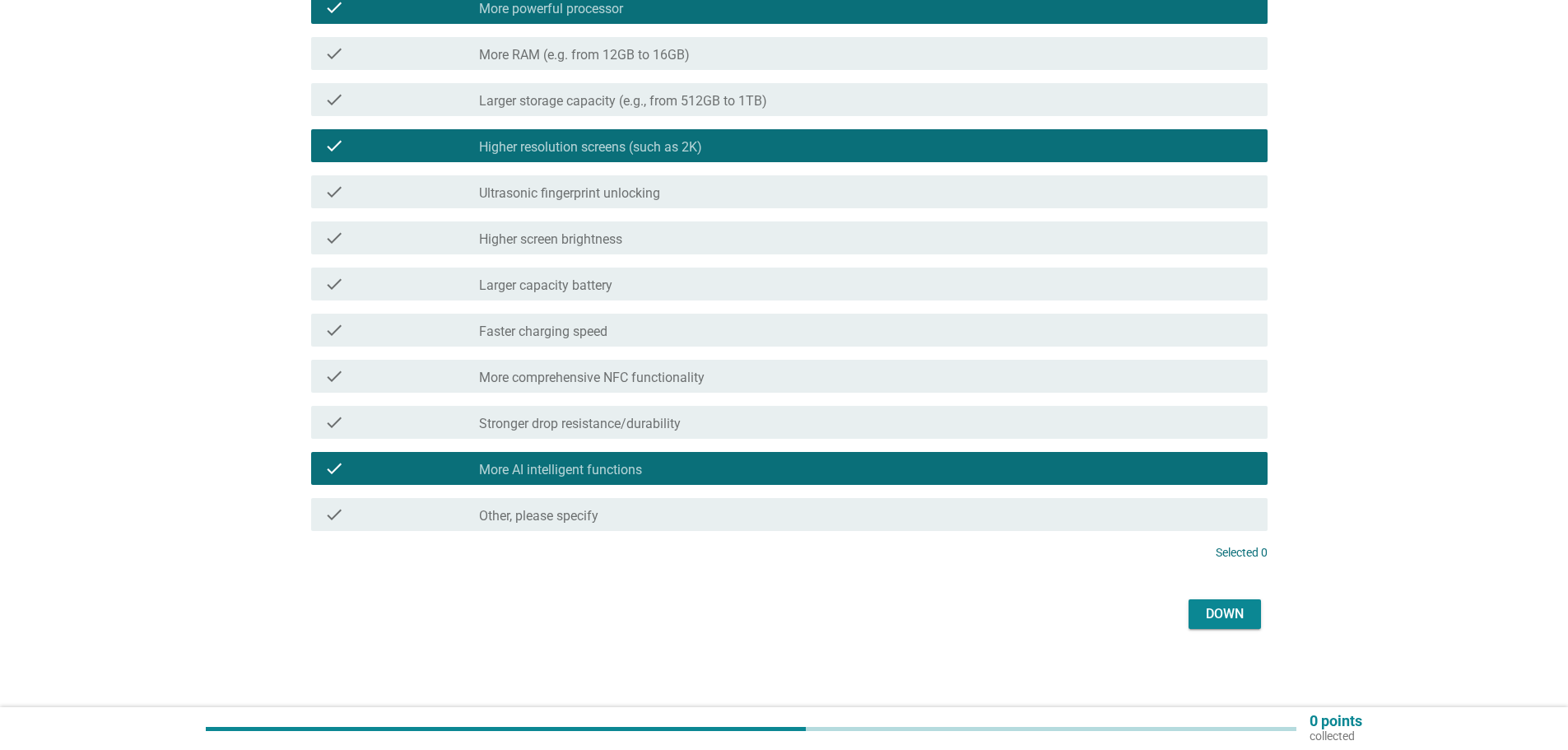
scroll to position [343, 0]
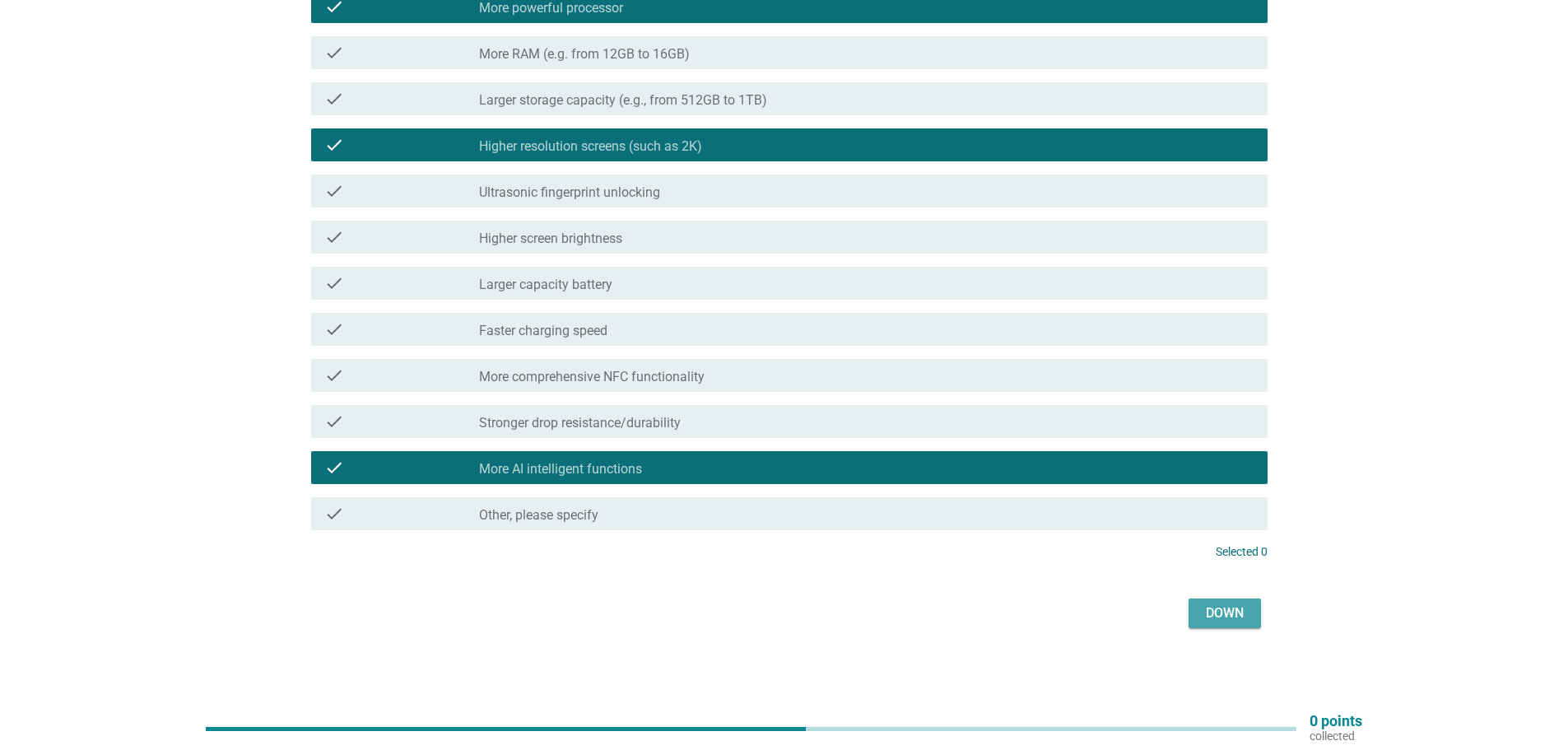
click at [1203, 614] on div "Down" at bounding box center [1225, 613] width 47 height 20
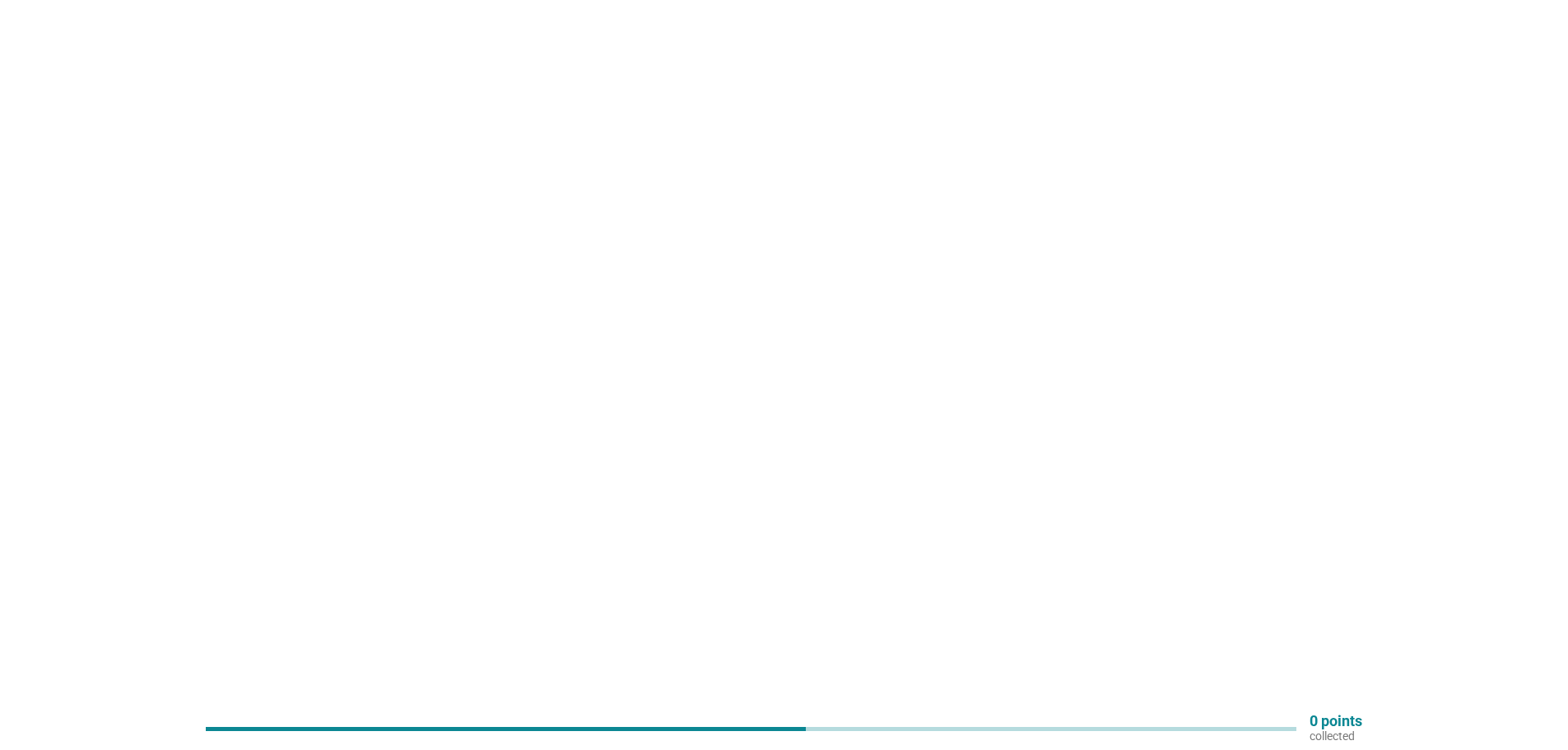
scroll to position [0, 0]
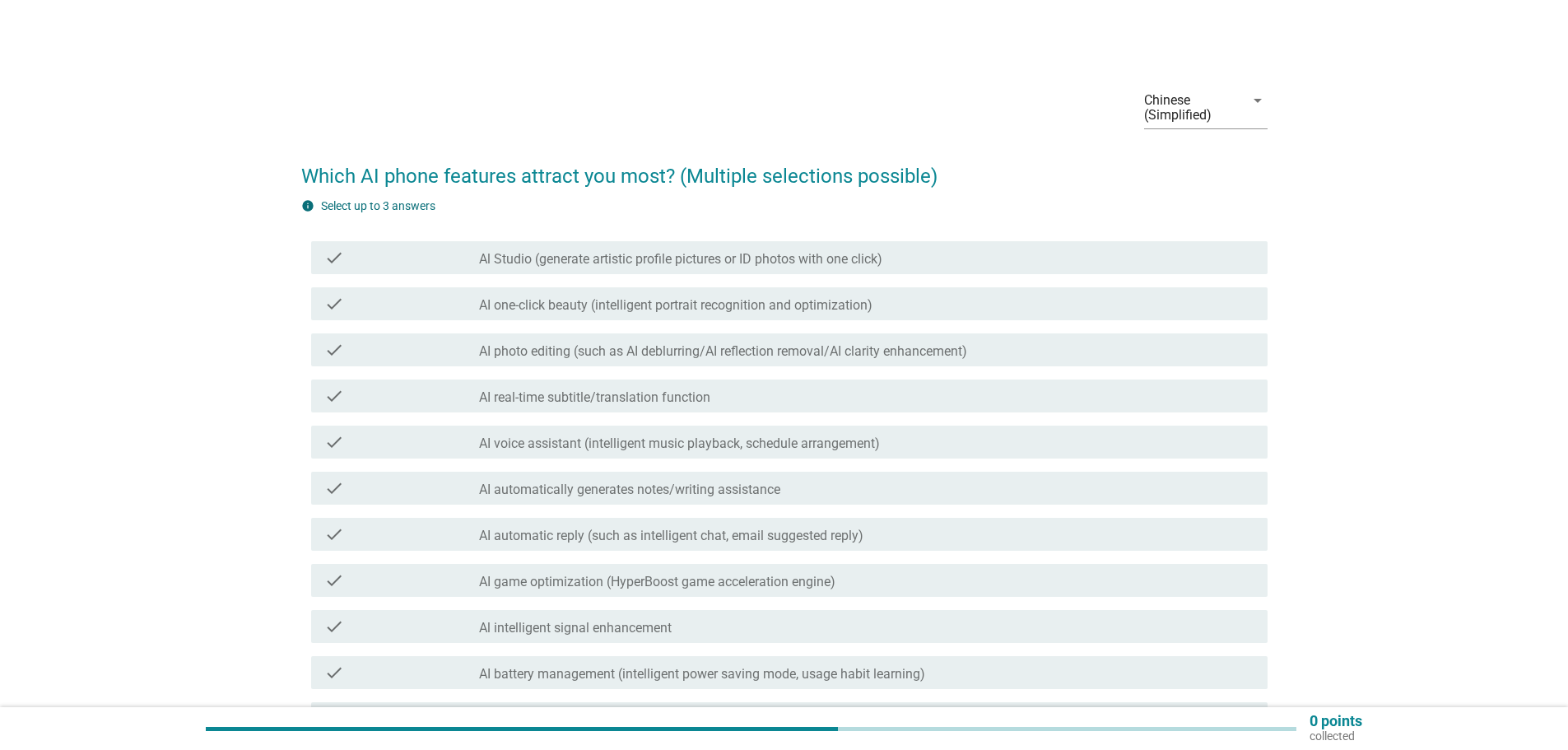
click at [627, 344] on font "AI photo editing (such as AI deblurring/AI reflection removal/AI clarity enhanc…" at bounding box center [722, 350] width 488 height 16
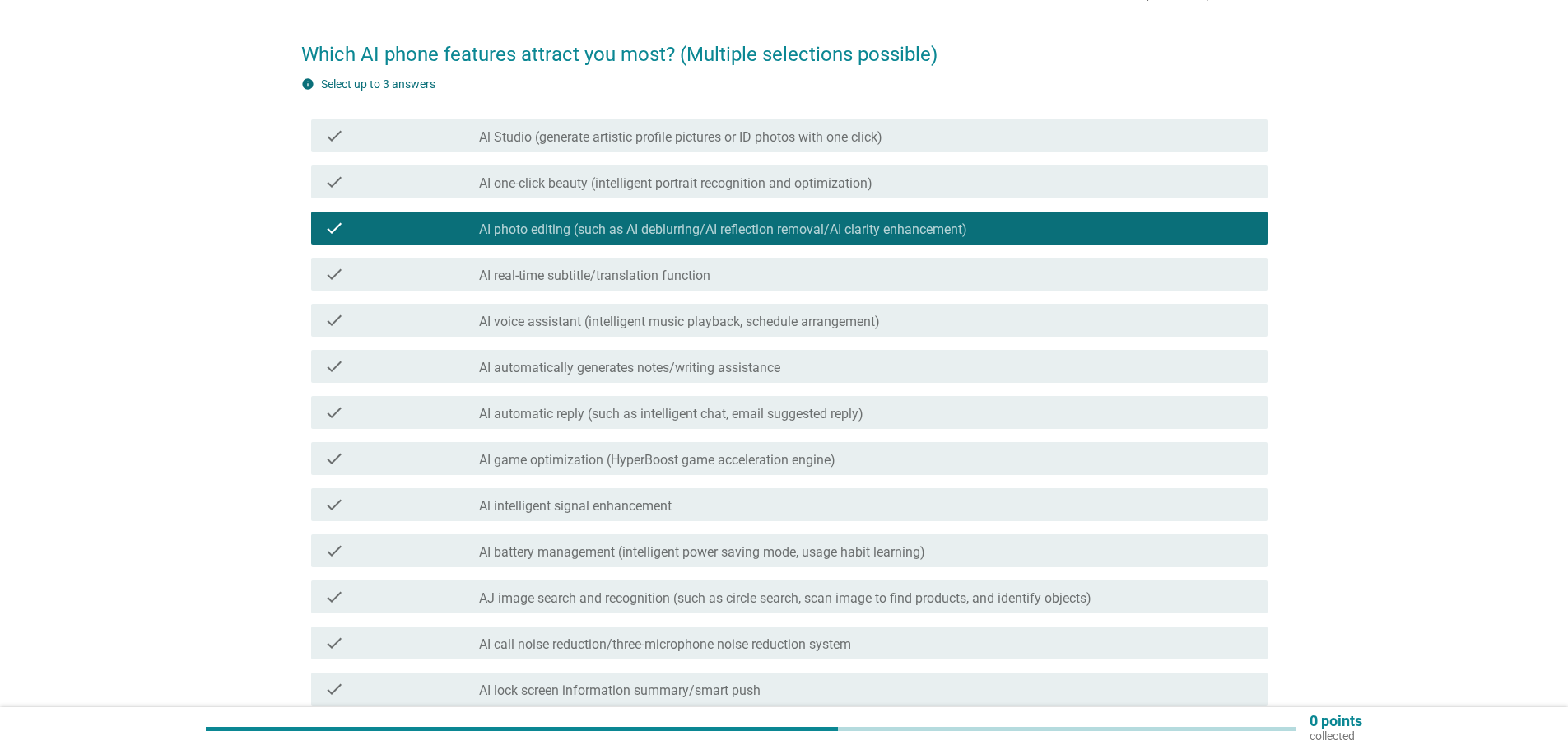
scroll to position [164, 0]
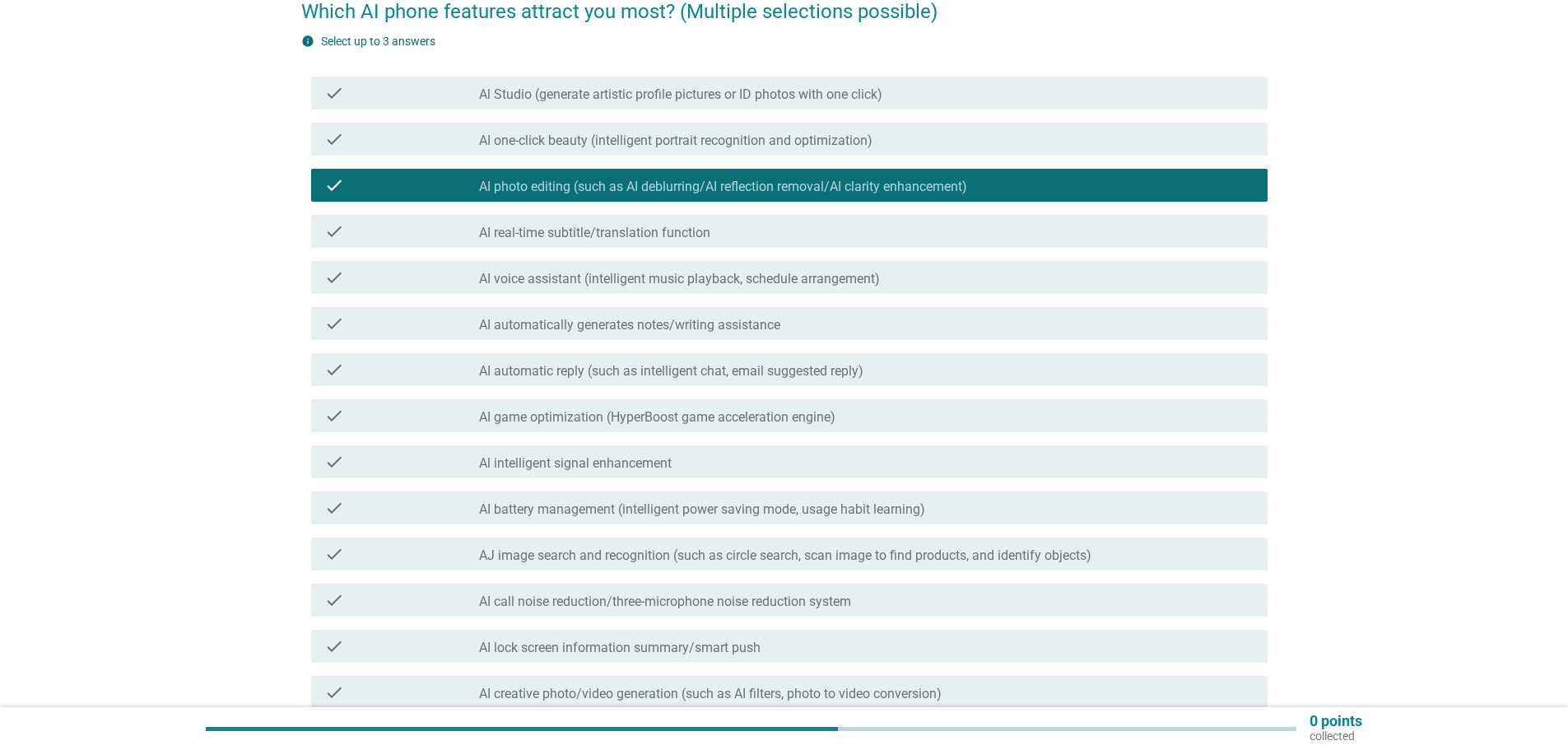
click at [768, 423] on font "AI game optimization (HyperBoost game acceleration engine)" at bounding box center [657, 417] width 357 height 16
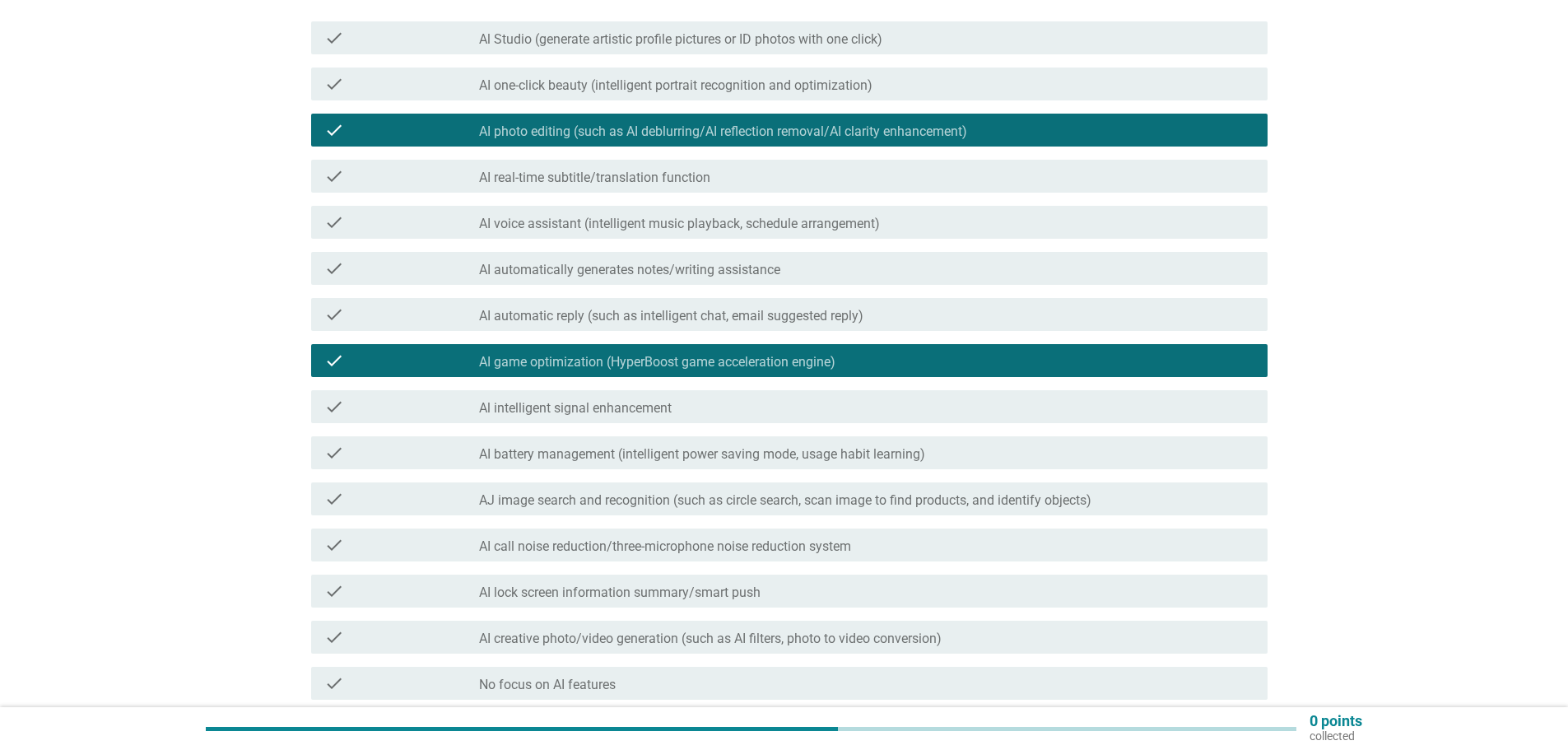
scroll to position [329, 0]
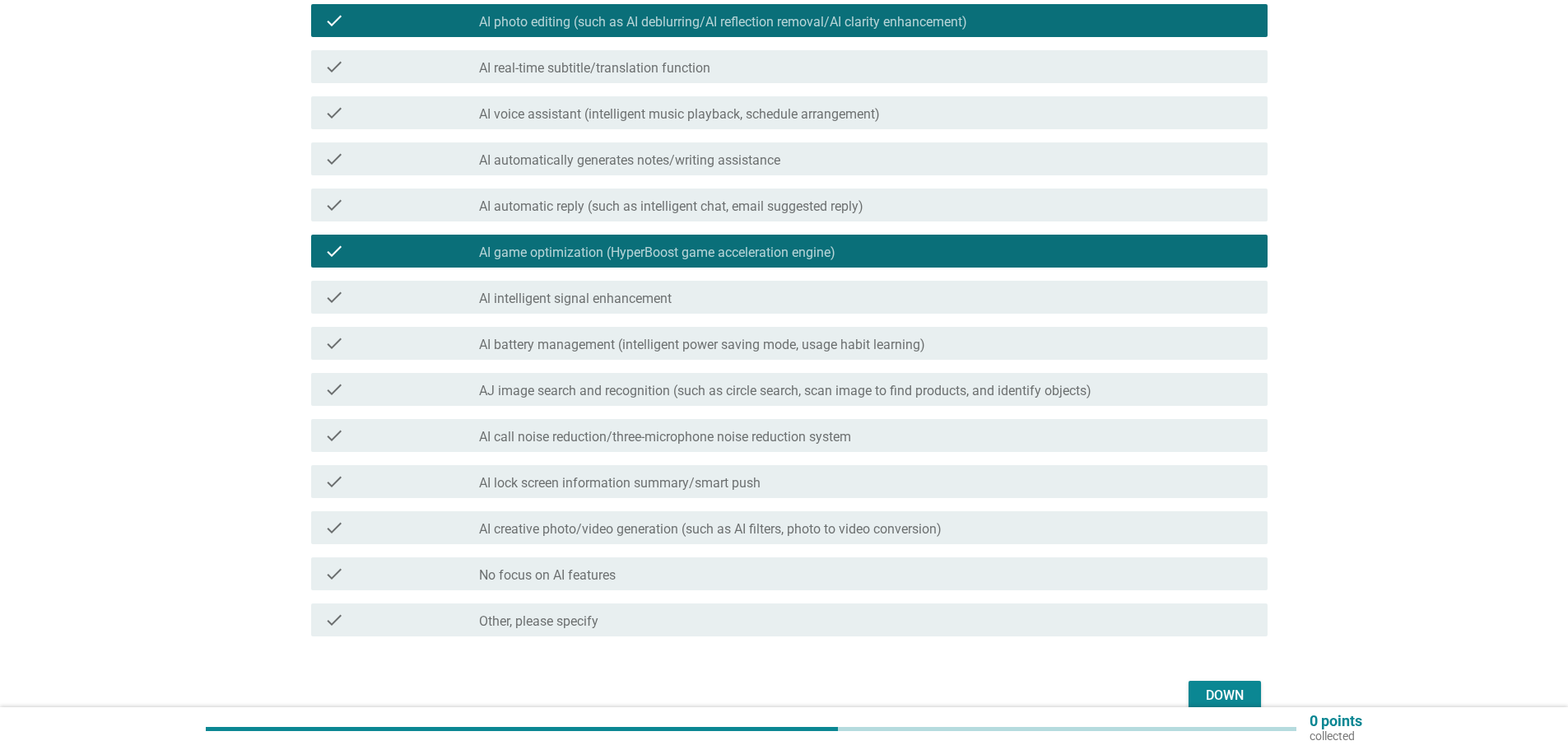
click at [782, 530] on font "AI creative photo/video generation (such as AI filters, photo to video conversi…" at bounding box center [710, 528] width 462 height 16
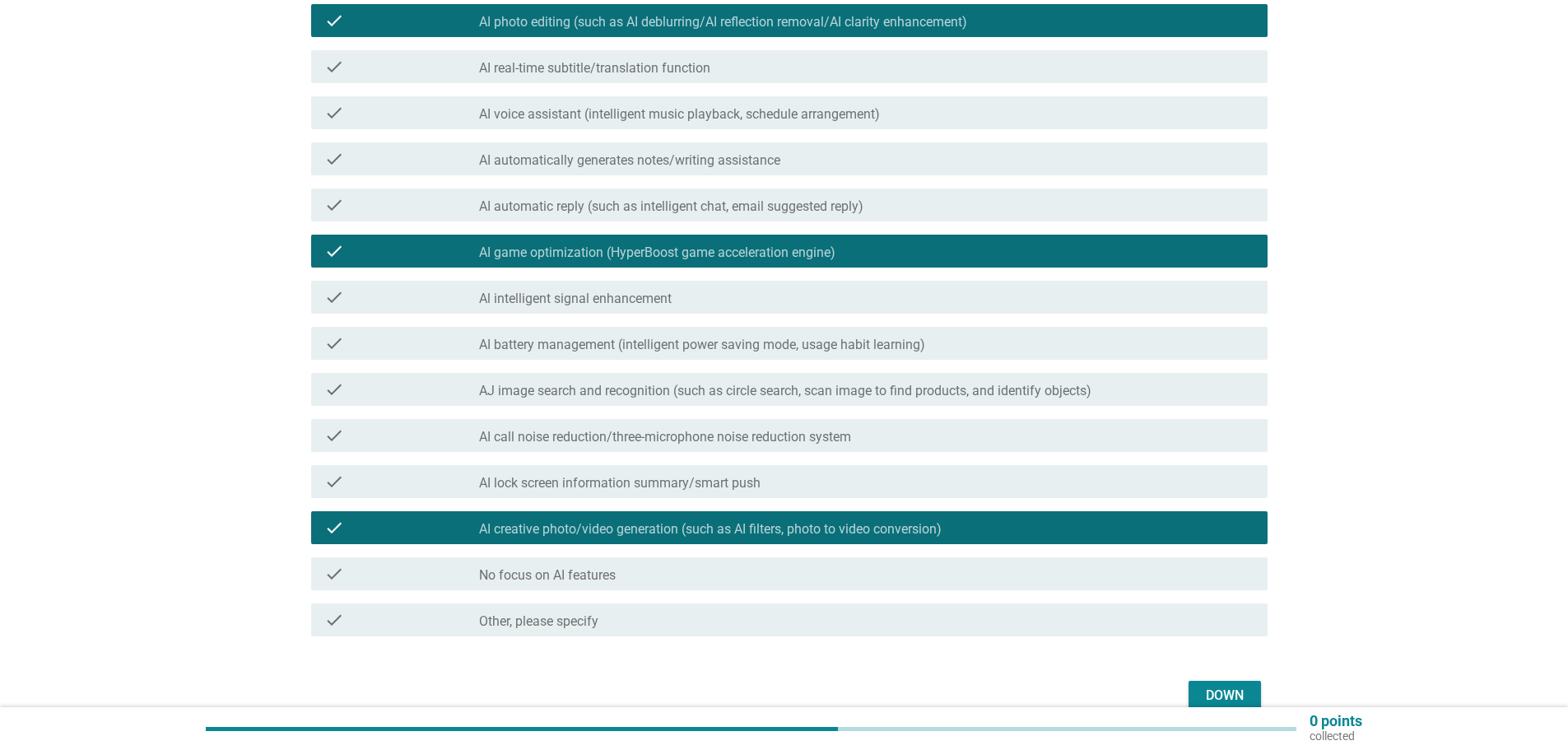
click at [1216, 691] on font "Down" at bounding box center [1225, 695] width 38 height 16
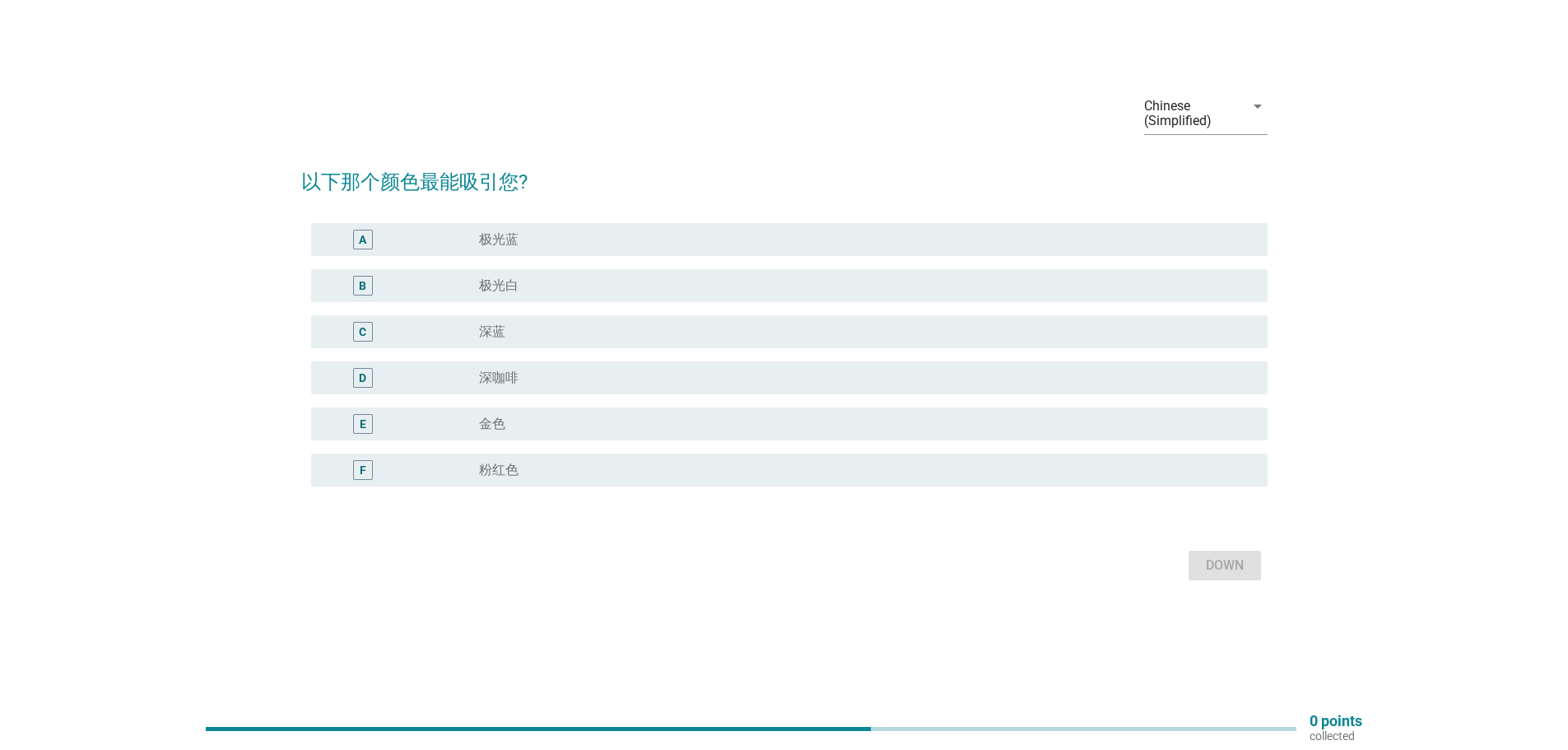
scroll to position [0, 0]
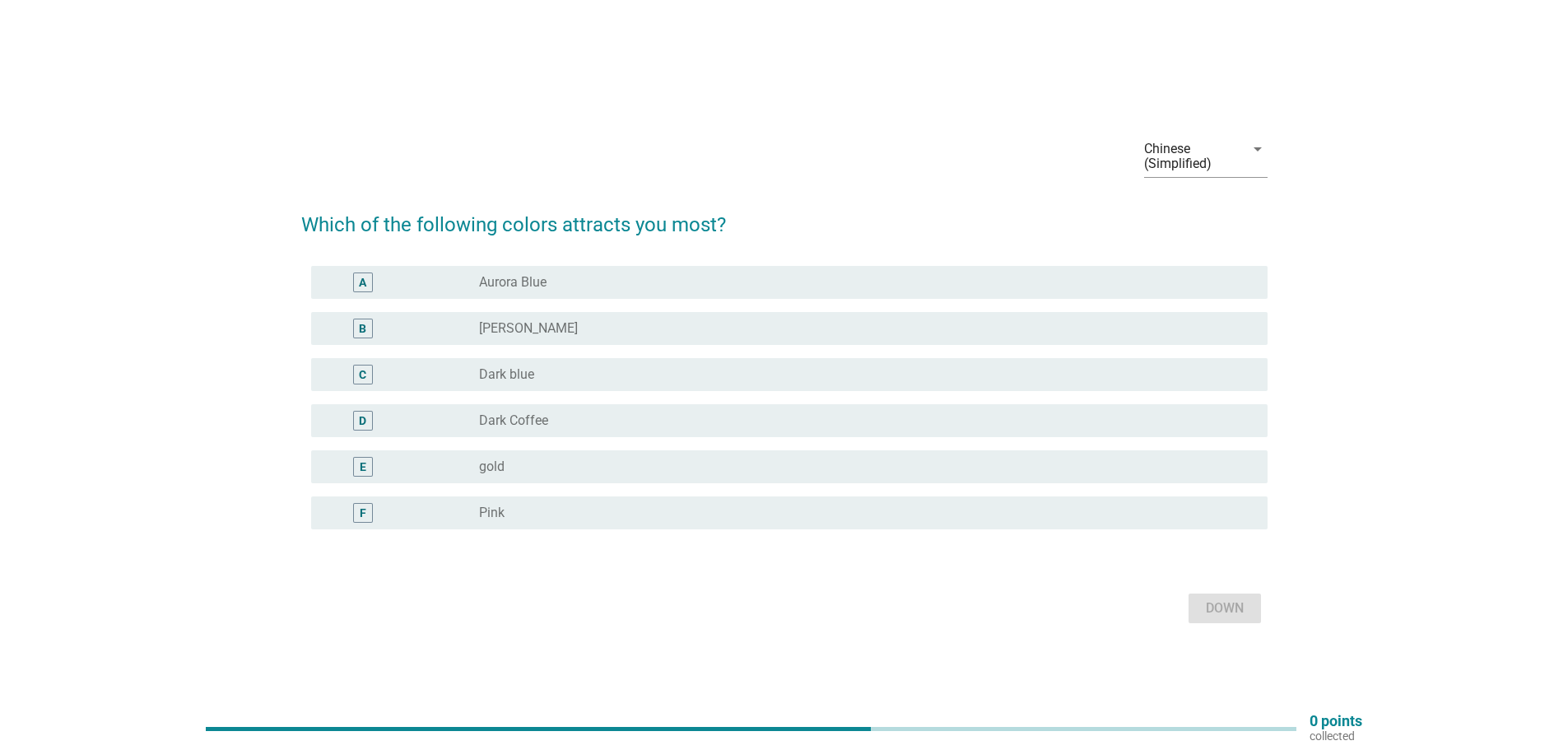
click at [640, 325] on div "radio_button_unchecked [PERSON_NAME]" at bounding box center [860, 328] width 763 height 16
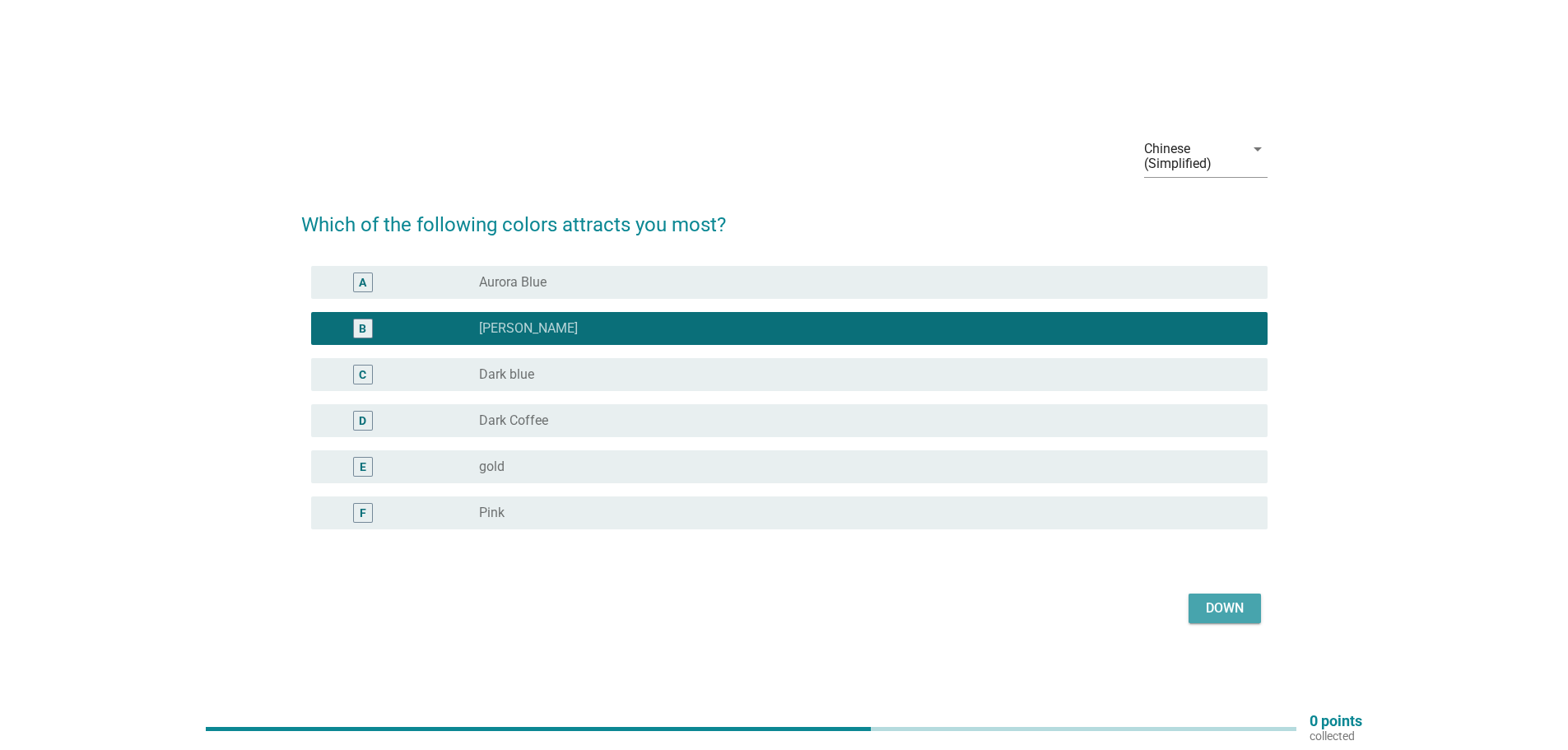
click at [1218, 610] on font "Down" at bounding box center [1225, 608] width 38 height 16
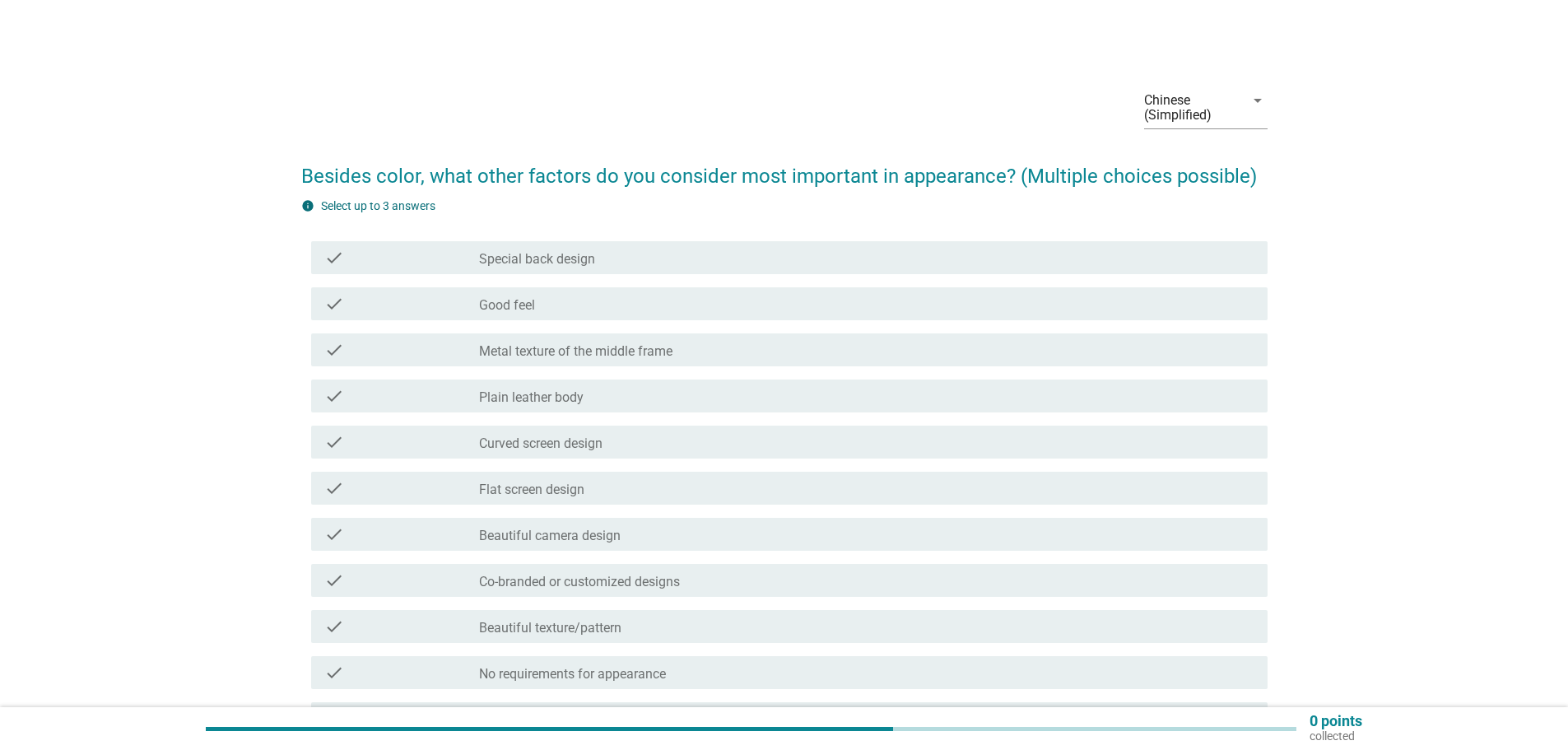
click at [611, 443] on div "check_box_outline_blank Curved screen design" at bounding box center [867, 443] width 775 height 20
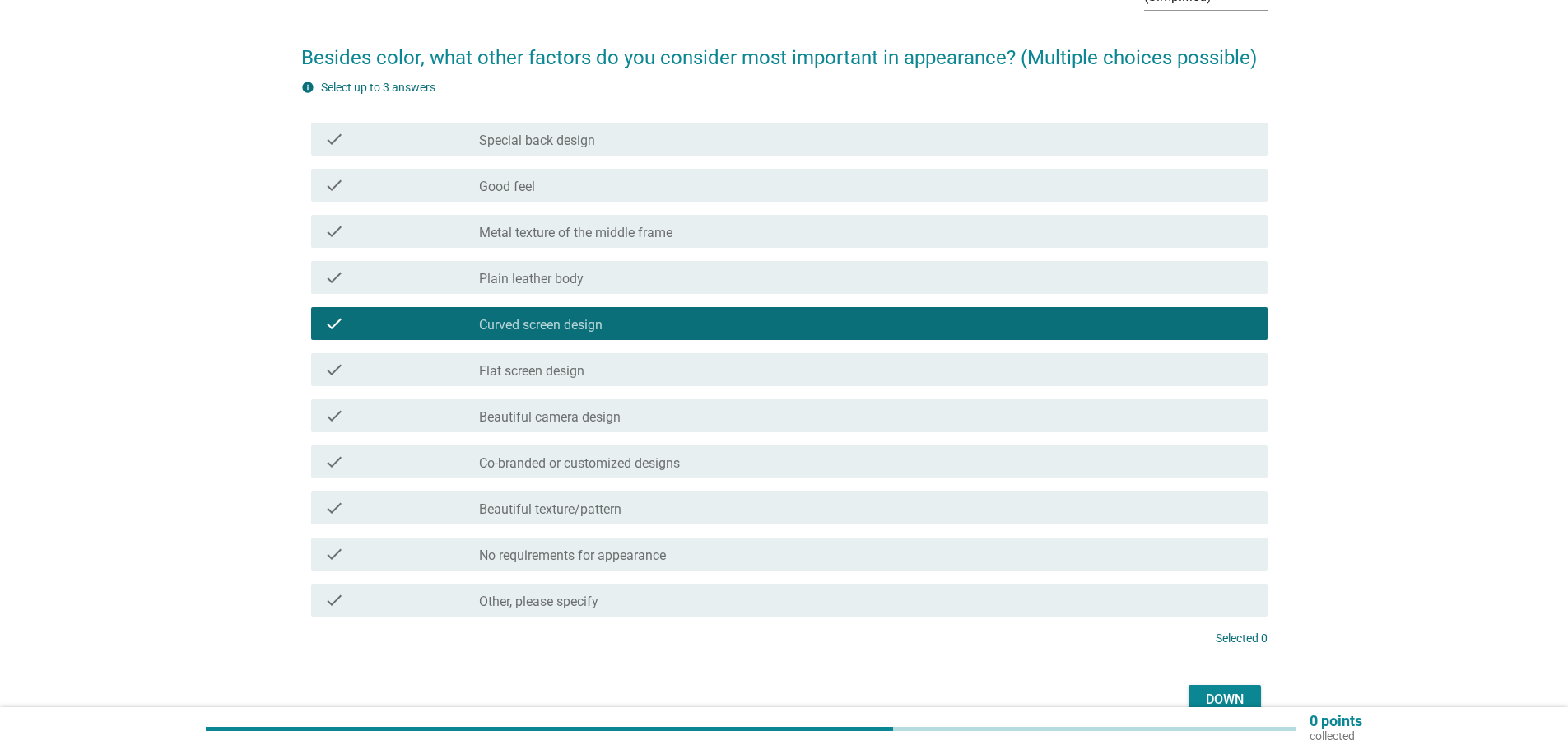
scroll to position [164, 0]
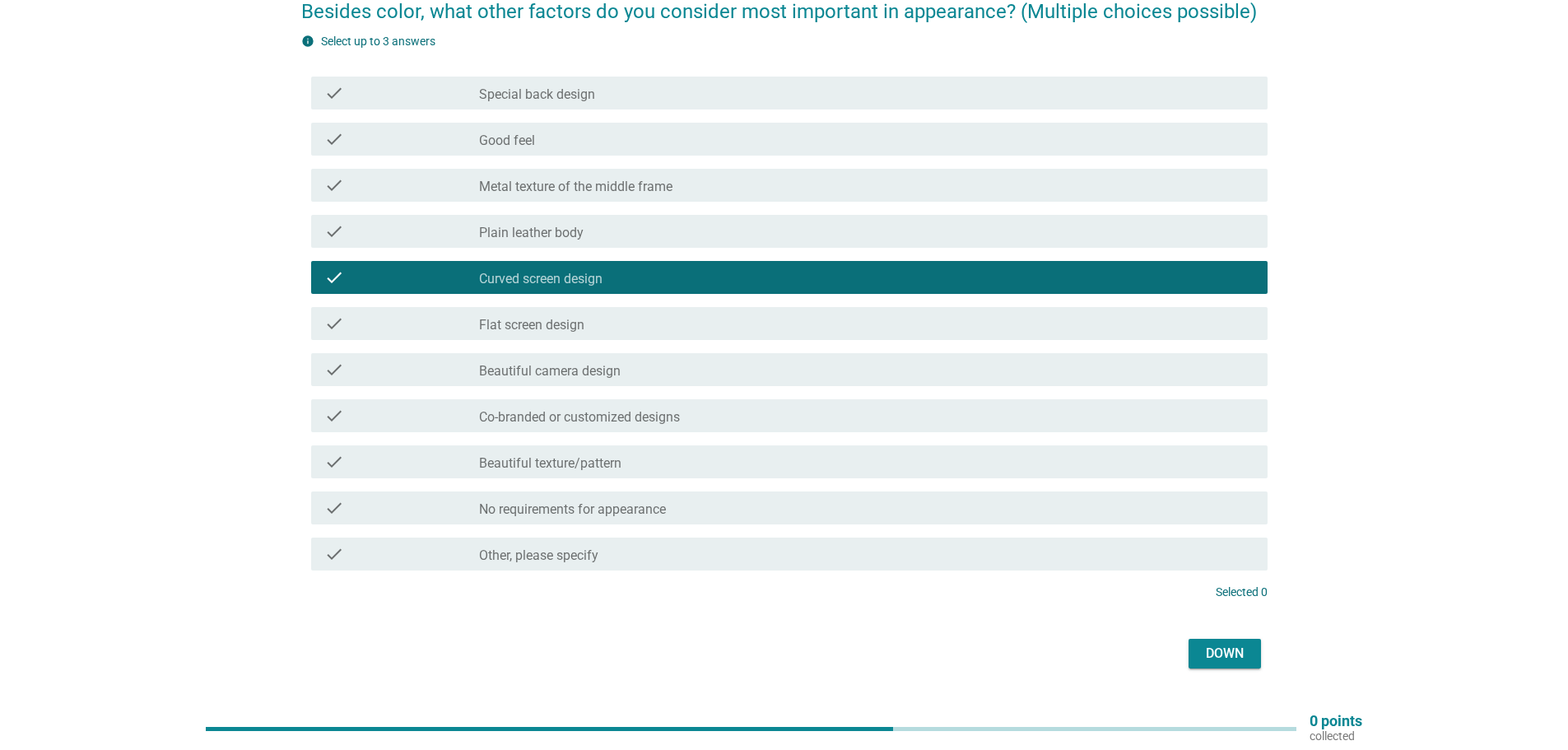
click at [612, 140] on div "check_box_outline_blank Good feel" at bounding box center [867, 140] width 775 height 20
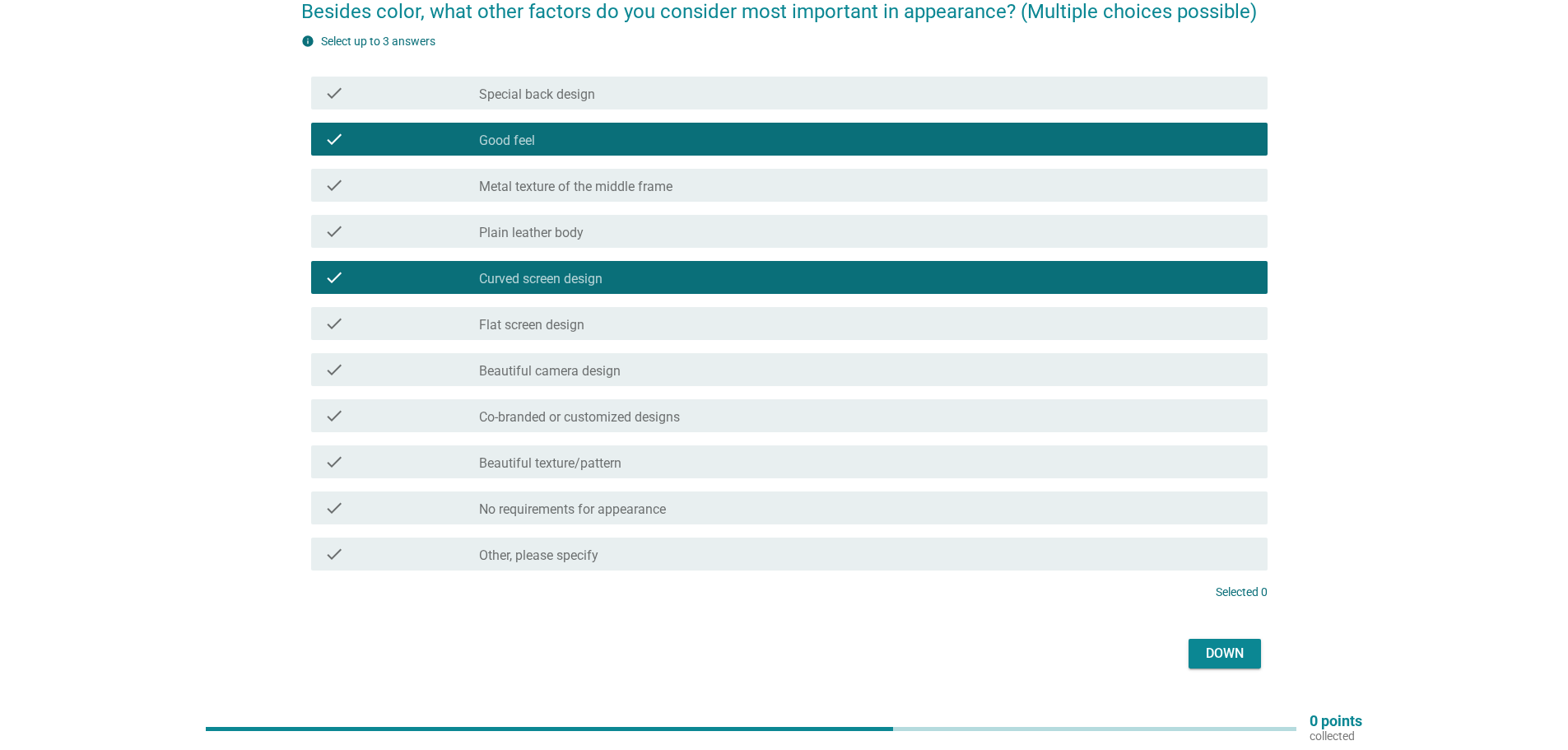
click at [649, 370] on div "check_box_outline_blank Beautiful camera design" at bounding box center [867, 370] width 775 height 20
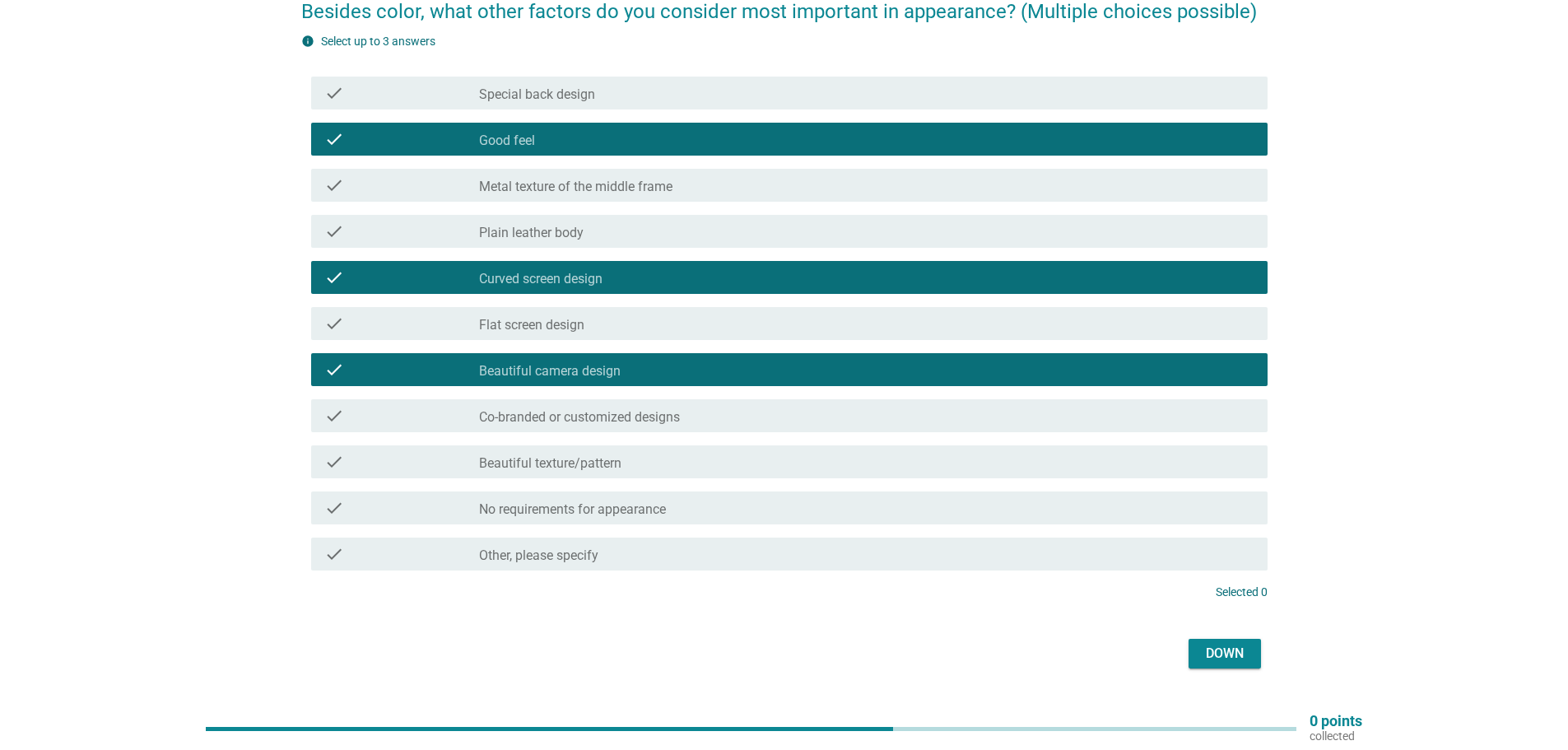
click at [1202, 656] on div "Down" at bounding box center [1225, 654] width 47 height 20
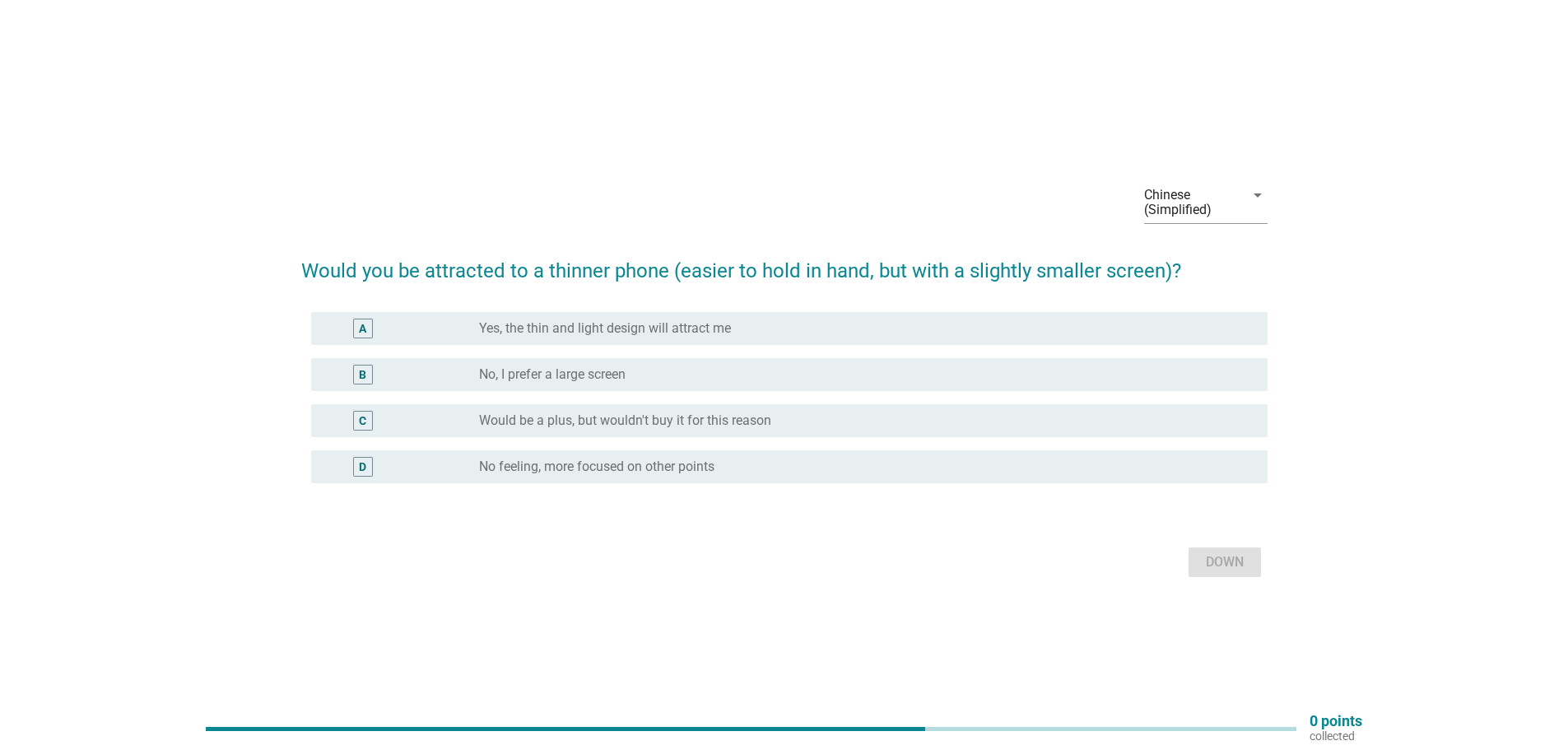
click at [730, 419] on font "Would be a plus, but wouldn't buy it for this reason" at bounding box center [625, 420] width 292 height 16
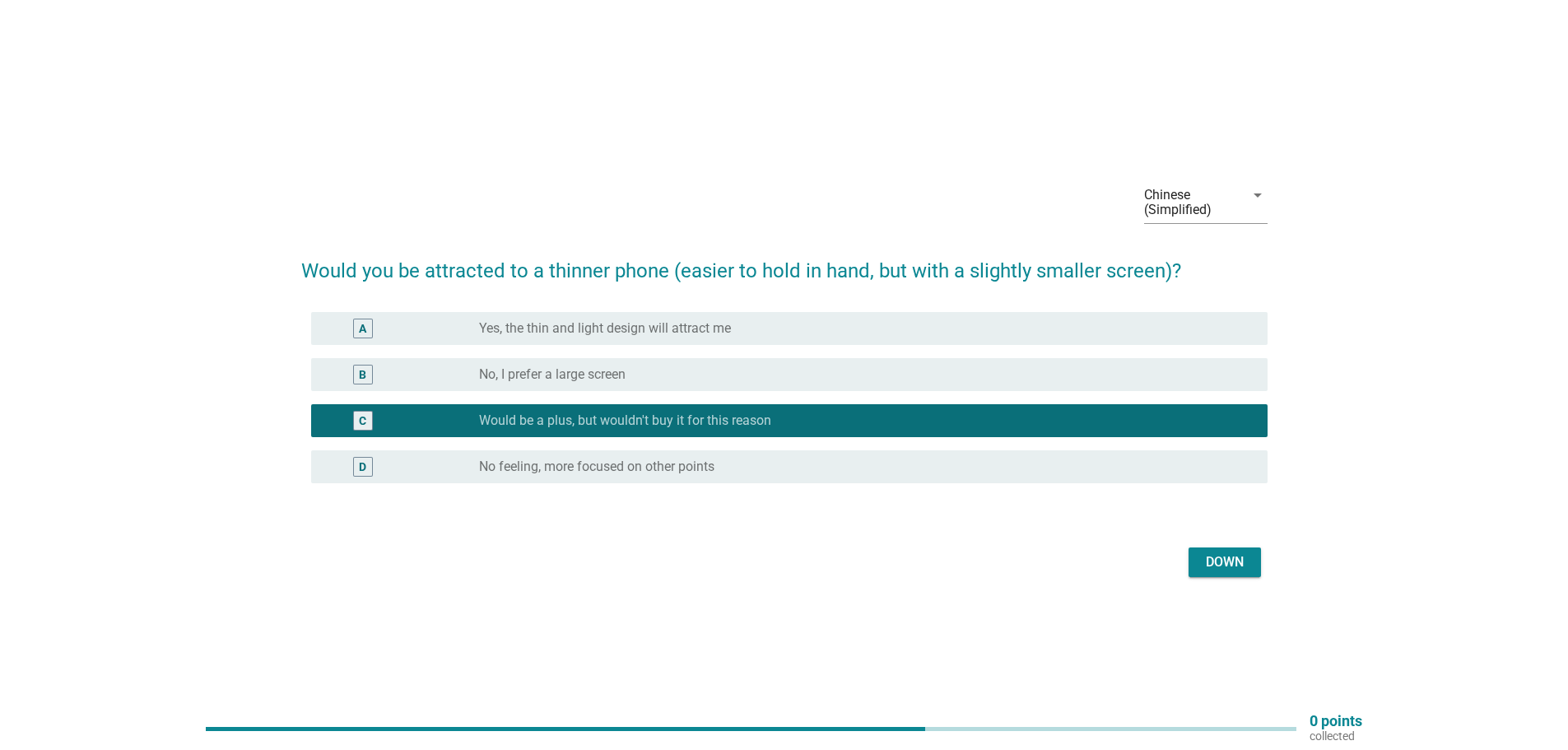
click at [1214, 563] on font "Down" at bounding box center [1225, 561] width 38 height 16
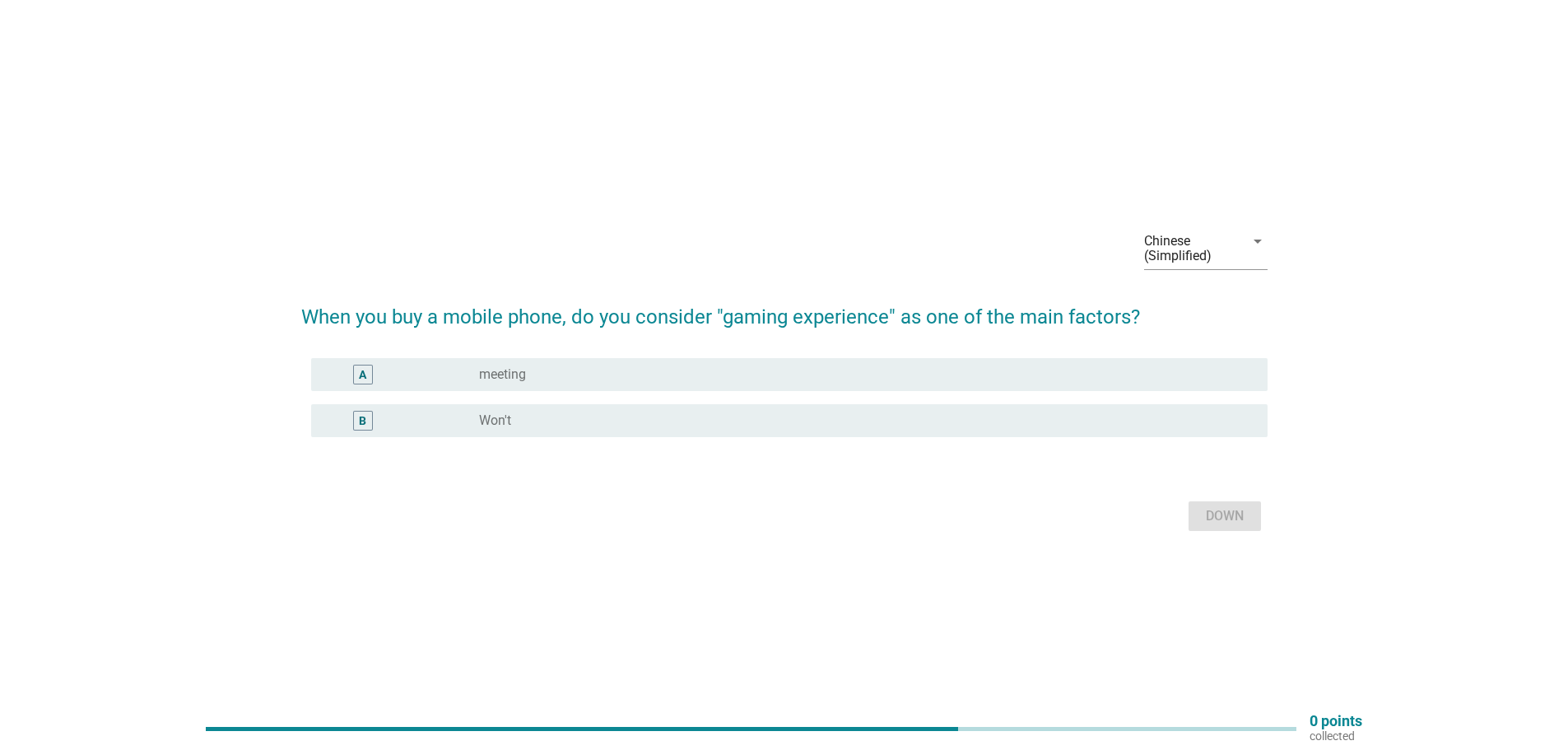
click at [653, 420] on div "radio_button_unchecked Won't" at bounding box center [860, 421] width 763 height 16
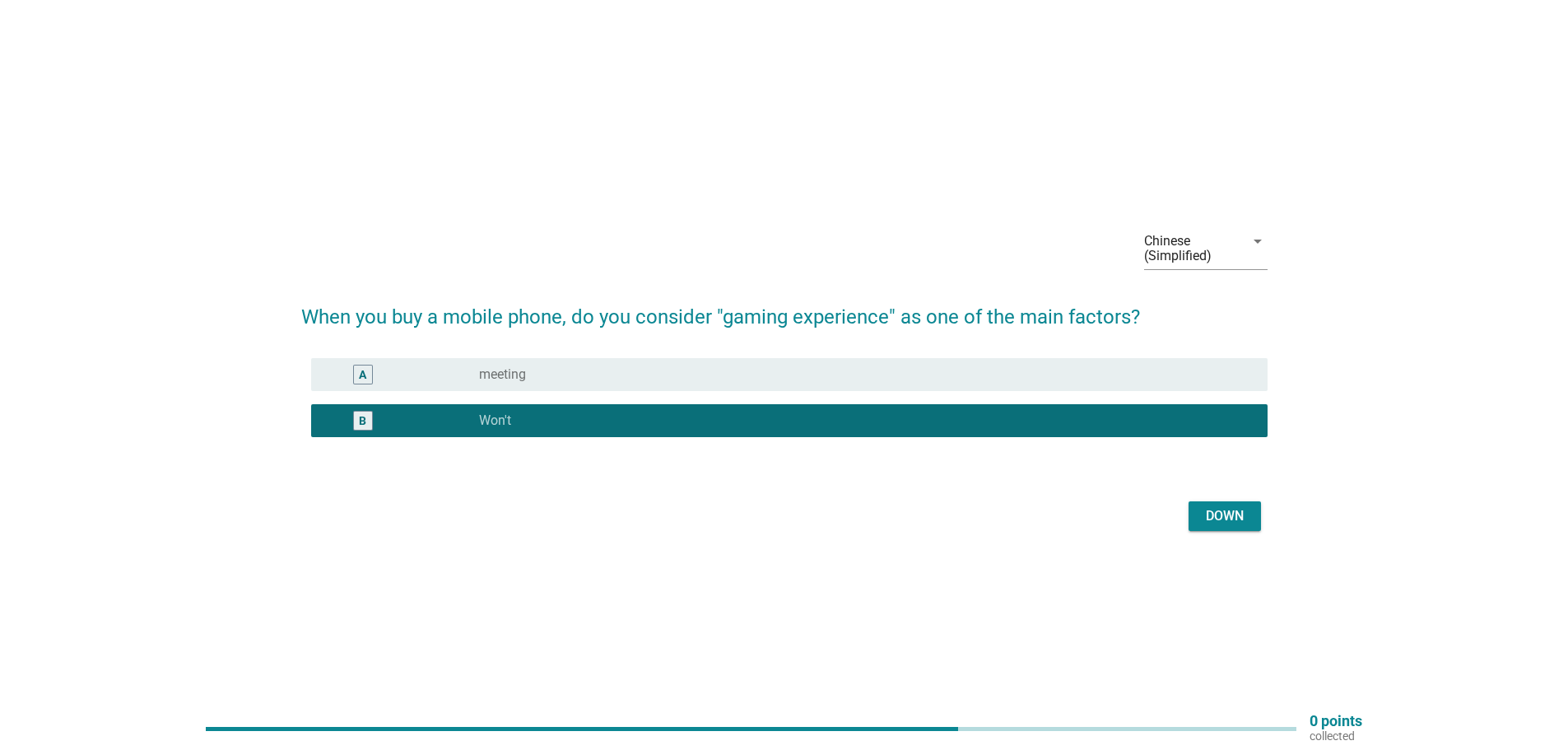
click at [1238, 519] on font "Down" at bounding box center [1225, 516] width 38 height 16
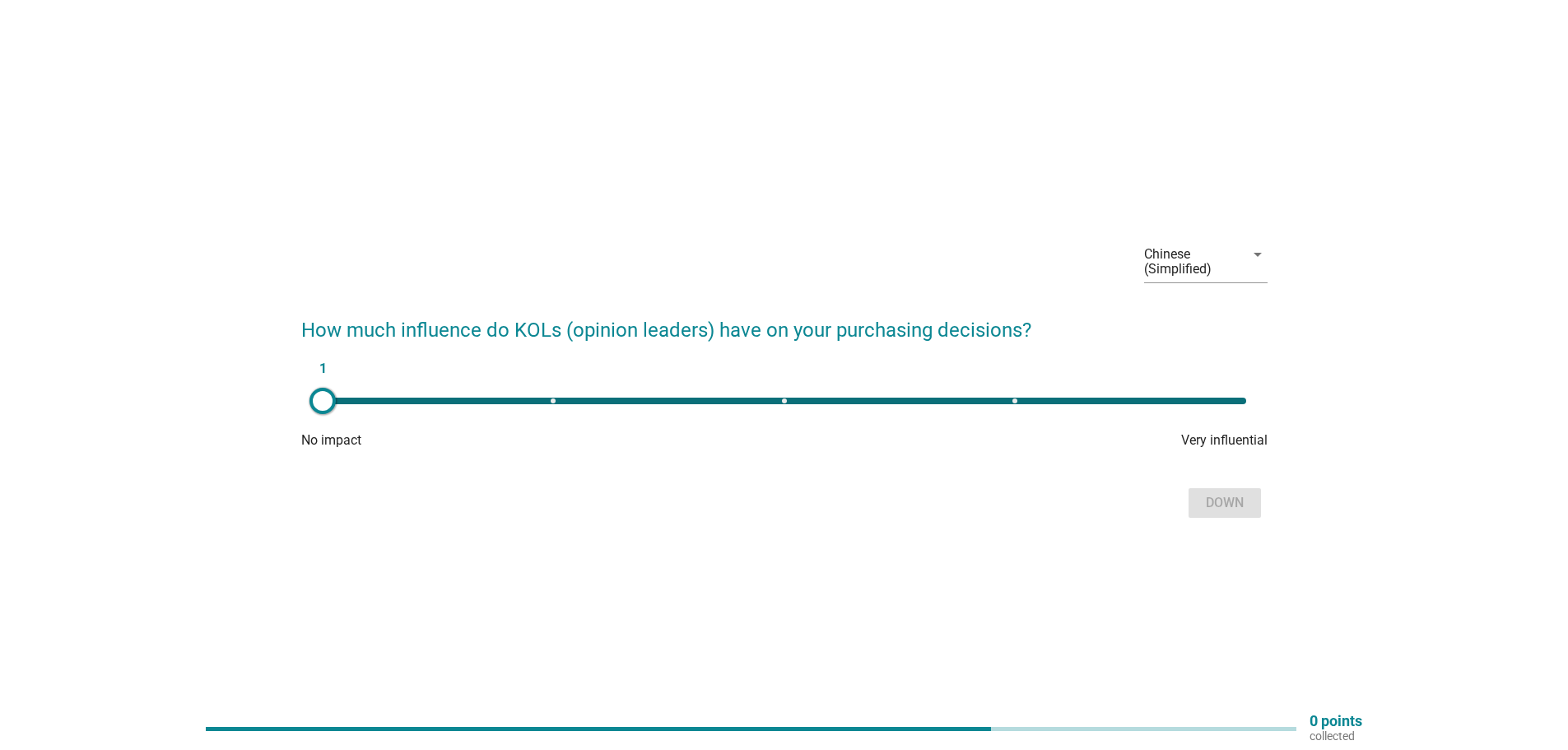
click at [919, 400] on div "1" at bounding box center [784, 401] width 924 height 6
click at [789, 400] on div "1" at bounding box center [784, 401] width 924 height 6
type input "3"
click at [1199, 505] on button "Down" at bounding box center [1224, 503] width 72 height 29
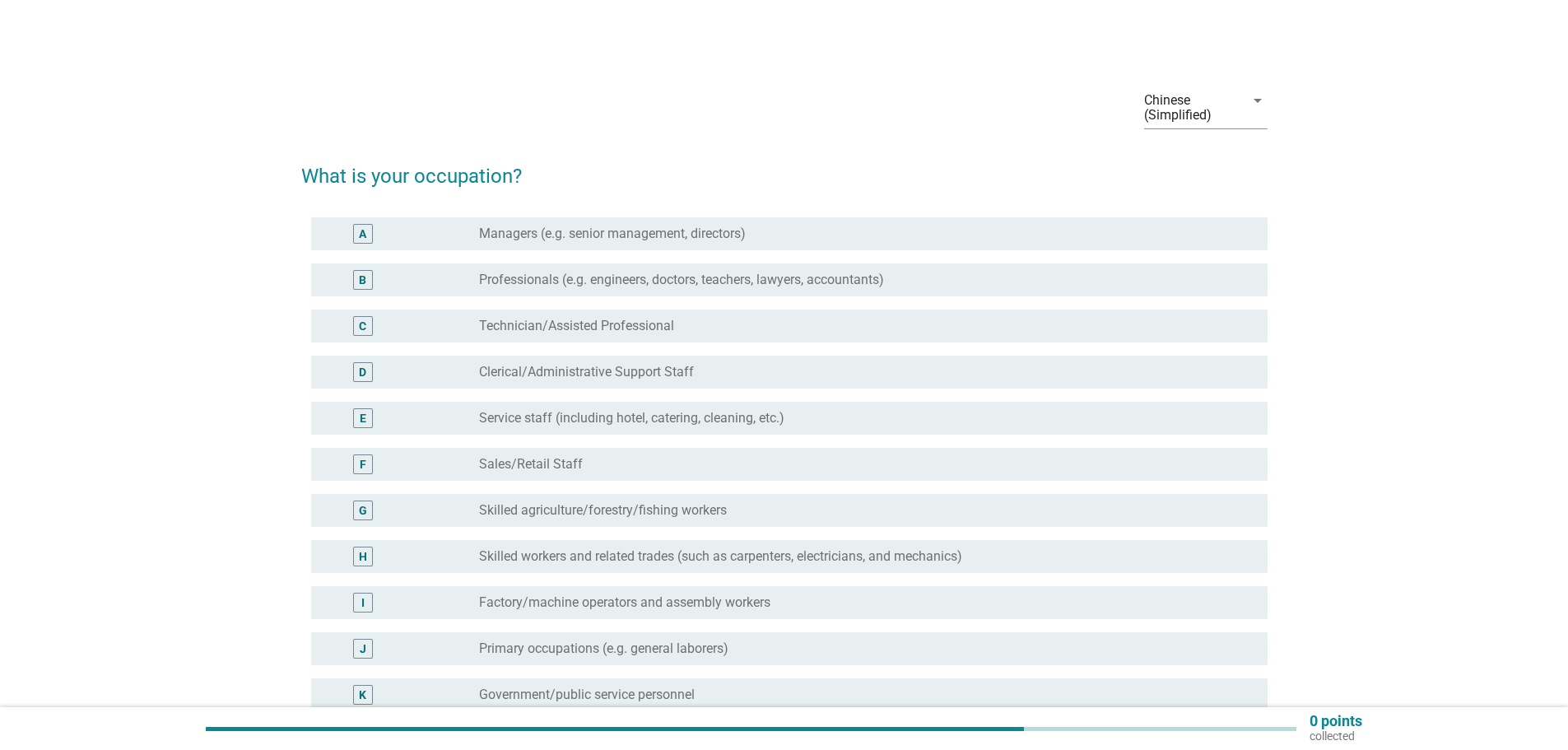
click at [607, 280] on font "Professionals (e.g. engineers, doctors, teachers, lawyers, accountants)" at bounding box center [681, 279] width 405 height 16
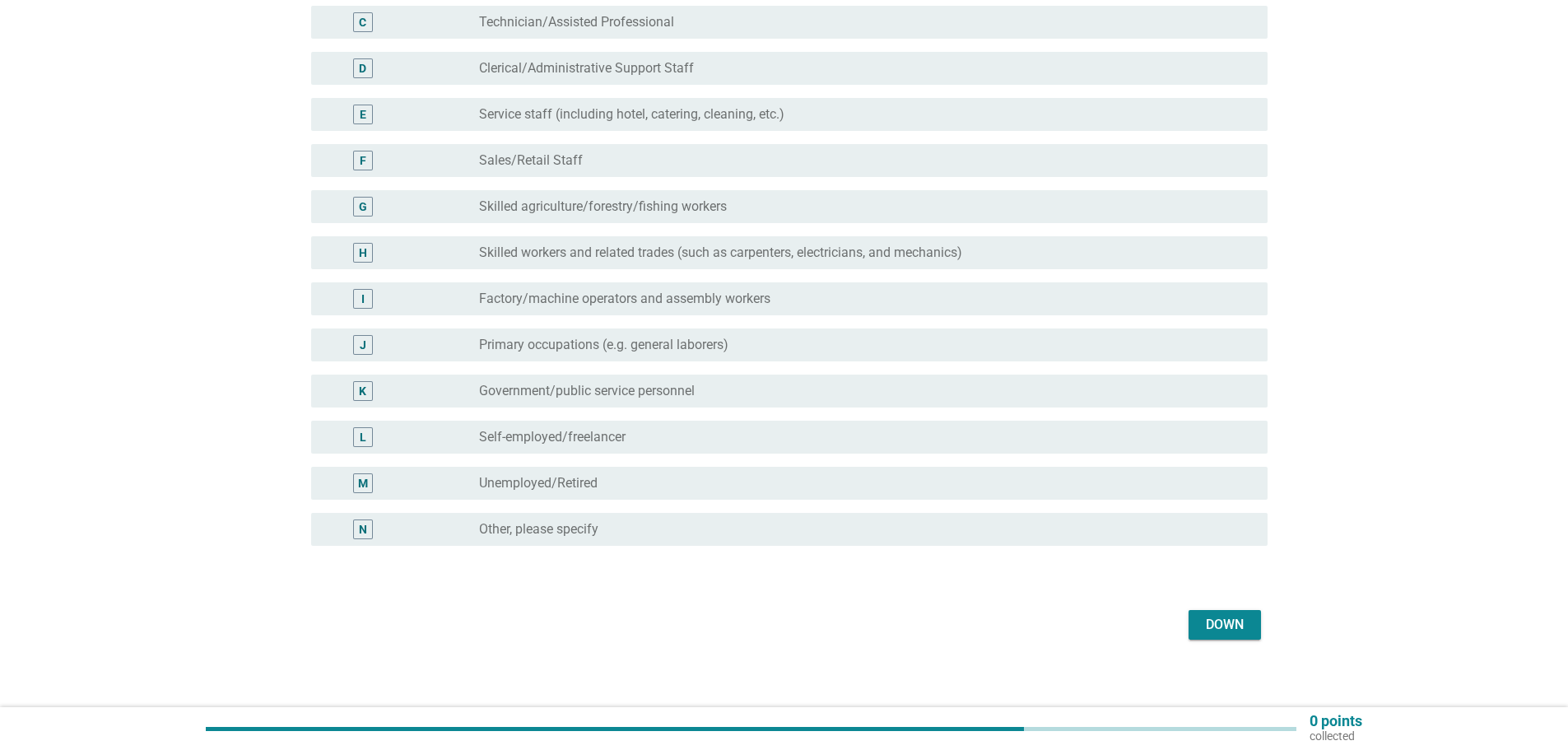
scroll to position [316, 0]
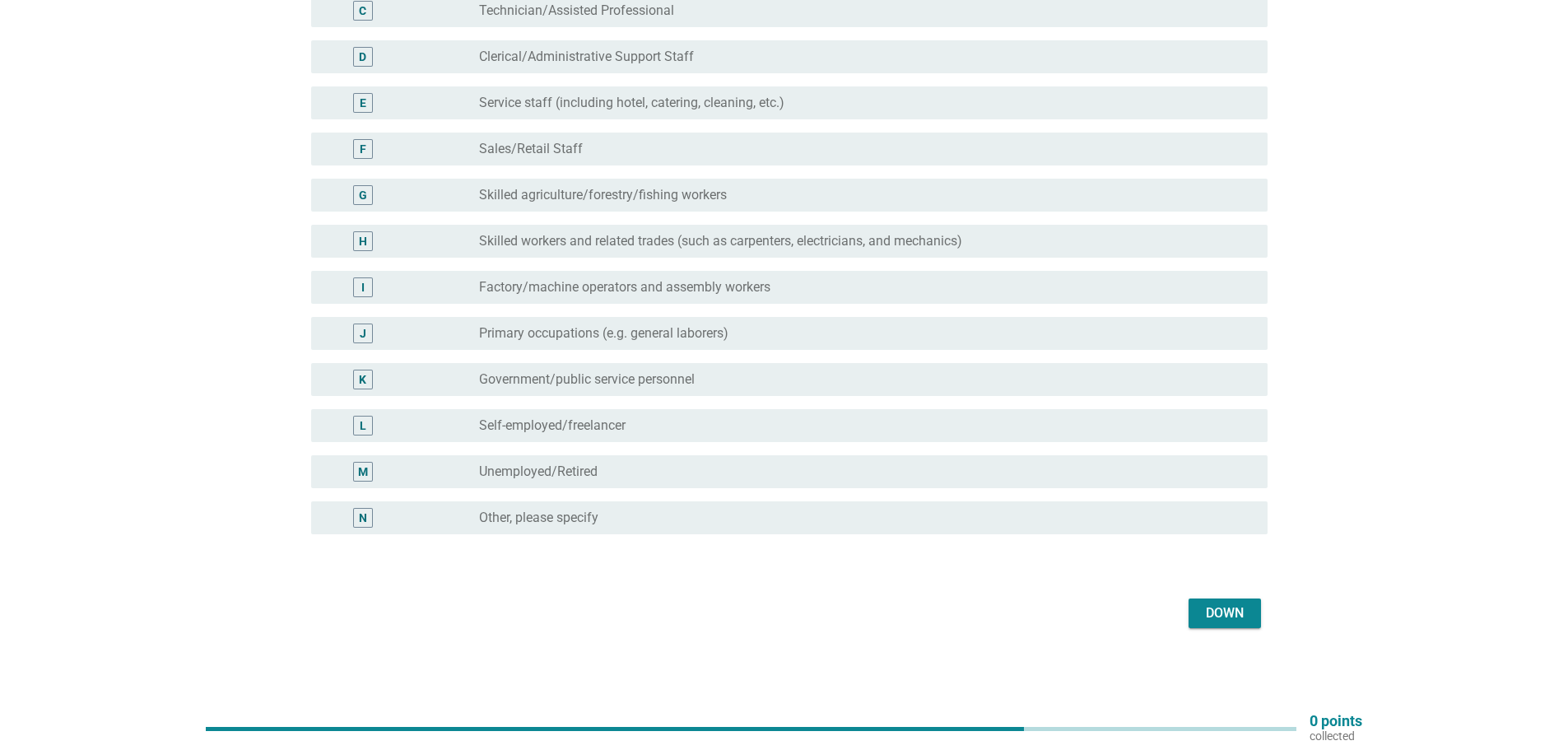
click at [1220, 615] on font "Down" at bounding box center [1225, 612] width 38 height 16
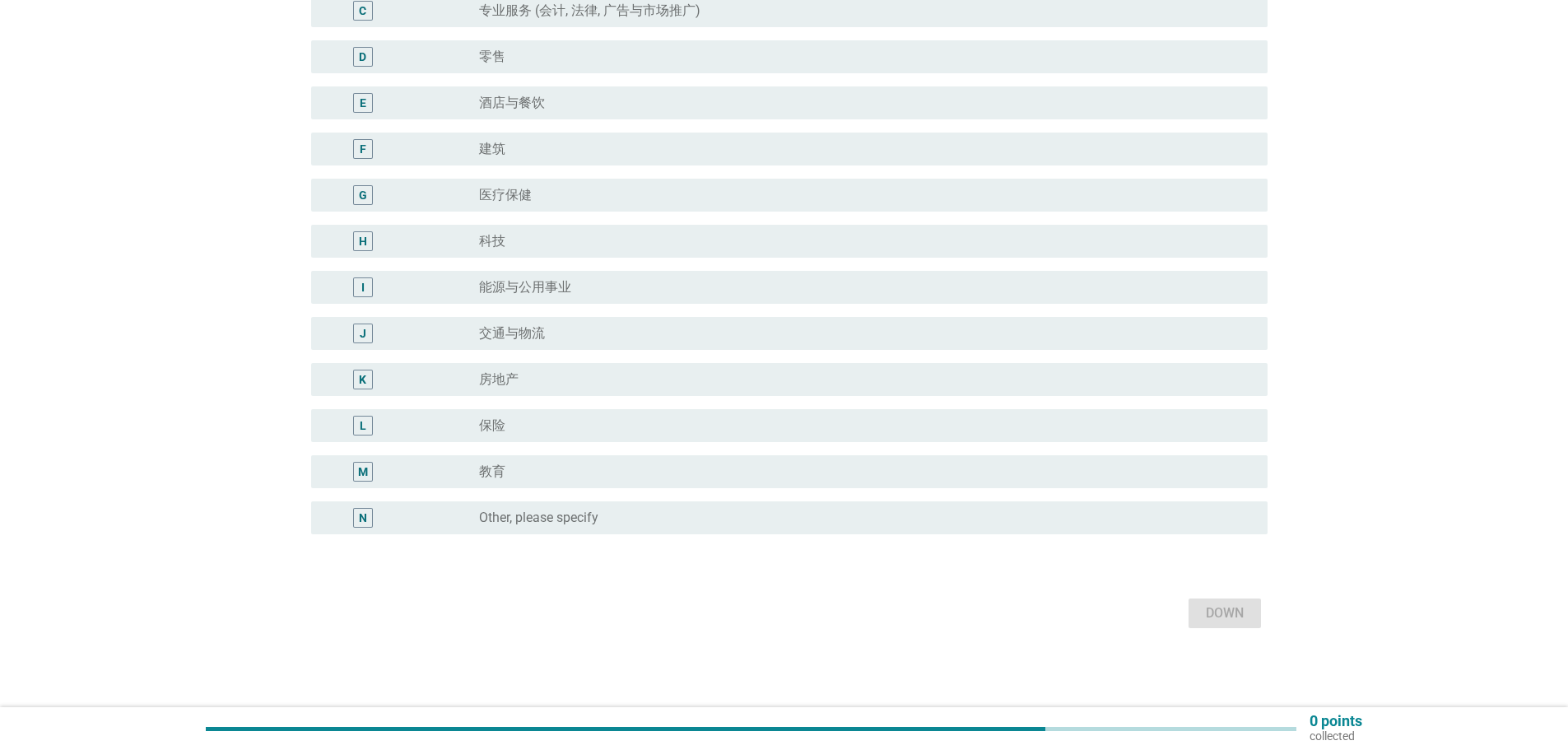
scroll to position [0, 0]
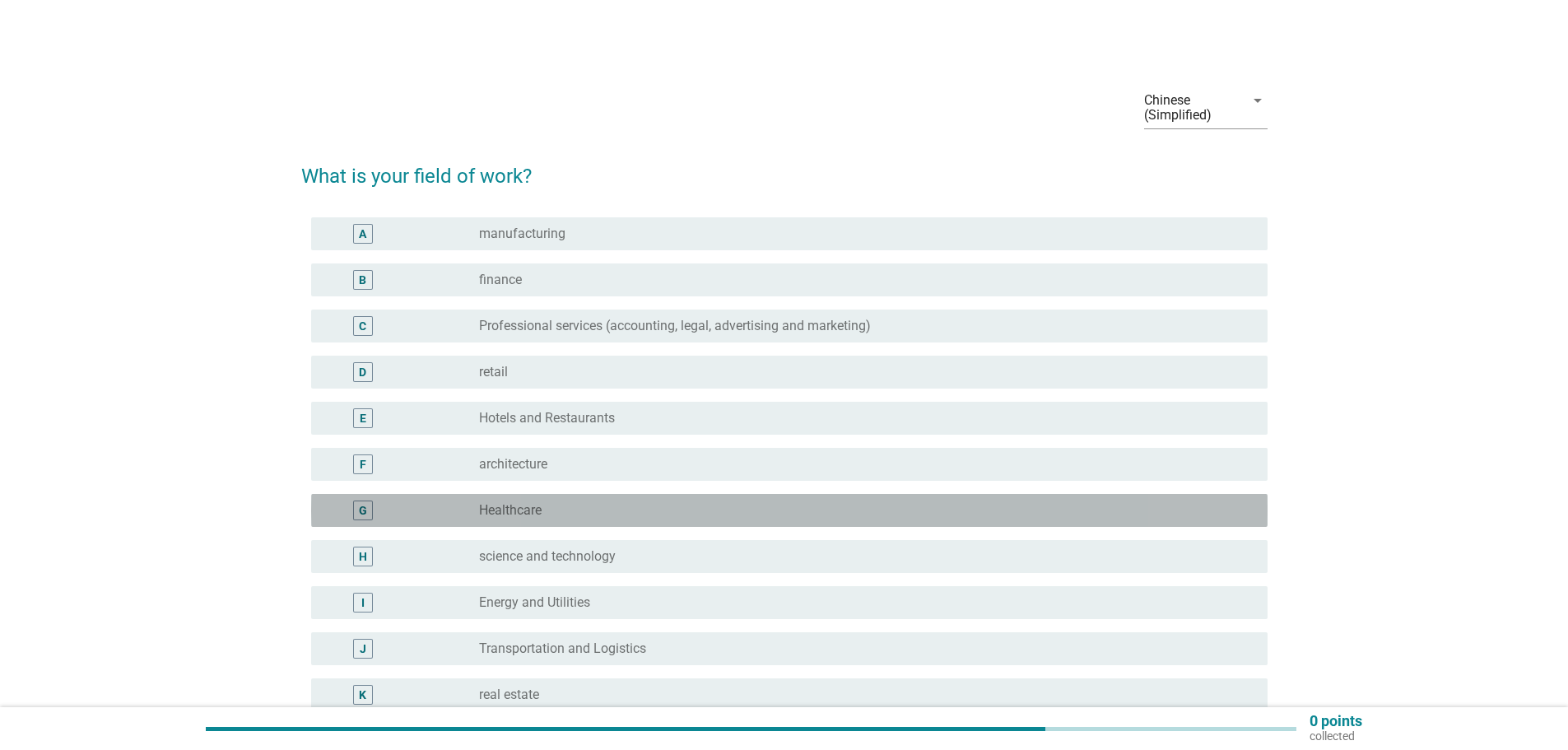
click at [556, 511] on div "radio_button_unchecked Healthcare" at bounding box center [860, 510] width 763 height 16
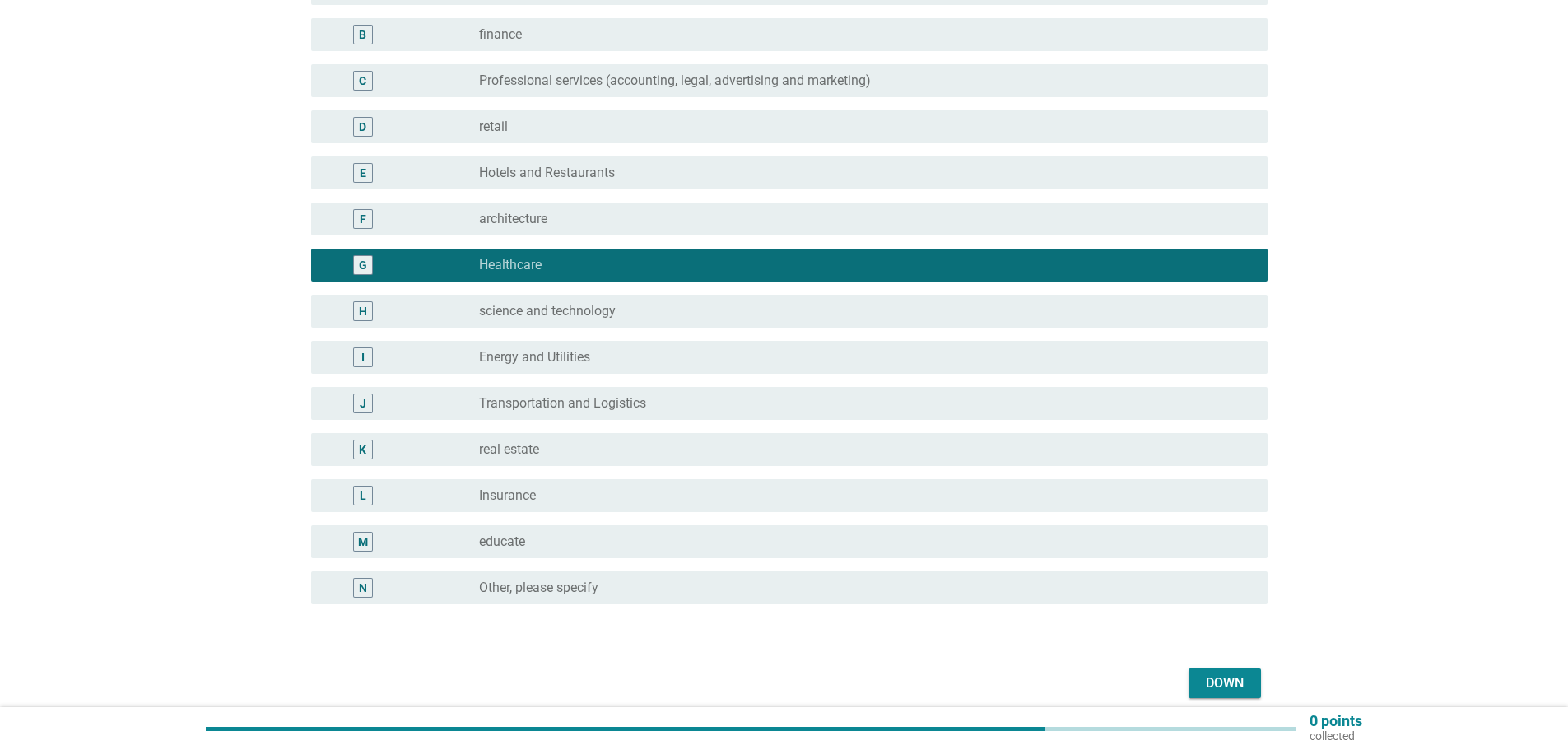
scroll to position [247, 0]
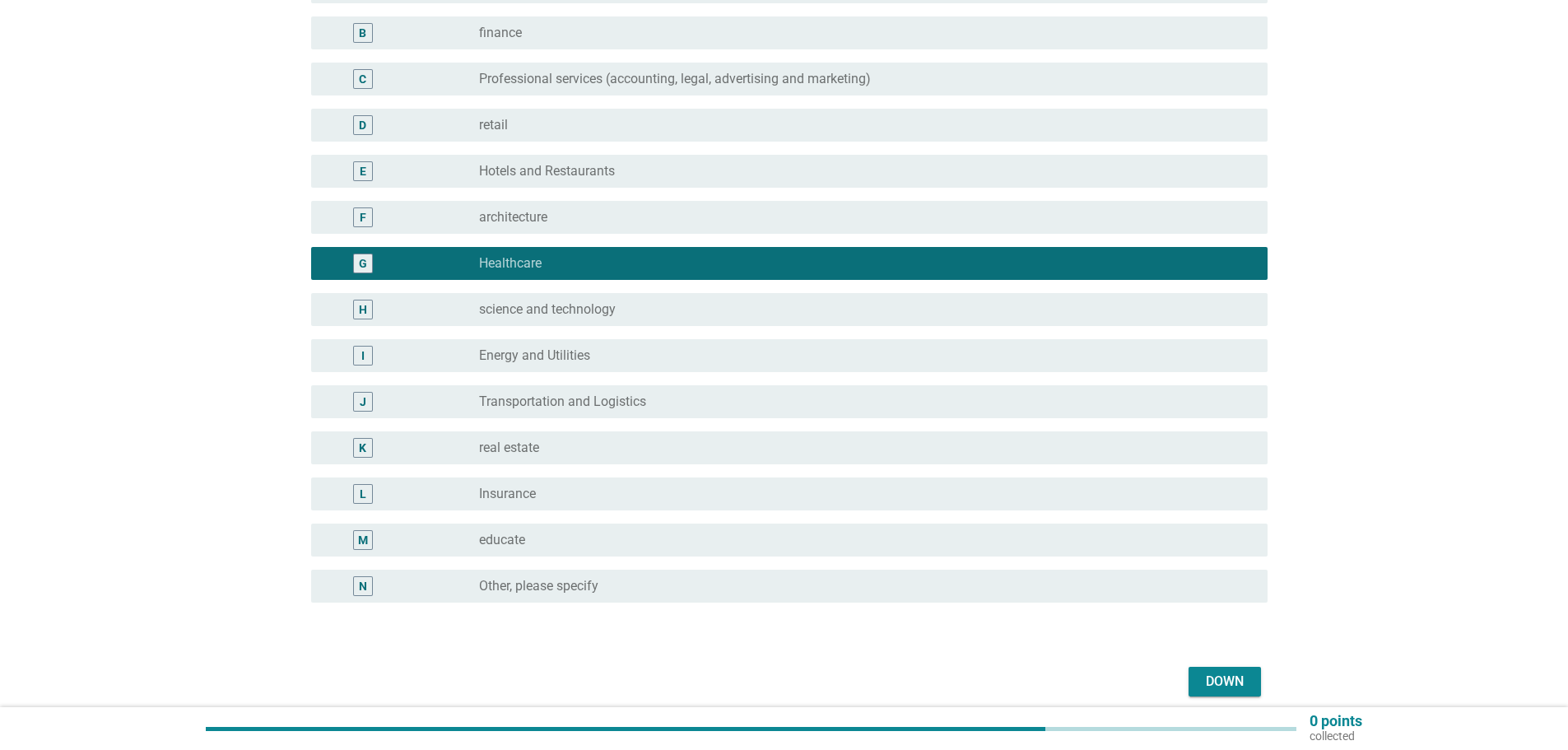
click at [1234, 678] on font "Down" at bounding box center [1225, 681] width 38 height 16
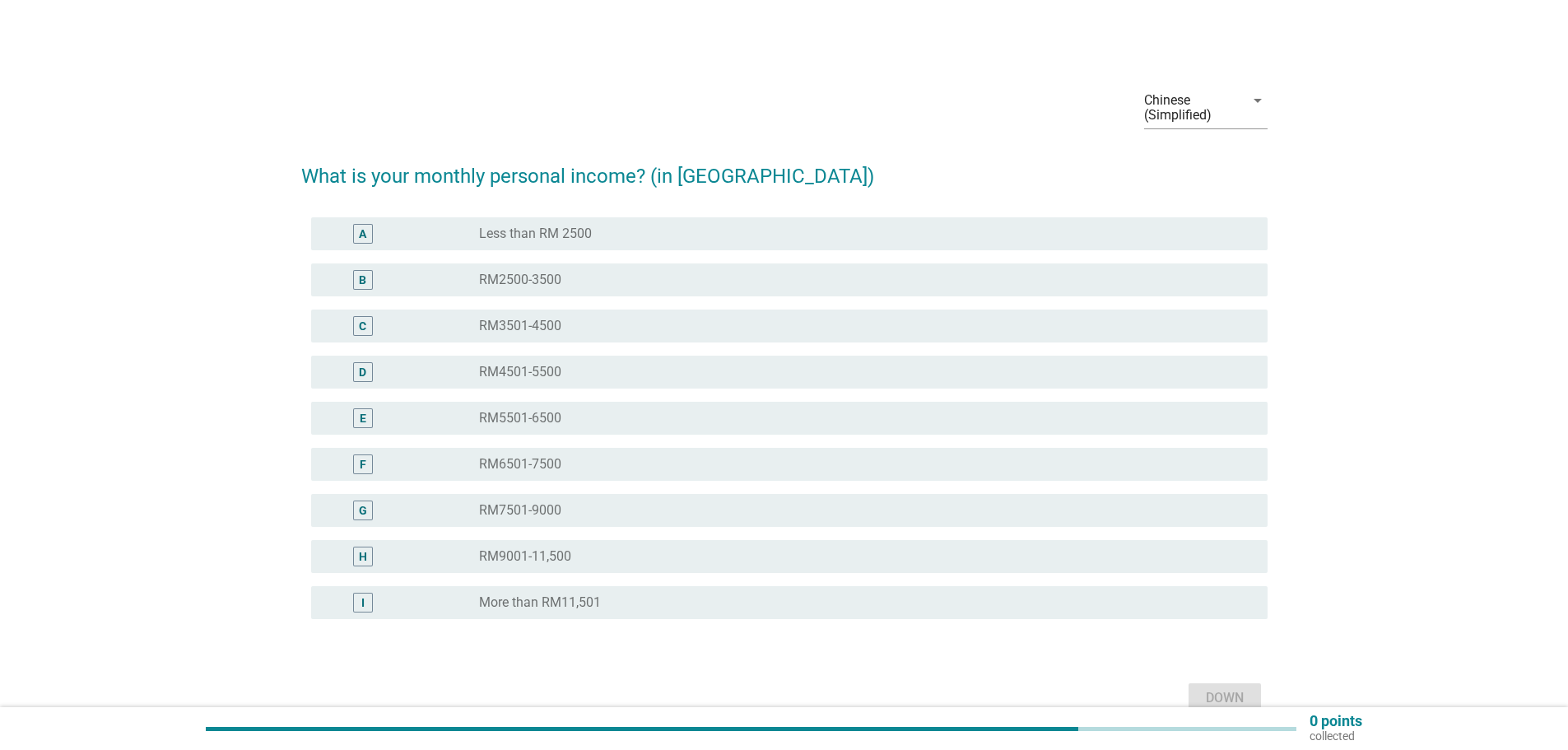
click at [562, 547] on div "radio_button_unchecked RM9001-11,500" at bounding box center [867, 557] width 775 height 20
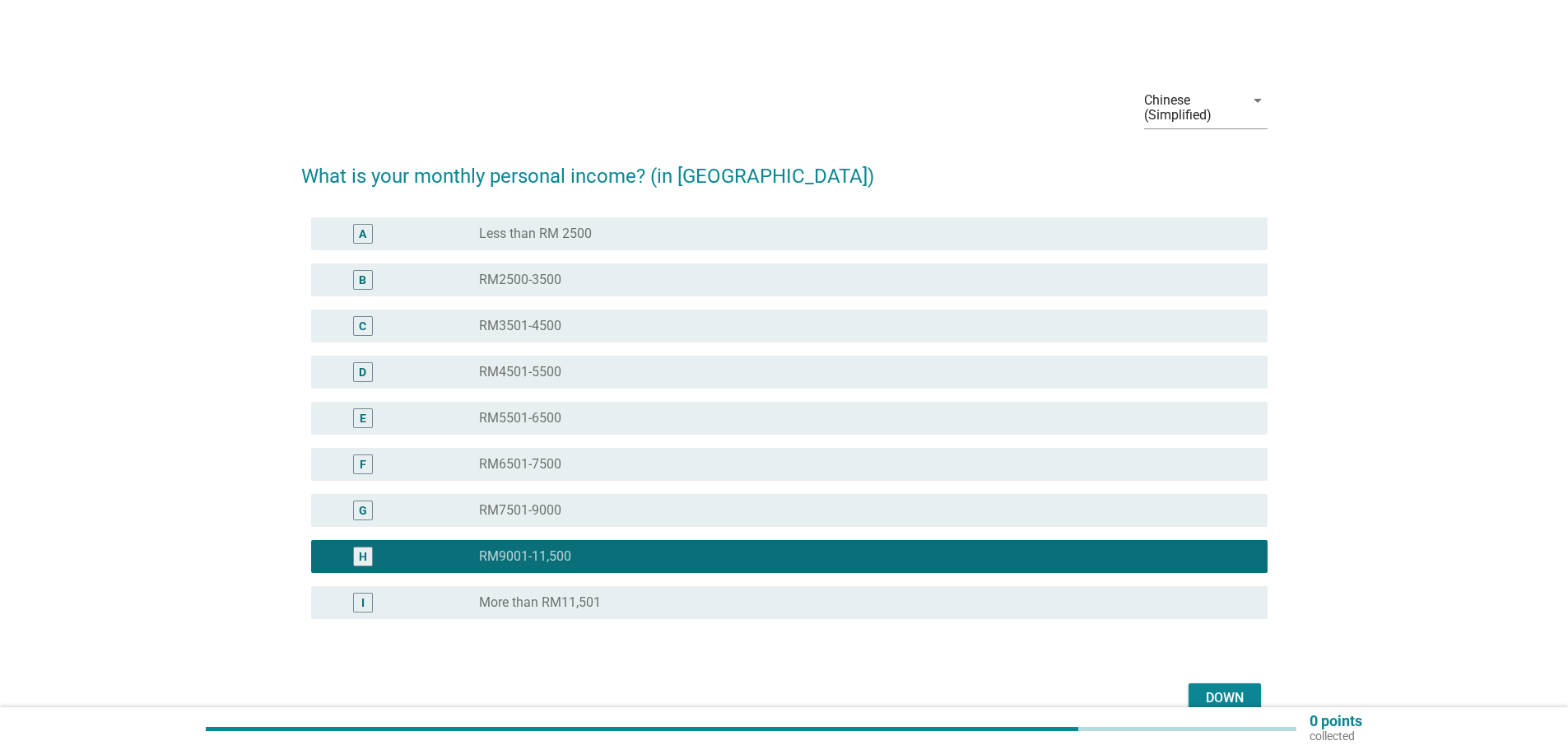
click at [1230, 692] on font "Down" at bounding box center [1225, 697] width 38 height 16
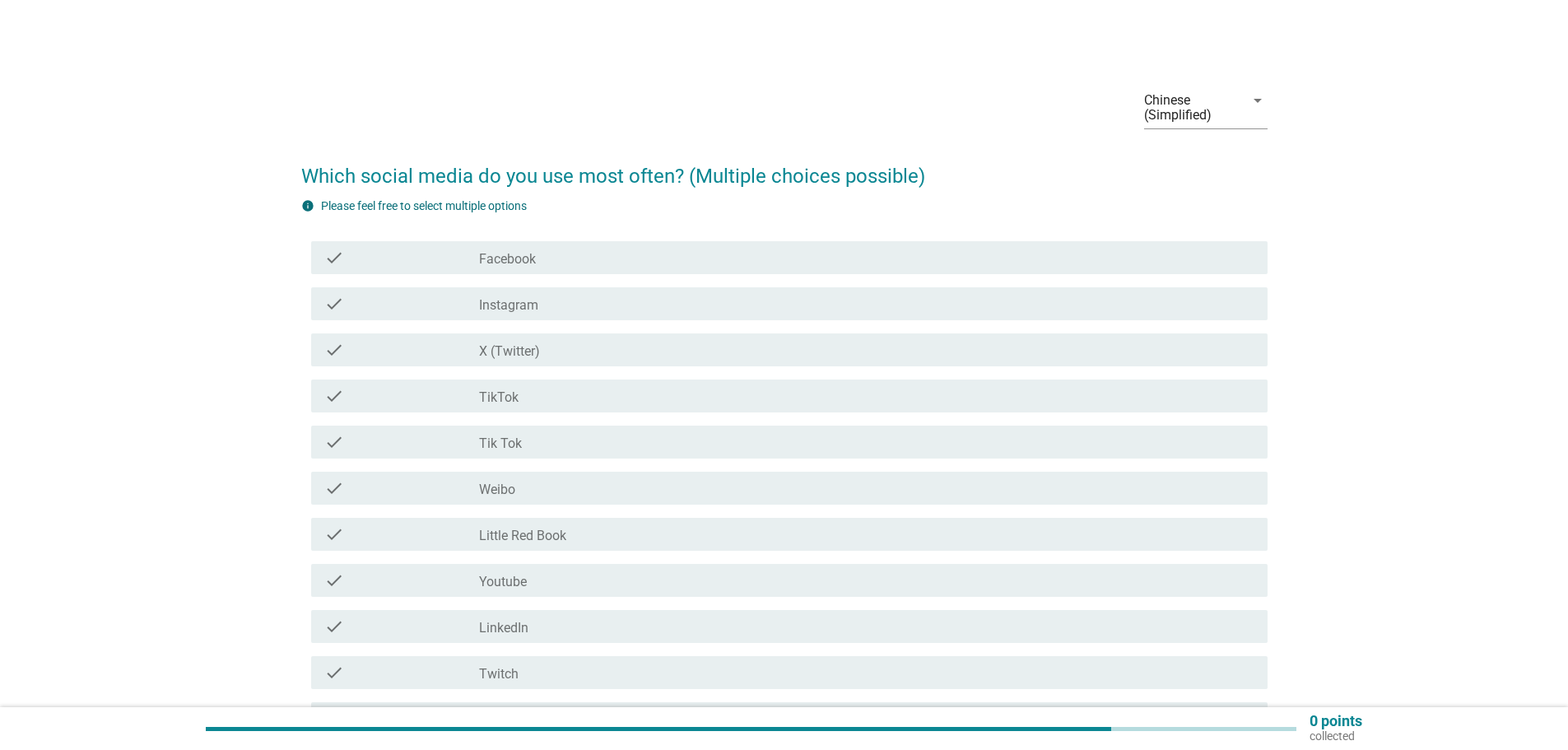
click at [587, 264] on div "check_box_outline_blank Facebook" at bounding box center [867, 258] width 775 height 20
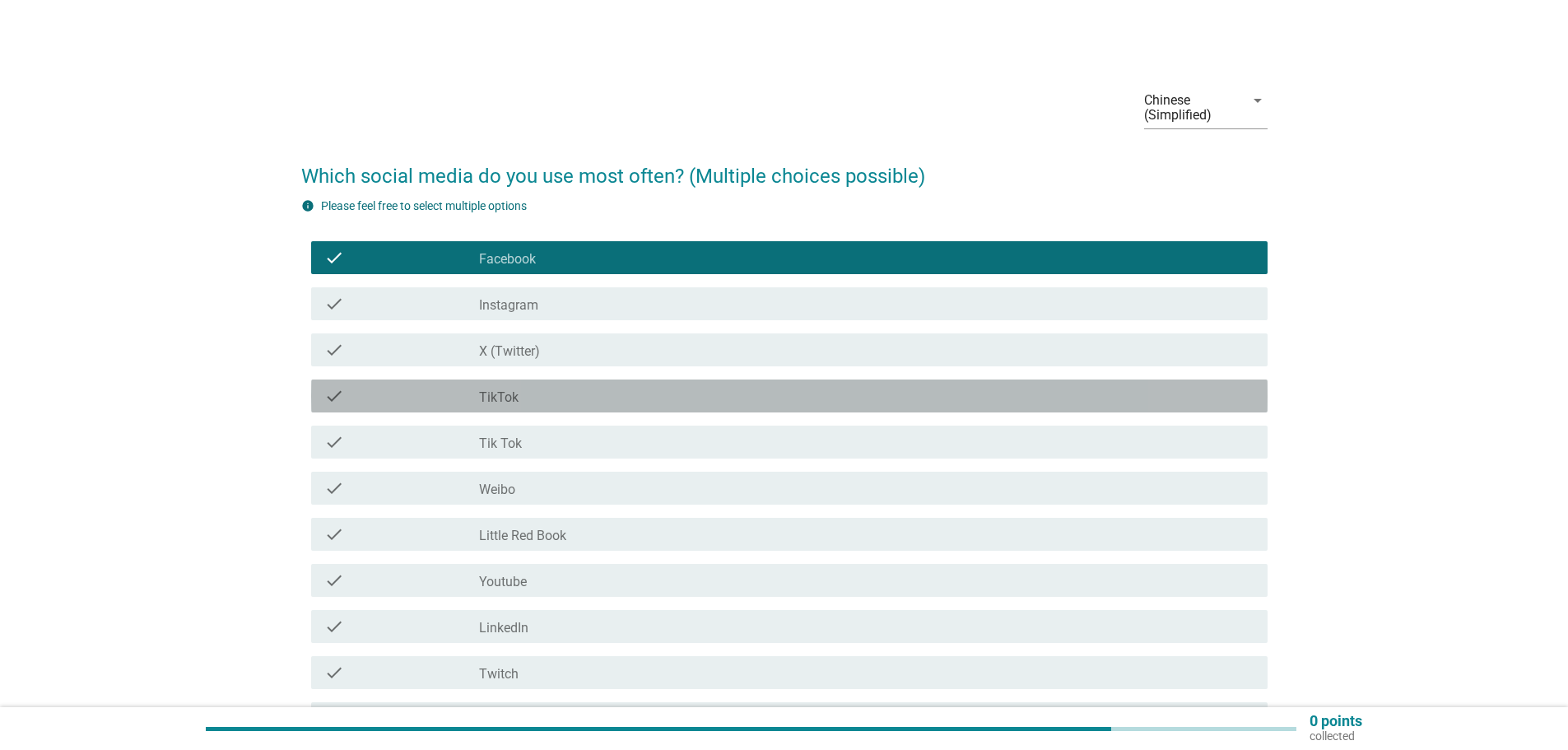
click at [589, 404] on div "check_box_outline_blank TikTok" at bounding box center [867, 396] width 775 height 20
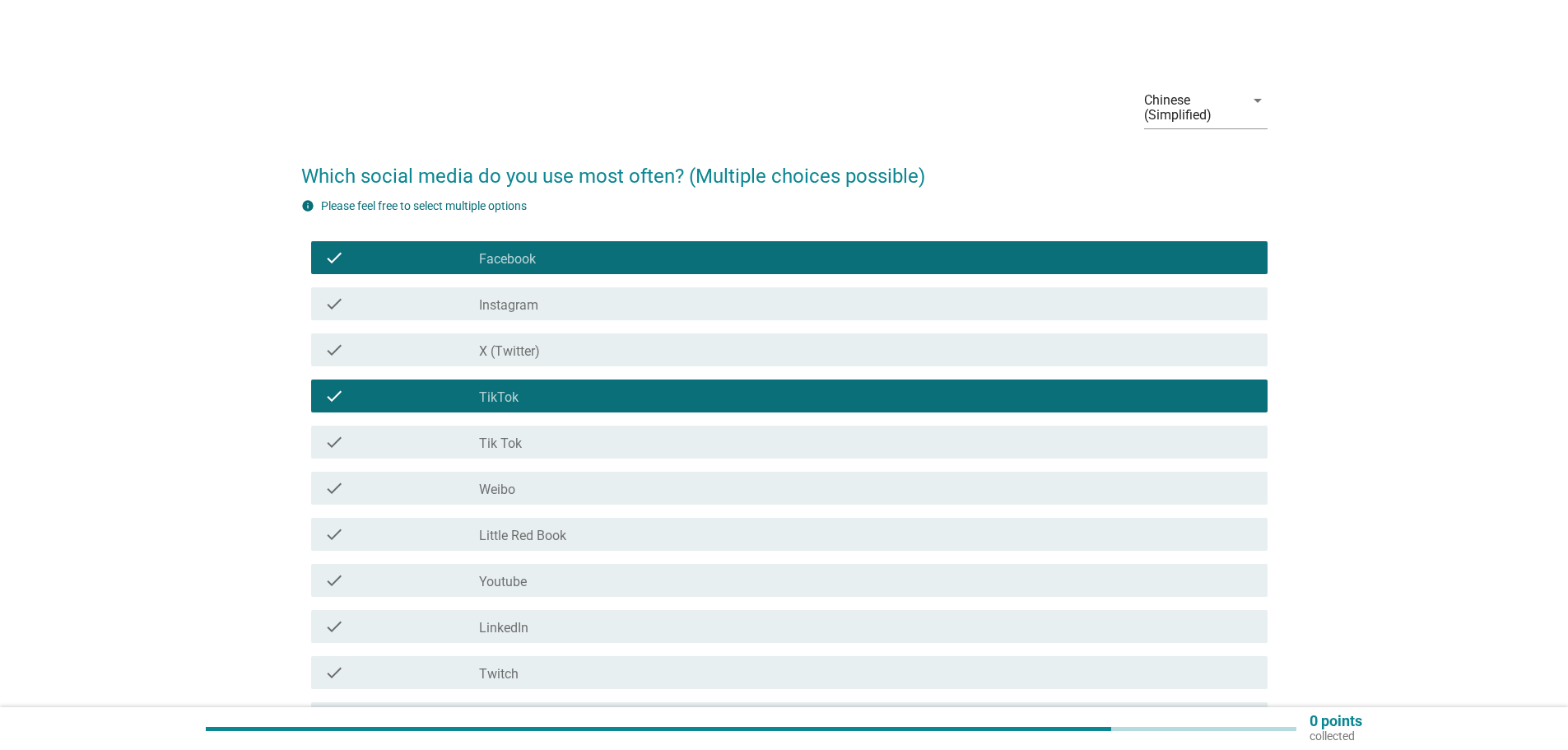
click at [597, 582] on div "check_box_outline_blank Youtube" at bounding box center [867, 580] width 775 height 20
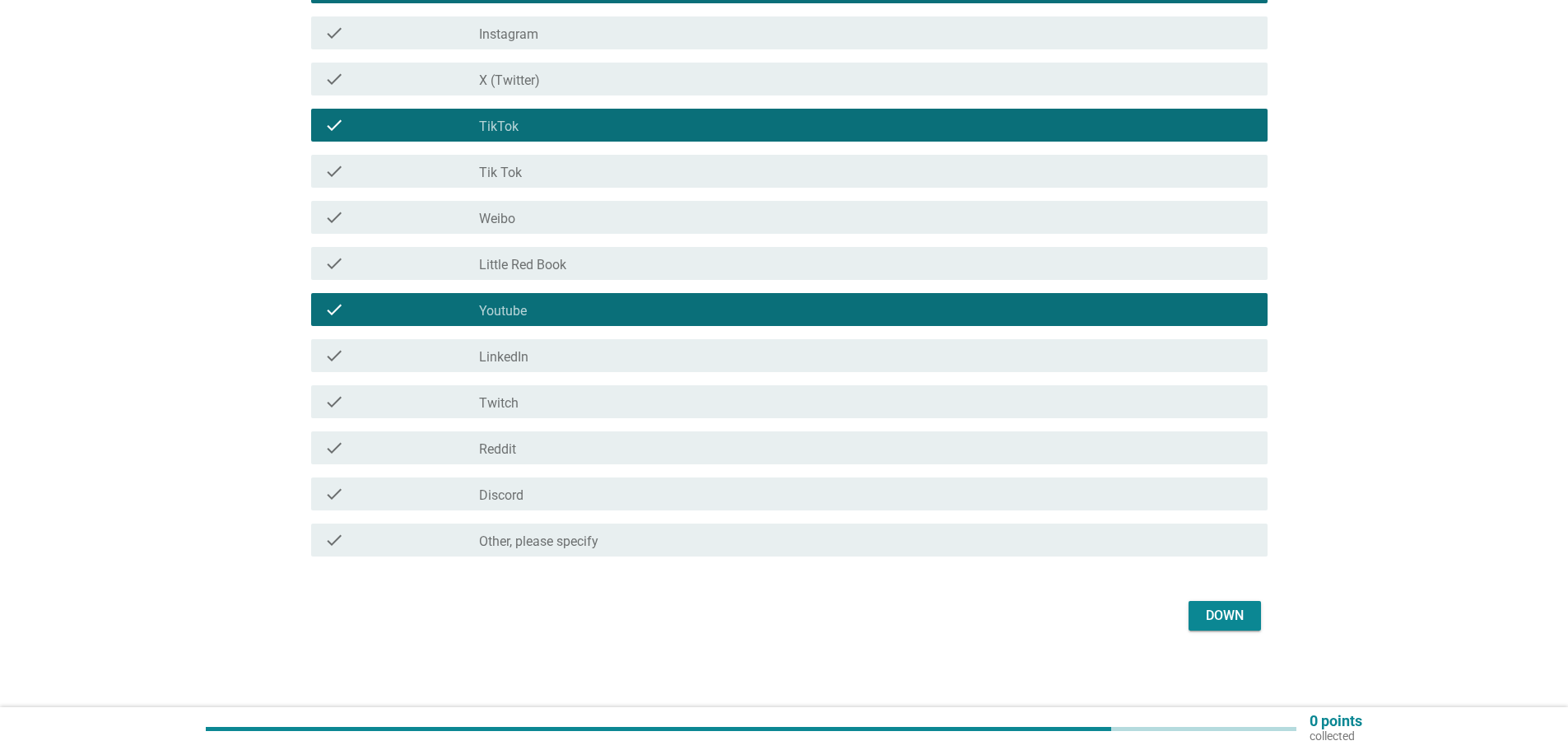
scroll to position [274, 0]
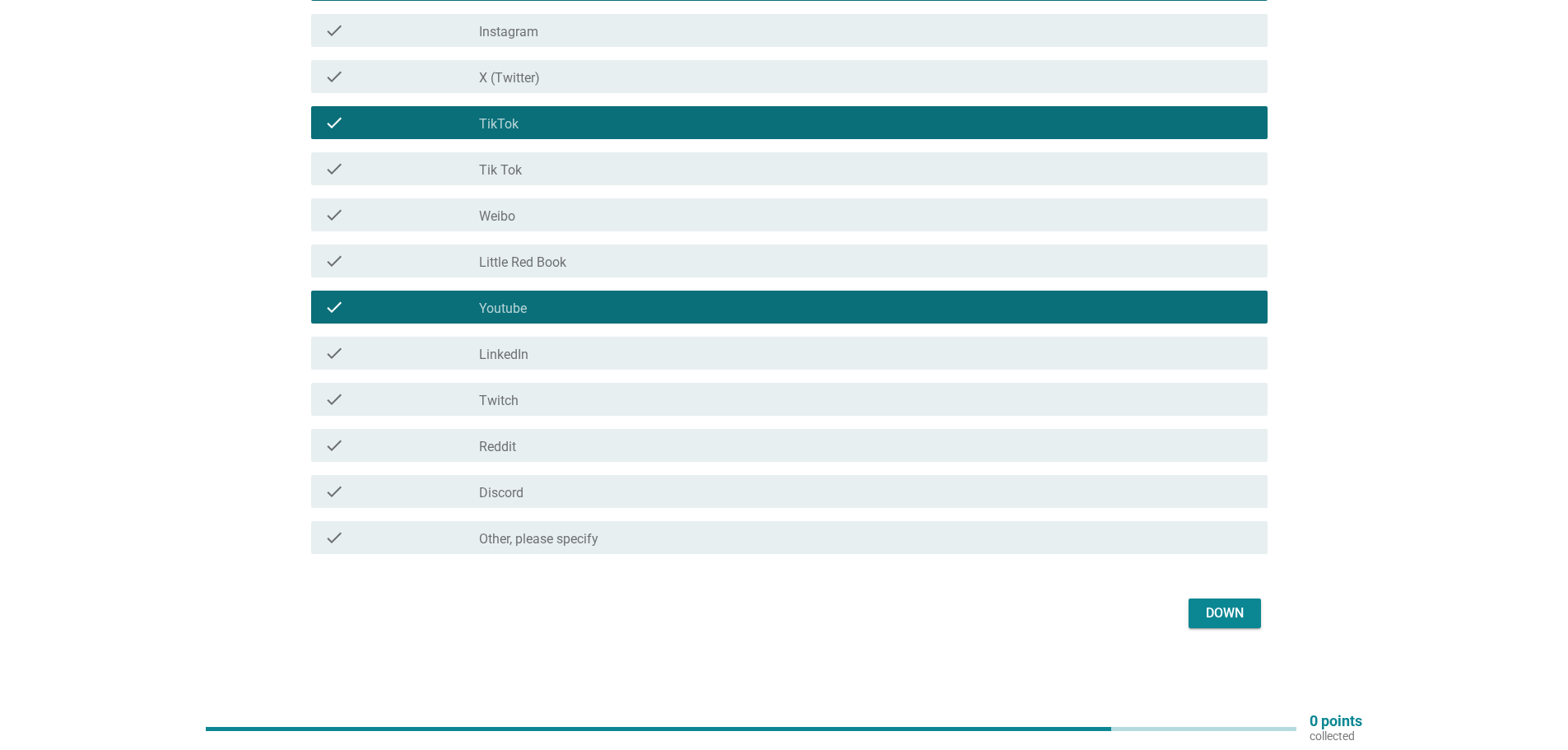
click at [1232, 620] on font "Down" at bounding box center [1225, 613] width 38 height 20
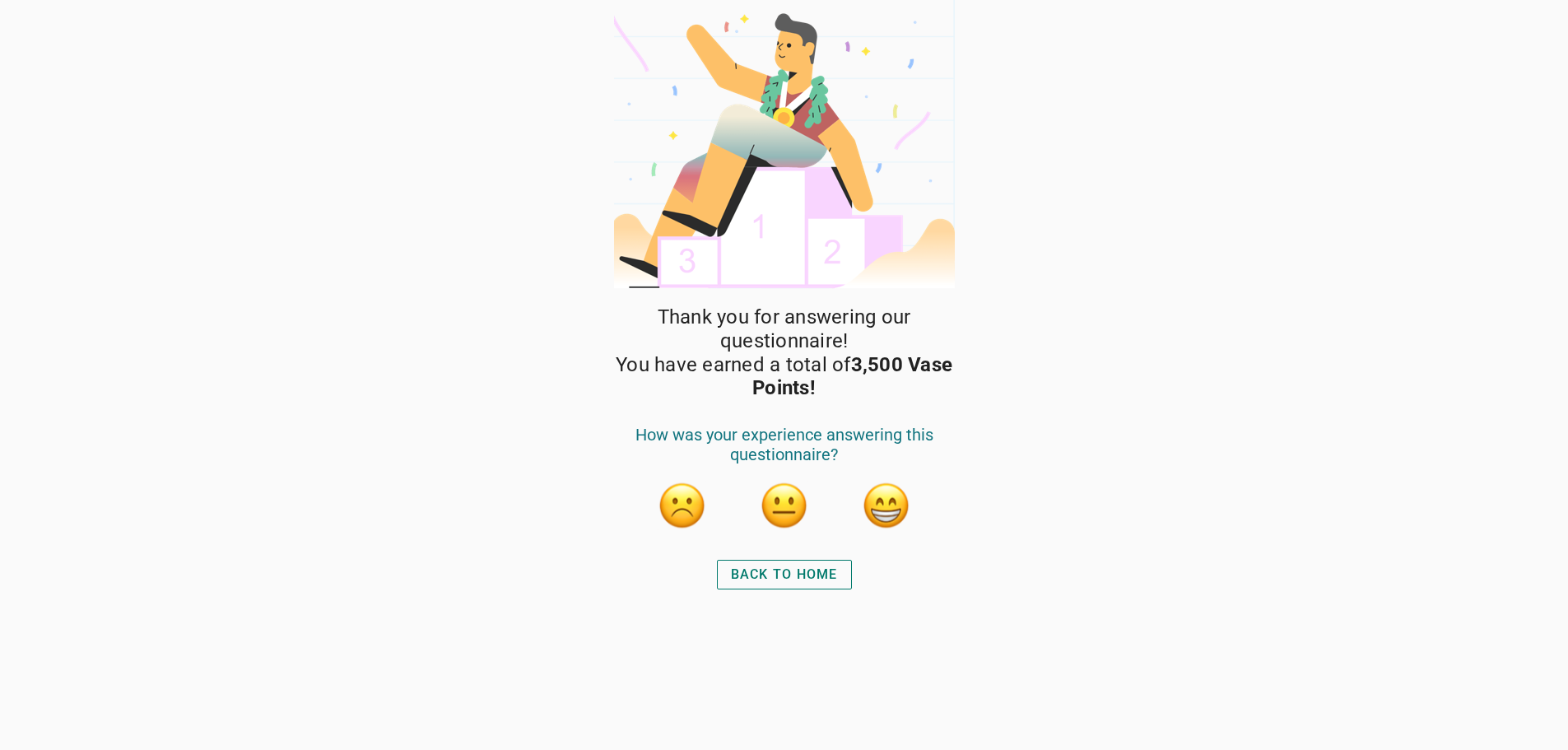
click at [773, 582] on font "Back to Home" at bounding box center [784, 574] width 107 height 16
